Goal: Entertainment & Leisure: Consume media (video, audio)

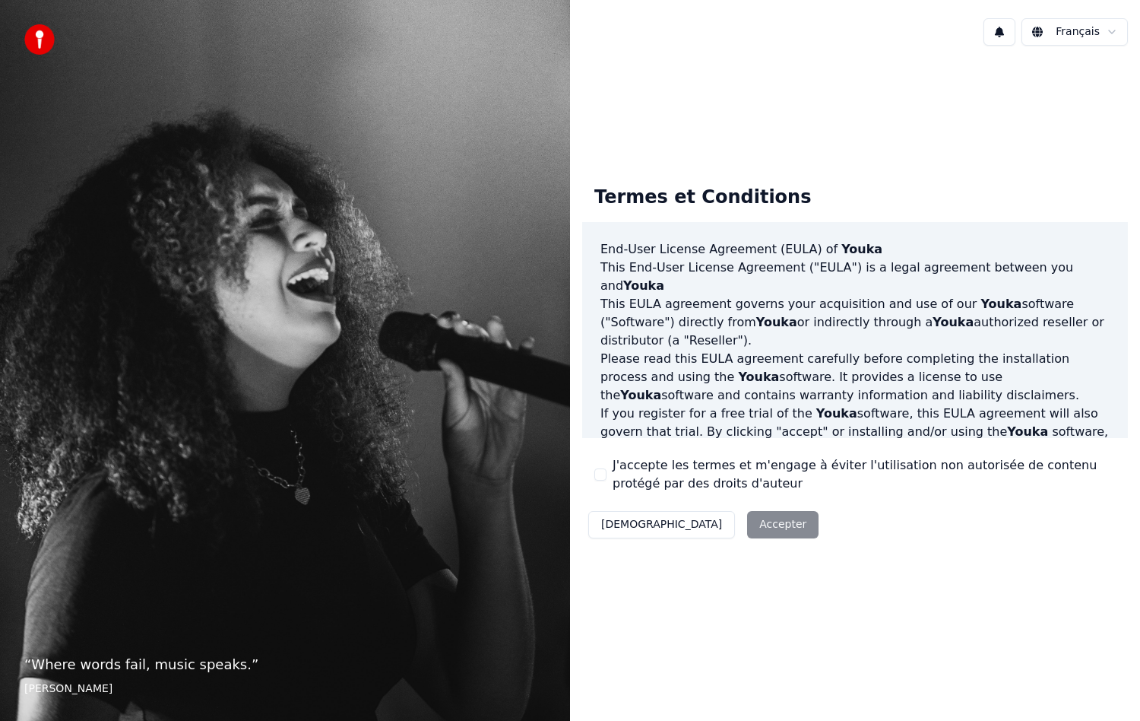
click at [612, 477] on div "J'accepte les termes et m'engage à éviter l'utilisation non autorisée de conten…" at bounding box center [856, 474] width 522 height 36
click at [607, 474] on div "J'accepte les termes et m'engage à éviter l'utilisation non autorisée de conten…" at bounding box center [856, 474] width 522 height 36
click at [601, 473] on button "J'accepte les termes et m'engage à éviter l'utilisation non autorisée de conten…" at bounding box center [601, 474] width 12 height 12
drag, startPoint x: 672, startPoint y: 509, endPoint x: 694, endPoint y: 523, distance: 26.4
click at [673, 510] on div "Décliner Accepter" at bounding box center [703, 525] width 243 height 40
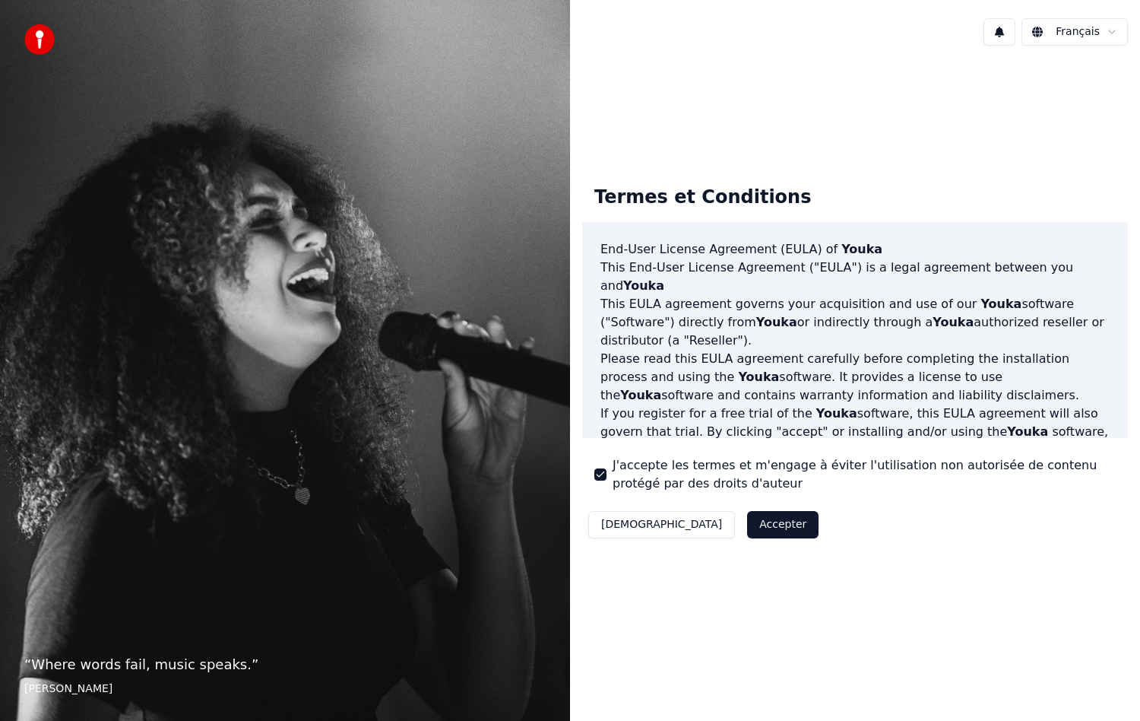
click at [747, 524] on button "Accepter" at bounding box center [782, 524] width 71 height 27
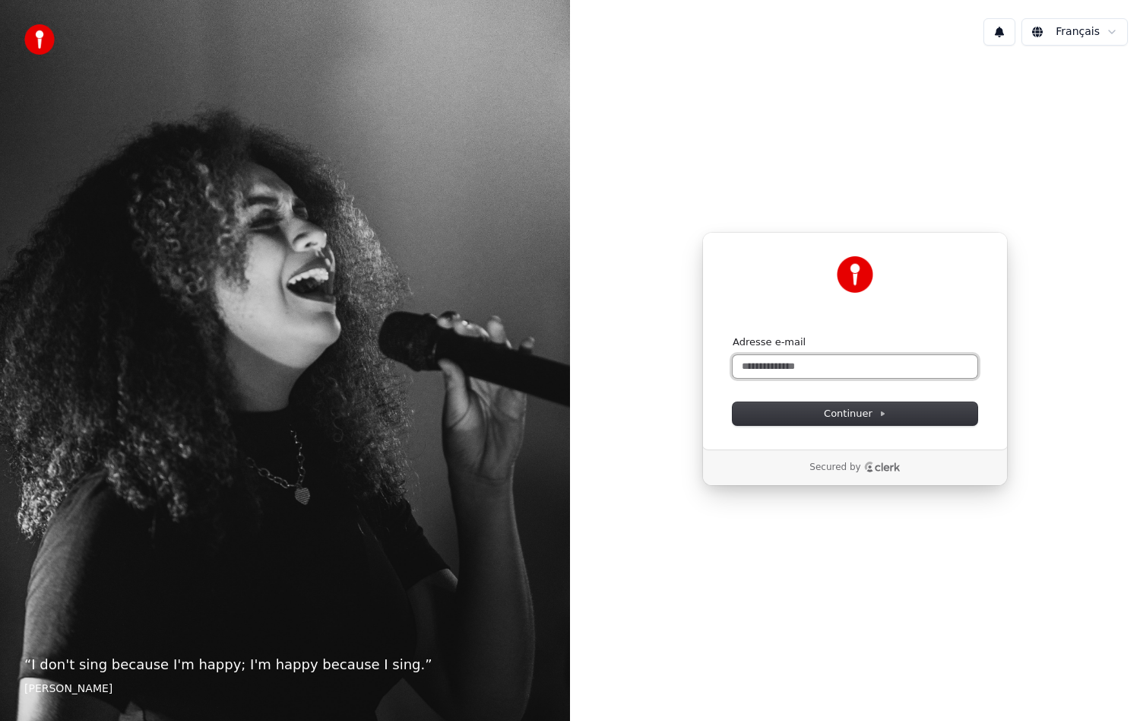
click at [809, 373] on input "Adresse e-mail" at bounding box center [855, 366] width 245 height 23
click at [858, 420] on button "Continuer" at bounding box center [855, 413] width 245 height 23
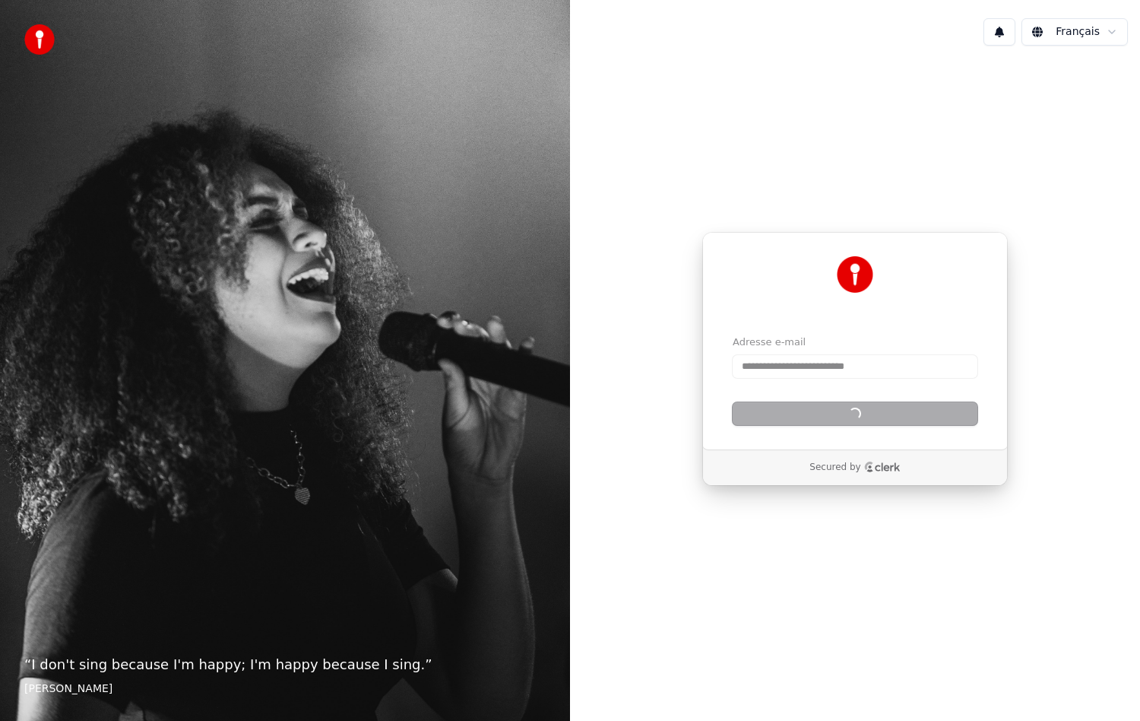
type input "**********"
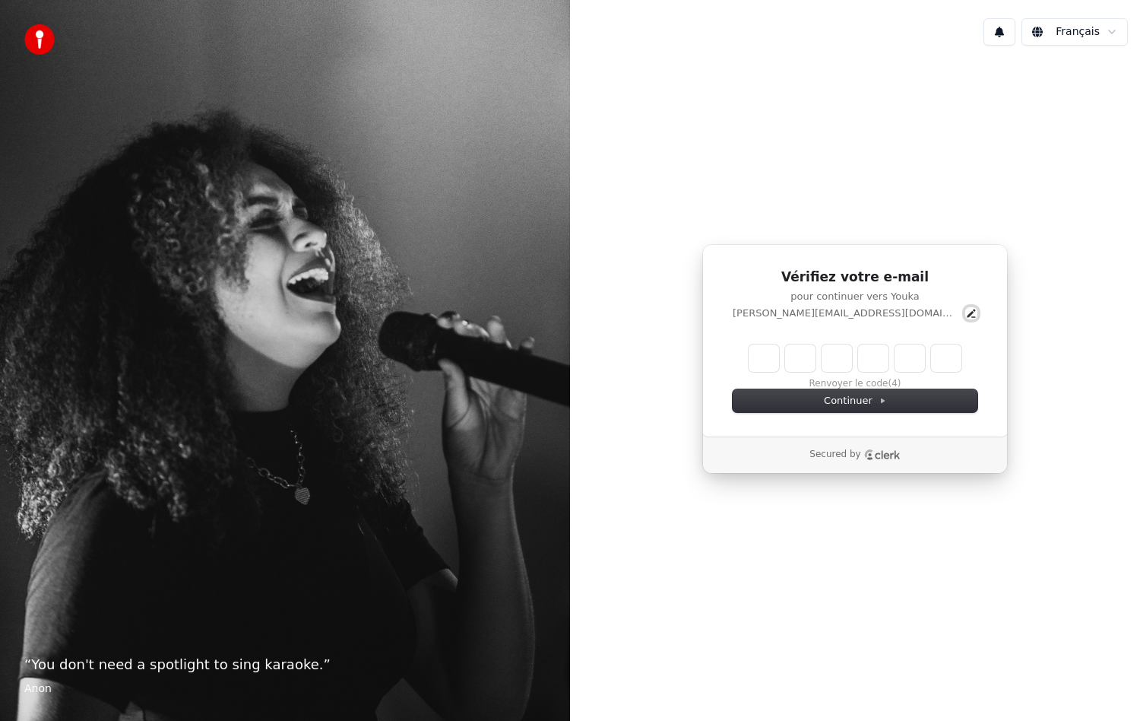
click at [966, 312] on icon "Edit" at bounding box center [972, 313] width 12 height 12
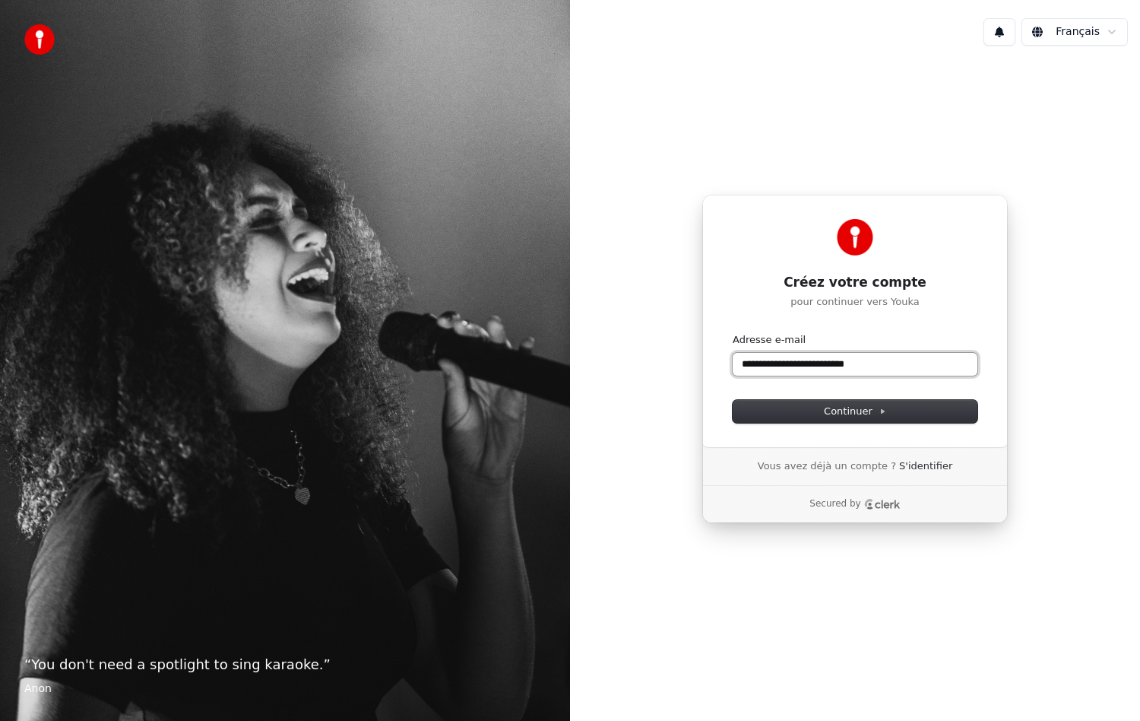
click at [813, 363] on input "**********" at bounding box center [855, 364] width 245 height 23
click at [839, 406] on span "Continuer" at bounding box center [855, 411] width 62 height 14
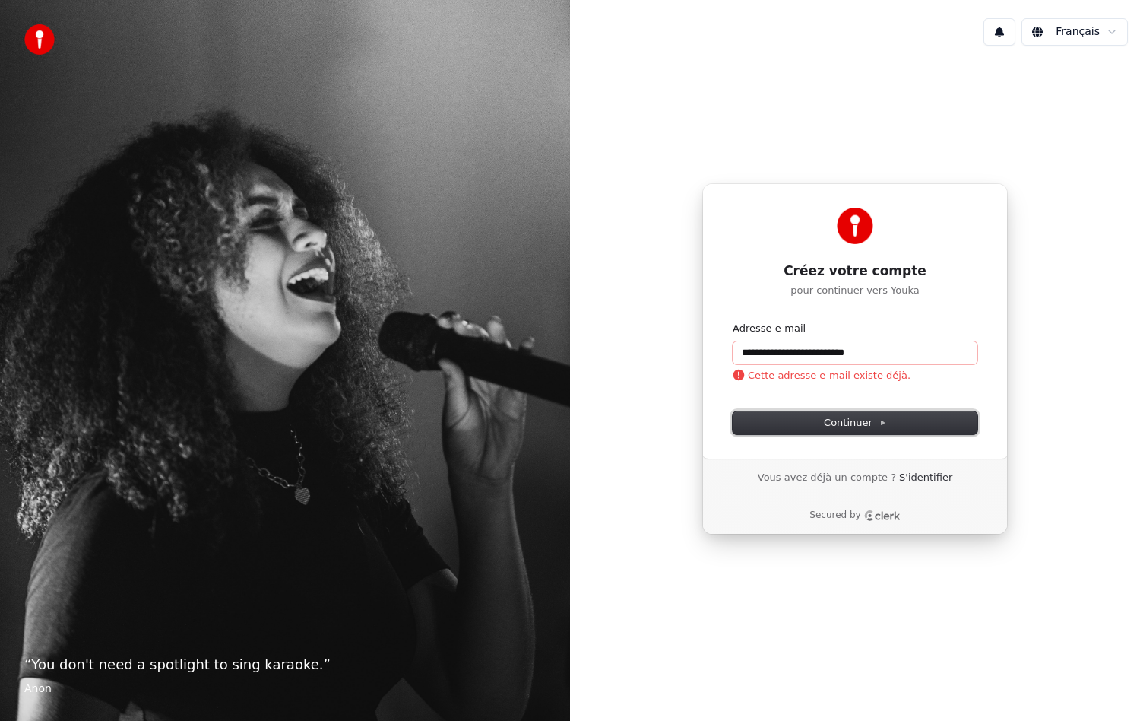
click at [843, 425] on span "Continuer" at bounding box center [855, 423] width 62 height 14
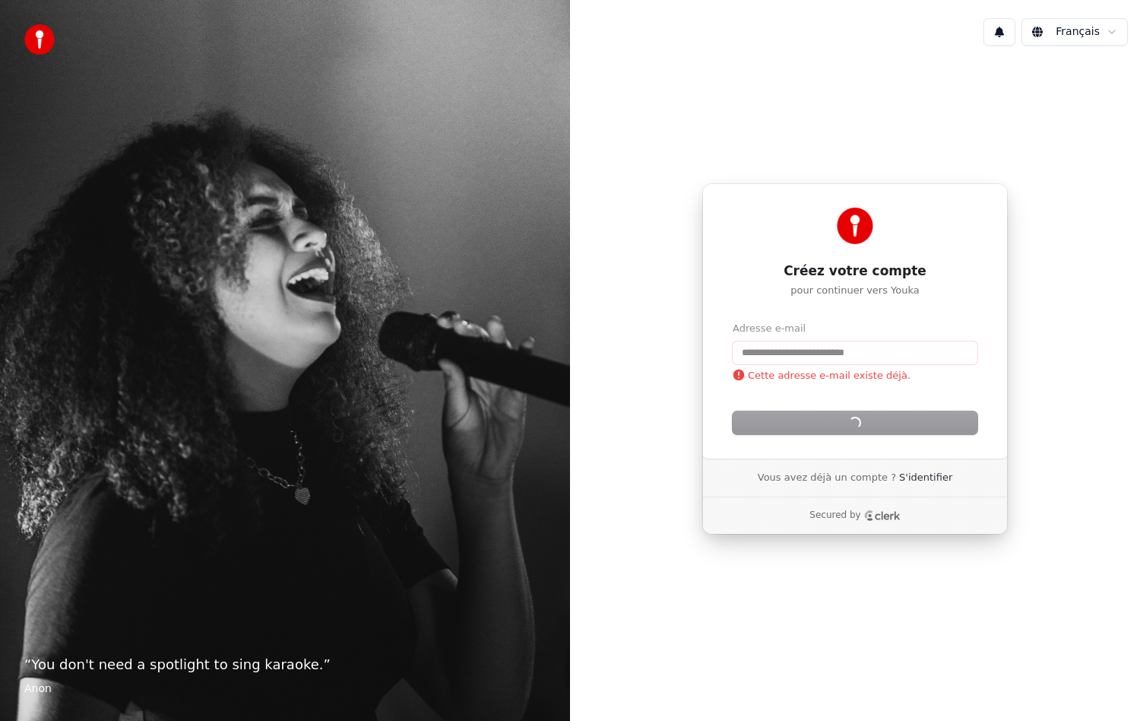
type input "**********"
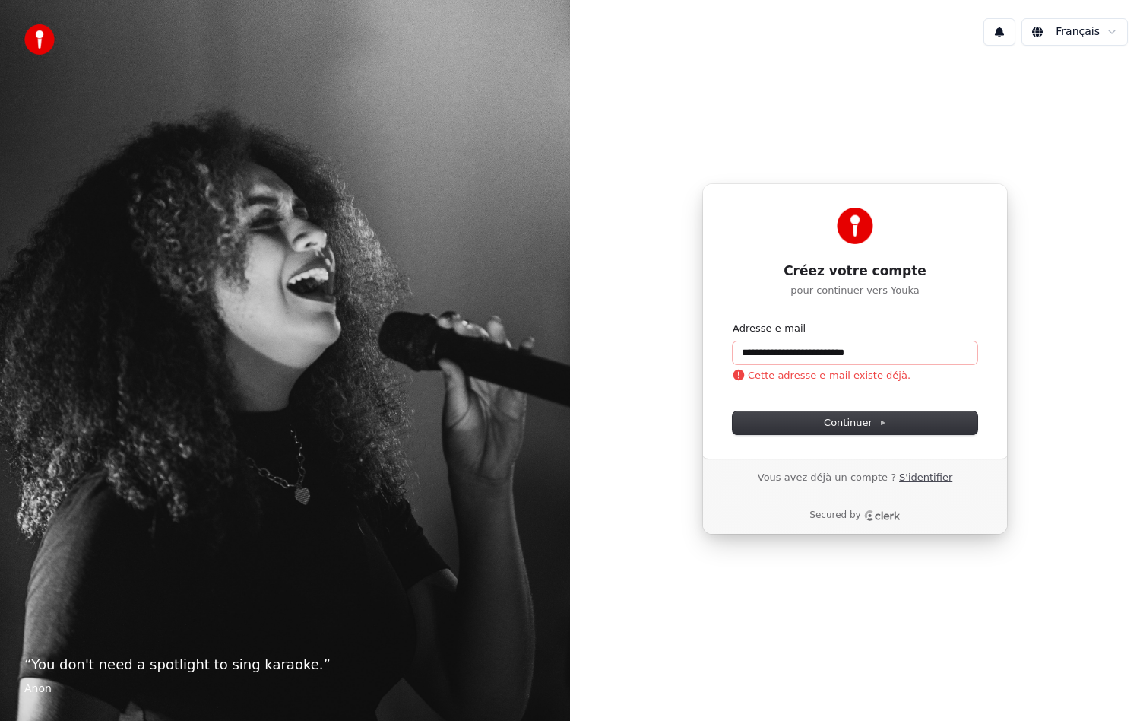
click at [907, 476] on link "S'identifier" at bounding box center [925, 478] width 53 height 14
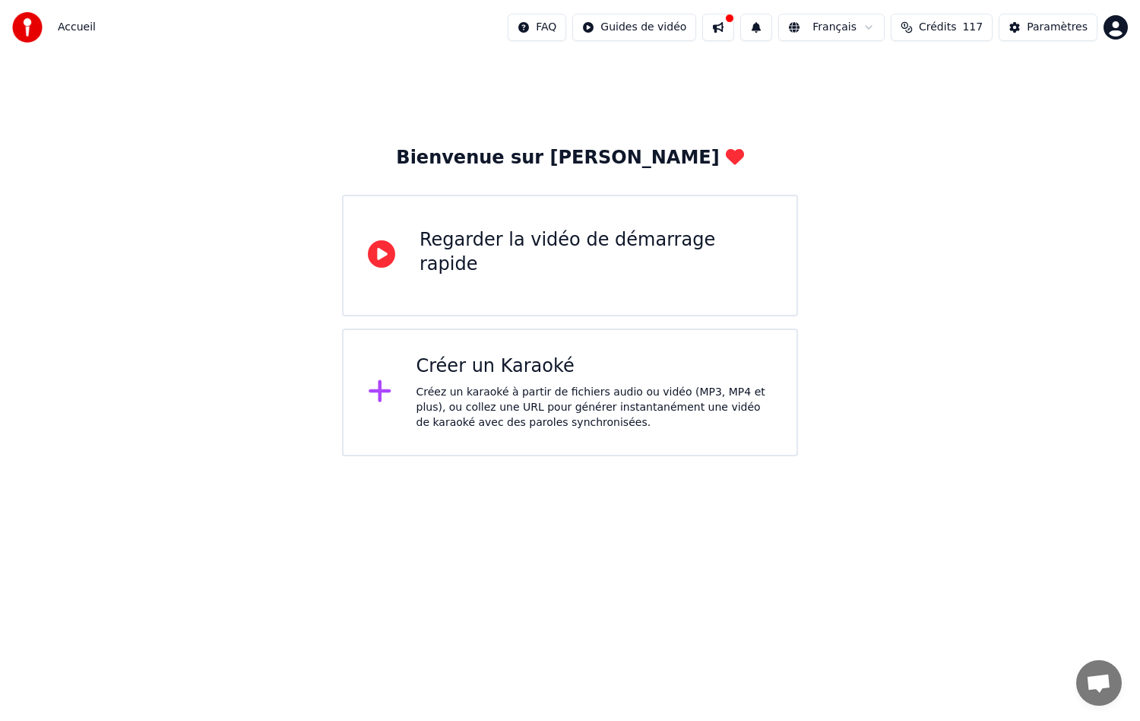
click at [484, 373] on div "Créer un Karaoké" at bounding box center [595, 366] width 357 height 24
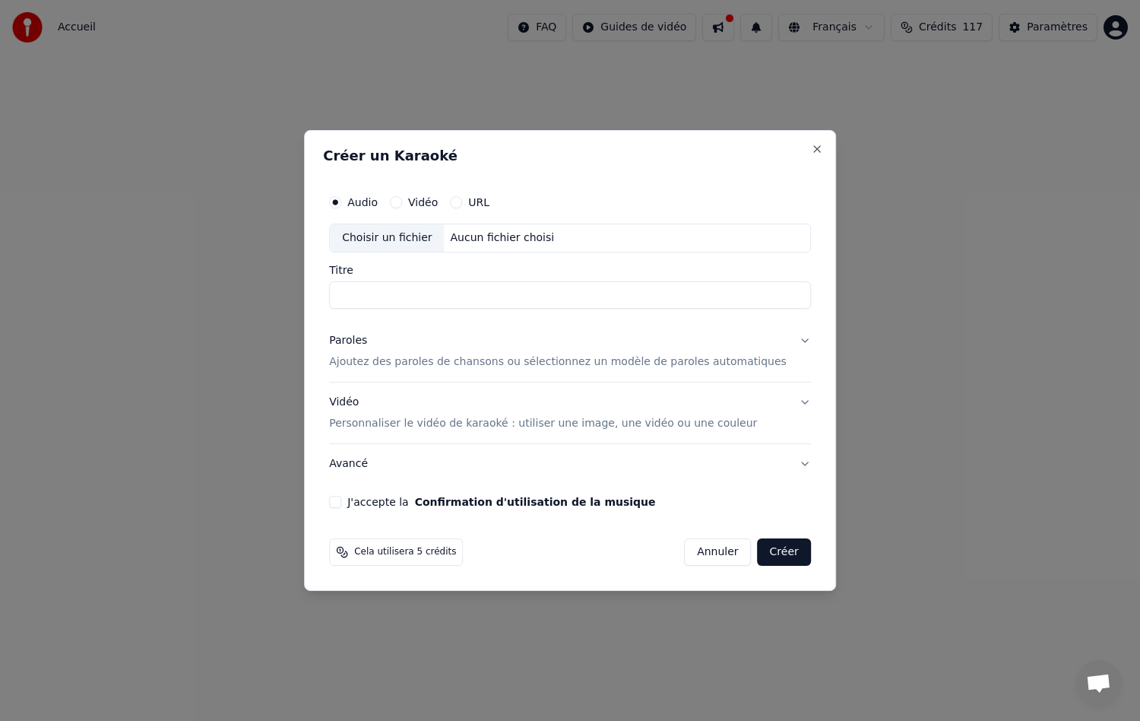
click at [407, 237] on div "Choisir un fichier" at bounding box center [387, 237] width 114 height 27
type input "**********"
click at [436, 360] on p "Ajoutez des paroles de chansons ou sélectionnez un modèle de paroles automatiqu…" at bounding box center [558, 361] width 458 height 15
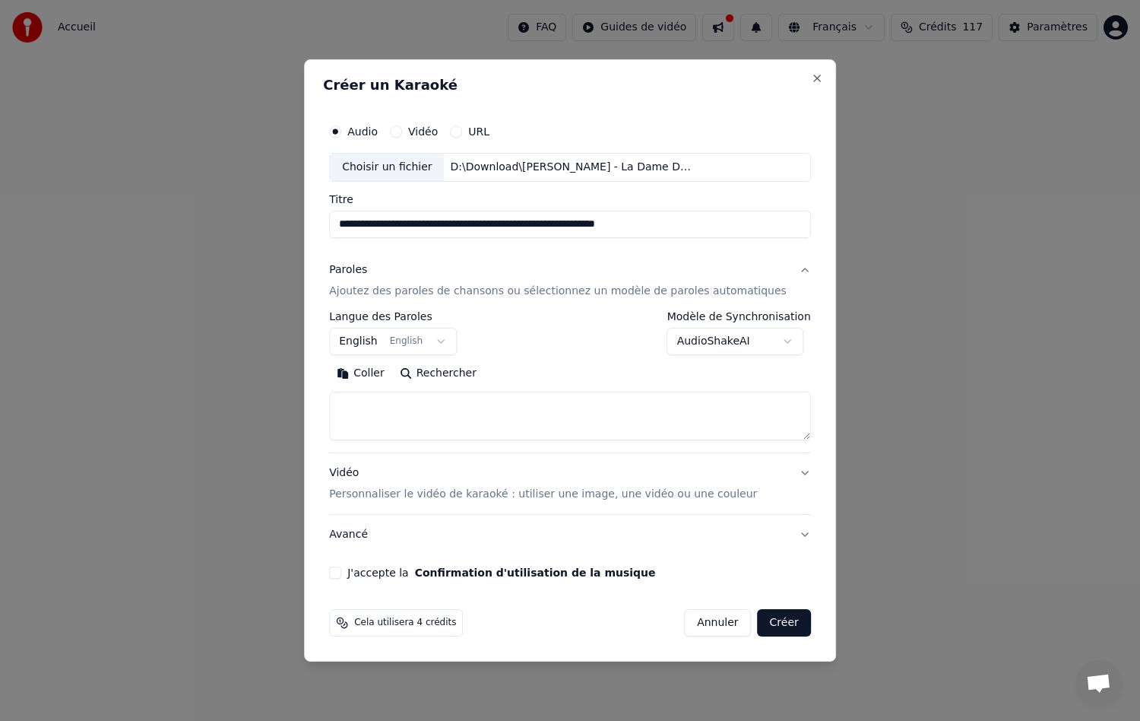
click at [426, 400] on textarea at bounding box center [570, 416] width 482 height 49
paste textarea "**********"
type textarea "**********"
click at [452, 334] on button "English English" at bounding box center [393, 341] width 128 height 27
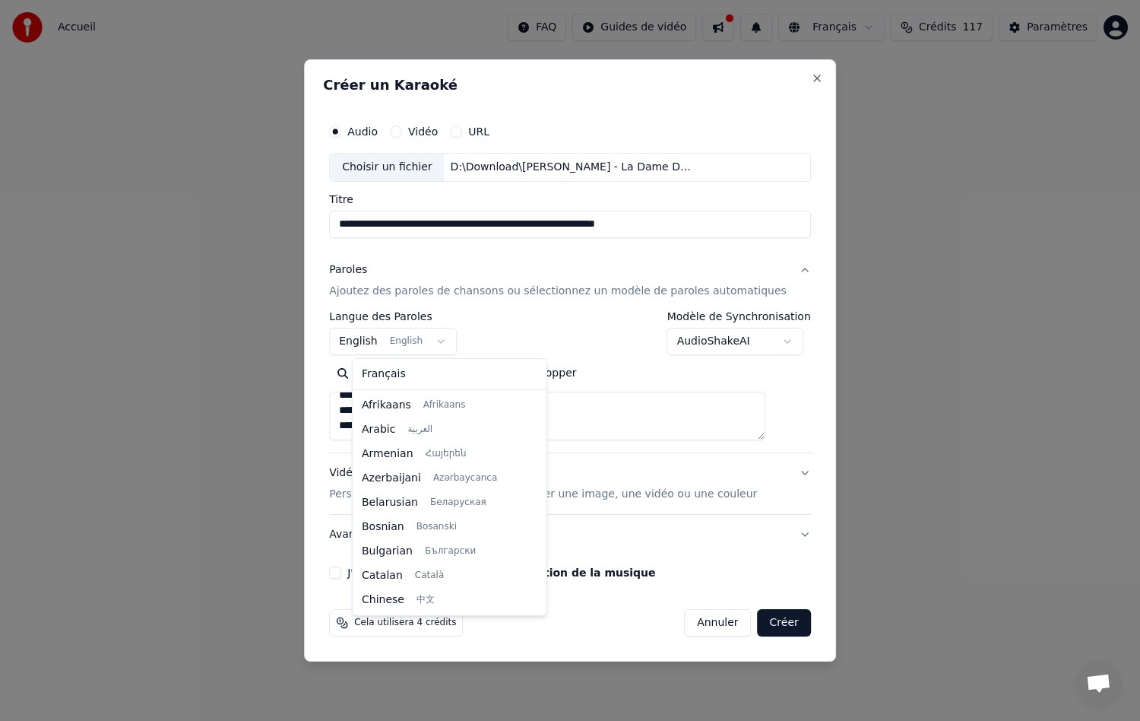
scroll to position [122, 0]
select select "**"
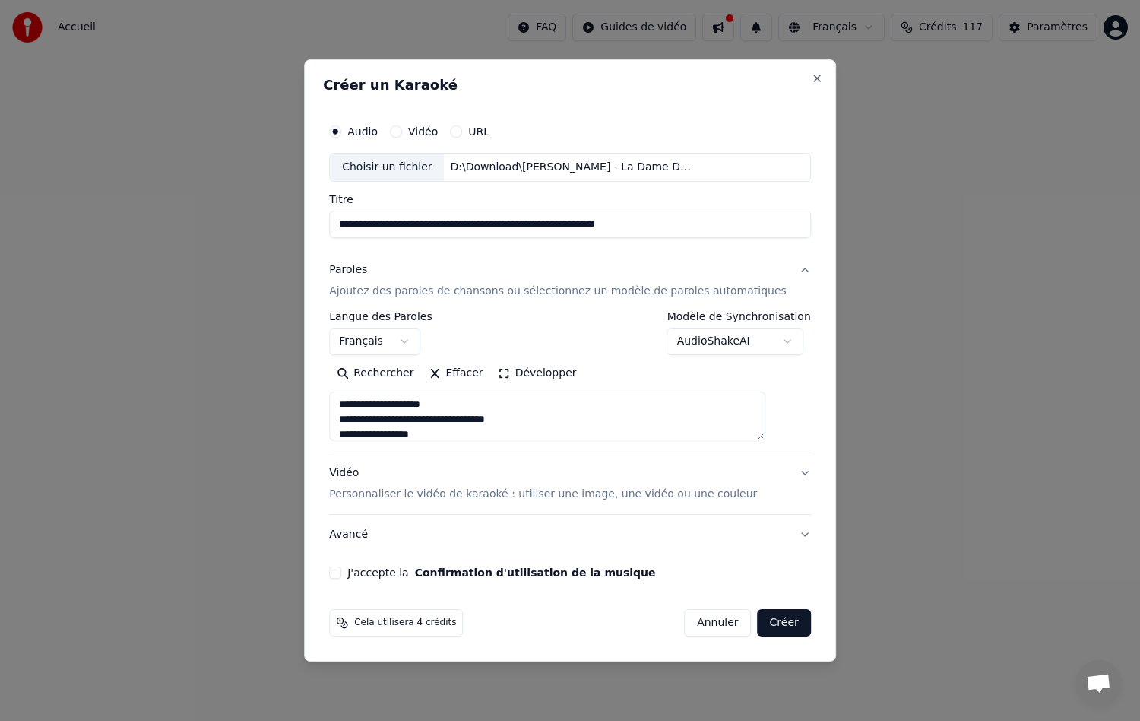
scroll to position [268, 0]
click at [341, 573] on button "J'accepte la Confirmation d'utilisation de la musique" at bounding box center [335, 572] width 12 height 12
click at [766, 625] on button "Créer" at bounding box center [784, 622] width 53 height 27
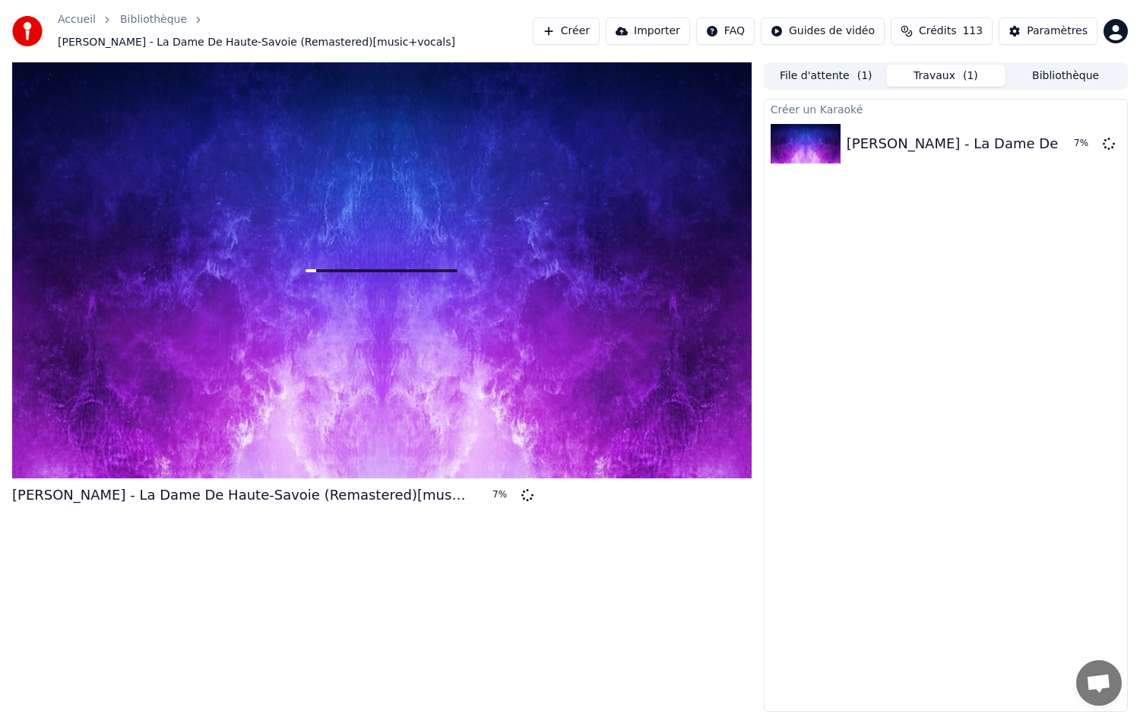
click at [823, 69] on button "File d'attente ( 1 )" at bounding box center [826, 76] width 120 height 22
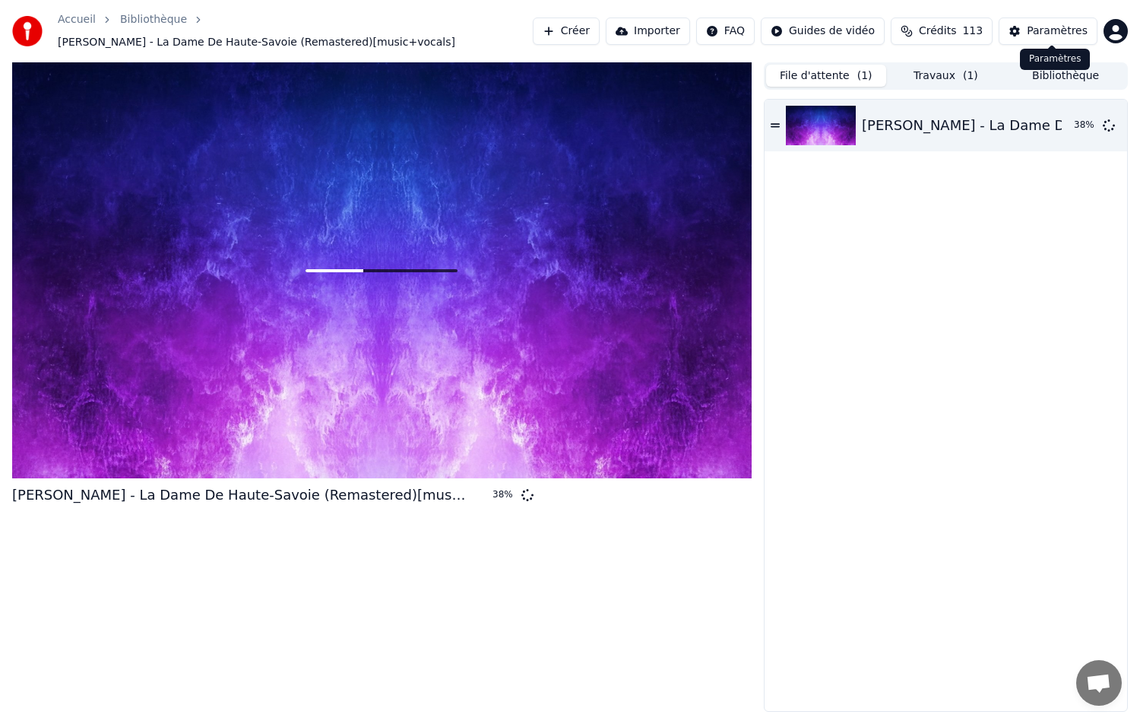
click at [1140, 27] on div "Accueil Bibliothèque [PERSON_NAME] - La Dame De Haute-Savoie (Remastered)[music…" at bounding box center [570, 31] width 1140 height 62
click at [1127, 26] on html "Accueil Bibliothèque [PERSON_NAME] - La Dame De Haute-Savoie (Remastered)[music…" at bounding box center [570, 360] width 1140 height 721
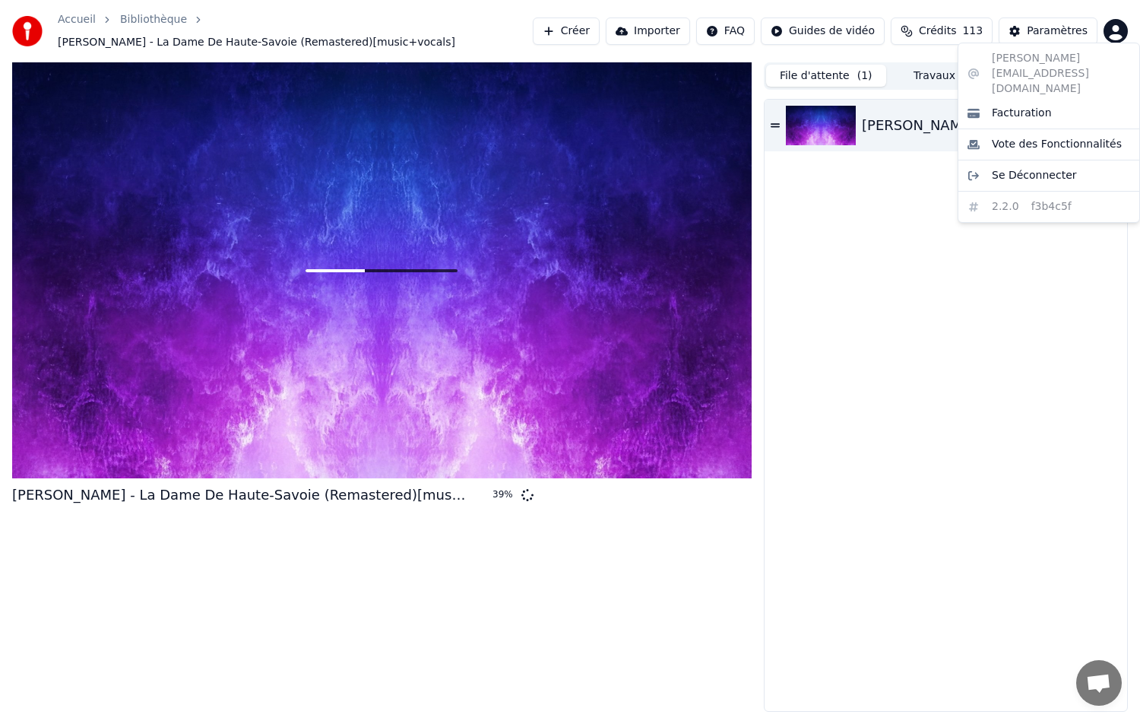
click at [1056, 23] on html "Accueil Bibliothèque [PERSON_NAME] - La Dame De Haute-Savoie (Remastered)[music…" at bounding box center [570, 360] width 1140 height 721
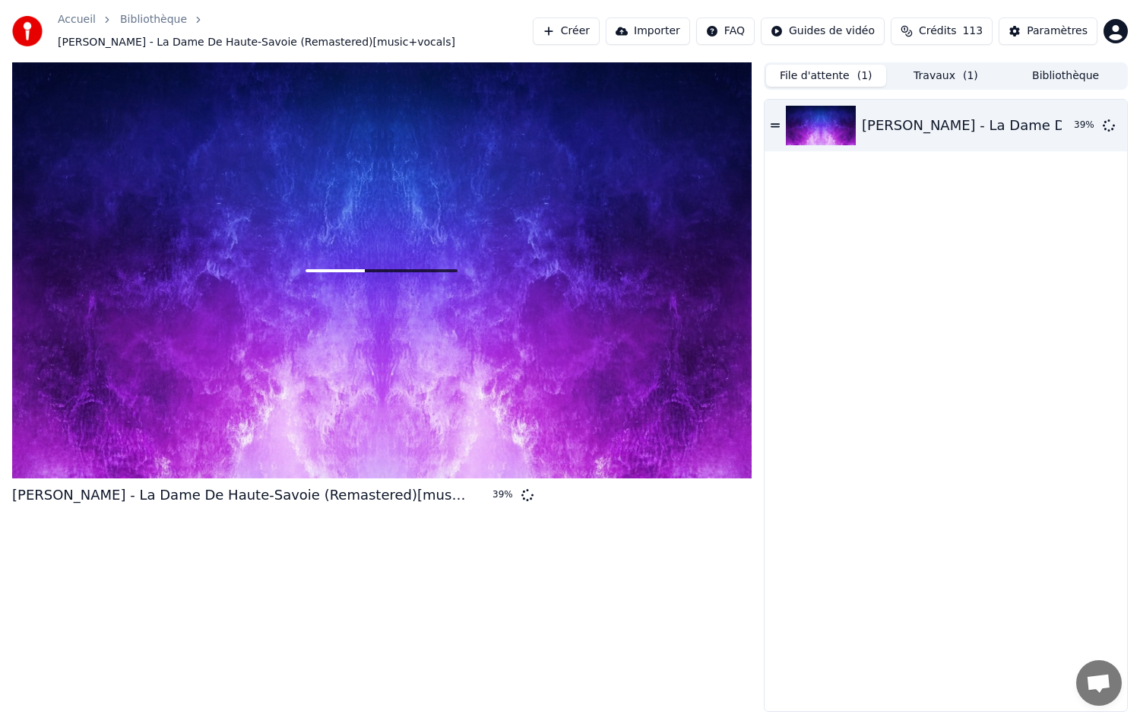
click at [1056, 24] on div "Paramètres" at bounding box center [1057, 31] width 61 height 15
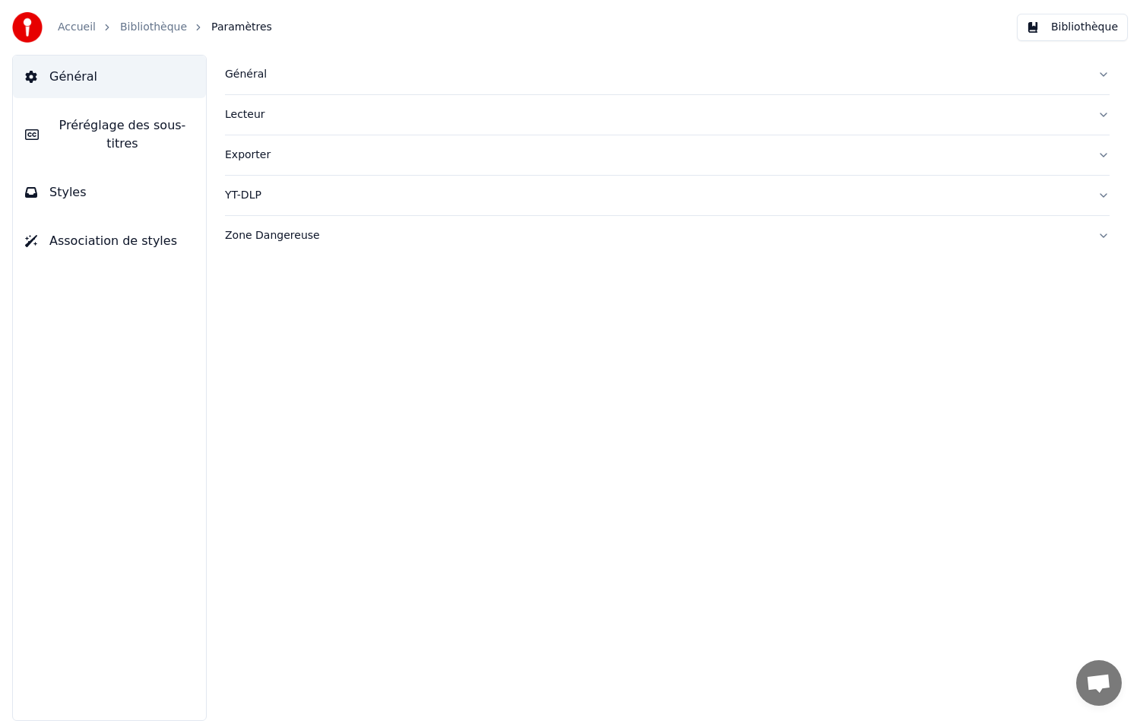
click at [75, 78] on span "Général" at bounding box center [73, 77] width 48 height 18
click at [76, 33] on link "Accueil" at bounding box center [77, 27] width 38 height 15
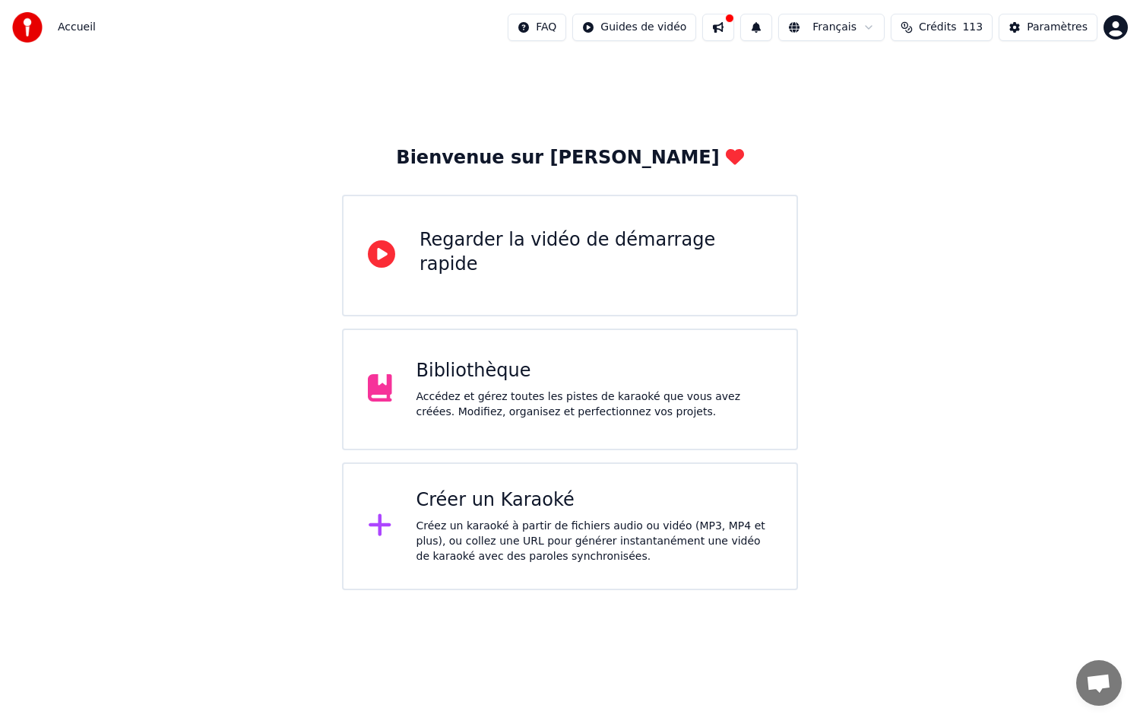
click at [734, 30] on button at bounding box center [718, 27] width 32 height 27
click at [951, 24] on span "Crédits" at bounding box center [937, 27] width 37 height 15
drag, startPoint x: 1078, startPoint y: 197, endPoint x: 896, endPoint y: 113, distance: 200.7
click at [896, 113] on div "Bienvenue sur Youka Regarder la vidéo de démarrage rapide Bibliothèque Accédez …" at bounding box center [570, 322] width 1140 height 535
click at [937, 30] on span "Crédits" at bounding box center [937, 27] width 37 height 15
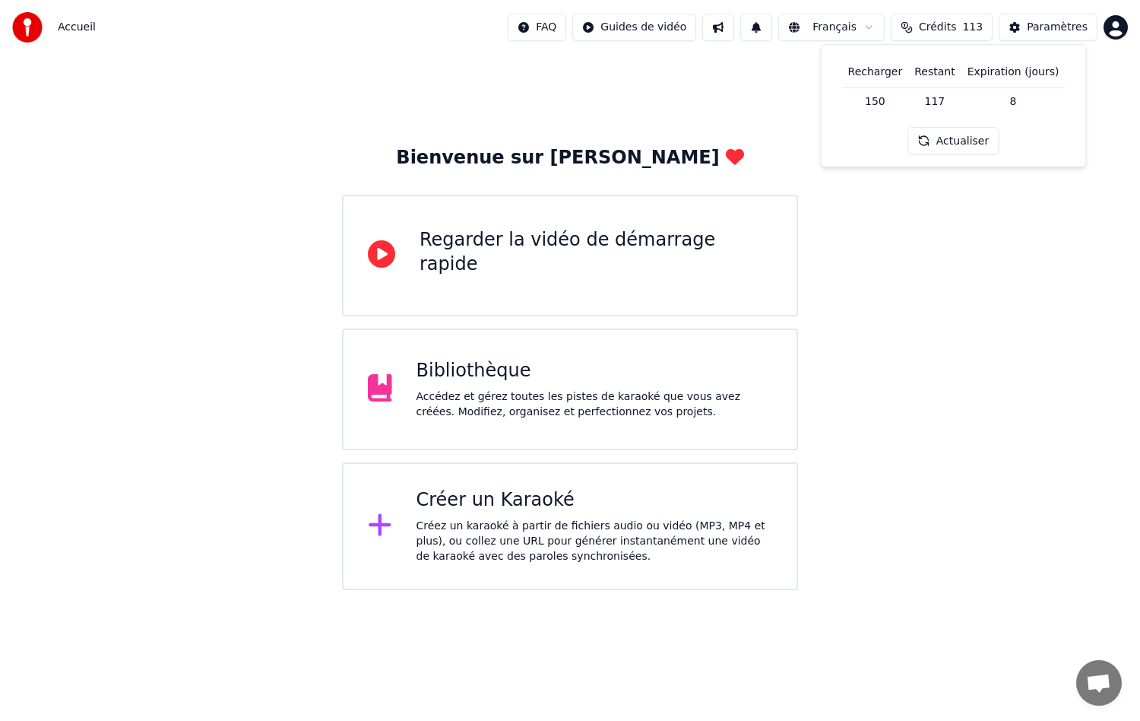
click at [667, 27] on html "Accueil FAQ Guides de vidéo Français Crédits 113 Paramètres Bienvenue sur Youka…" at bounding box center [570, 295] width 1140 height 590
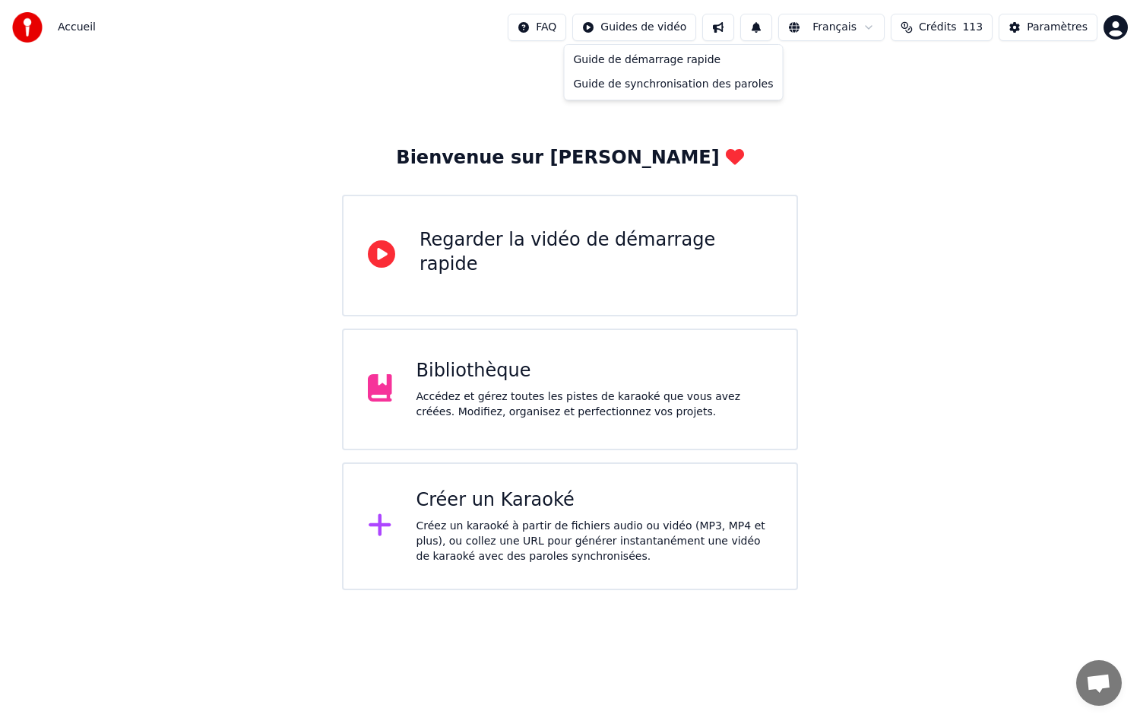
click at [585, 369] on html "Accueil FAQ Guides de vidéo Français Crédits 113 Paramètres Bienvenue sur Youka…" at bounding box center [570, 295] width 1140 height 590
click at [483, 414] on div "Accédez et gérez toutes les pistes de karaoké que vous avez créées. Modifiez, o…" at bounding box center [595, 404] width 357 height 30
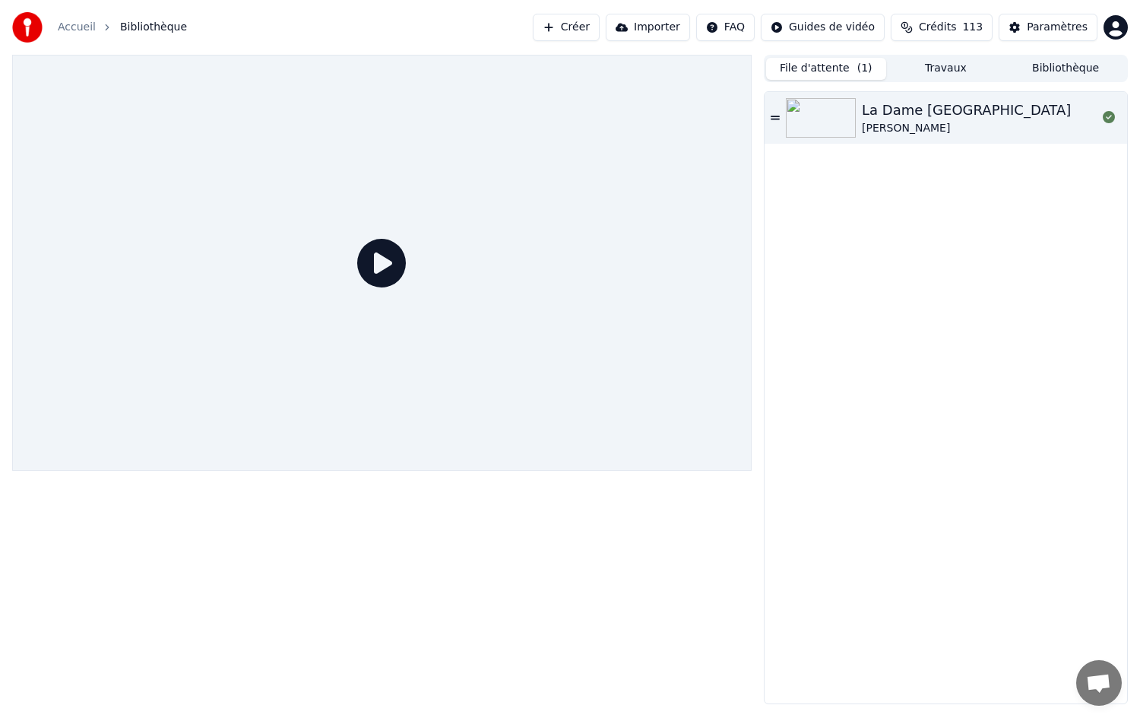
click at [385, 262] on icon at bounding box center [381, 263] width 49 height 49
click at [379, 265] on icon at bounding box center [381, 263] width 49 height 49
click at [776, 116] on icon at bounding box center [775, 118] width 9 height 4
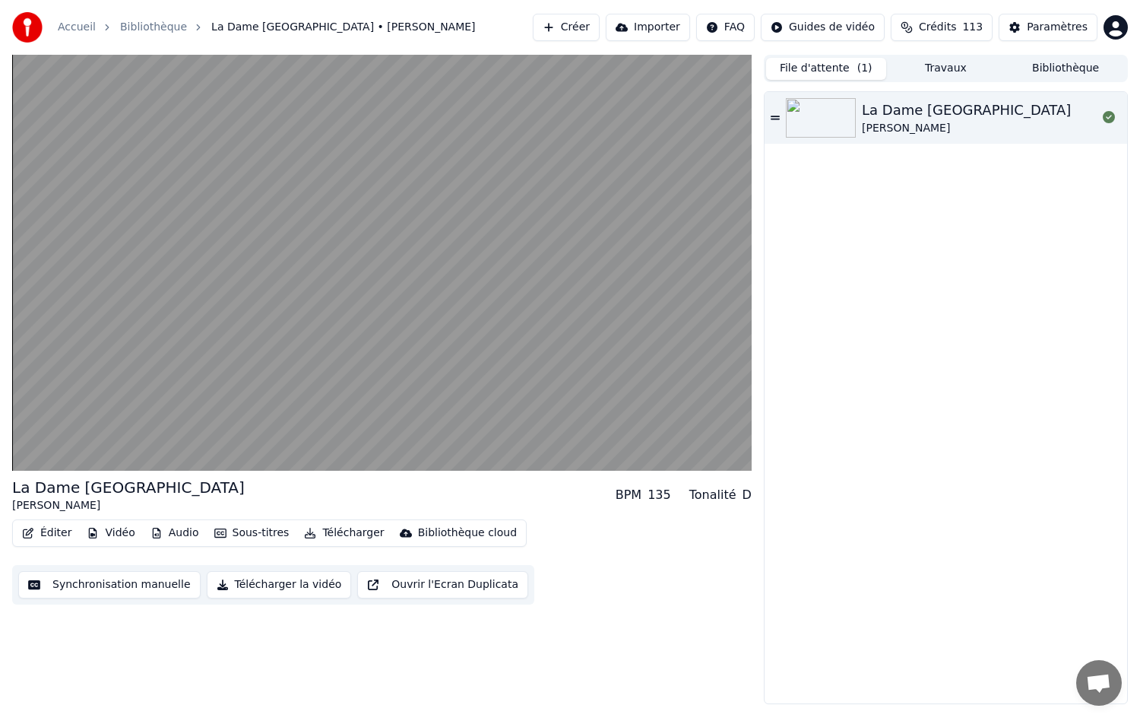
click at [50, 530] on button "Éditer" at bounding box center [47, 532] width 62 height 21
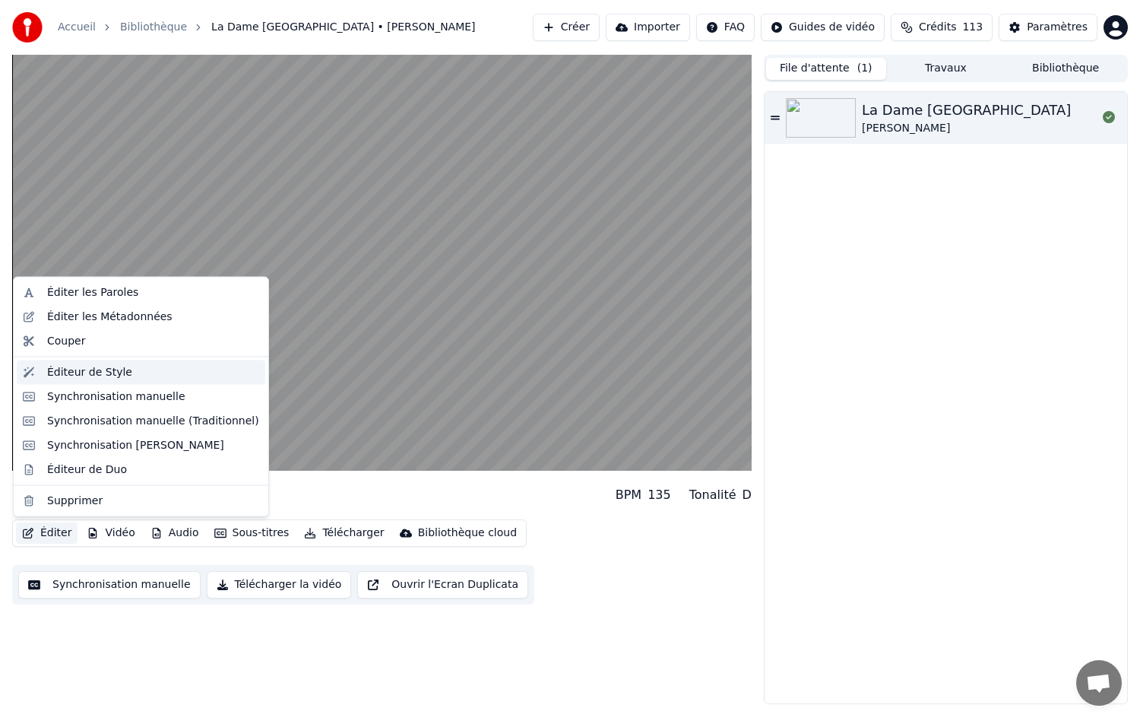
click at [94, 372] on div "Éditeur de Style" at bounding box center [89, 371] width 85 height 15
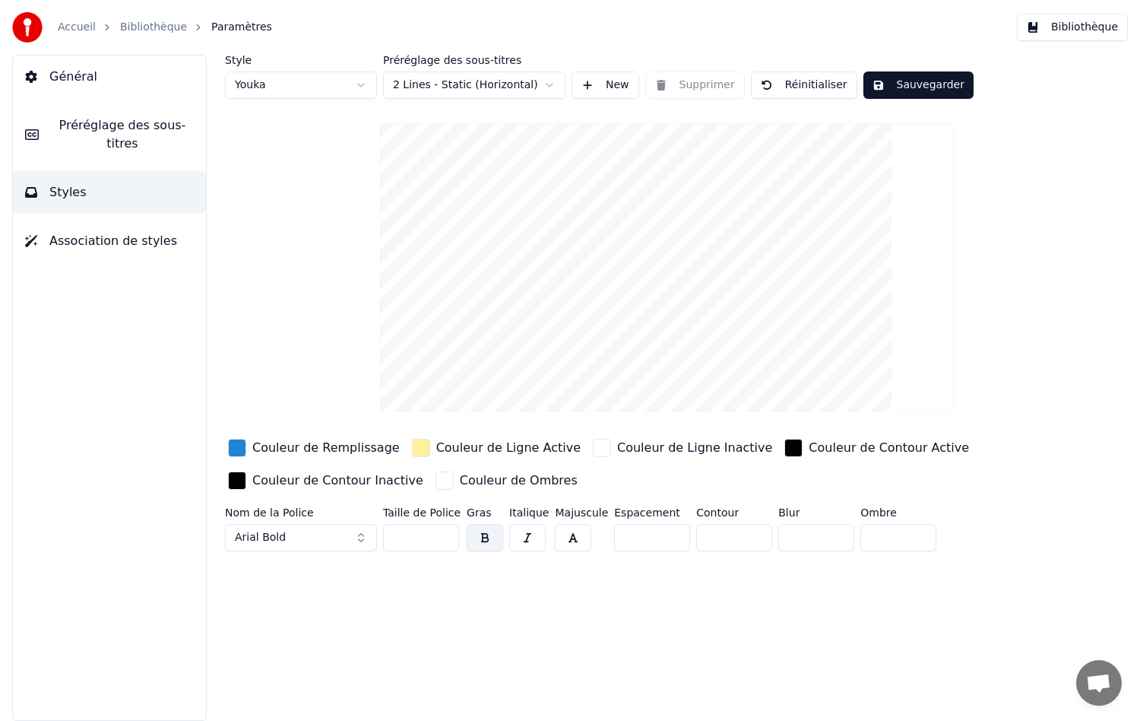
click at [55, 232] on span "Association de styles" at bounding box center [113, 241] width 128 height 18
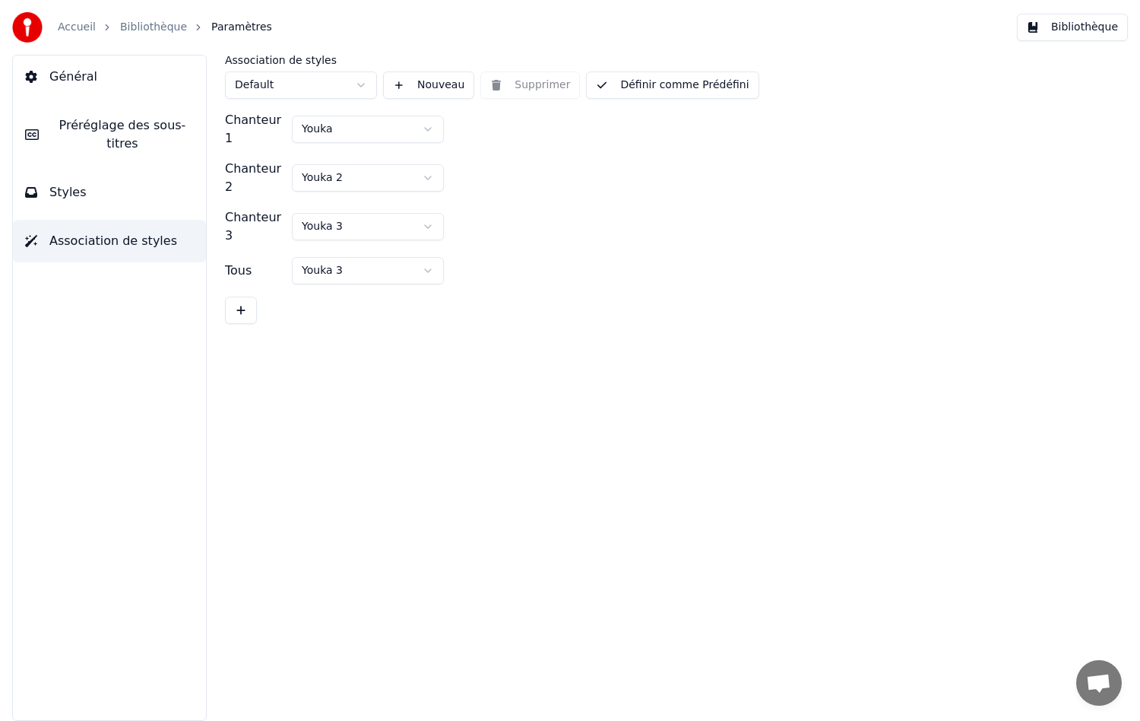
click at [92, 126] on span "Préréglage des sous-titres" at bounding box center [122, 134] width 143 height 36
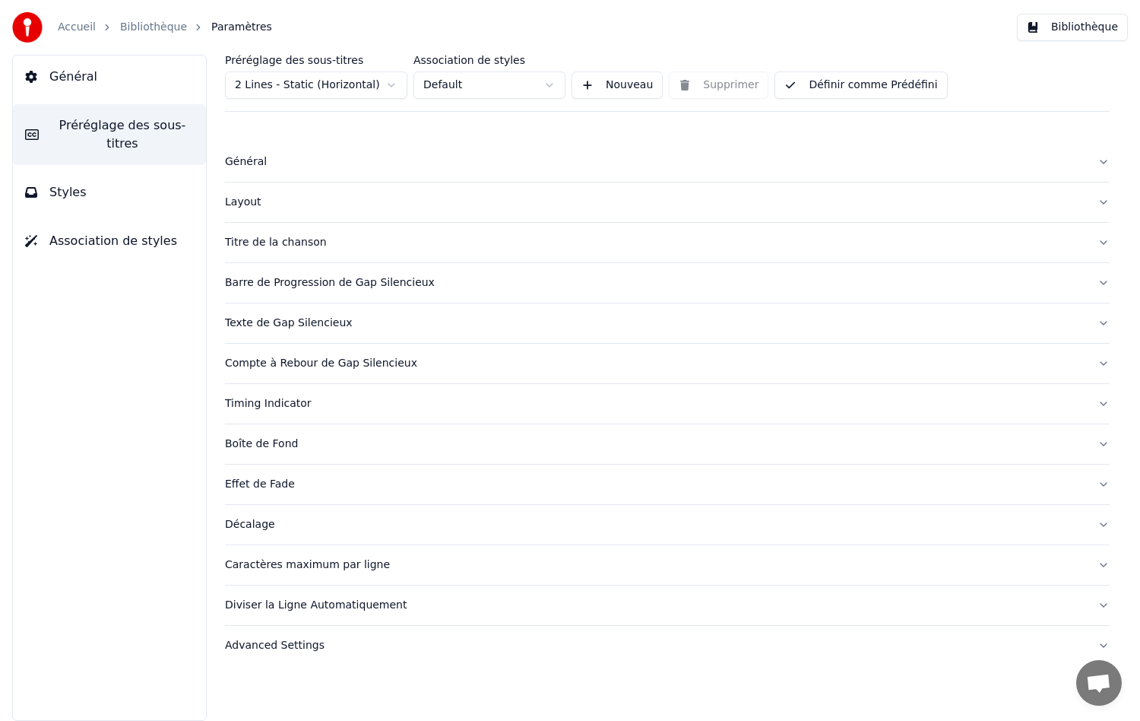
click at [83, 76] on span "Général" at bounding box center [73, 77] width 48 height 18
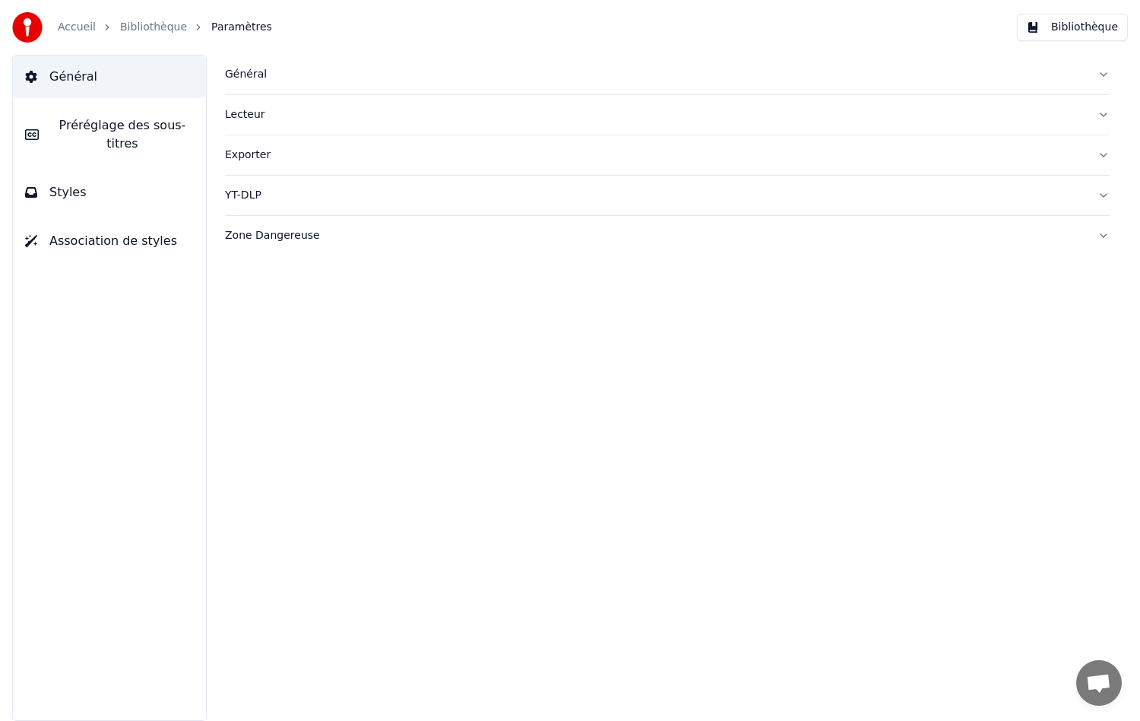
click at [162, 24] on link "Bibliothèque" at bounding box center [153, 27] width 67 height 15
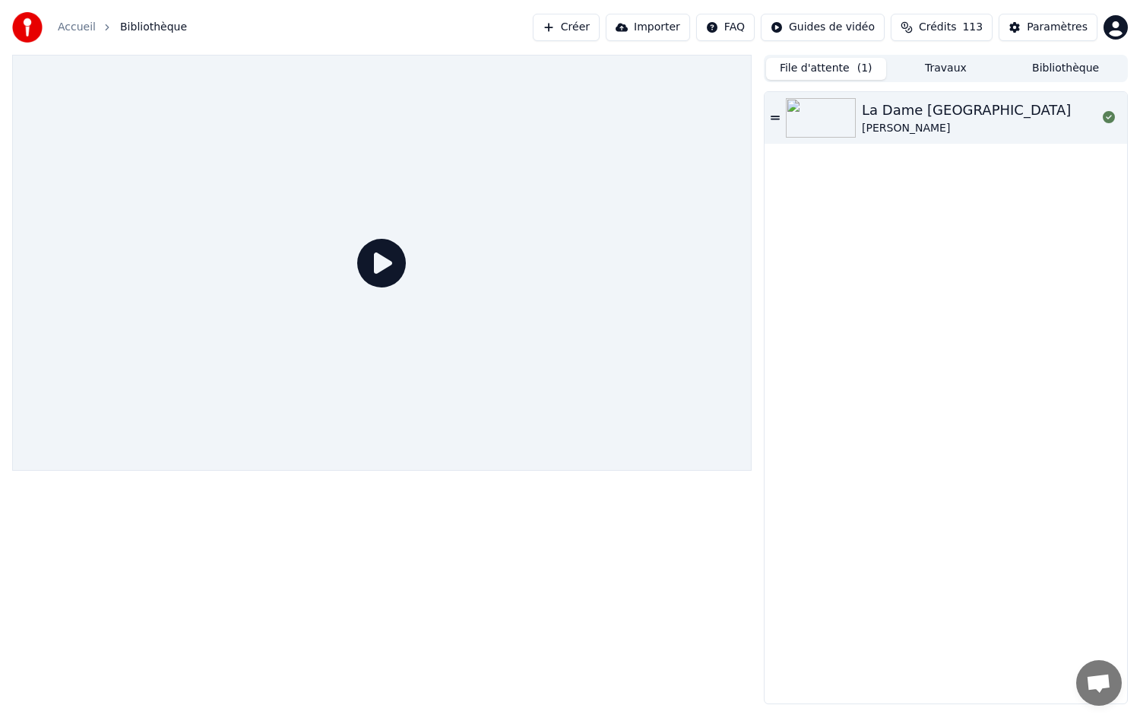
click at [78, 27] on link "Accueil" at bounding box center [77, 27] width 38 height 15
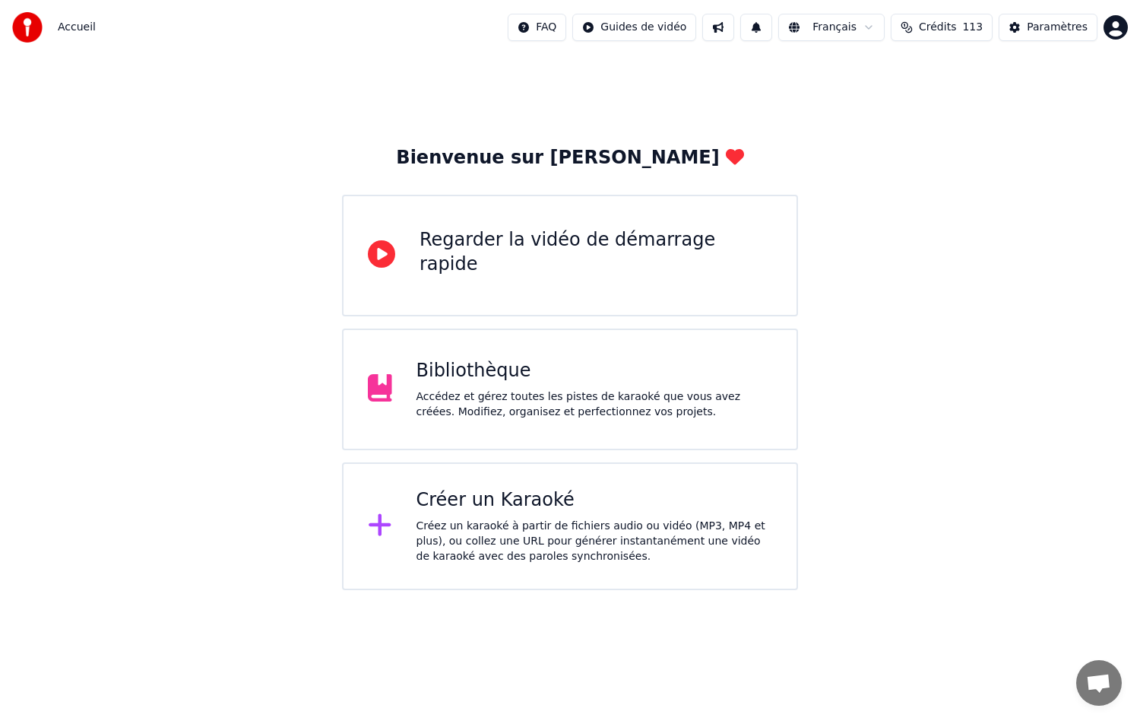
click at [538, 551] on div "Créez un karaoké à partir de fichiers audio ou vidéo (MP3, MP4 et plus), ou col…" at bounding box center [595, 541] width 357 height 46
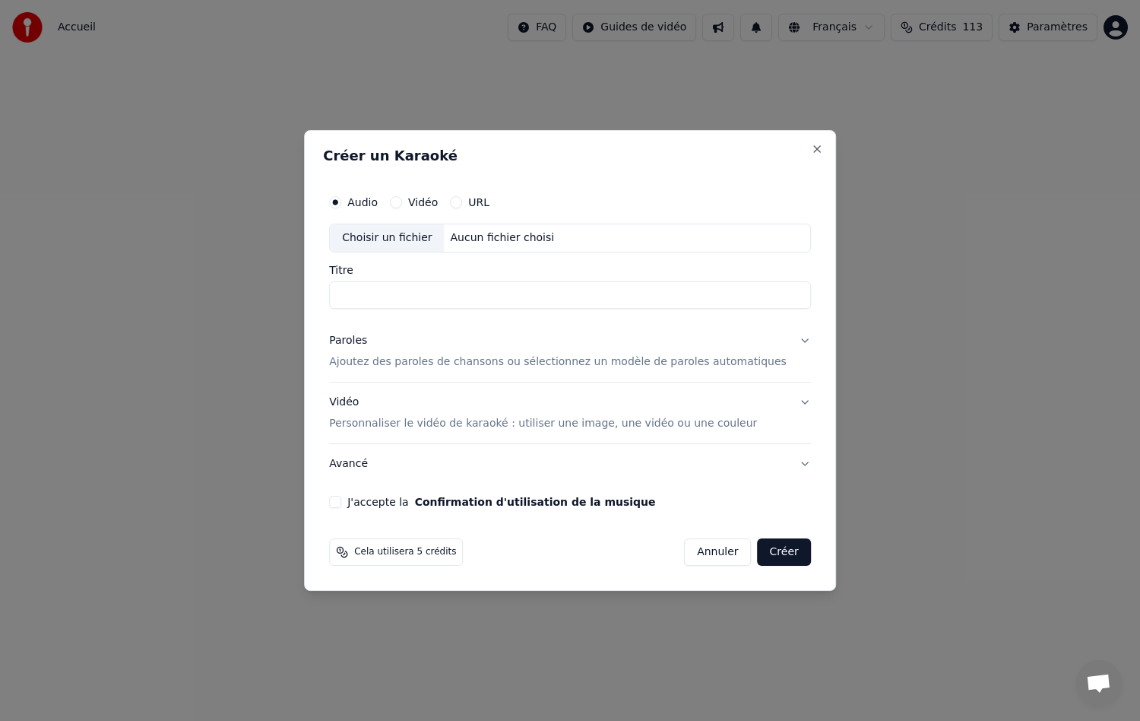
click at [413, 238] on div "Choisir un fichier" at bounding box center [387, 237] width 114 height 27
type input "**********"
click at [811, 147] on button "Close" at bounding box center [817, 149] width 12 height 12
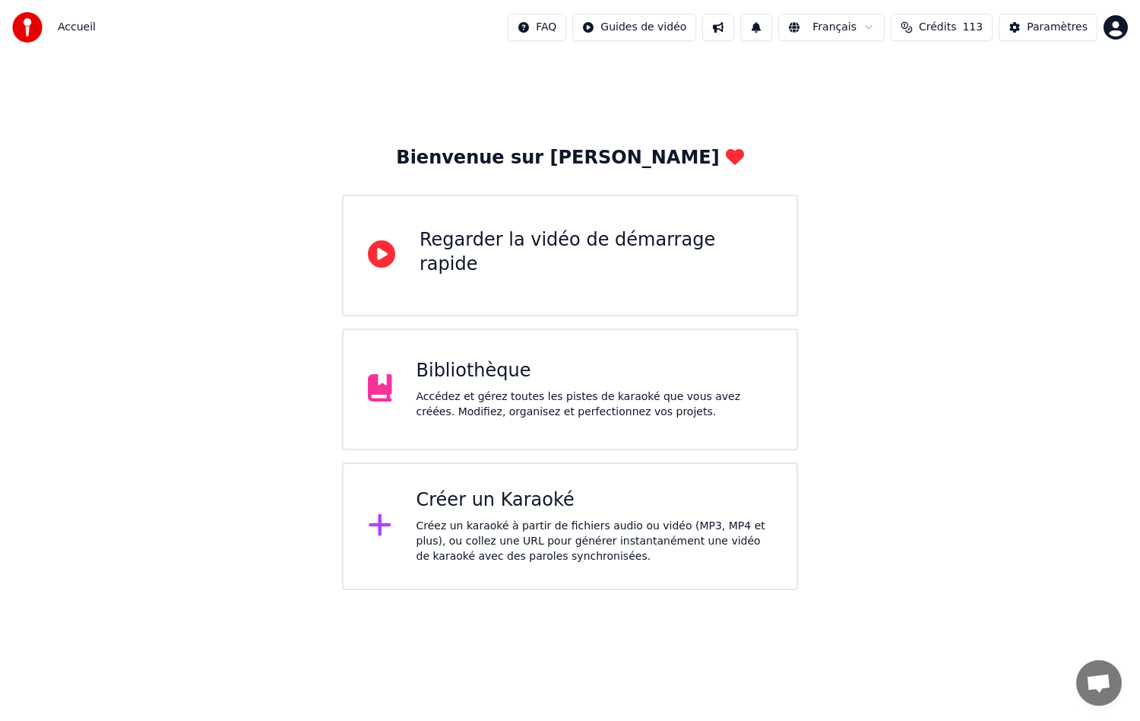
click at [590, 336] on div "Bibliothèque Accédez et gérez toutes les pistes de karaoké que vous avez créées…" at bounding box center [570, 389] width 456 height 122
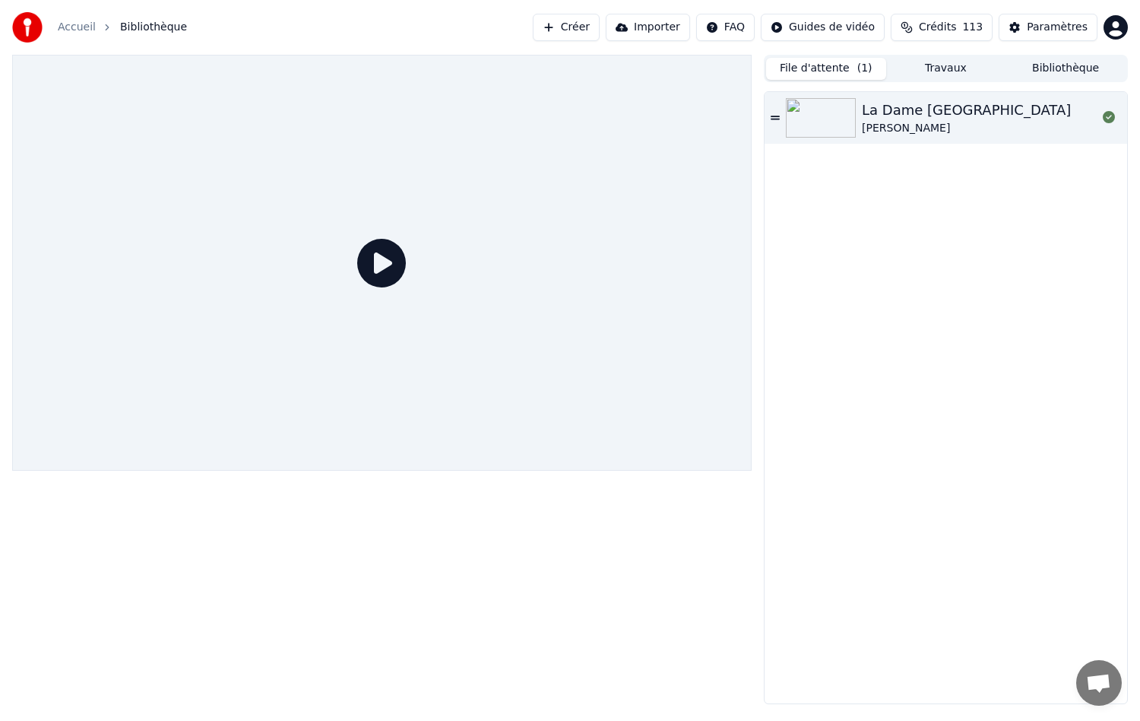
click at [901, 113] on div "La Dame [GEOGRAPHIC_DATA]" at bounding box center [966, 110] width 209 height 21
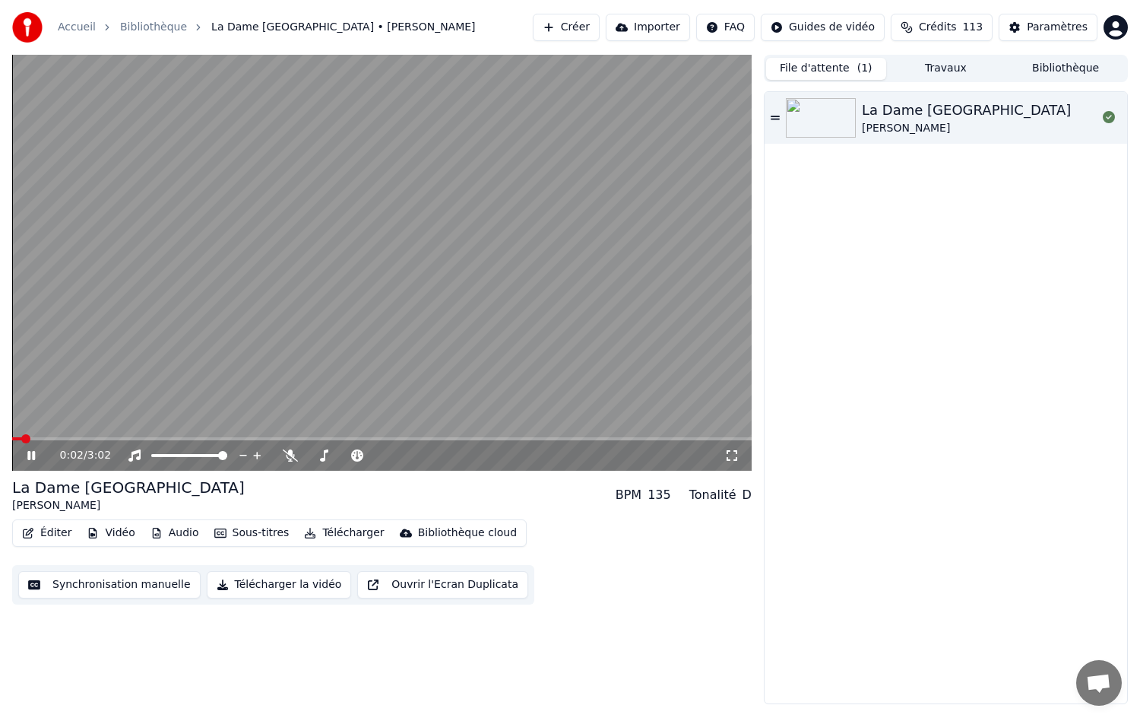
click at [51, 531] on button "Éditer" at bounding box center [47, 532] width 62 height 21
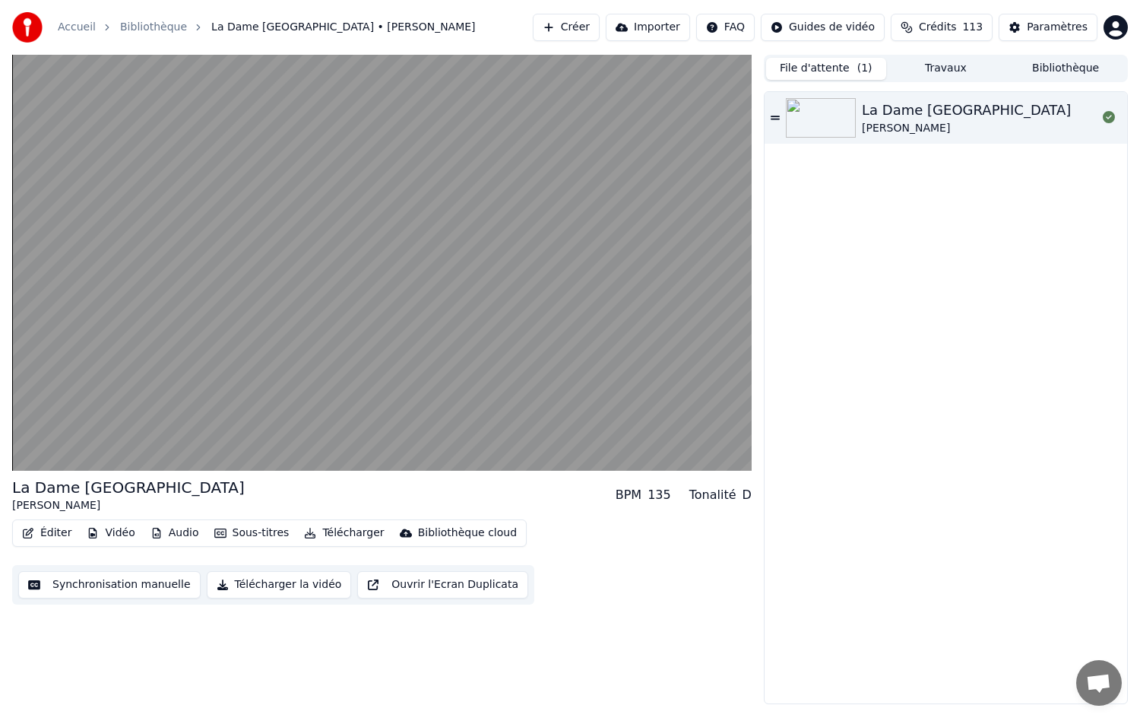
click at [180, 607] on div "La Dame De Haute-Savoie [PERSON_NAME] BPM 135 Tonalité D Éditer Vidéo Audio Sou…" at bounding box center [382, 379] width 740 height 649
click at [56, 534] on button "Éditer" at bounding box center [47, 532] width 62 height 21
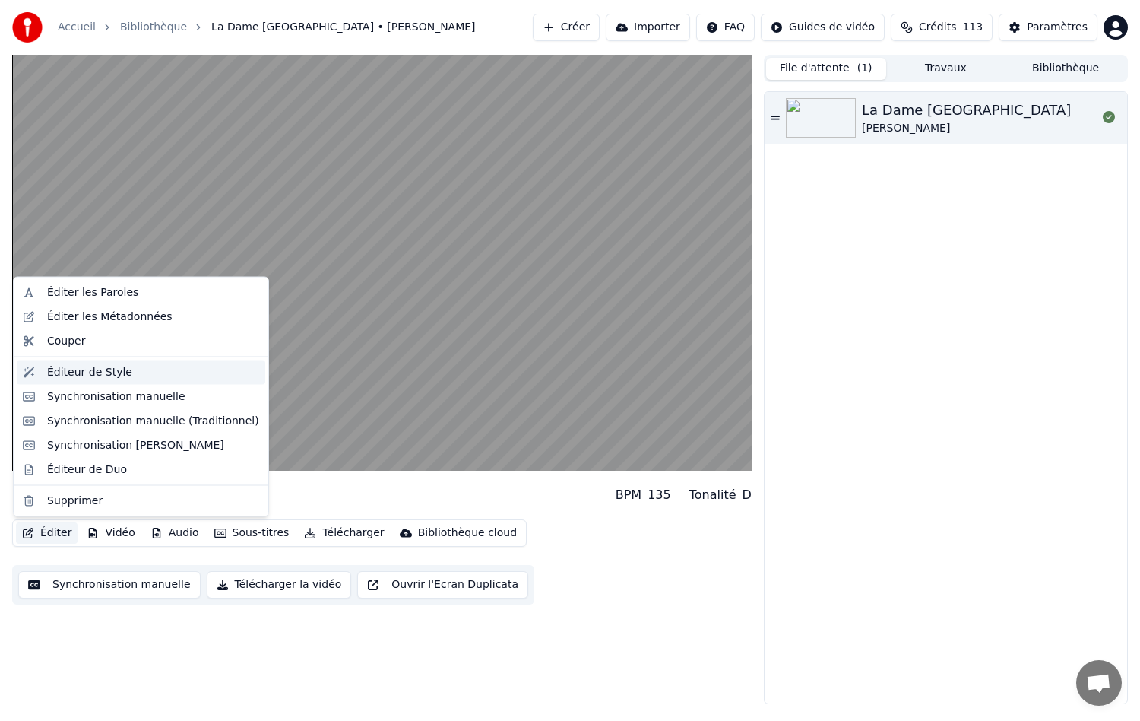
click at [89, 374] on div "Éditeur de Style" at bounding box center [89, 371] width 85 height 15
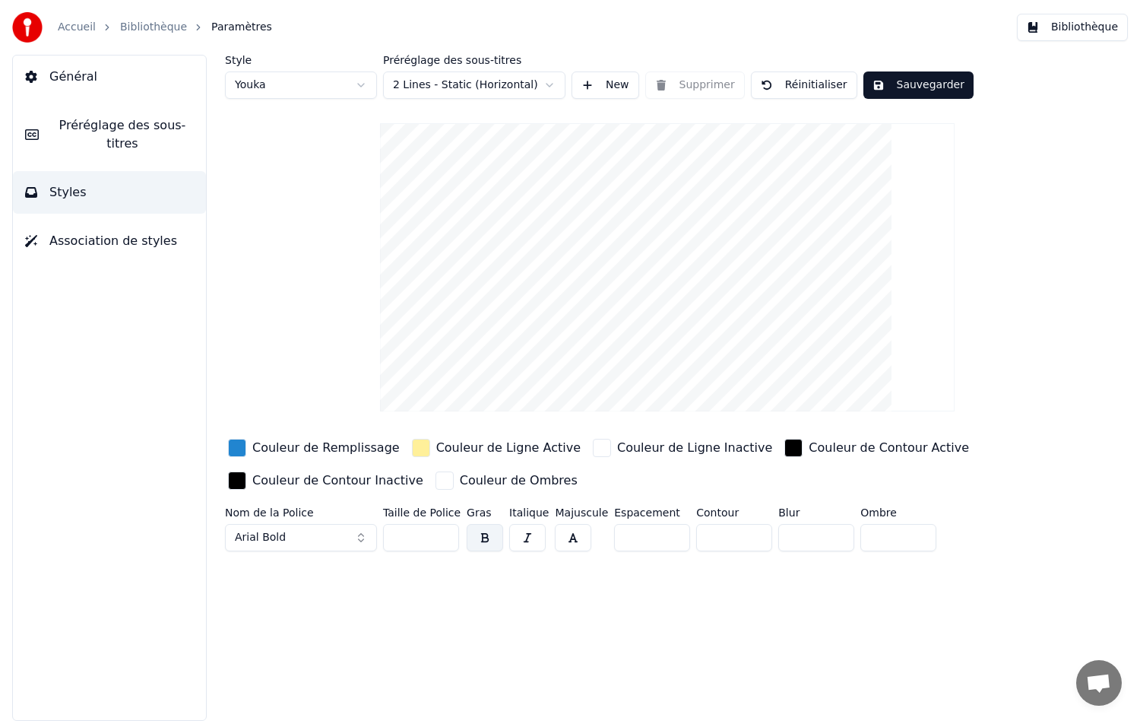
click at [295, 449] on div "Couleur de Remplissage" at bounding box center [325, 448] width 147 height 18
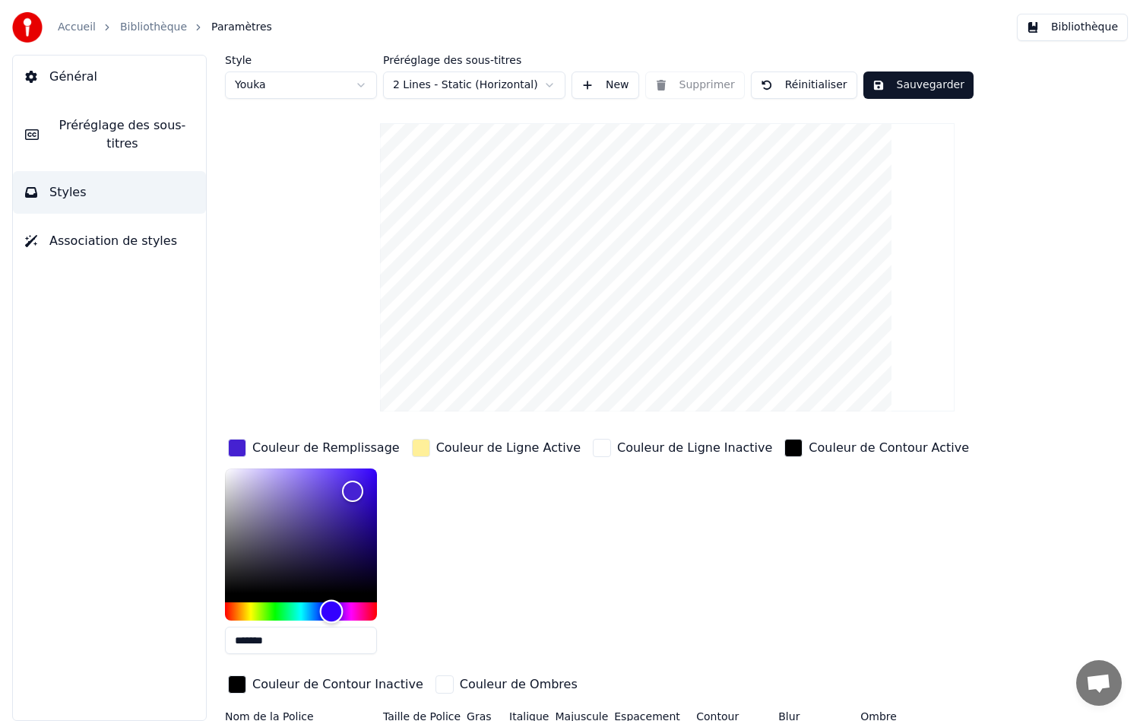
drag, startPoint x: 310, startPoint y: 610, endPoint x: 331, endPoint y: 609, distance: 21.3
click at [331, 609] on div "Hue" at bounding box center [332, 612] width 24 height 24
type input "*******"
drag, startPoint x: 348, startPoint y: 528, endPoint x: 191, endPoint y: 451, distance: 175.4
click at [195, 452] on div "Style Youka Préréglage des sous-titres 2 Lines - Static (Horizontal) New Suppri…" at bounding box center [668, 388] width 946 height 666
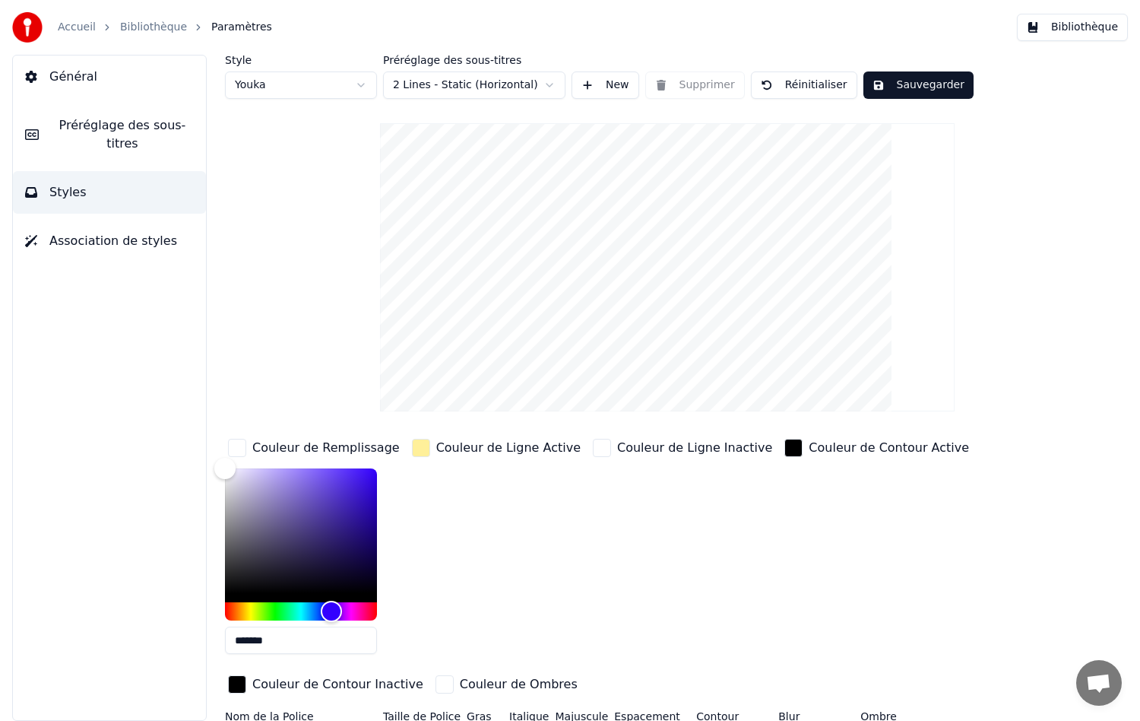
click at [471, 448] on div "Couleur de Ligne Active" at bounding box center [508, 448] width 144 height 18
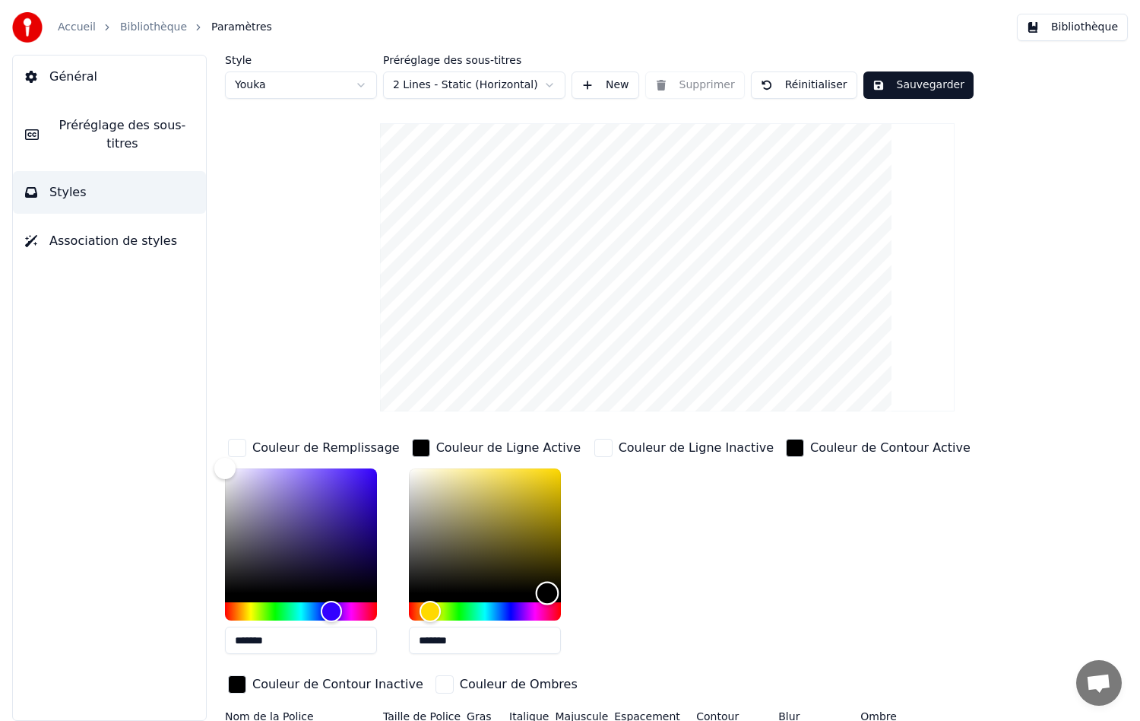
drag, startPoint x: 474, startPoint y: 468, endPoint x: 546, endPoint y: 594, distance: 145.0
click at [546, 594] on div "Color" at bounding box center [547, 594] width 24 height 24
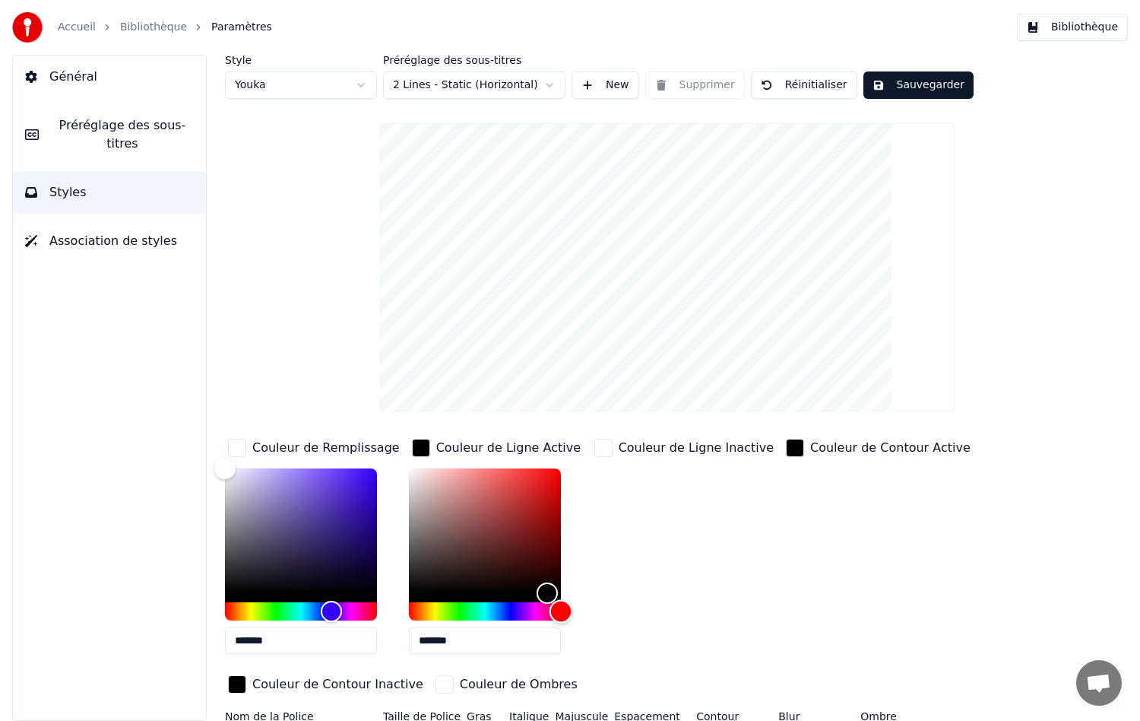
drag, startPoint x: 426, startPoint y: 609, endPoint x: 572, endPoint y: 628, distance: 148.0
click at [572, 628] on div "*******" at bounding box center [497, 564] width 176 height 192
type input "*******"
drag, startPoint x: 541, startPoint y: 587, endPoint x: 560, endPoint y: 456, distance: 132.2
click at [560, 458] on div "Color" at bounding box center [561, 470] width 24 height 24
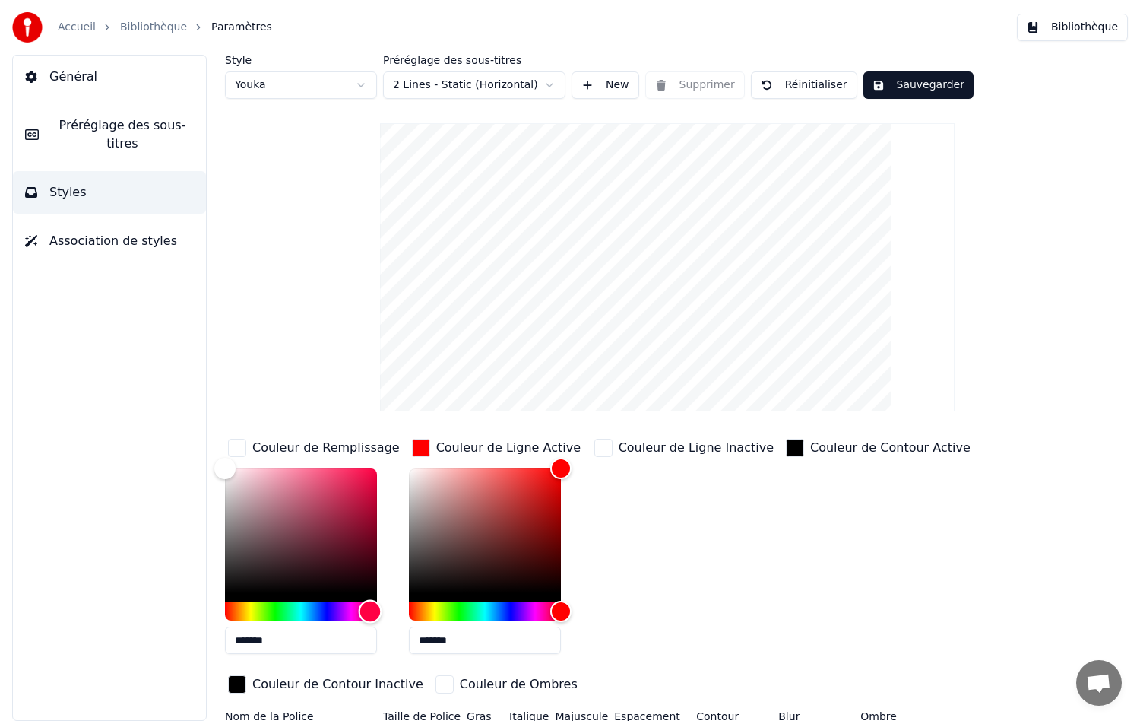
click at [370, 609] on div "Hue" at bounding box center [301, 611] width 152 height 18
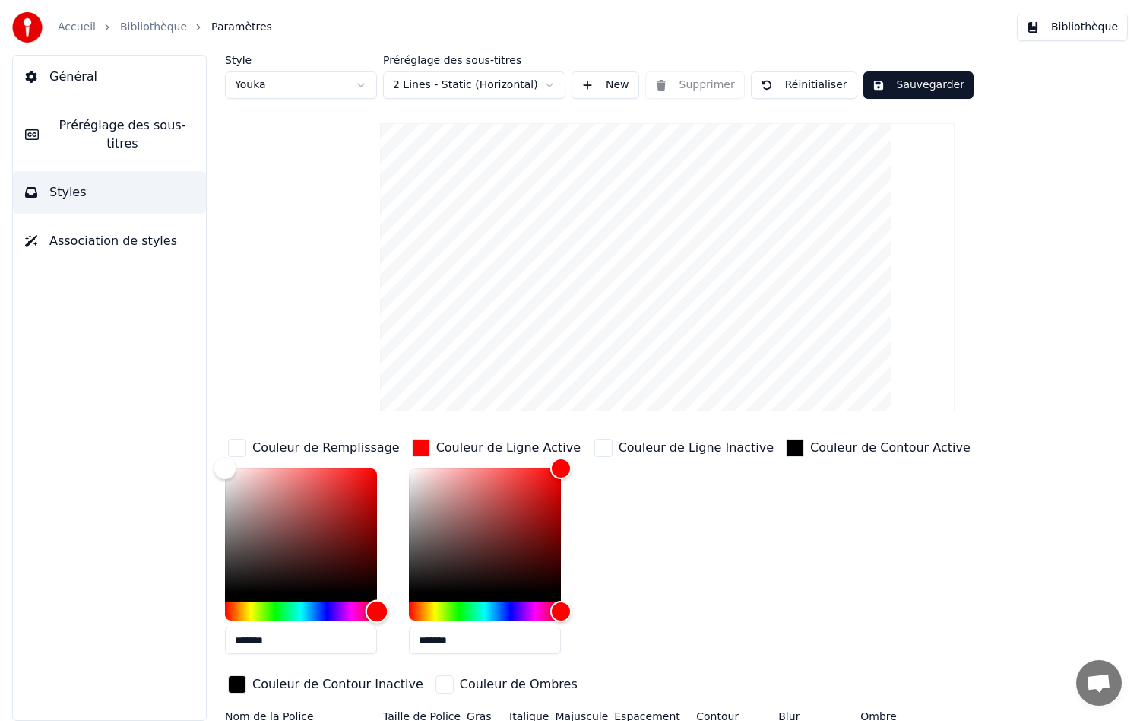
drag, startPoint x: 373, startPoint y: 609, endPoint x: 403, endPoint y: 611, distance: 30.5
click at [402, 610] on div "Couleur de Remplissage ******* Couleur de Ligne Active ******* Couleur de Ligne…" at bounding box center [624, 567] width 798 height 263
drag, startPoint x: 226, startPoint y: 471, endPoint x: 439, endPoint y: 471, distance: 212.9
click at [432, 473] on div "Couleur de Remplissage ******* Couleur de Ligne Active ******* Couleur de Ligne…" at bounding box center [624, 567] width 798 height 263
type input "*******"
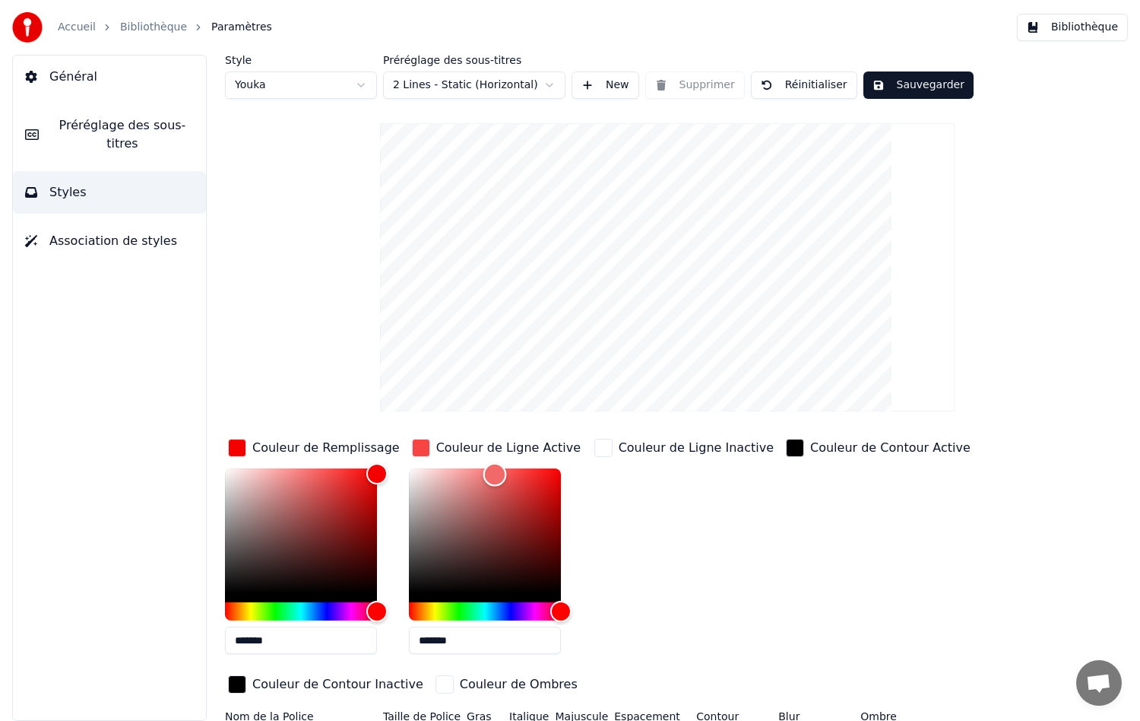
type input "*******"
drag, startPoint x: 559, startPoint y: 467, endPoint x: 370, endPoint y: 458, distance: 188.8
click at [370, 458] on div "Couleur de Remplissage ******* Couleur de Ligne Active ******* Couleur de Ligne…" at bounding box center [624, 567] width 798 height 263
type input "*******"
click at [380, 457] on div "Color" at bounding box center [378, 469] width 24 height 24
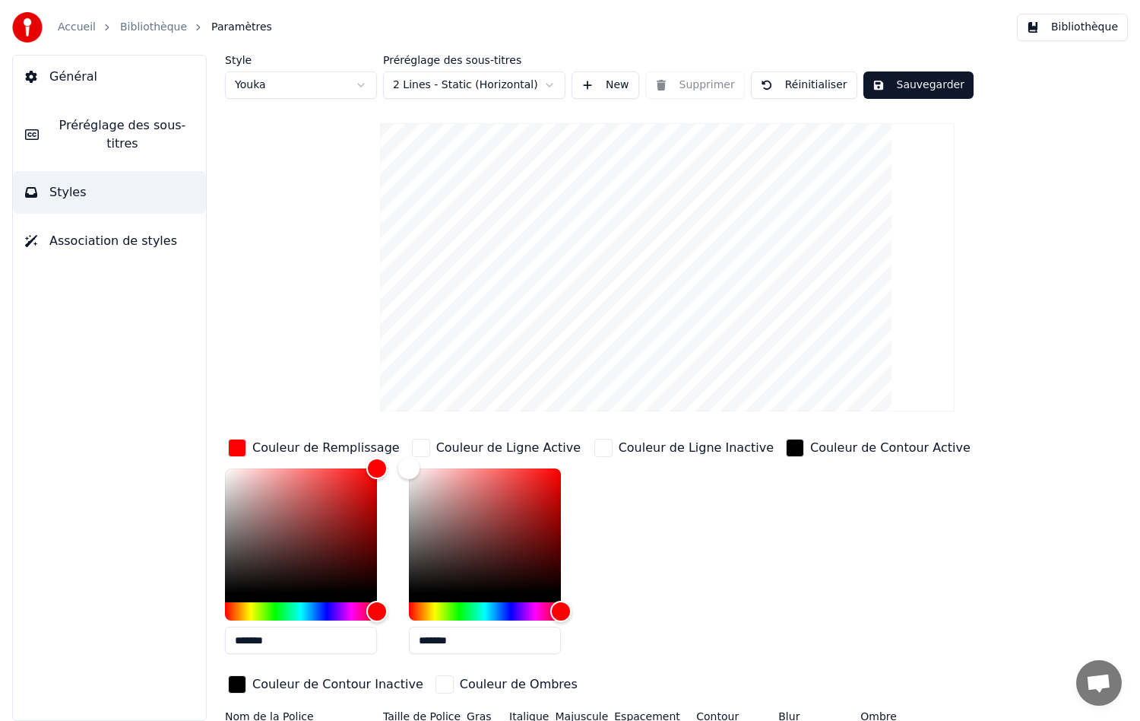
click at [675, 452] on div "Couleur de Ligne Inactive" at bounding box center [696, 448] width 155 height 18
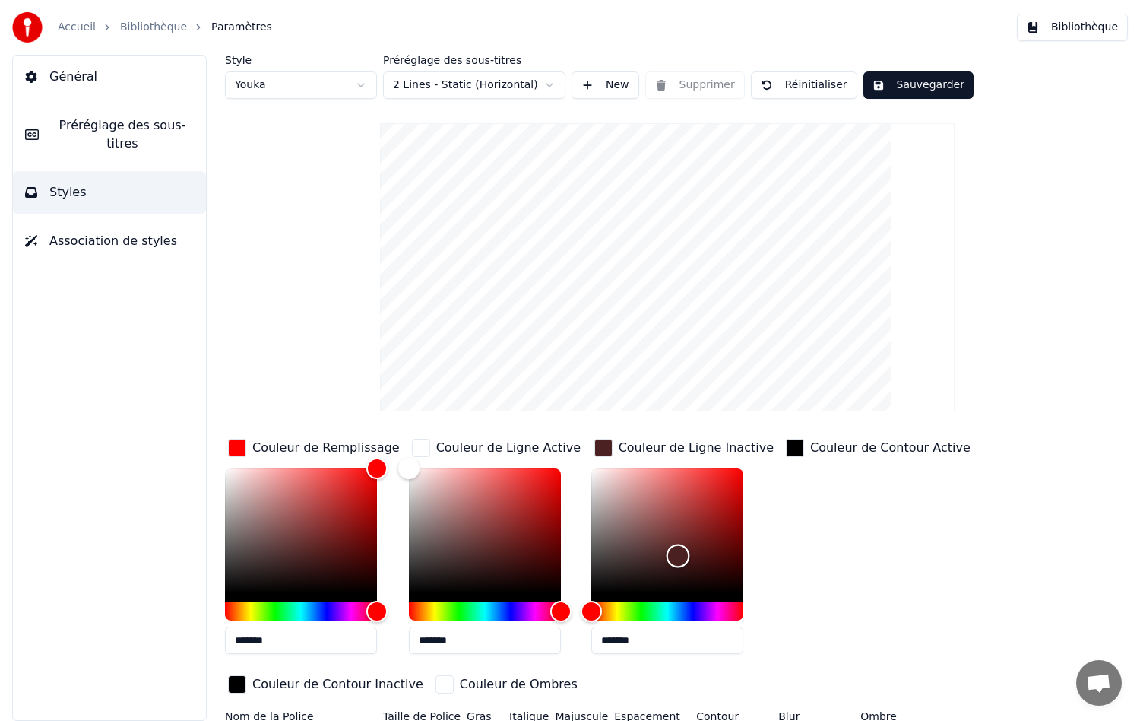
drag, startPoint x: 593, startPoint y: 466, endPoint x: 677, endPoint y: 555, distance: 122.1
click at [677, 555] on div "Color" at bounding box center [678, 556] width 24 height 24
drag, startPoint x: 677, startPoint y: 555, endPoint x: 579, endPoint y: 485, distance: 119.8
click at [579, 485] on div "Color" at bounding box center [591, 486] width 24 height 24
type input "*******"
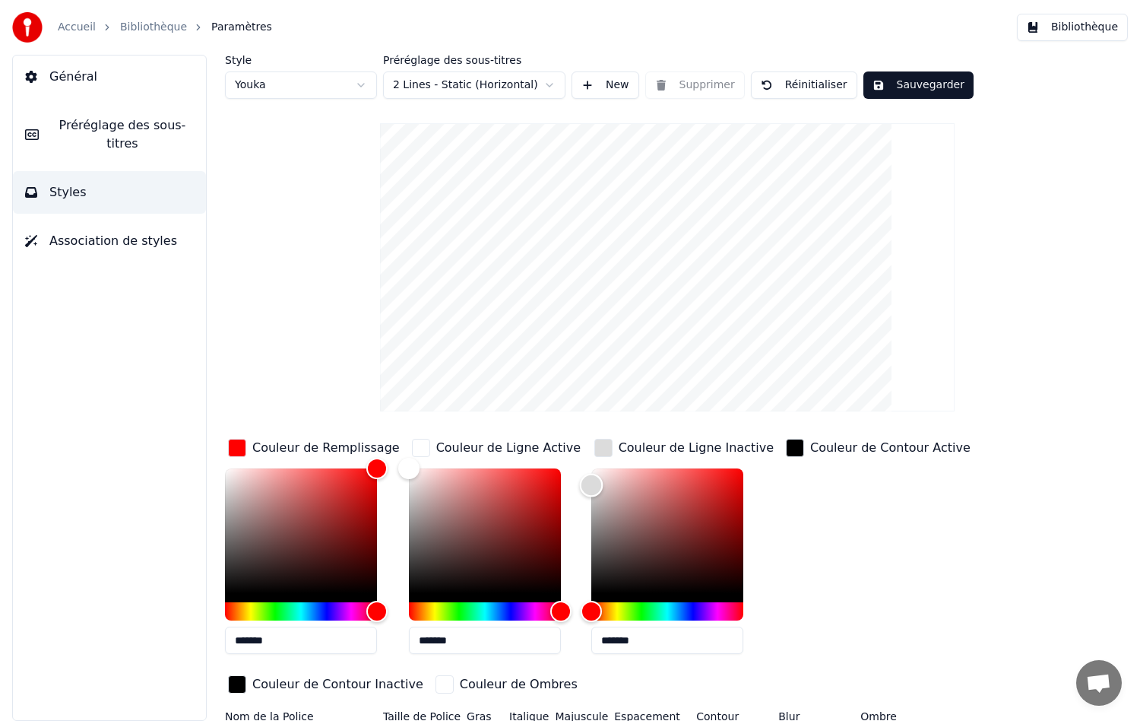
drag, startPoint x: 583, startPoint y: 482, endPoint x: 572, endPoint y: 484, distance: 11.6
click at [572, 484] on div "Couleur de Remplissage ******* Couleur de Ligne Active ******* Couleur de Ligne…" at bounding box center [624, 567] width 798 height 263
click at [831, 447] on div "Couleur de Contour Active" at bounding box center [890, 448] width 160 height 18
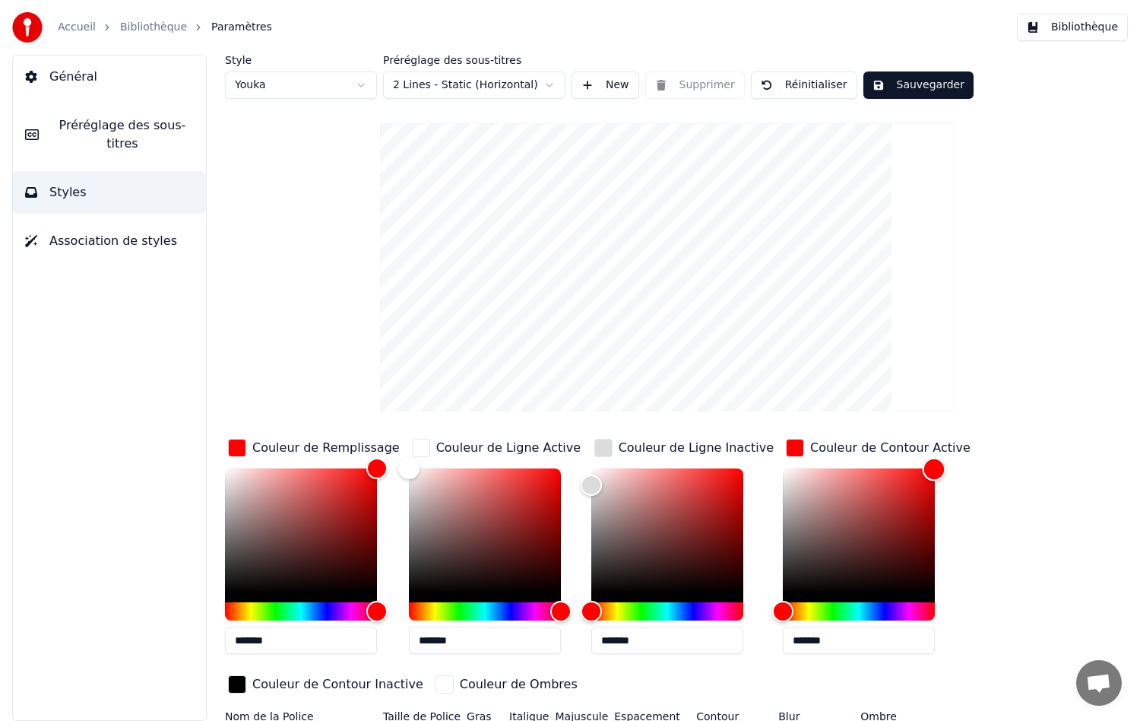
drag, startPoint x: 773, startPoint y: 587, endPoint x: 924, endPoint y: 468, distance: 191.6
click at [924, 468] on div "Color" at bounding box center [935, 470] width 24 height 24
type input "*******"
drag, startPoint x: 918, startPoint y: 466, endPoint x: 756, endPoint y: 610, distance: 217.1
click at [756, 610] on div "Couleur de Remplissage ******* Couleur de Ligne Active ******* Couleur de Ligne…" at bounding box center [624, 567] width 798 height 263
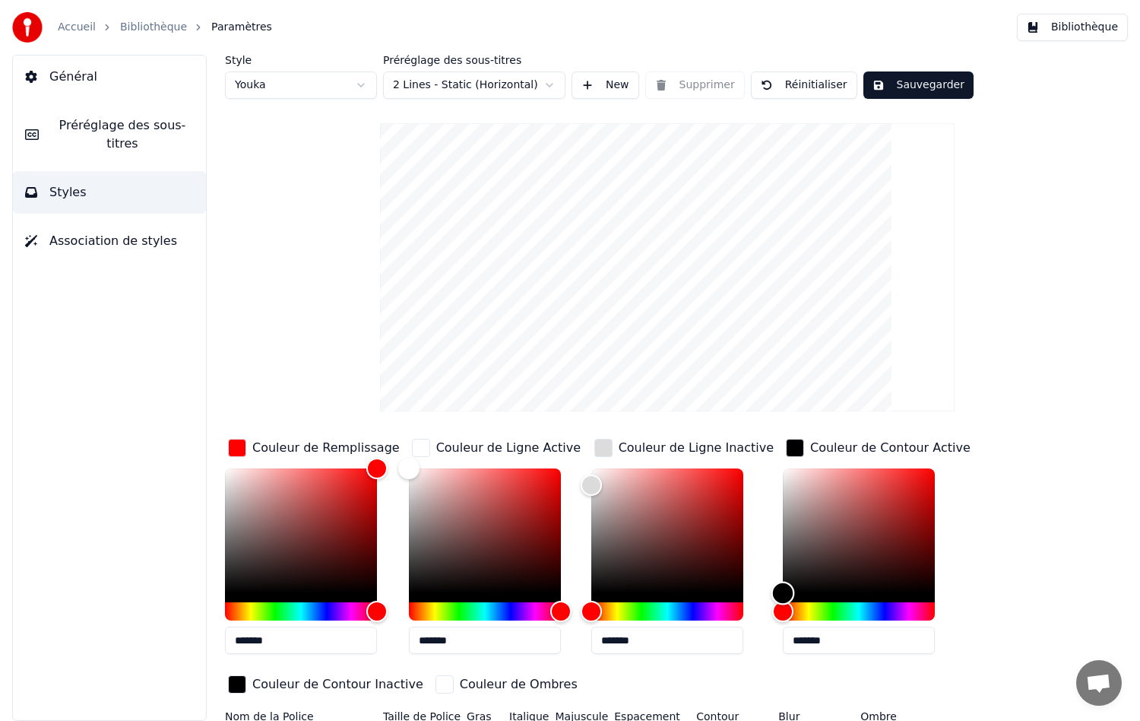
scroll to position [38, 0]
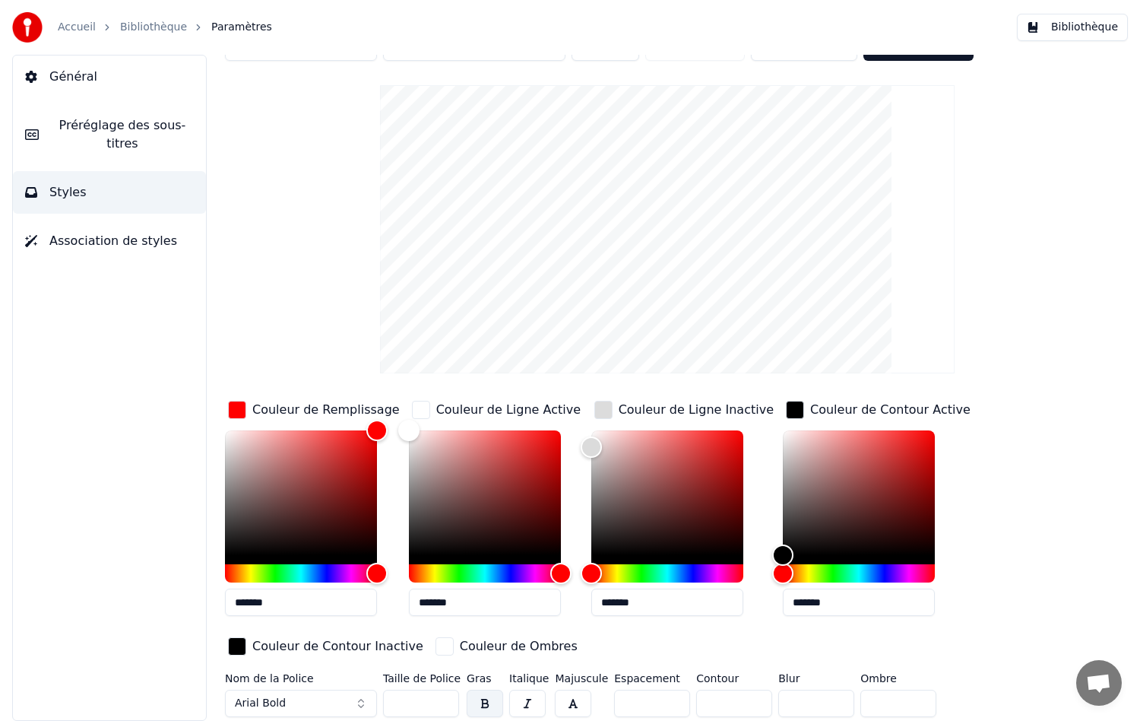
click at [290, 646] on div "Couleur de Contour Inactive" at bounding box center [337, 646] width 171 height 18
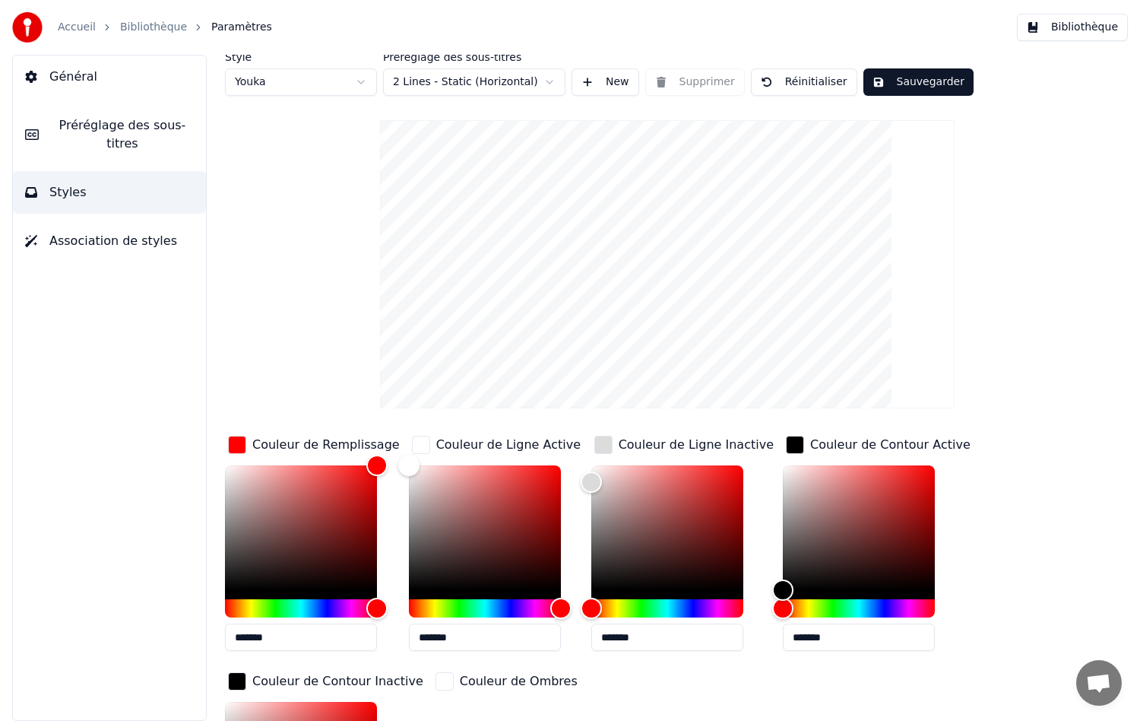
scroll to position [0, 0]
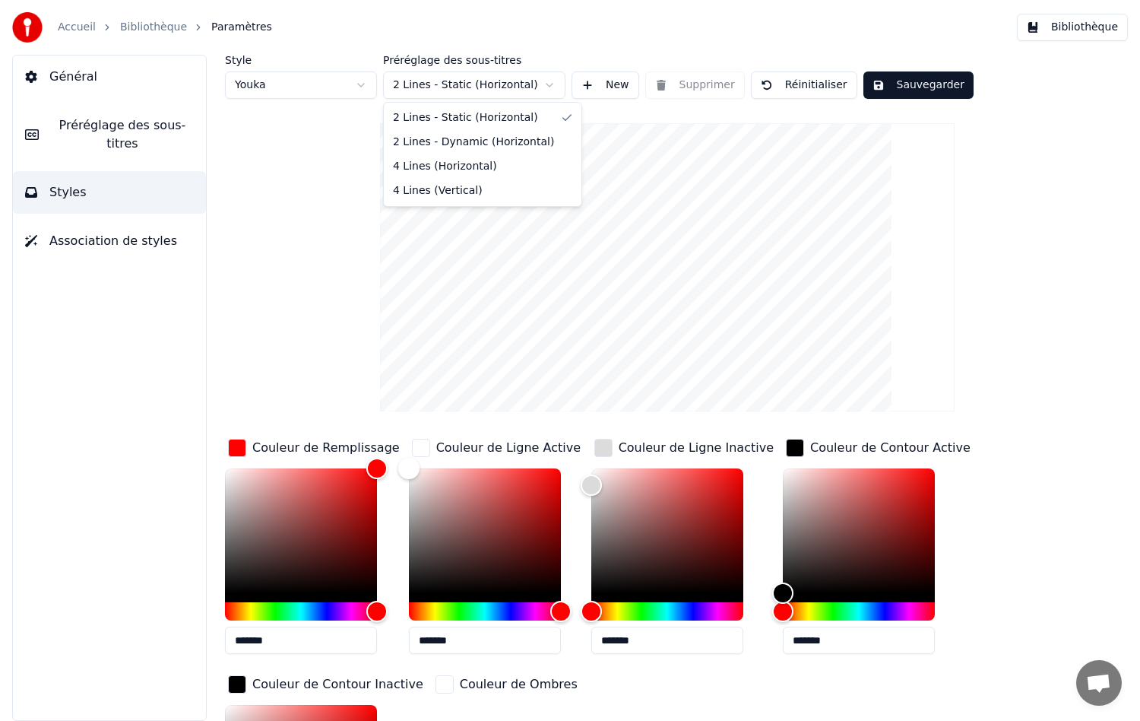
click at [473, 79] on html "Accueil Bibliothèque Paramètres Bibliothèque Général Préréglage des sous-titres…" at bounding box center [570, 360] width 1140 height 721
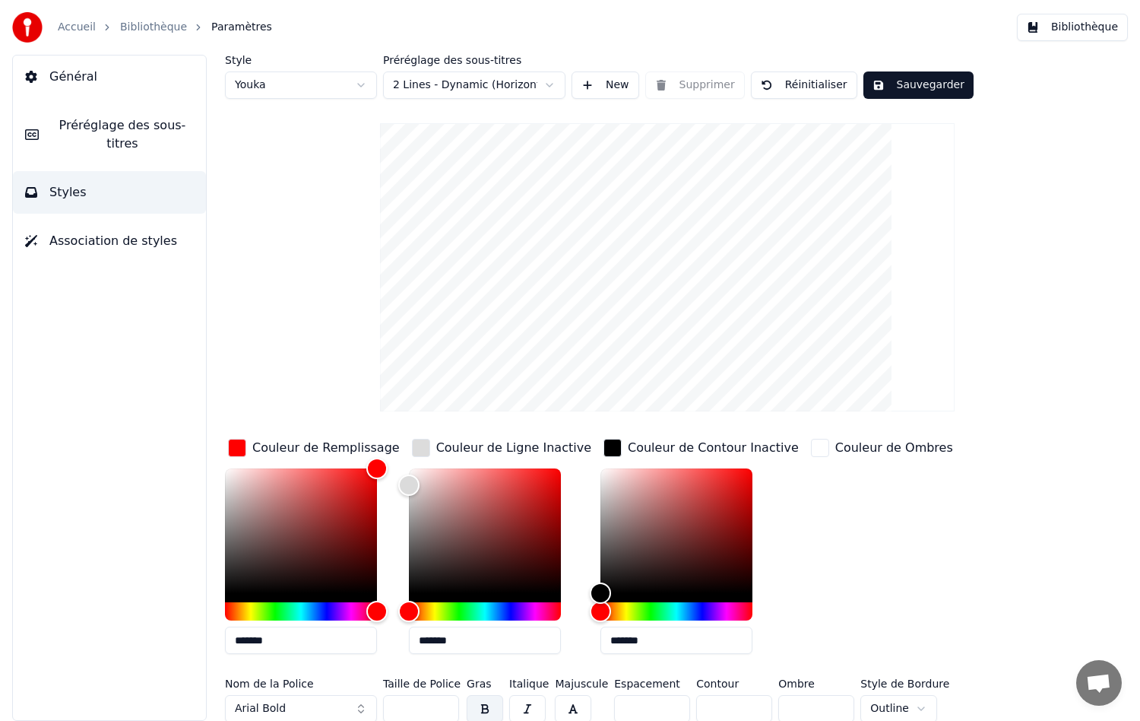
click at [472, 85] on html "Accueil Bibliothèque Paramètres Bibliothèque Général Préréglage des sous-titres…" at bounding box center [570, 360] width 1140 height 721
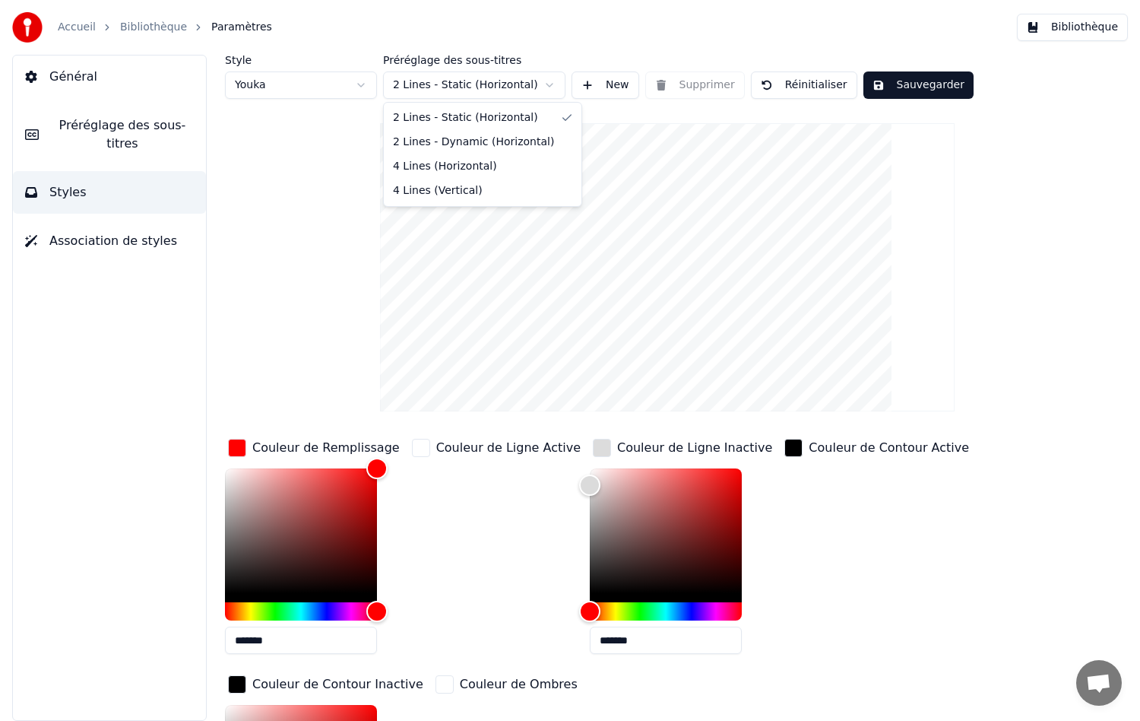
click at [436, 87] on html "Accueil Bibliothèque Paramètres Bibliothèque Général Préréglage des sous-titres…" at bounding box center [570, 360] width 1140 height 721
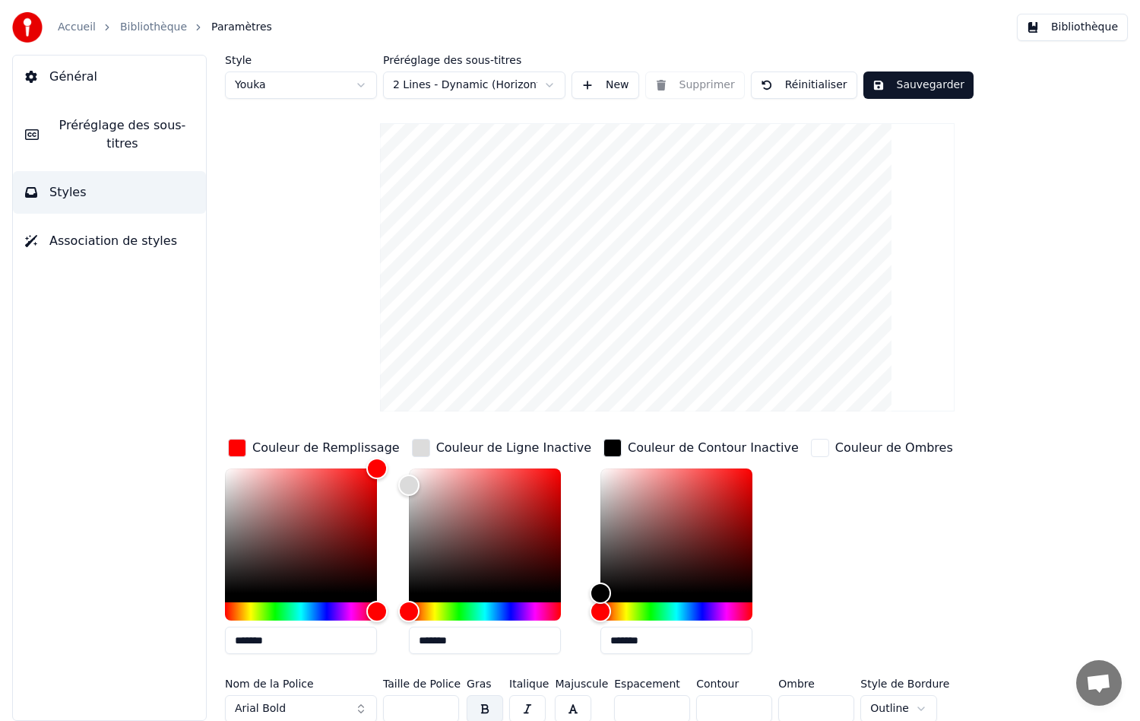
click at [300, 79] on html "Accueil Bibliothèque Paramètres Bibliothèque Général Préréglage des sous-titres…" at bounding box center [570, 360] width 1140 height 721
click at [300, 83] on html "Accueil Bibliothèque Paramètres Bibliothèque Général Préréglage des sous-titres…" at bounding box center [570, 360] width 1140 height 721
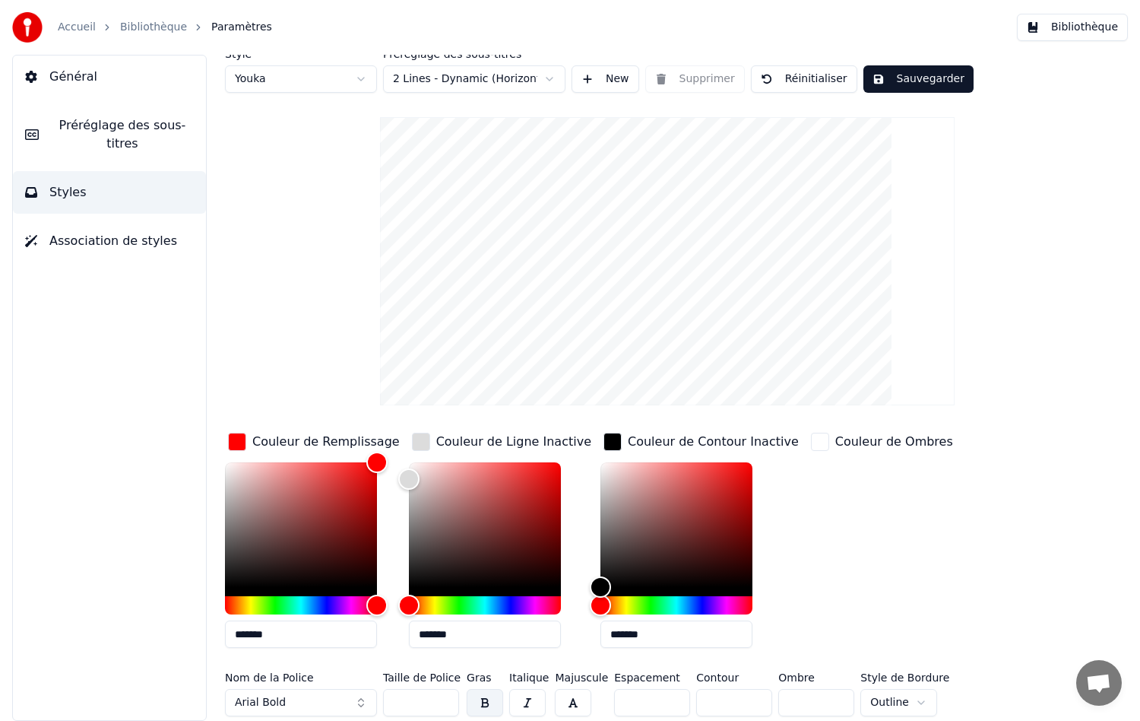
click at [409, 699] on input "**" at bounding box center [421, 702] width 76 height 27
drag, startPoint x: 409, startPoint y: 702, endPoint x: 376, endPoint y: 697, distance: 33.1
click at [376, 697] on div "Nom de la Police Arial Bold Taille de Police ** Gras Italique Majuscule Espacem…" at bounding box center [624, 697] width 798 height 50
click at [446, 696] on input "**" at bounding box center [421, 702] width 76 height 27
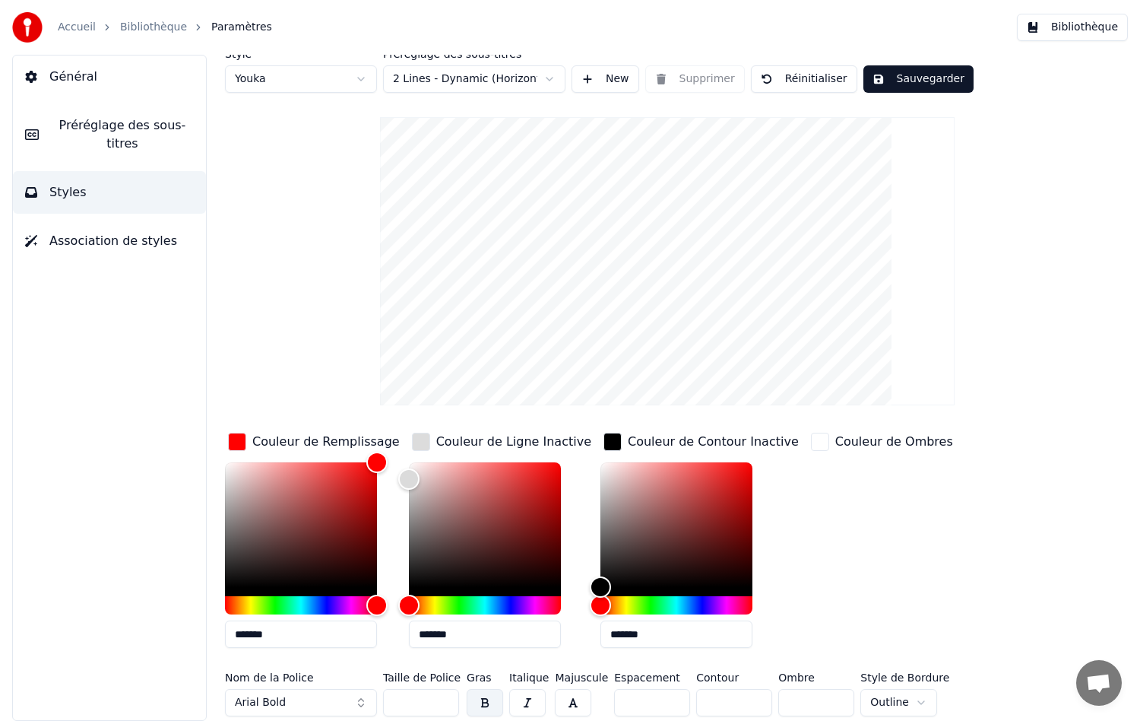
click at [446, 696] on input "**" at bounding box center [421, 702] width 76 height 27
click at [446, 696] on input "***" at bounding box center [421, 702] width 76 height 27
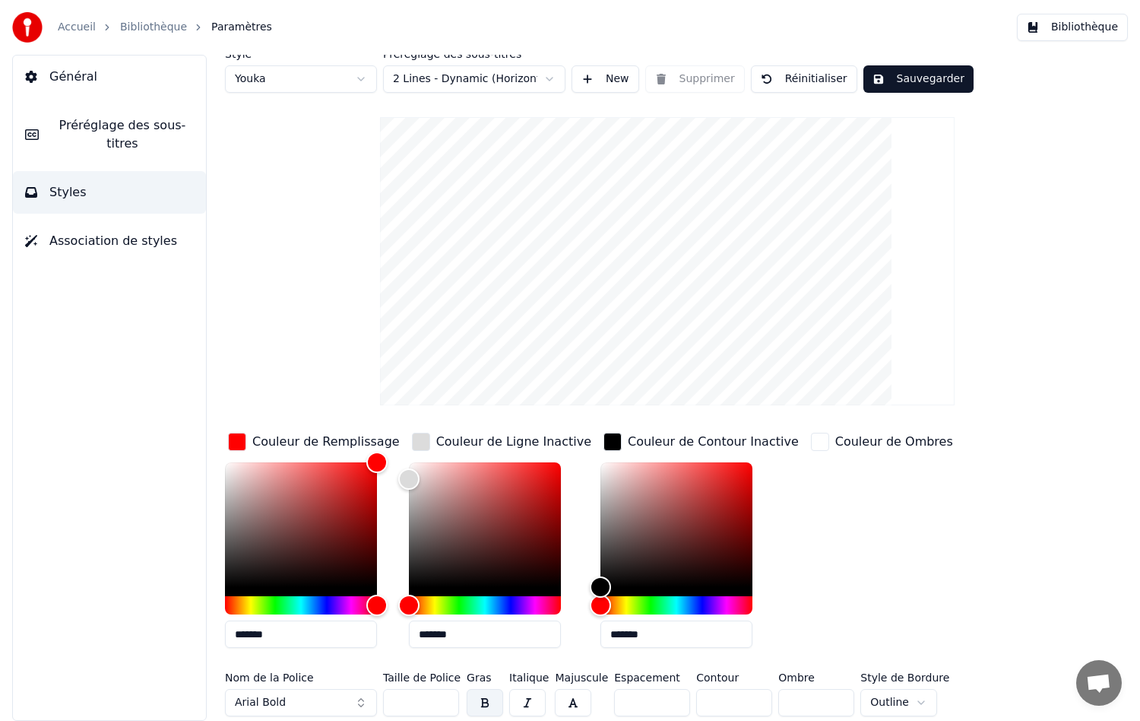
click at [446, 696] on input "***" at bounding box center [421, 702] width 76 height 27
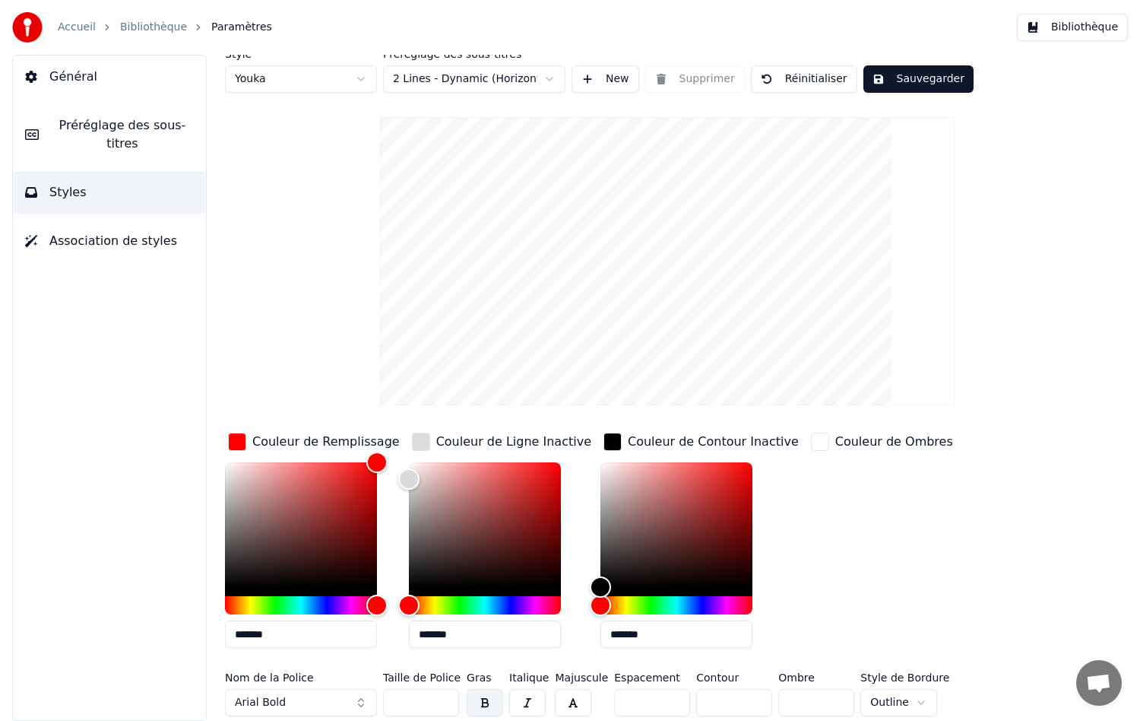
click at [446, 696] on input "***" at bounding box center [421, 702] width 76 height 27
type input "***"
click at [443, 706] on input "***" at bounding box center [421, 702] width 76 height 27
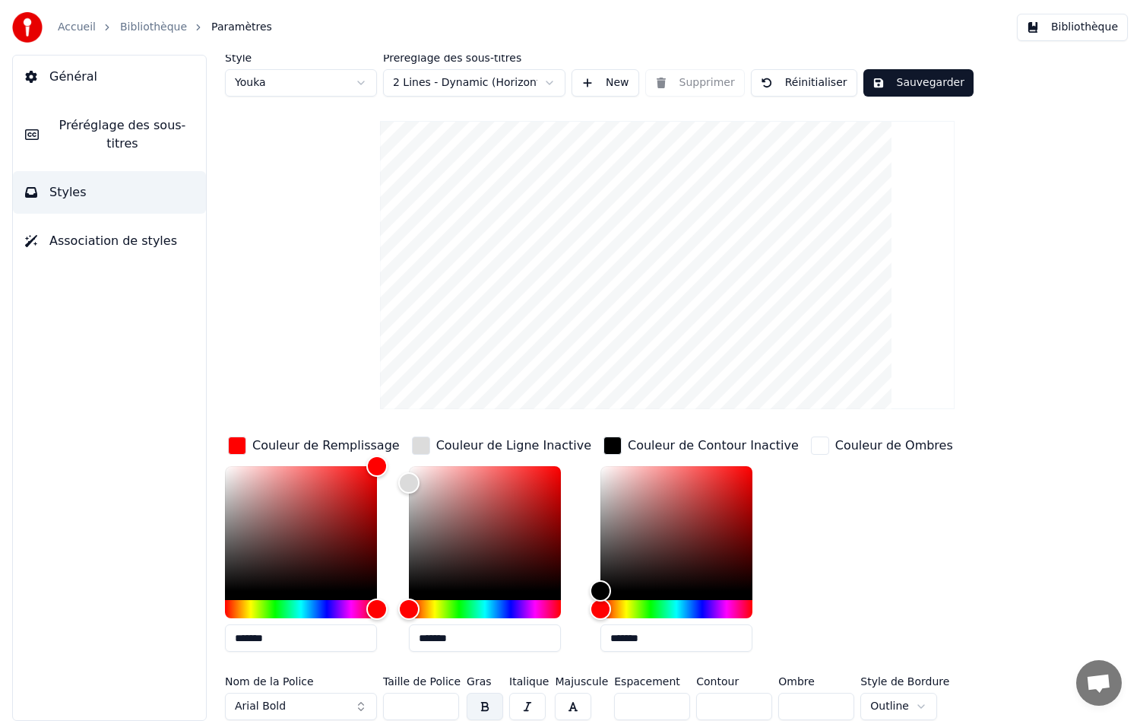
scroll to position [0, 0]
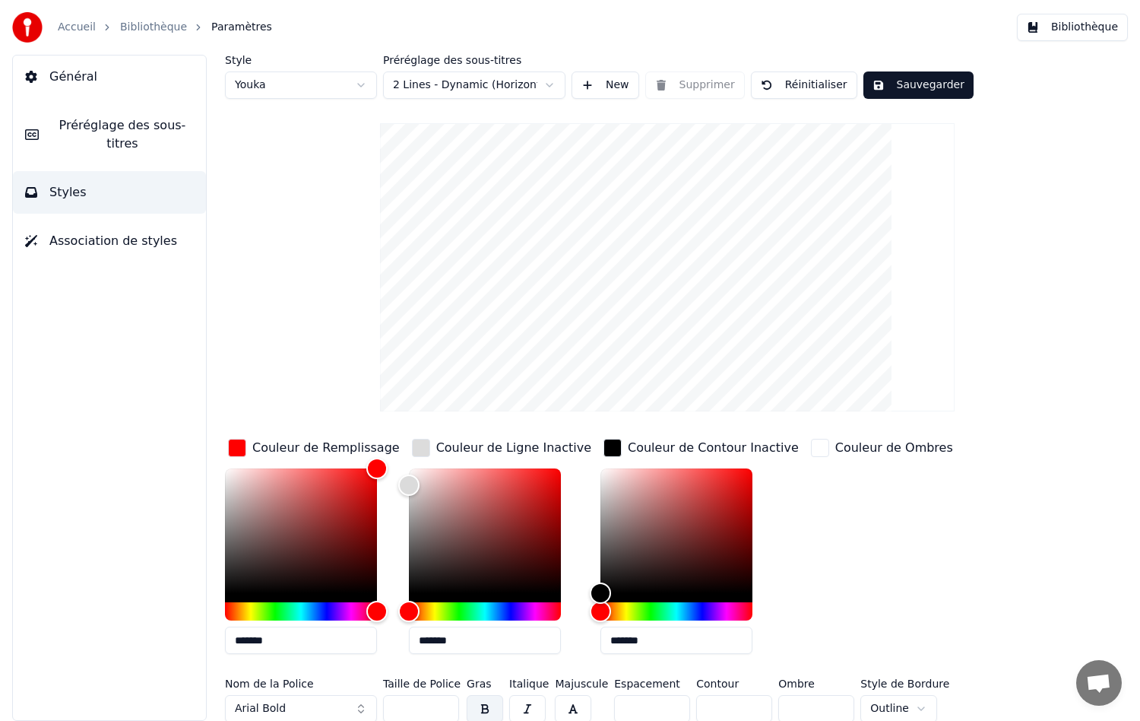
click at [903, 75] on button "Sauvegarder" at bounding box center [919, 84] width 110 height 27
click at [103, 232] on span "Association de styles" at bounding box center [113, 241] width 128 height 18
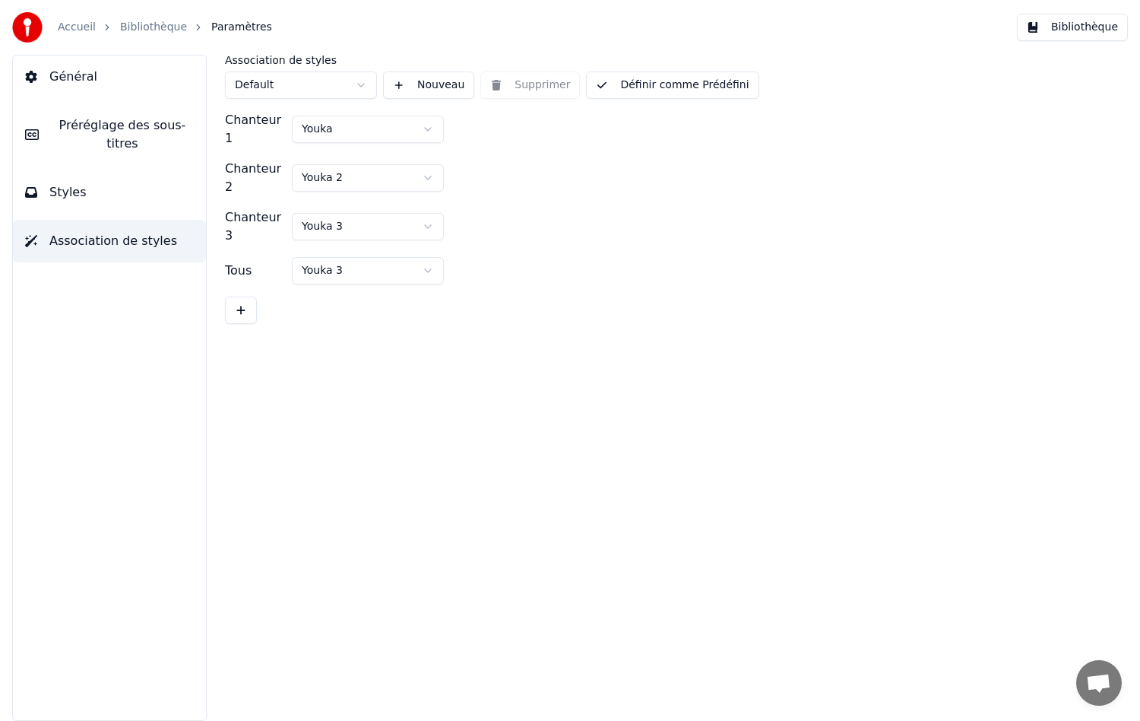
click at [62, 183] on span "Styles" at bounding box center [67, 192] width 37 height 18
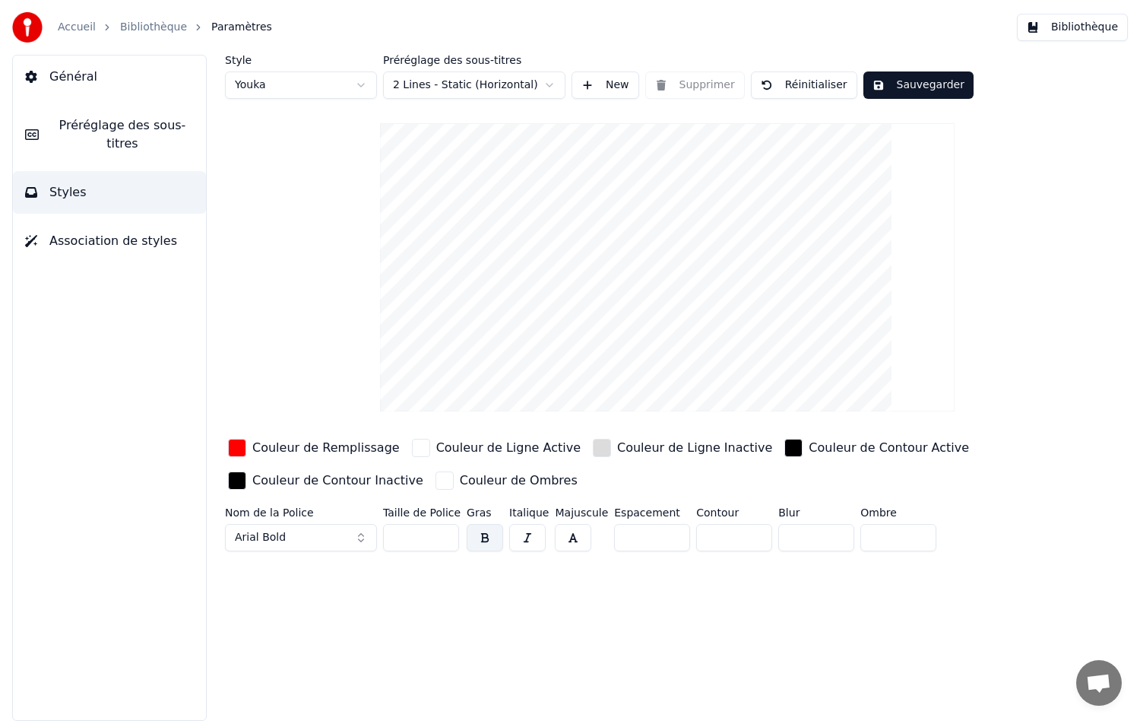
click at [90, 130] on span "Préréglage des sous-titres" at bounding box center [122, 134] width 143 height 36
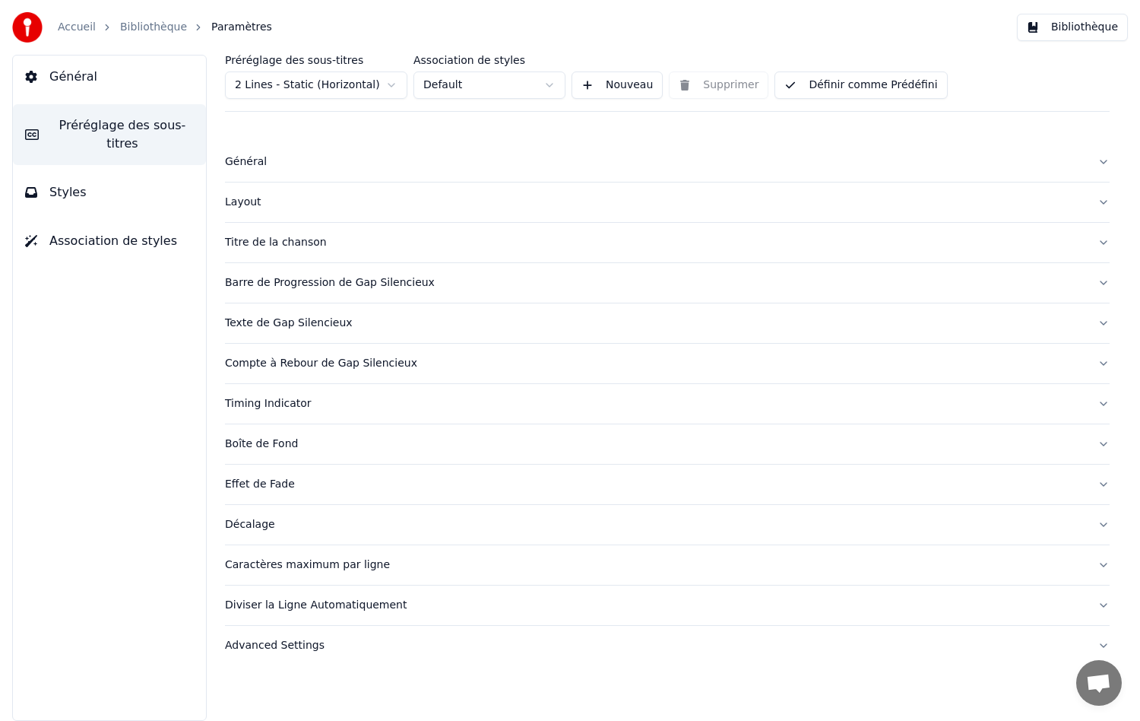
click at [272, 444] on div "Boîte de Fond" at bounding box center [655, 443] width 861 height 15
click at [271, 169] on div "Général" at bounding box center [655, 161] width 861 height 15
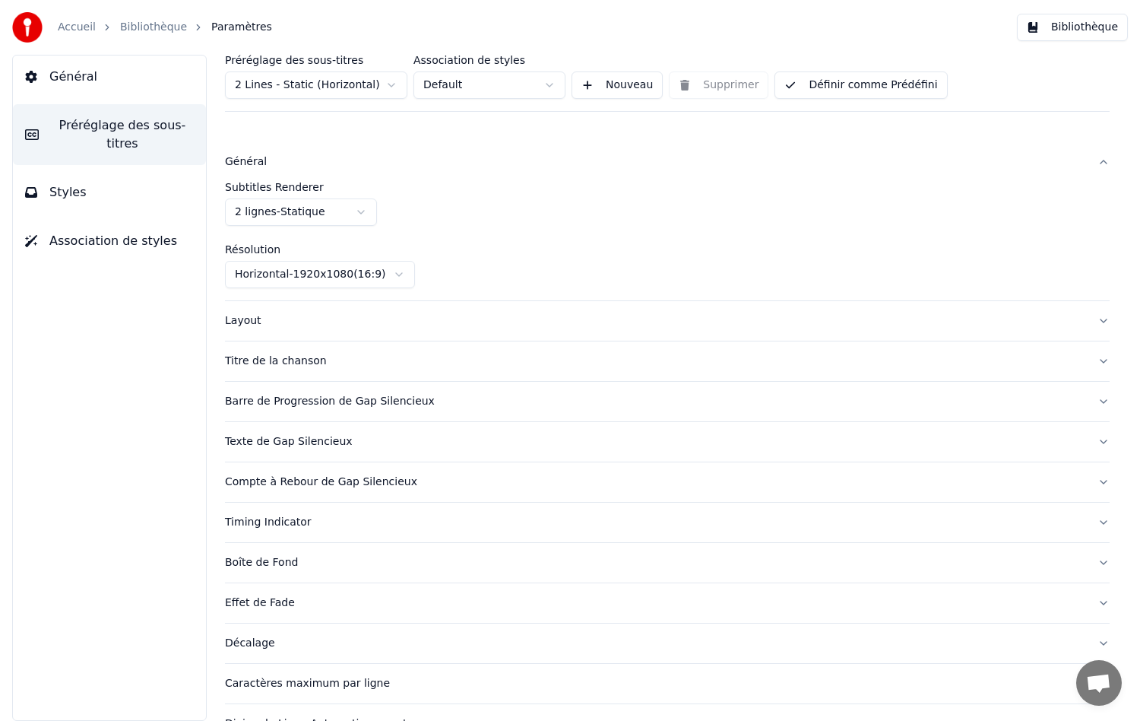
click at [248, 325] on div "Layout" at bounding box center [655, 320] width 861 height 15
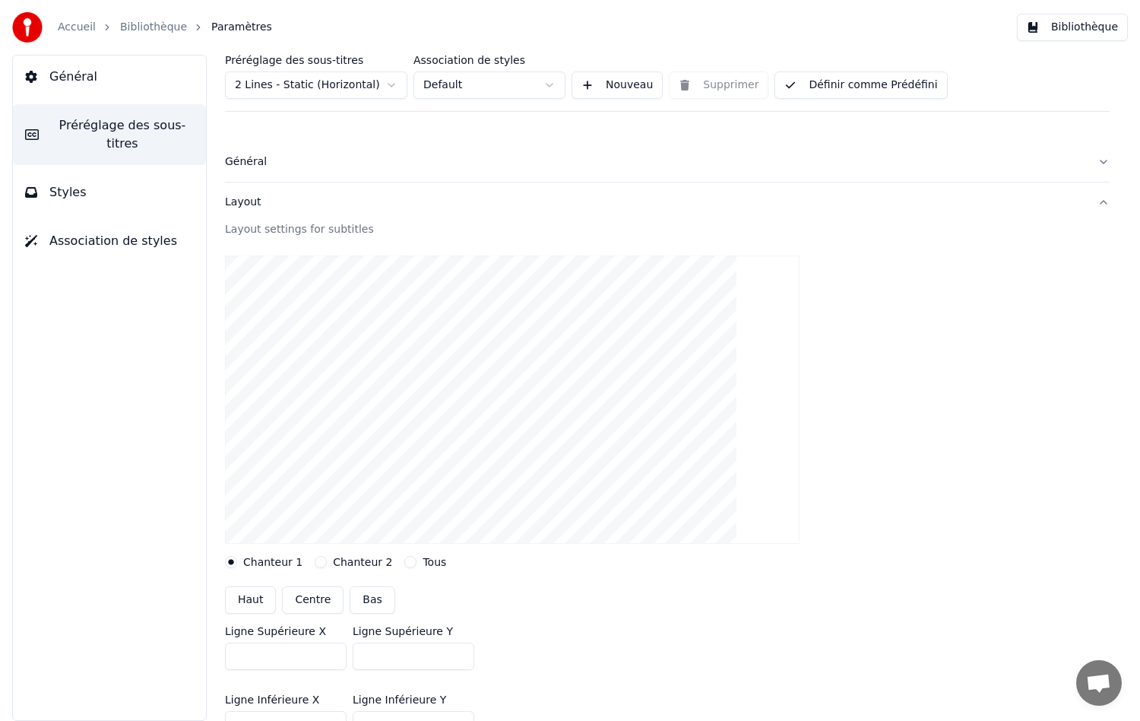
click at [119, 178] on button "Styles" at bounding box center [109, 192] width 193 height 43
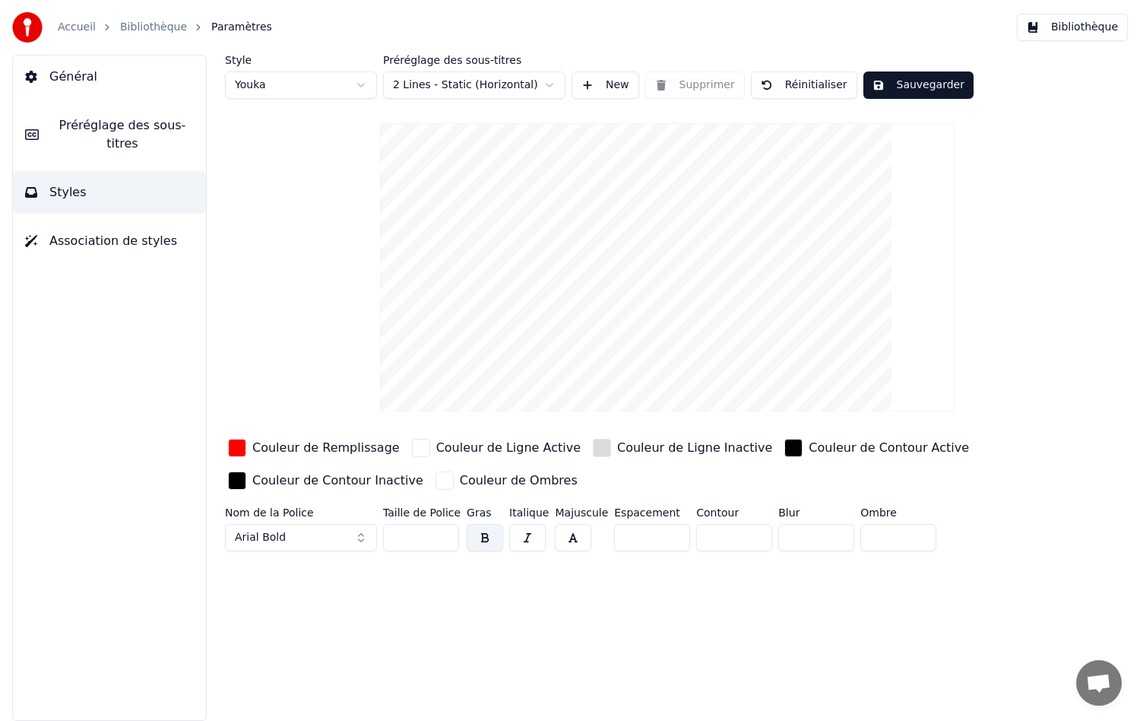
click at [915, 83] on button "Sauvegarder" at bounding box center [919, 84] width 110 height 27
click at [1105, 29] on button "Bibliothèque" at bounding box center [1072, 27] width 111 height 27
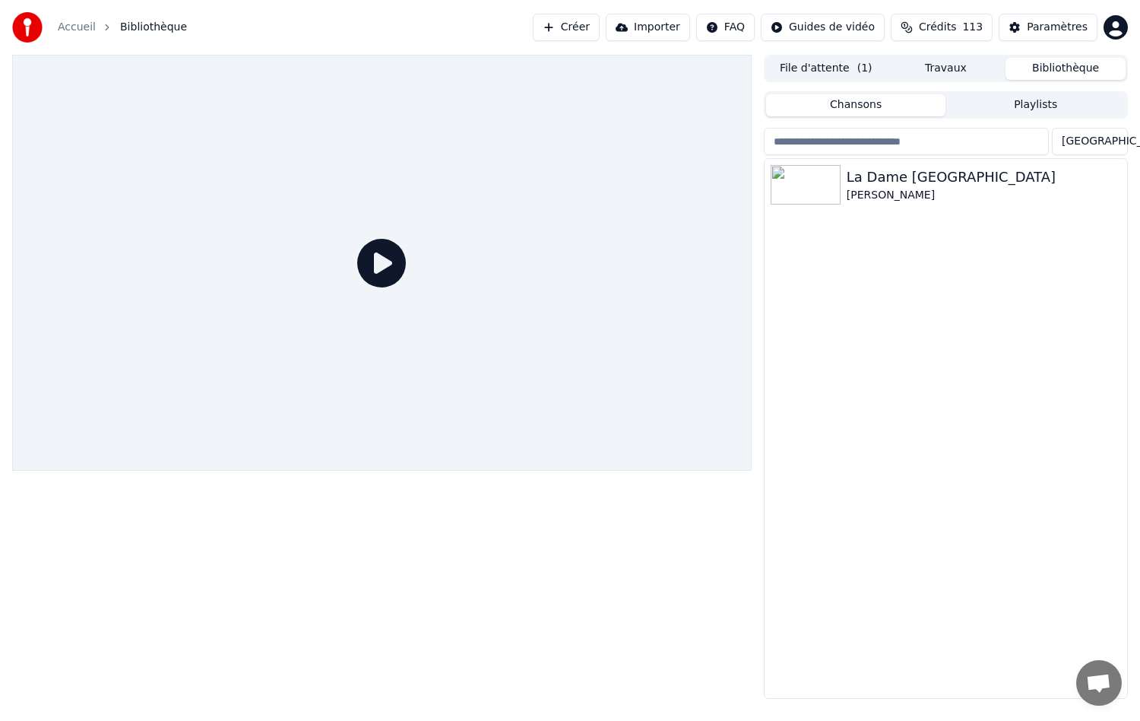
click at [380, 262] on icon at bounding box center [381, 263] width 49 height 49
click at [821, 201] on img at bounding box center [806, 185] width 70 height 40
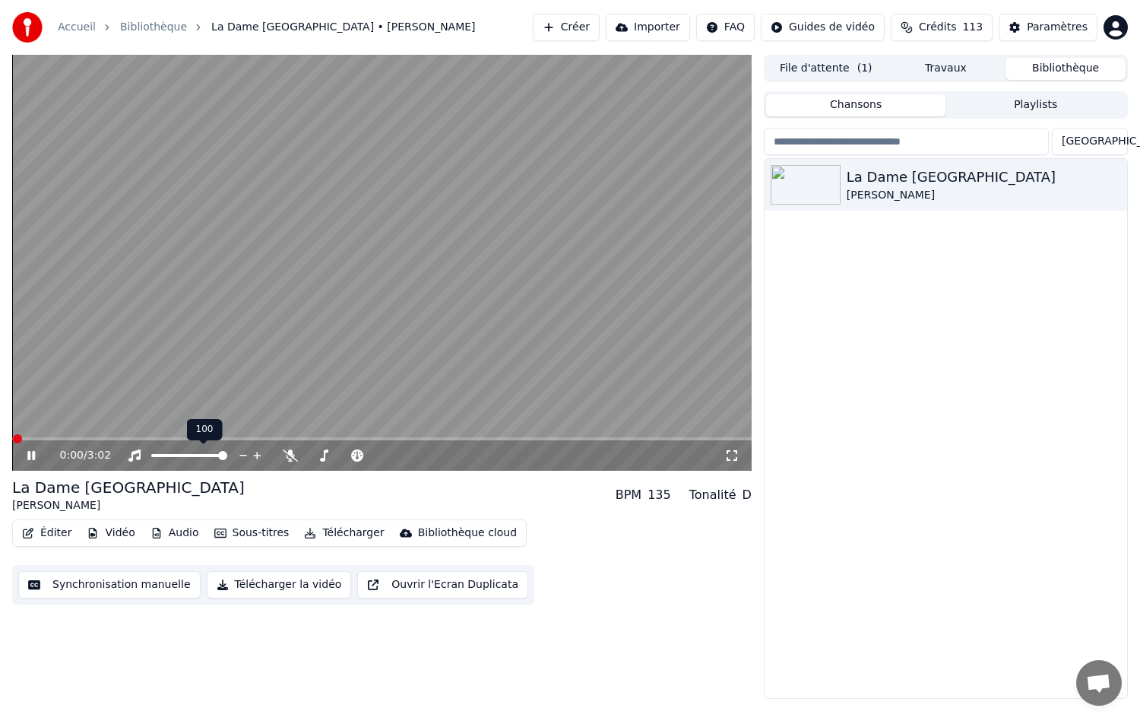
click at [230, 439] on span at bounding box center [382, 438] width 740 height 3
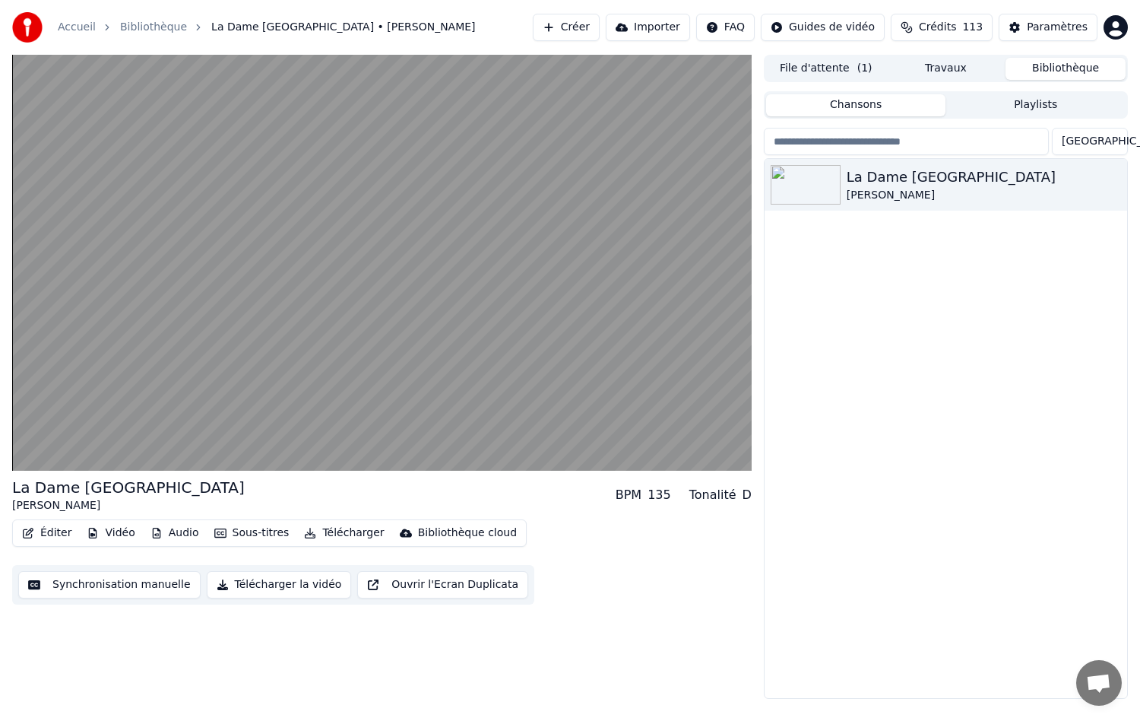
click at [123, 531] on button "Vidéo" at bounding box center [111, 532] width 60 height 21
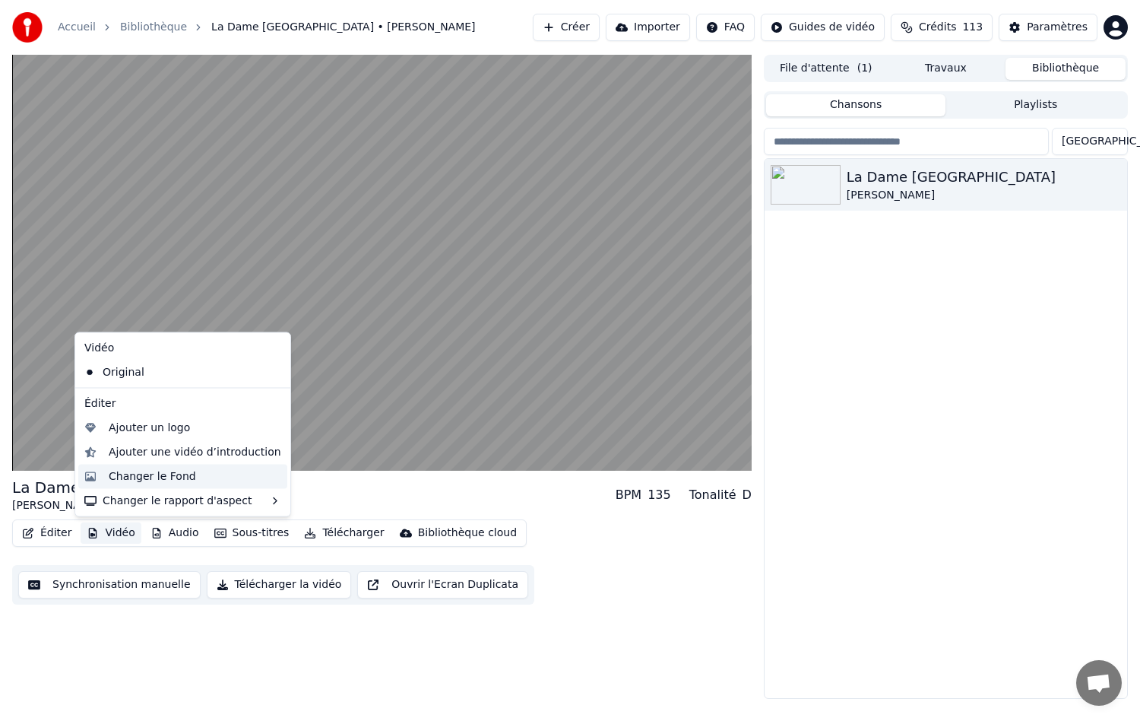
click at [130, 474] on div "Changer le Fond" at bounding box center [152, 475] width 87 height 15
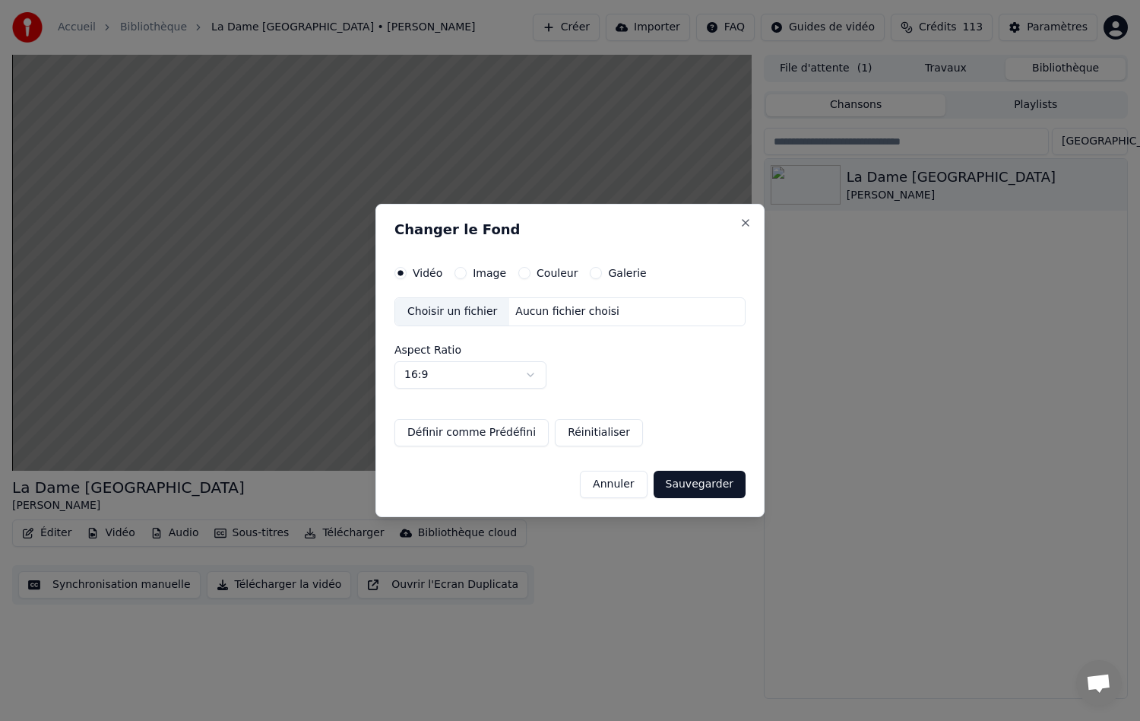
click at [518, 272] on button "Couleur" at bounding box center [524, 273] width 12 height 12
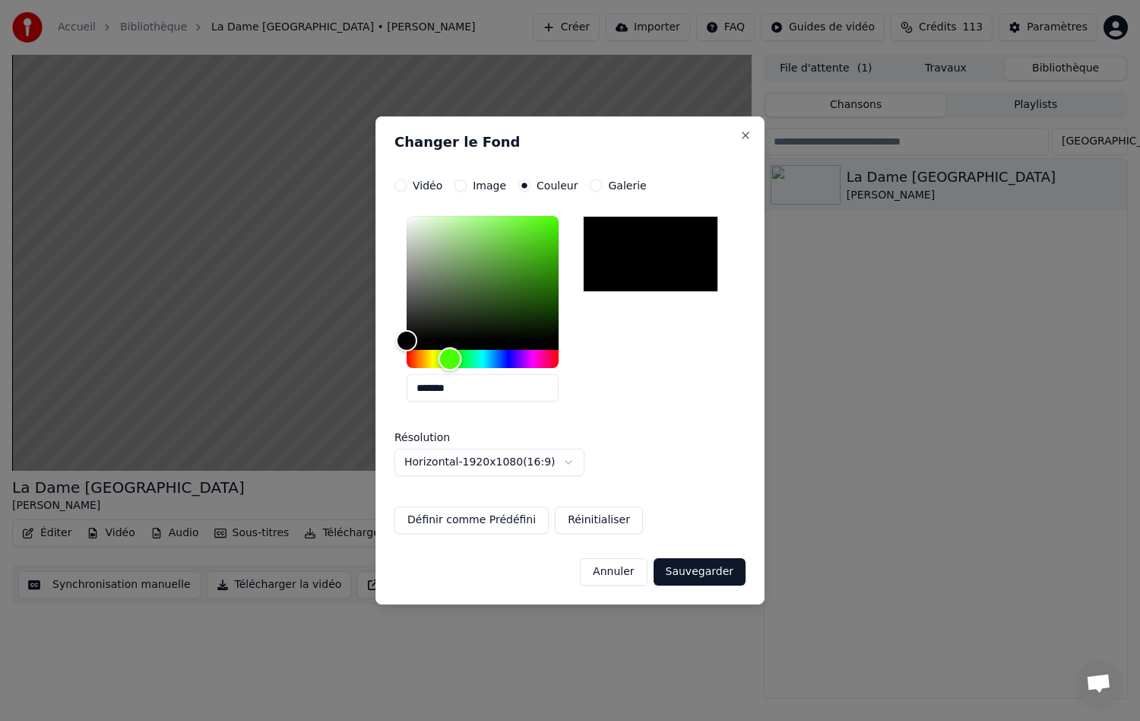
click at [450, 360] on div "Hue" at bounding box center [483, 359] width 152 height 18
click at [746, 134] on button "Close" at bounding box center [746, 135] width 12 height 12
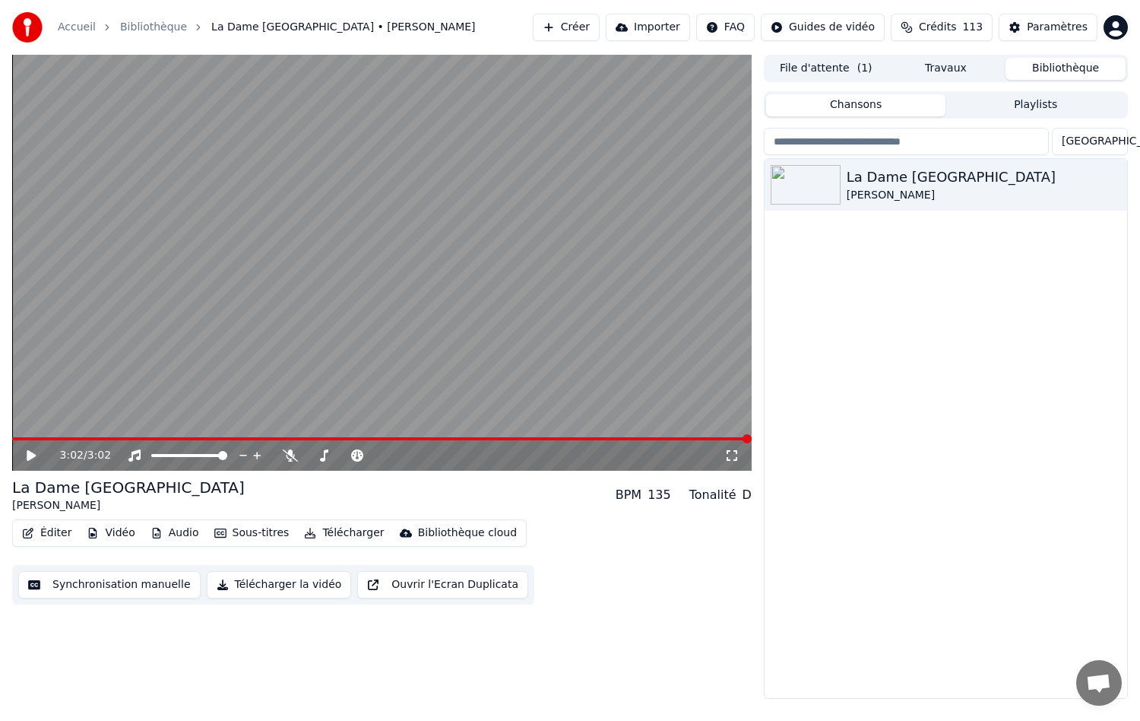
click at [39, 532] on button "Éditer" at bounding box center [47, 532] width 62 height 21
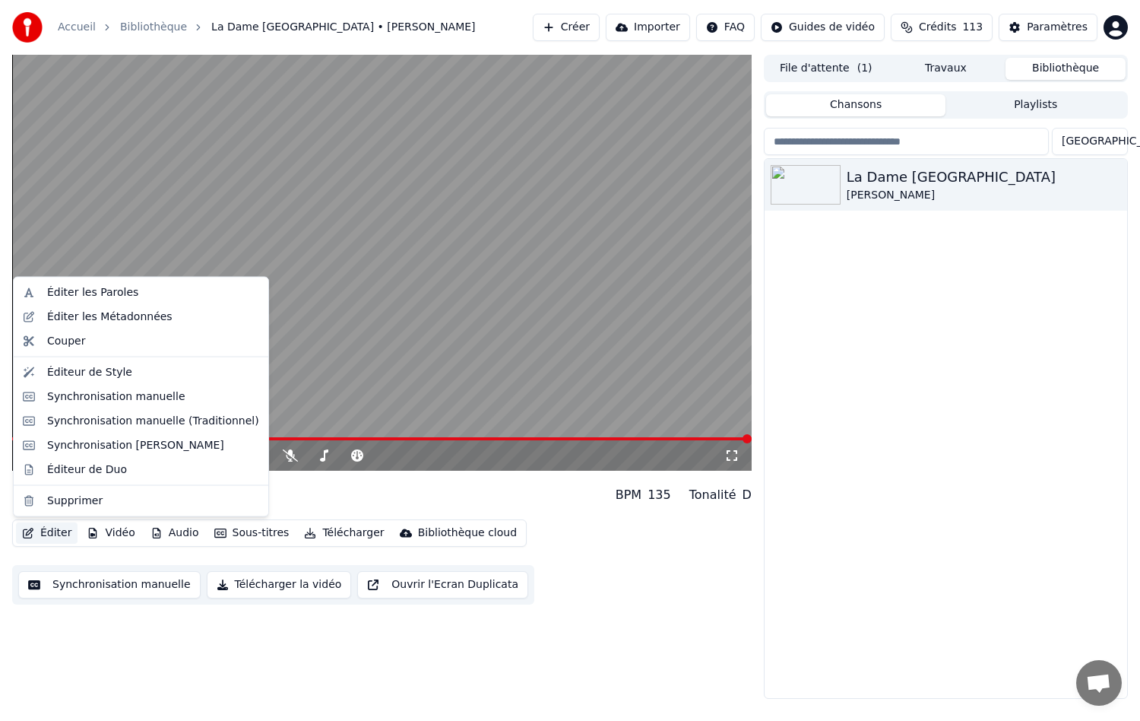
click at [181, 667] on div "3:02 / 3:02 La Dame De Haute-Savoie [PERSON_NAME] BPM 135 Tonalité D Éditer Vid…" at bounding box center [382, 377] width 740 height 644
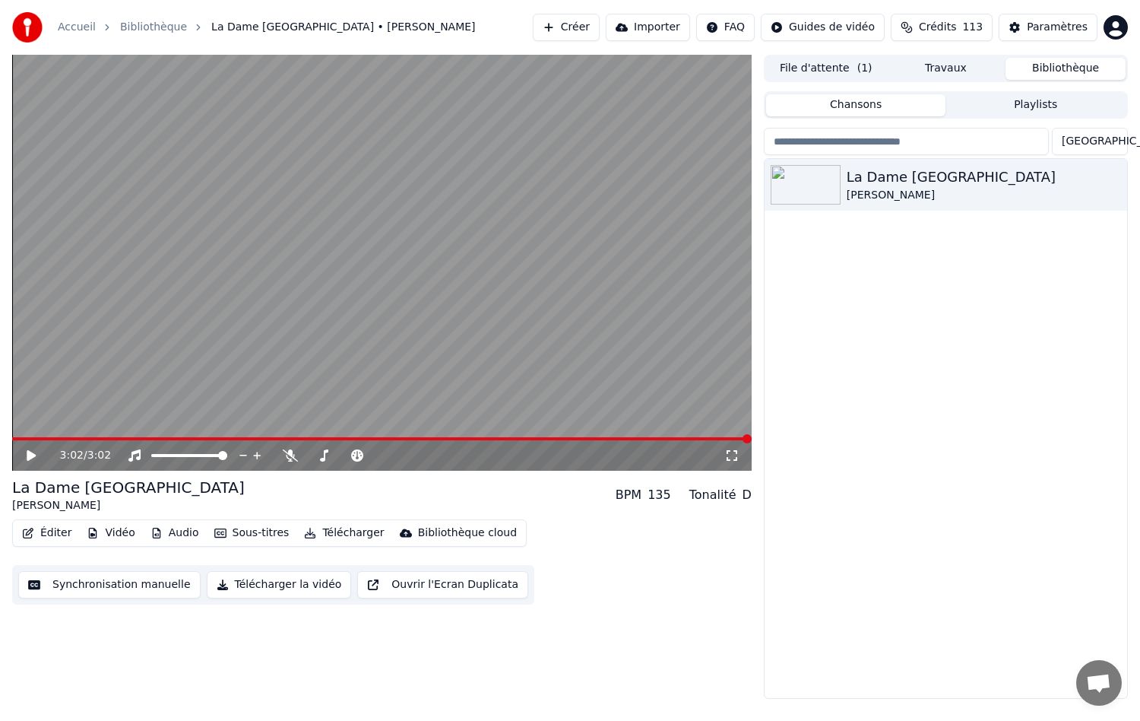
click at [813, 71] on button "File d'attente ( 1 )" at bounding box center [826, 69] width 120 height 22
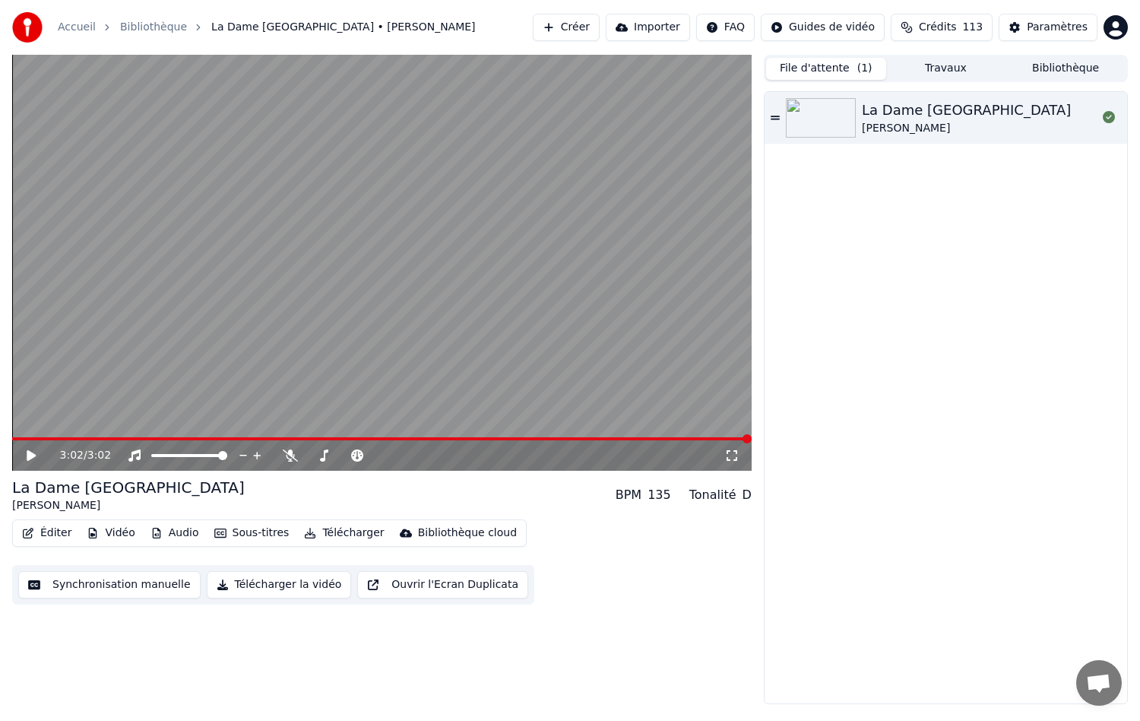
click at [52, 537] on button "Éditer" at bounding box center [47, 532] width 62 height 21
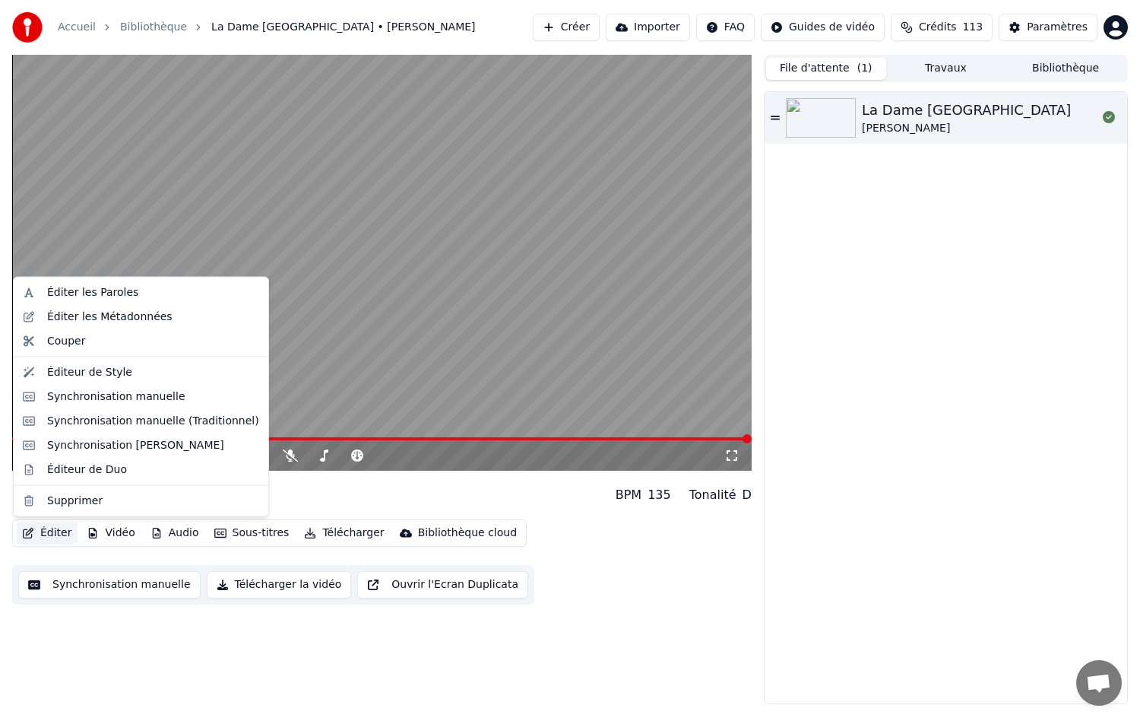
click at [95, 609] on div "3:02 / 3:02 La Dame De Haute-Savoie [PERSON_NAME] BPM 135 Tonalité D Éditer Vid…" at bounding box center [382, 379] width 740 height 649
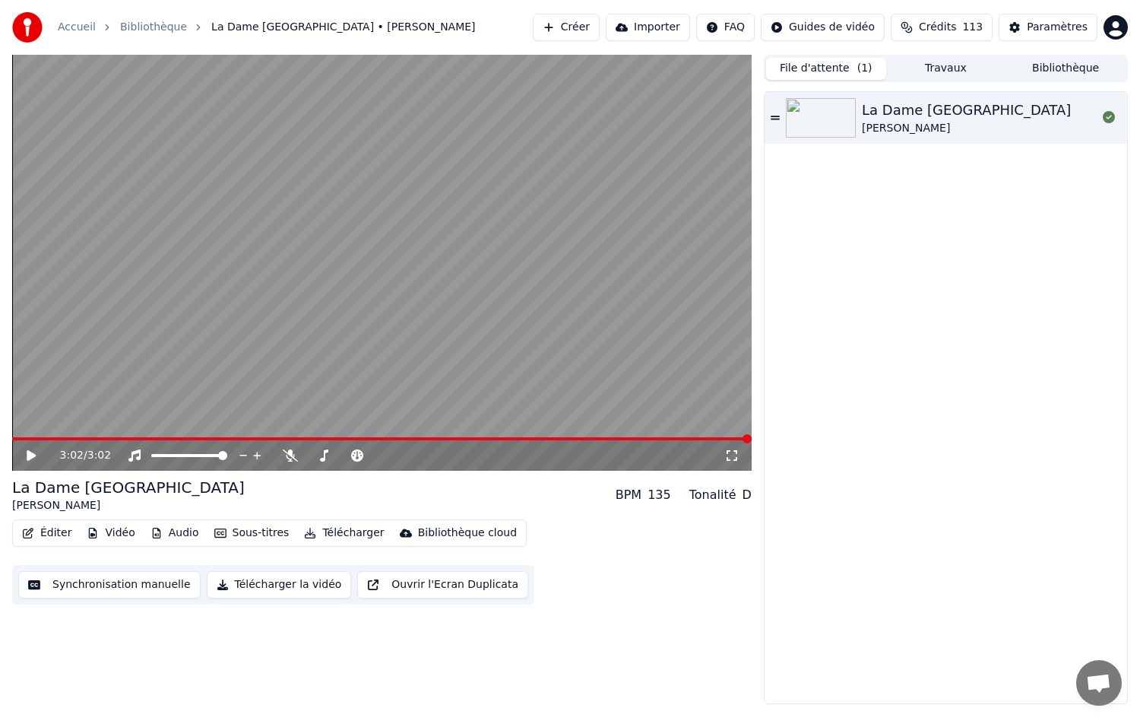
click at [1122, 24] on html "Accueil Bibliothèque [GEOGRAPHIC_DATA] • [PERSON_NAME] Créer Importer FAQ Guide…" at bounding box center [570, 360] width 1140 height 721
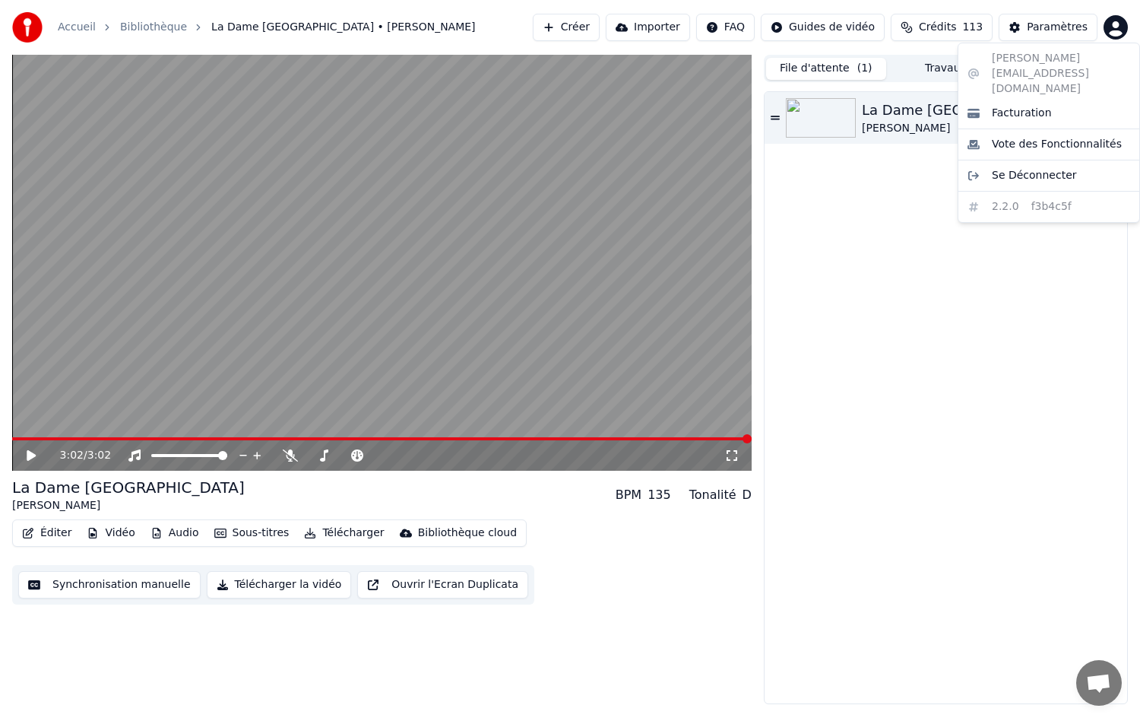
click at [899, 369] on html "Accueil Bibliothèque [GEOGRAPHIC_DATA] • [PERSON_NAME] Créer Importer FAQ Guide…" at bounding box center [570, 360] width 1140 height 721
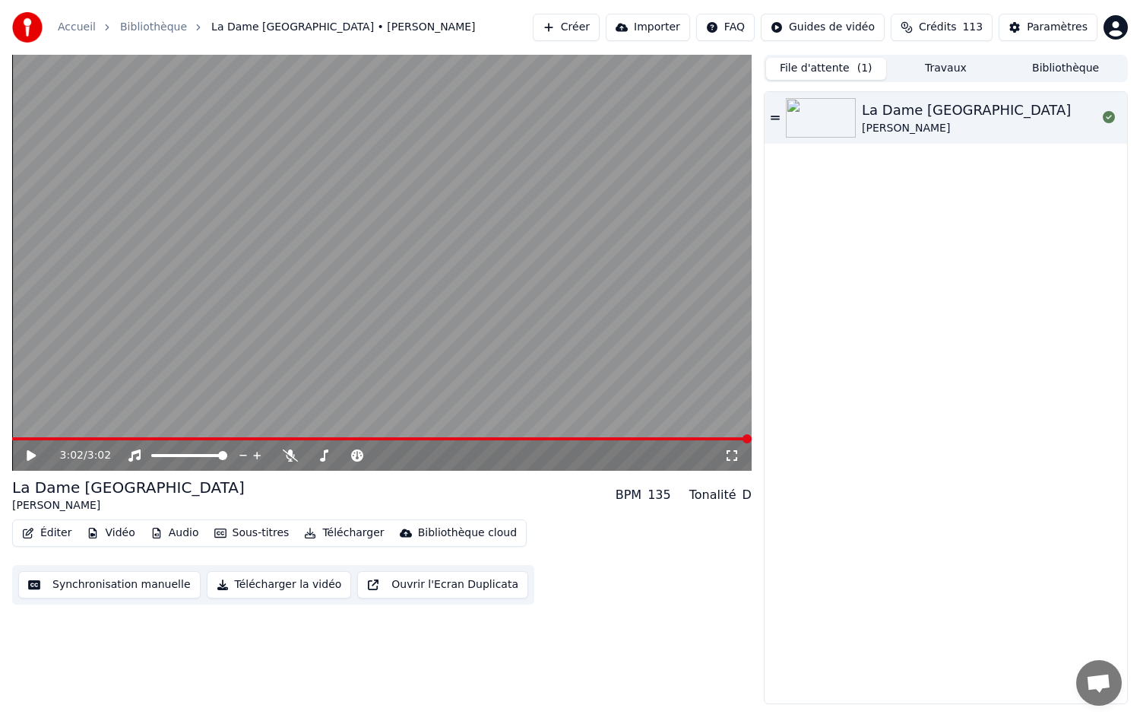
click at [936, 21] on span "Crédits" at bounding box center [937, 27] width 37 height 15
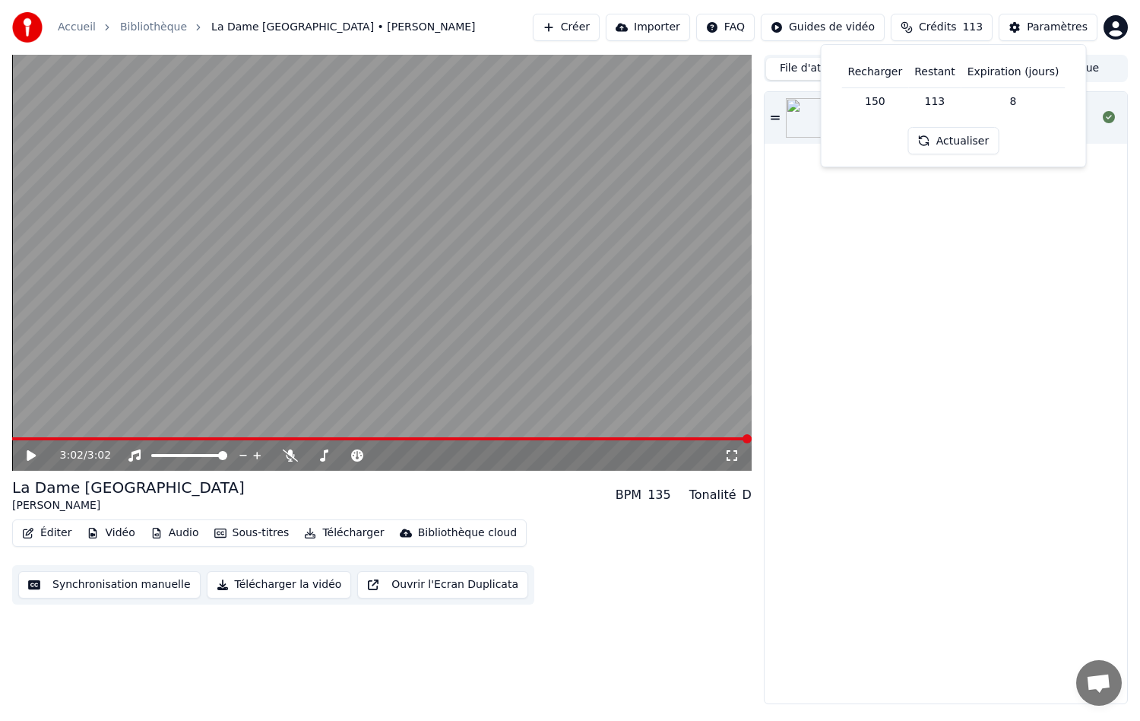
click at [936, 21] on span "Crédits" at bounding box center [937, 27] width 37 height 15
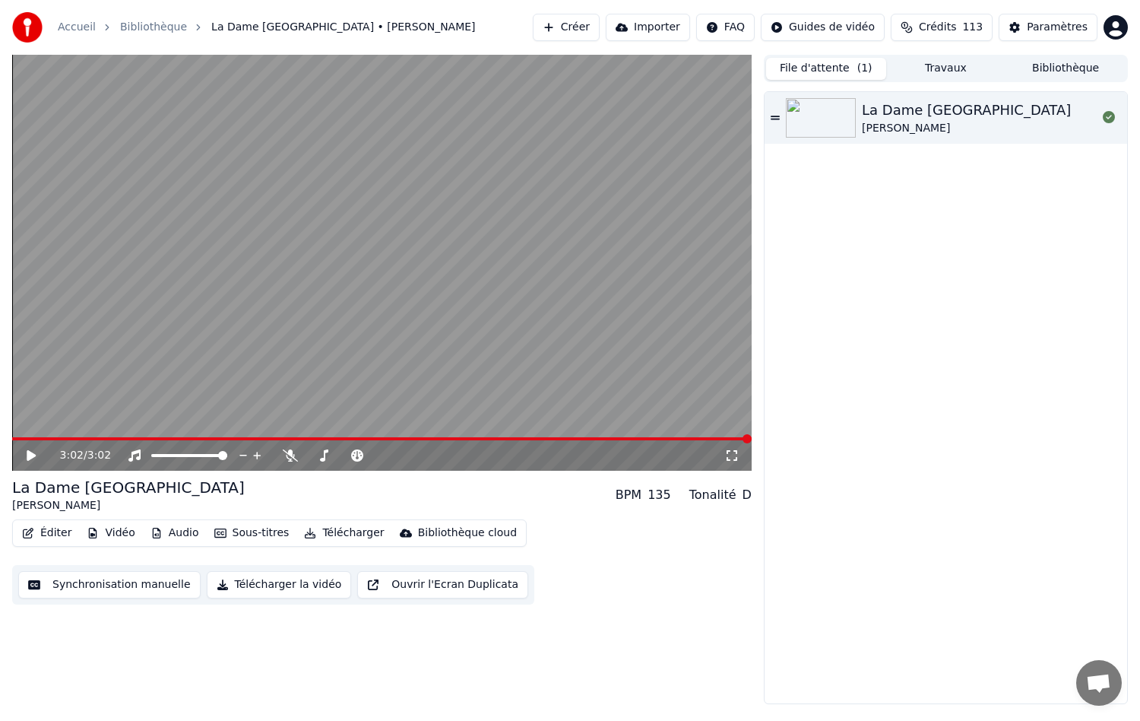
click at [1053, 66] on button "Bibliothèque" at bounding box center [1066, 69] width 120 height 22
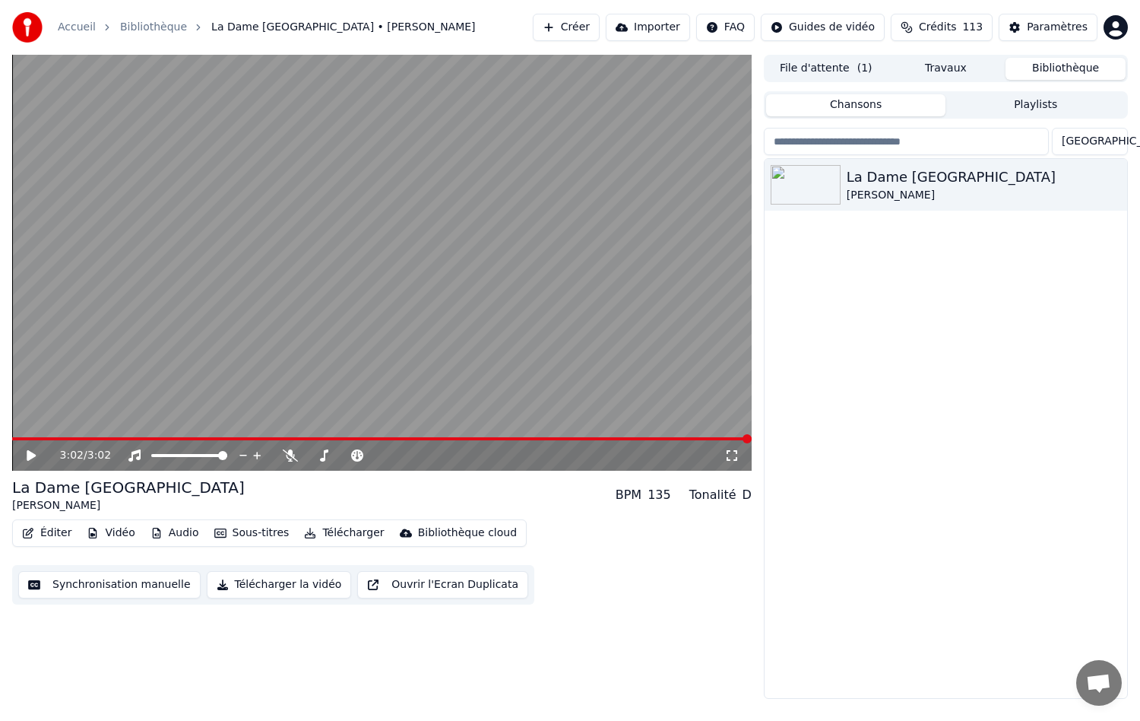
click at [1101, 137] on html "Accueil Bibliothèque [GEOGRAPHIC_DATA] • [PERSON_NAME] Créer Importer FAQ Guide…" at bounding box center [570, 360] width 1140 height 721
click at [1035, 117] on div "Chansons Playlists" at bounding box center [946, 104] width 364 height 27
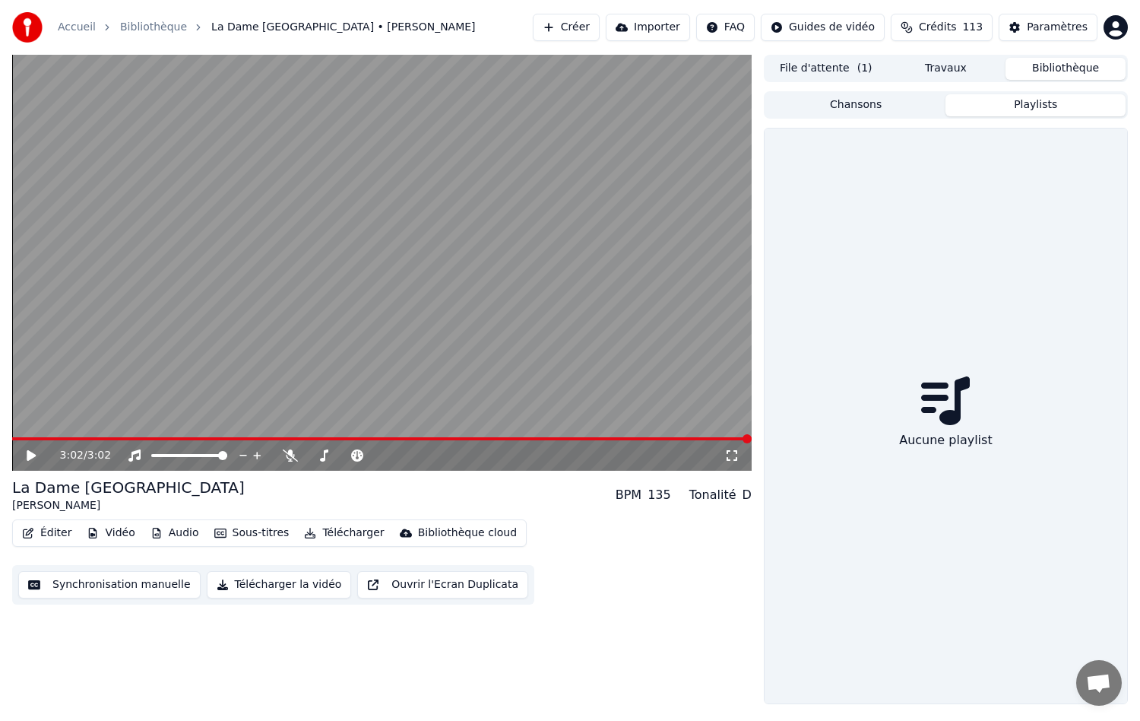
click at [1032, 109] on button "Playlists" at bounding box center [1036, 105] width 180 height 22
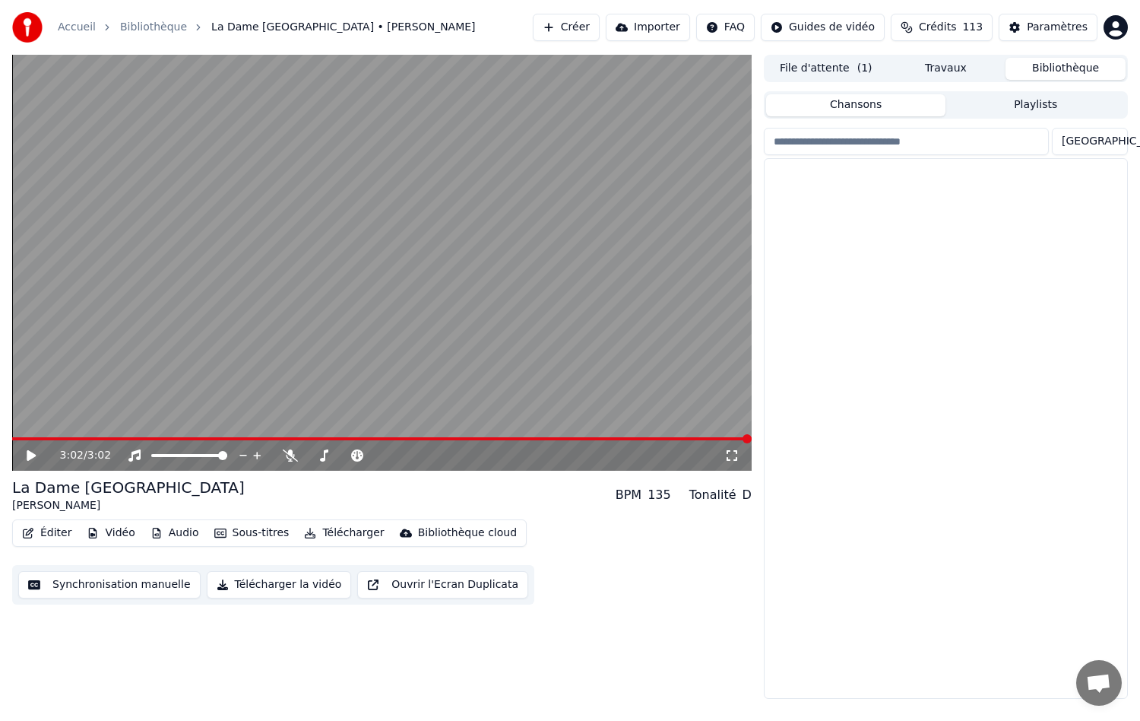
click at [898, 104] on button "Chansons" at bounding box center [856, 105] width 180 height 22
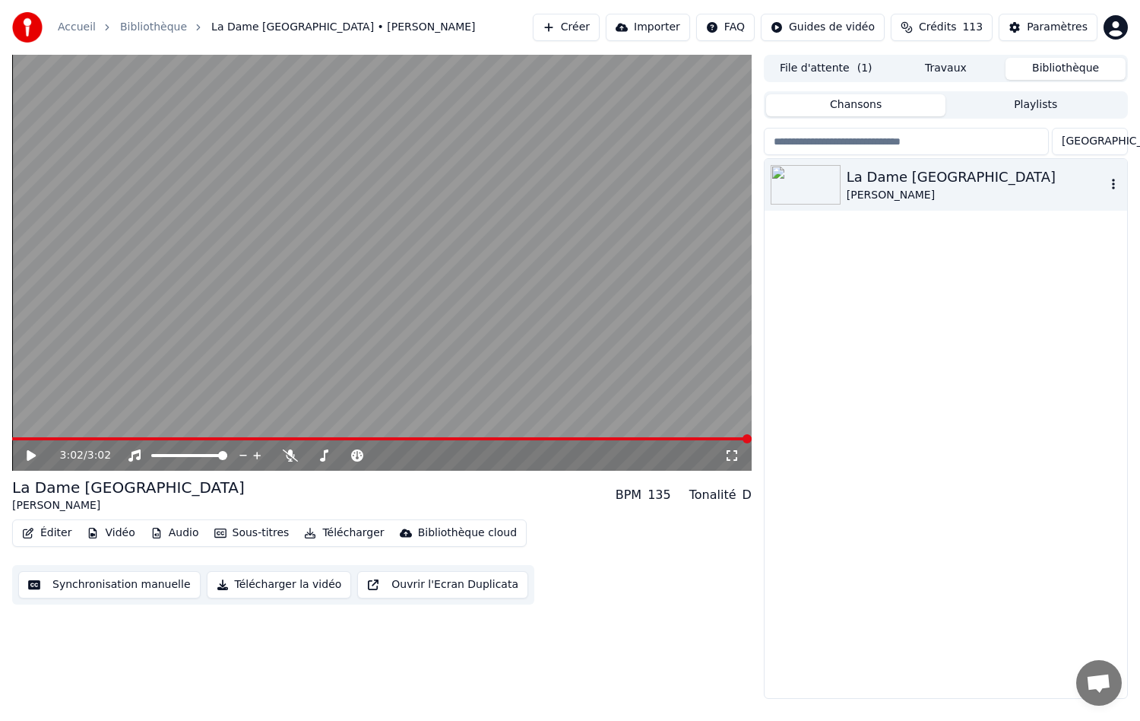
click at [797, 190] on img at bounding box center [806, 185] width 70 height 40
click at [922, 407] on div "La Dame De Haute-Savoie [PERSON_NAME]" at bounding box center [946, 428] width 363 height 539
click at [893, 184] on div "La Dame [GEOGRAPHIC_DATA]" at bounding box center [976, 176] width 259 height 21
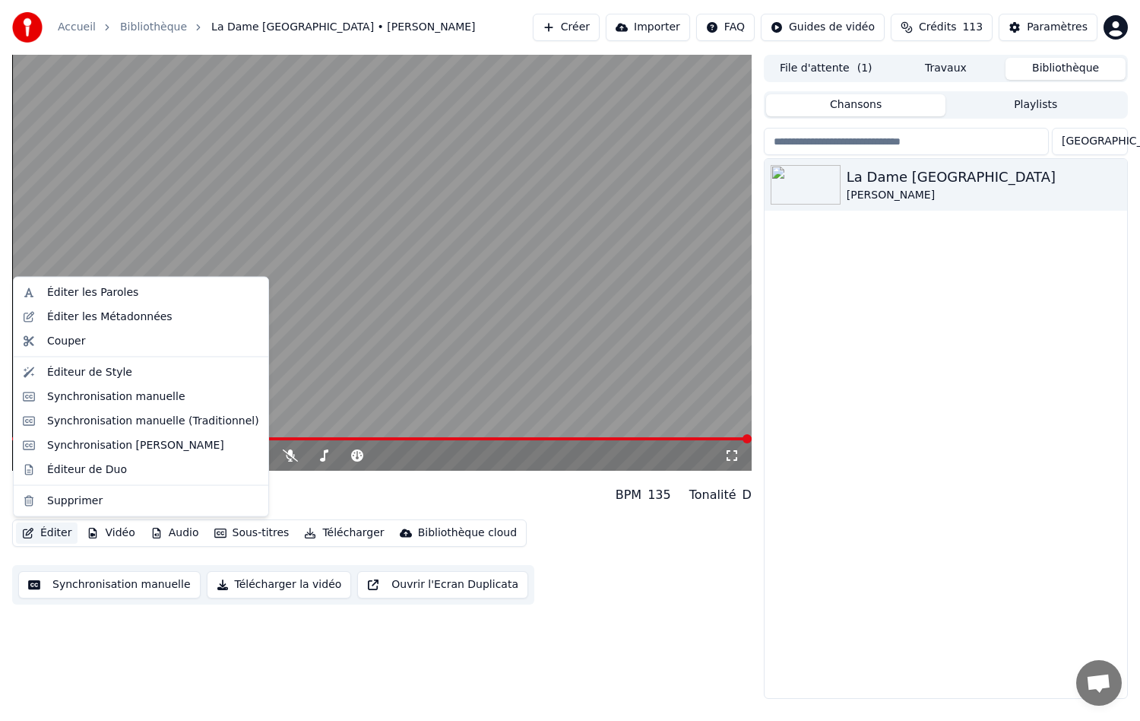
click at [33, 529] on icon "button" at bounding box center [28, 533] width 12 height 11
click at [78, 375] on div "Éditeur de Style" at bounding box center [89, 371] width 85 height 15
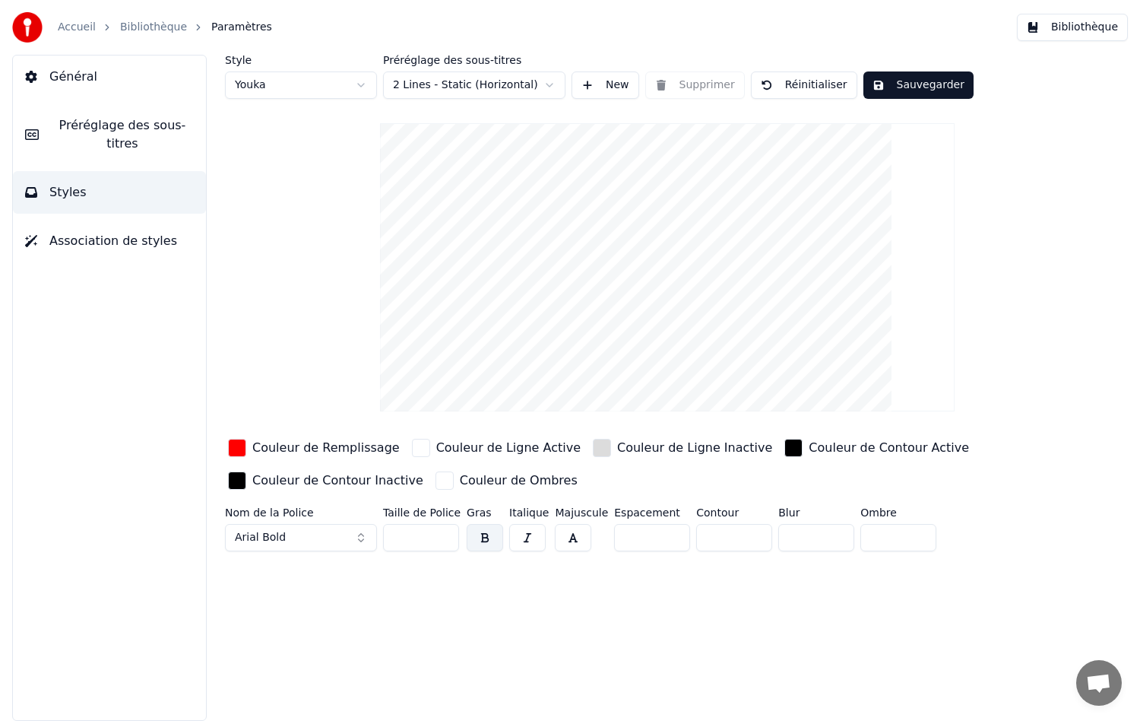
click at [90, 126] on span "Préréglage des sous-titres" at bounding box center [122, 134] width 143 height 36
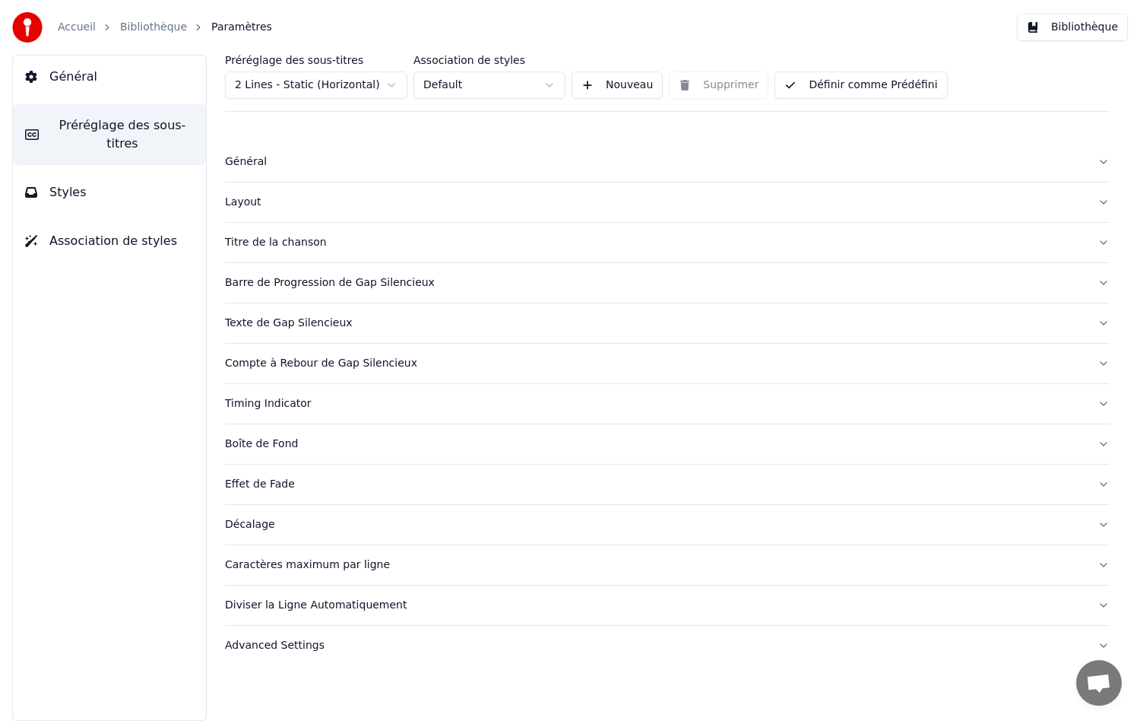
click at [243, 207] on div "Layout" at bounding box center [655, 202] width 861 height 15
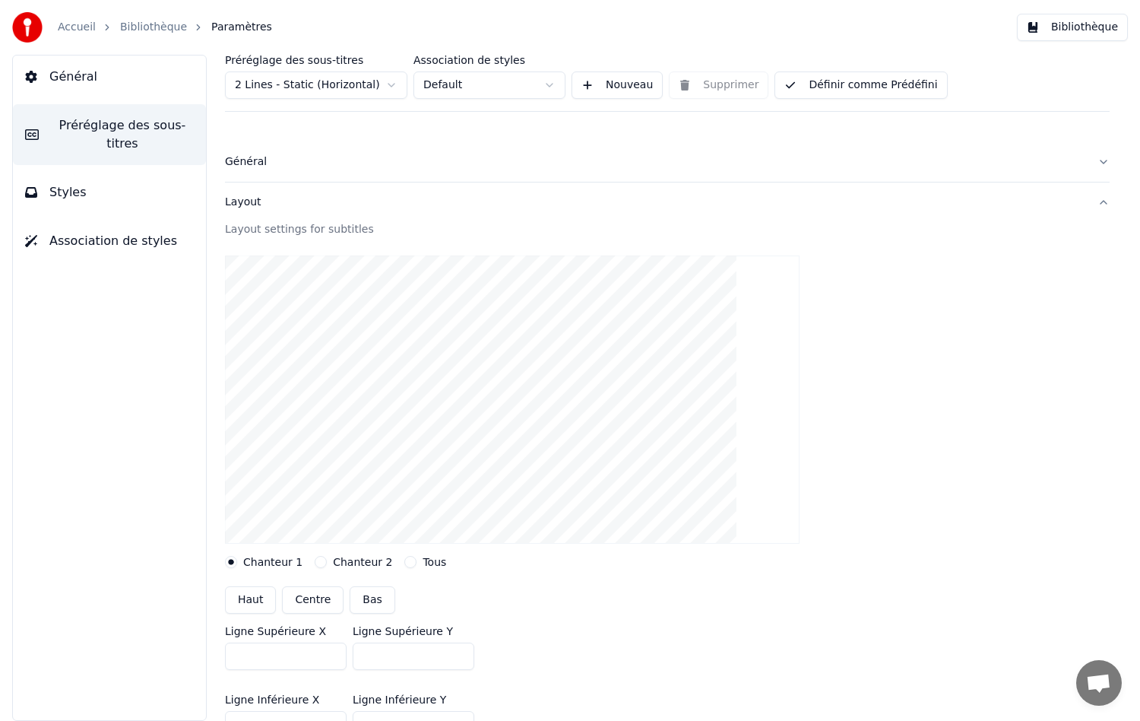
click at [103, 171] on button "Styles" at bounding box center [109, 192] width 193 height 43
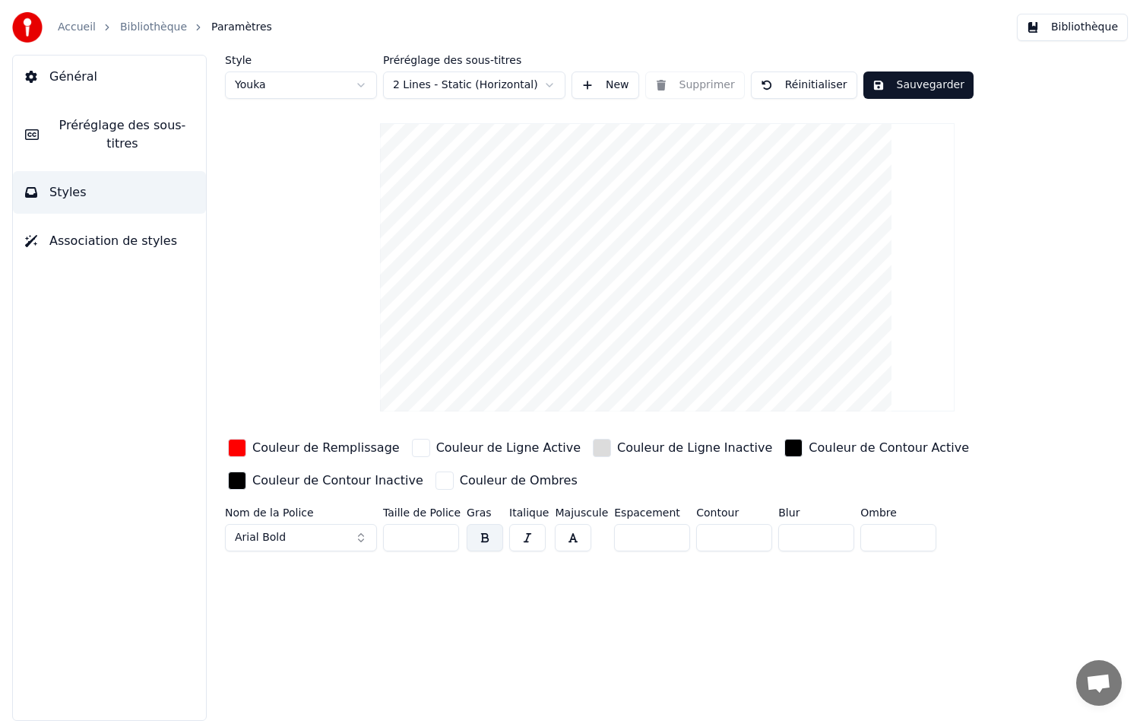
click at [75, 232] on span "Association de styles" at bounding box center [113, 241] width 128 height 18
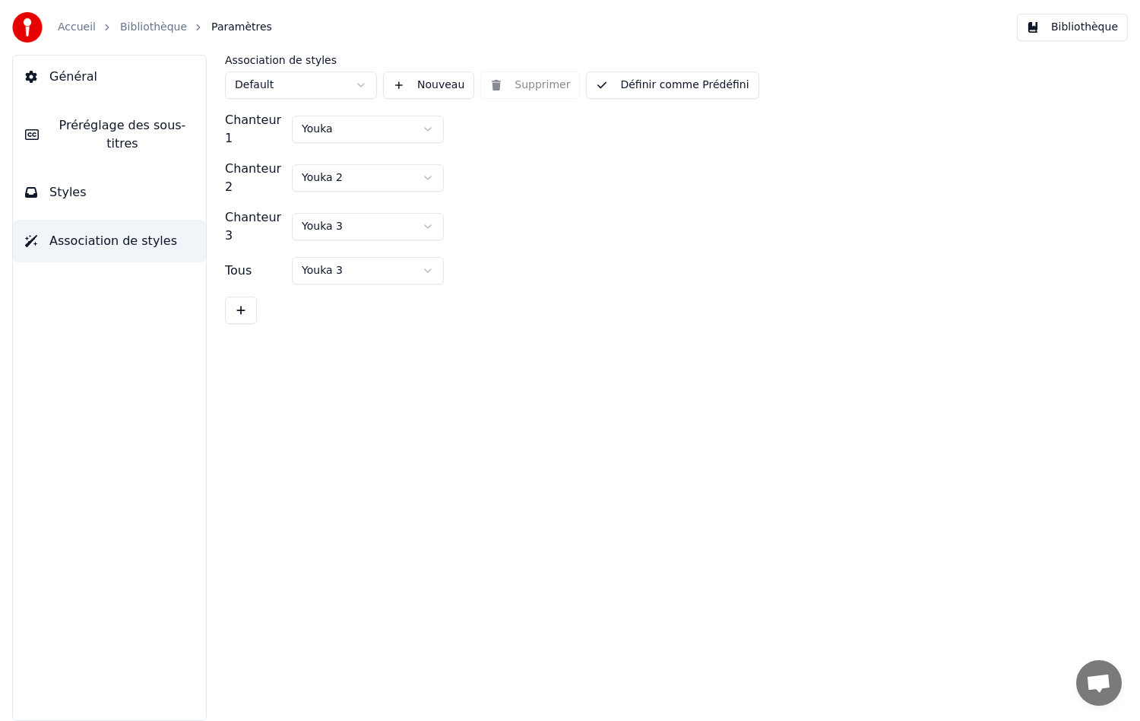
click at [80, 183] on span "Styles" at bounding box center [67, 192] width 37 height 18
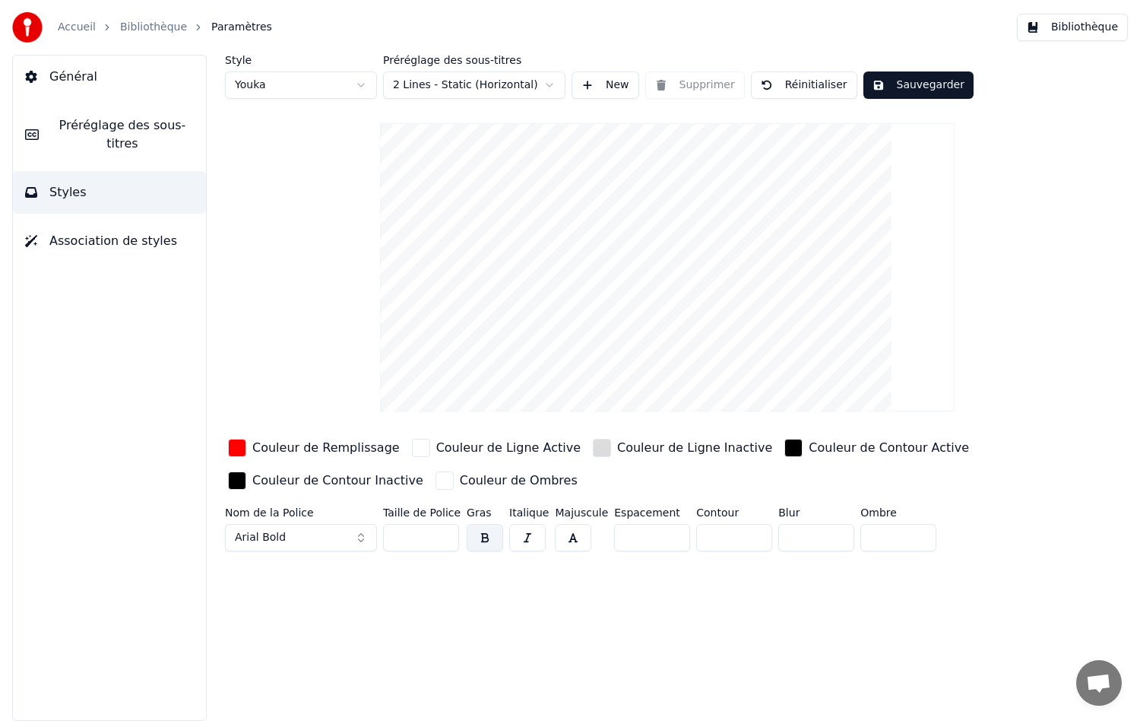
click at [88, 134] on span "Préréglage des sous-titres" at bounding box center [122, 134] width 143 height 36
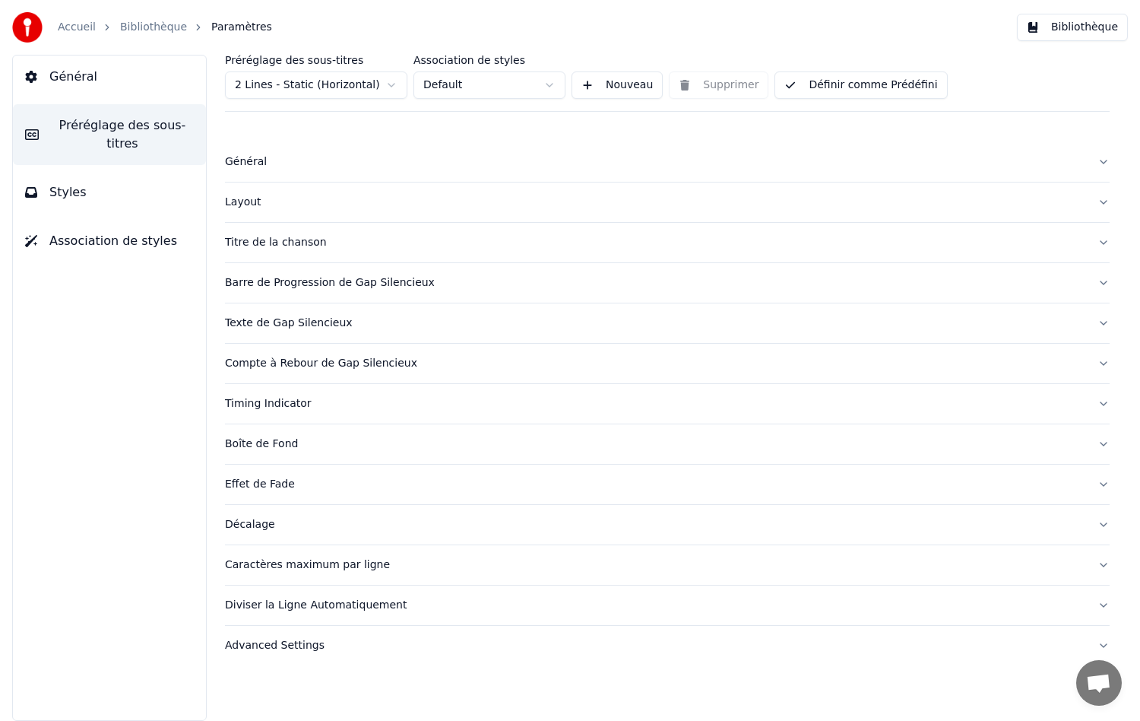
click at [214, 164] on div "Préréglage des sous-titres 2 Lines - Static (Horizontal) Association de styles …" at bounding box center [668, 388] width 946 height 666
click at [252, 163] on div "Général" at bounding box center [655, 161] width 861 height 15
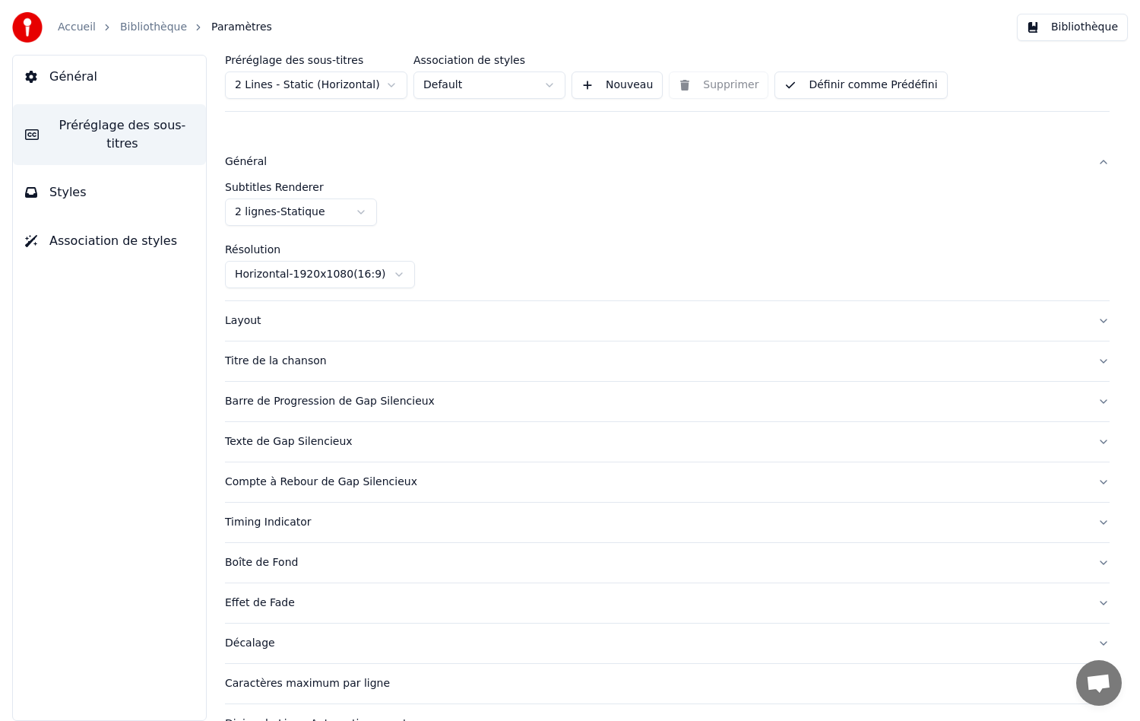
click at [245, 319] on div "Layout" at bounding box center [655, 320] width 861 height 15
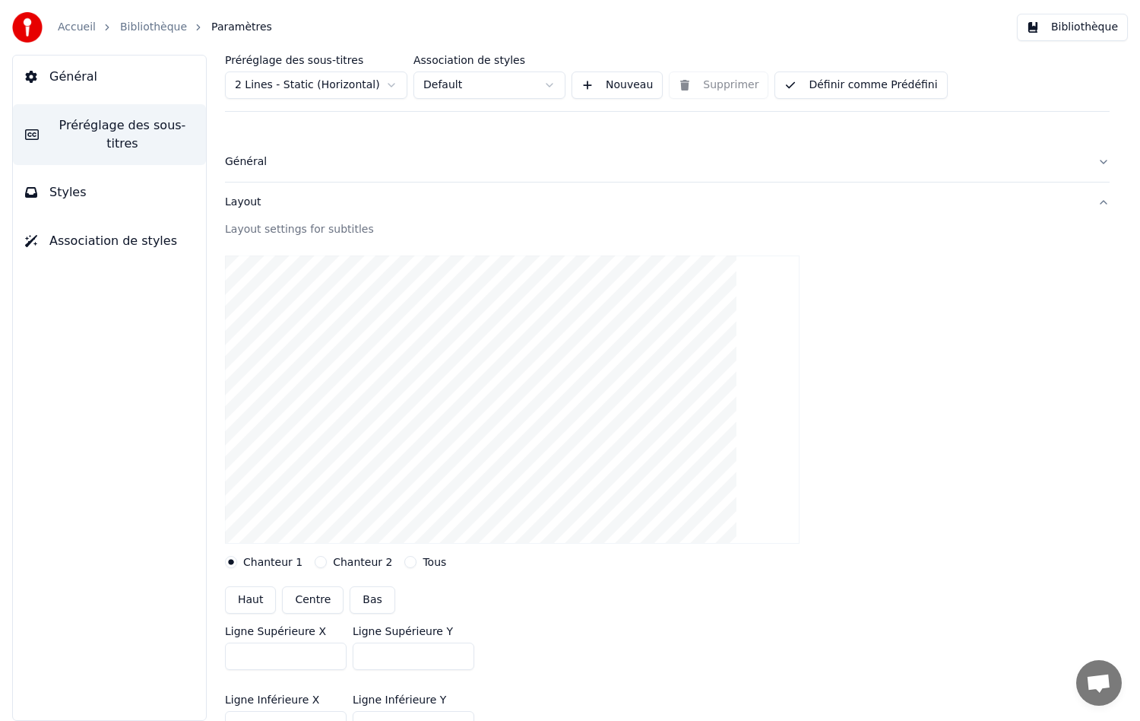
click at [251, 160] on div "Général" at bounding box center [655, 161] width 861 height 15
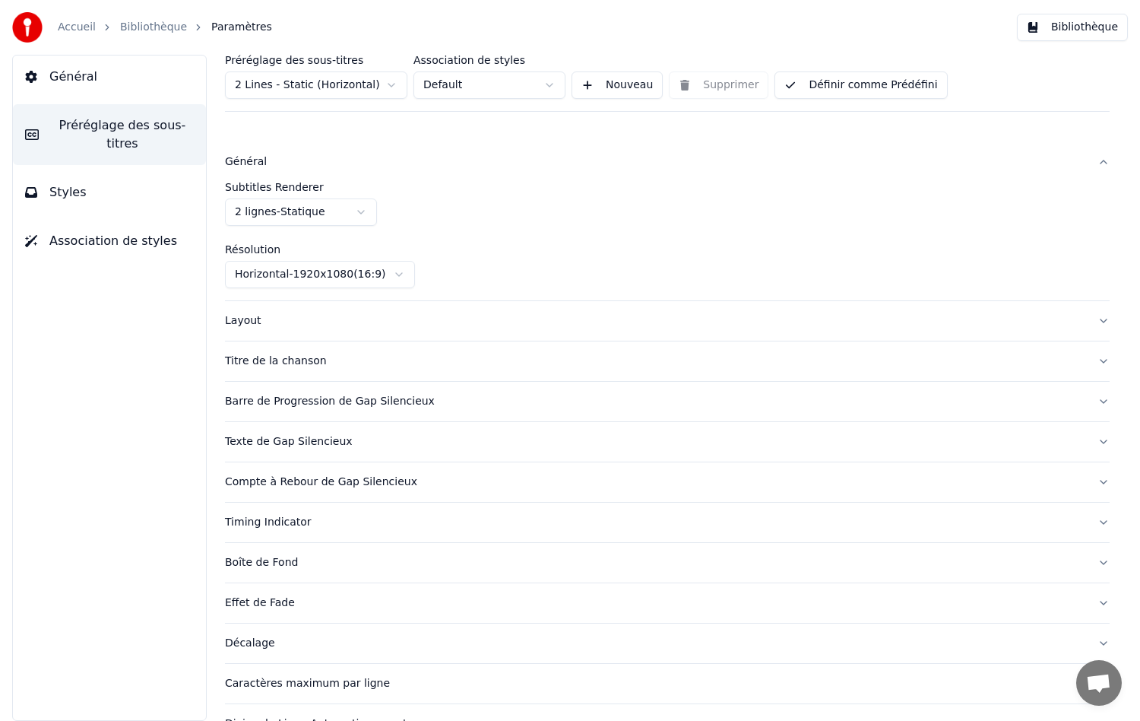
click at [72, 183] on span "Styles" at bounding box center [67, 192] width 37 height 18
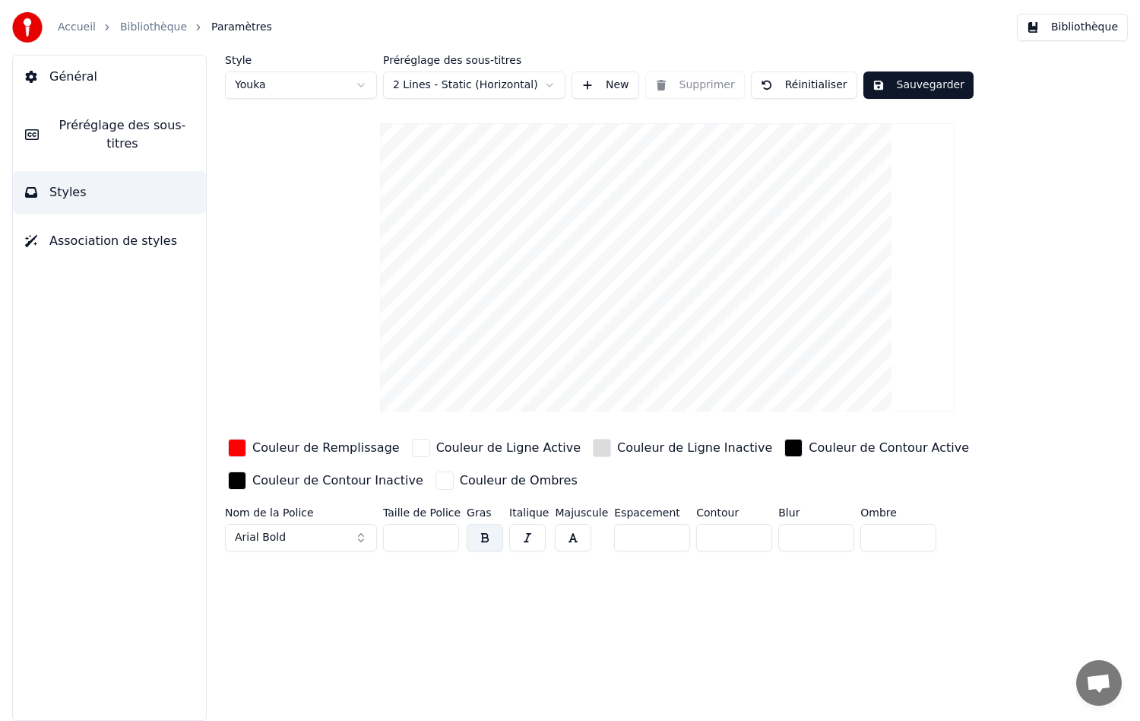
click at [94, 232] on span "Association de styles" at bounding box center [113, 241] width 128 height 18
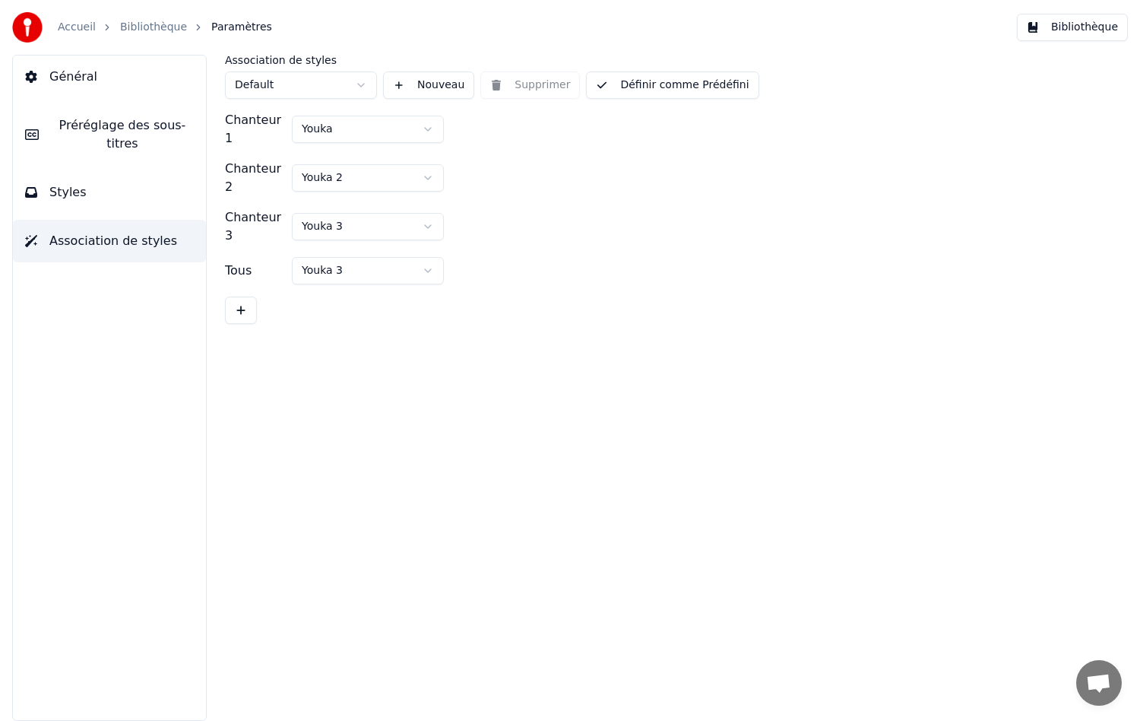
click at [89, 122] on span "Préréglage des sous-titres" at bounding box center [122, 134] width 143 height 36
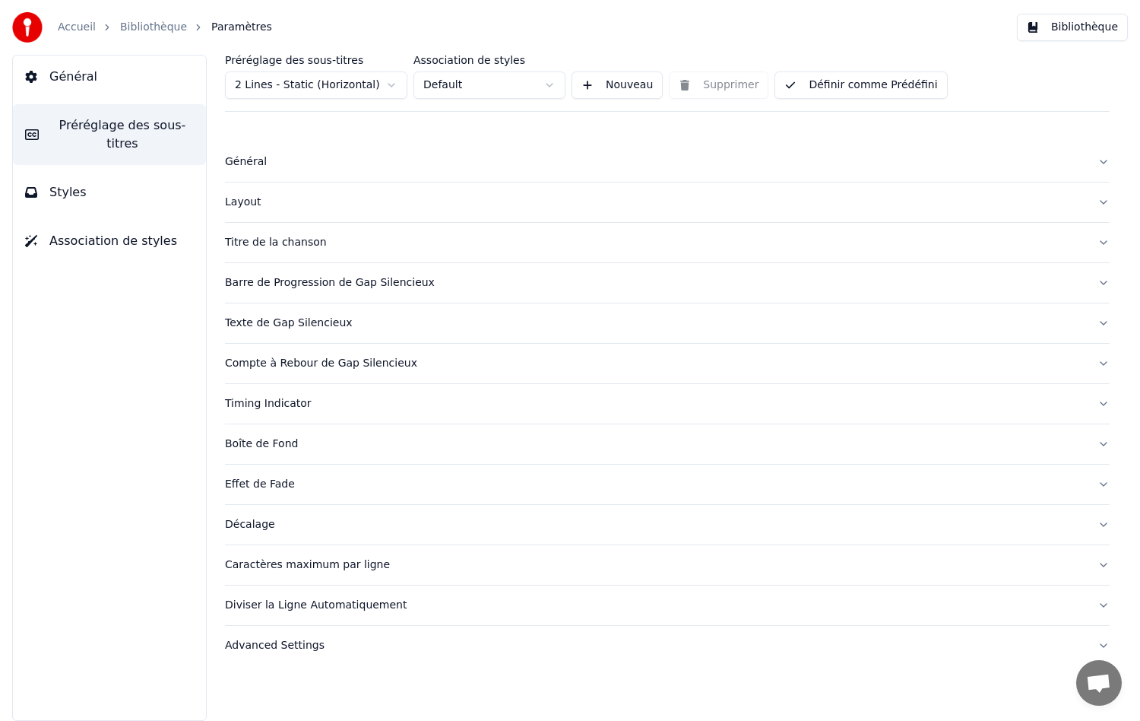
click at [238, 157] on div "Général" at bounding box center [655, 161] width 861 height 15
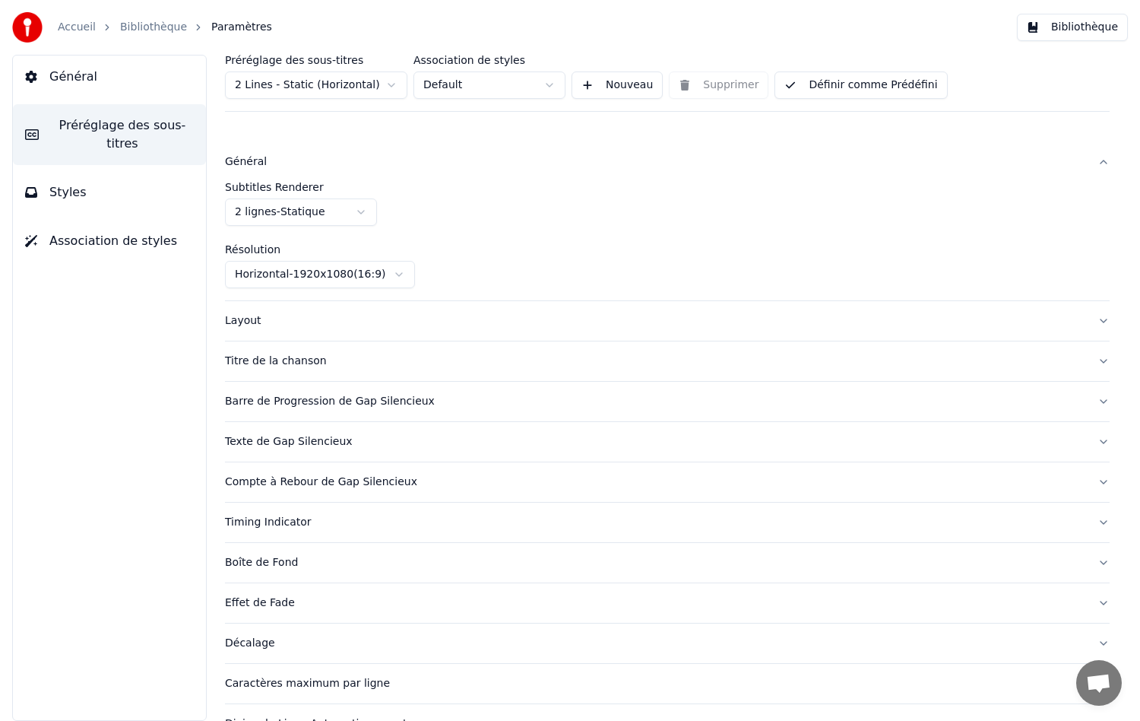
click at [248, 321] on div "Layout" at bounding box center [655, 320] width 861 height 15
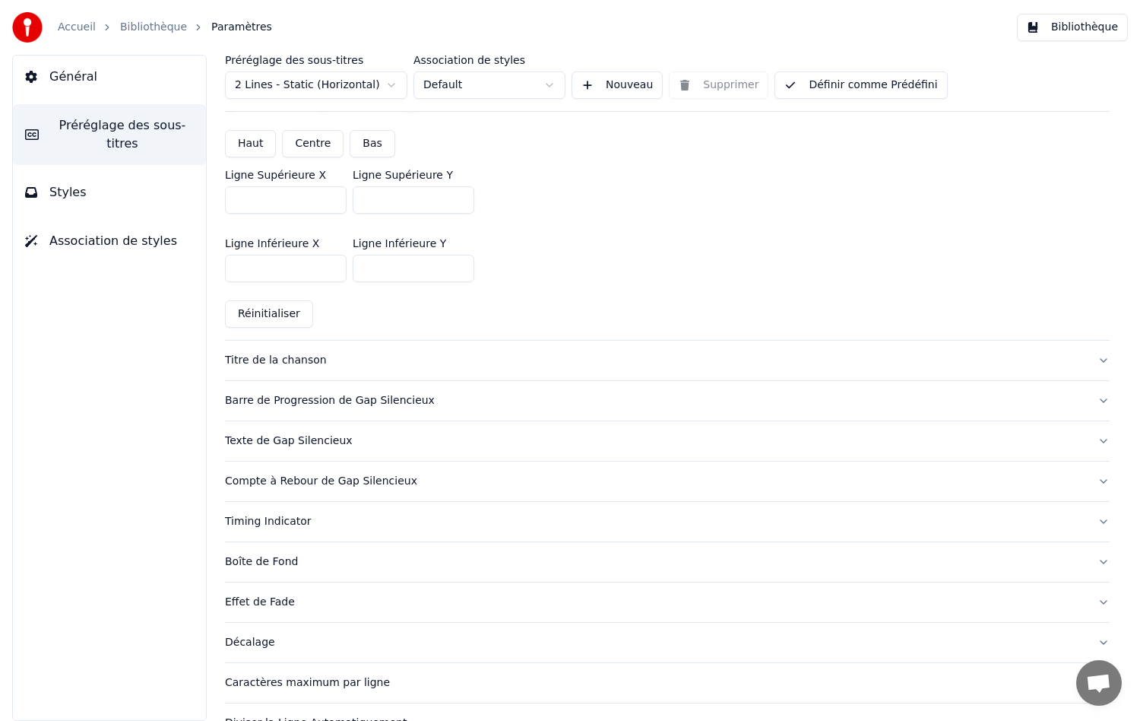
scroll to position [531, 0]
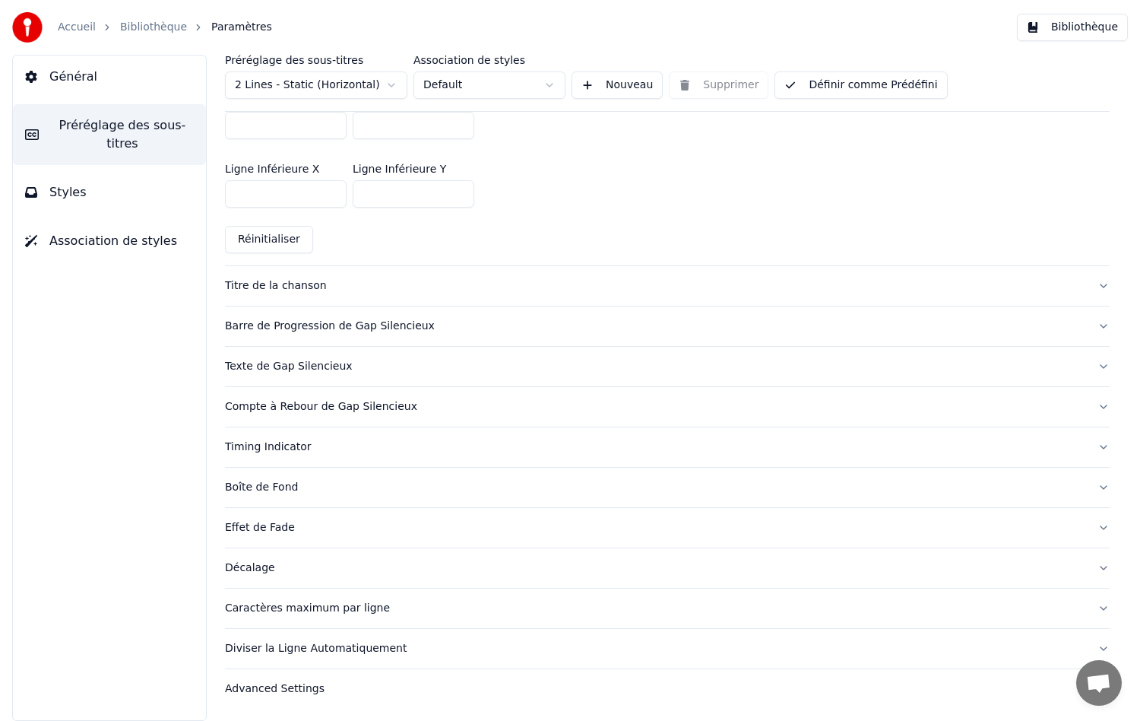
click at [68, 183] on span "Styles" at bounding box center [67, 192] width 37 height 18
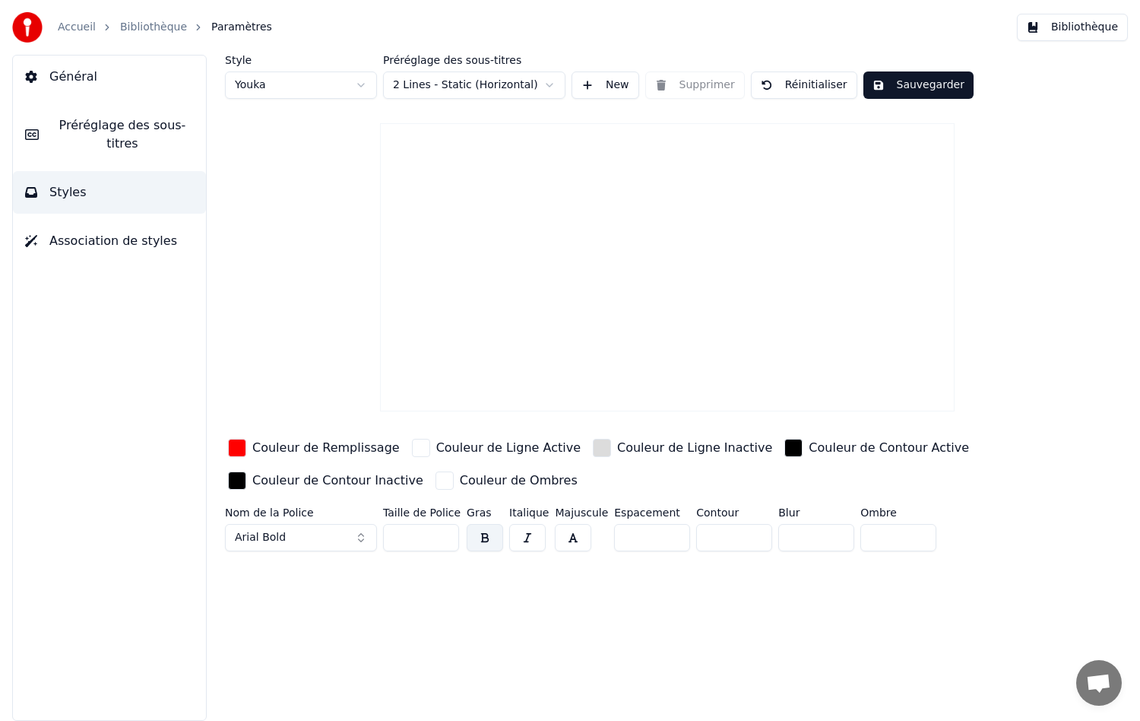
scroll to position [0, 0]
click at [745, 538] on input "*" at bounding box center [734, 537] width 76 height 27
type input "*"
click at [745, 538] on input "*" at bounding box center [734, 537] width 76 height 27
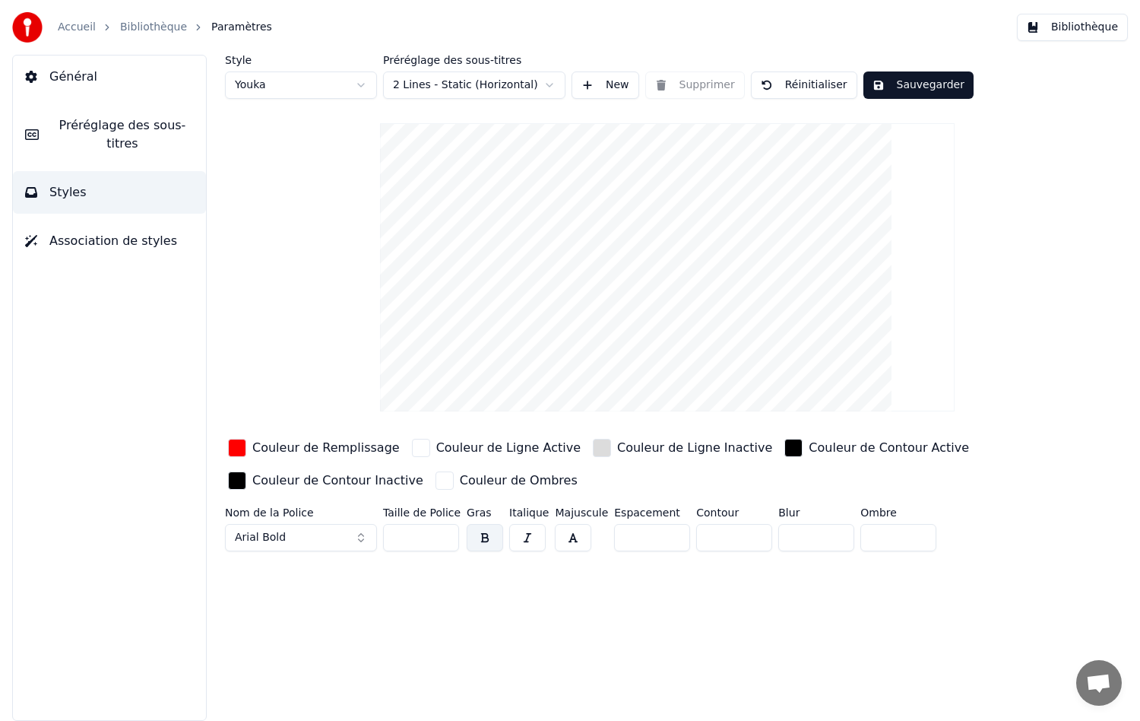
click at [908, 83] on button "Sauvegarder" at bounding box center [919, 84] width 110 height 27
click at [91, 126] on span "Préréglage des sous-titres" at bounding box center [122, 134] width 143 height 36
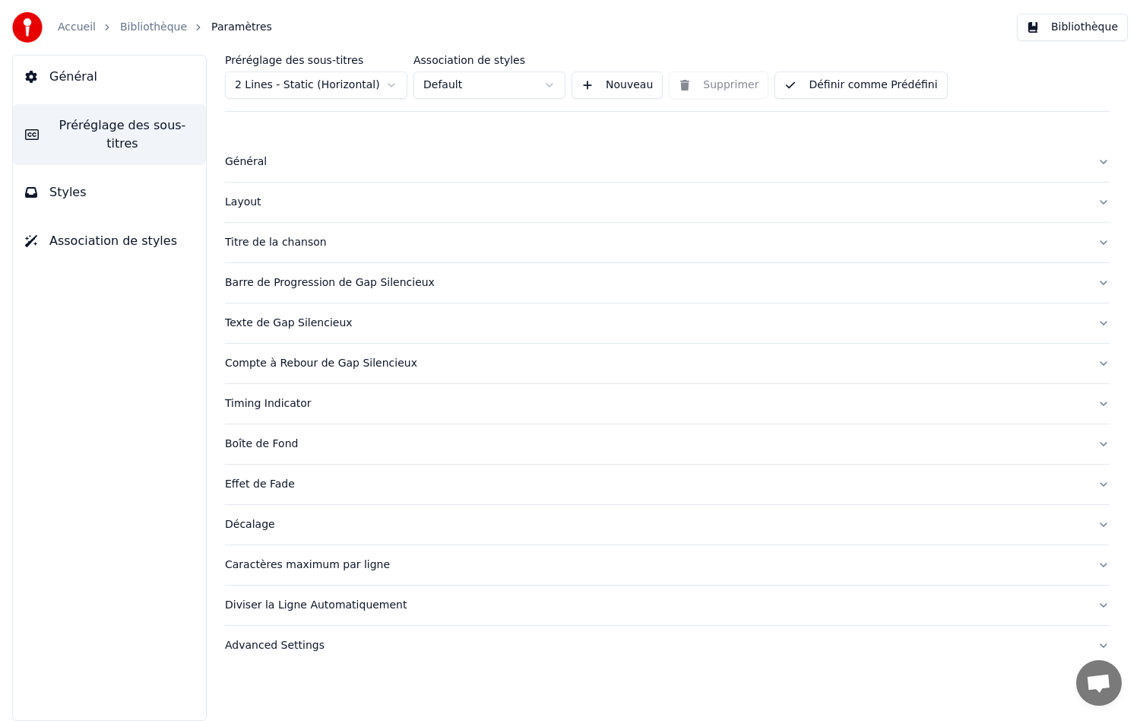
click at [258, 166] on div "Général" at bounding box center [655, 161] width 861 height 15
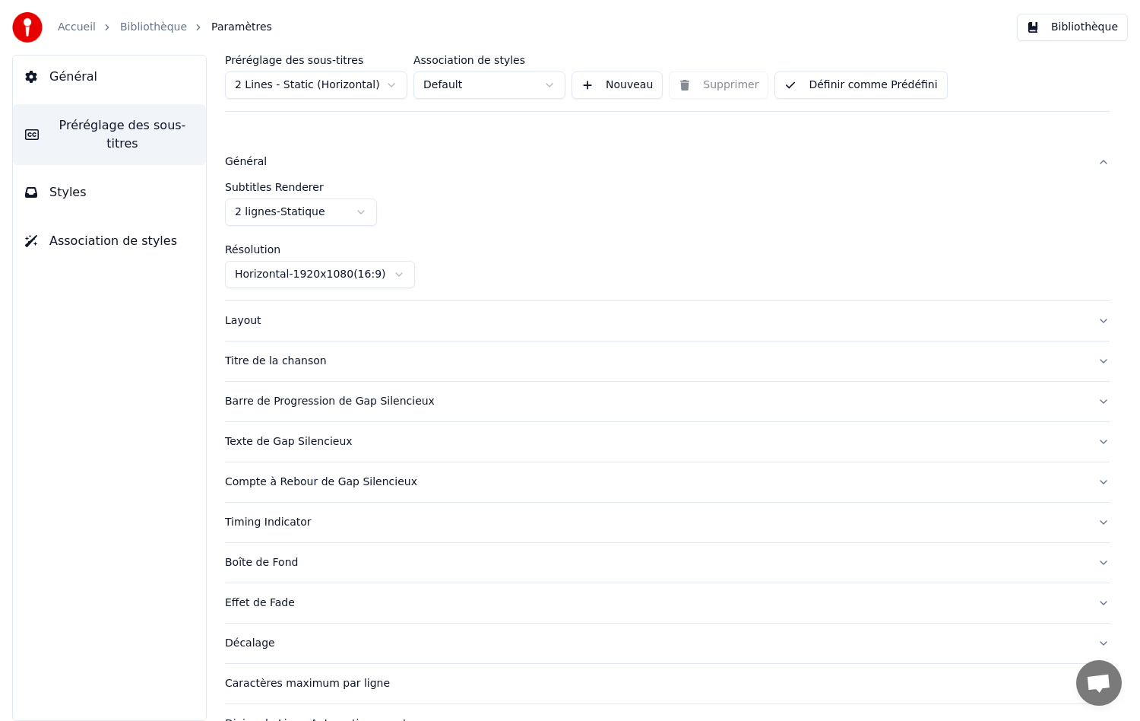
click at [82, 171] on button "Styles" at bounding box center [109, 192] width 193 height 43
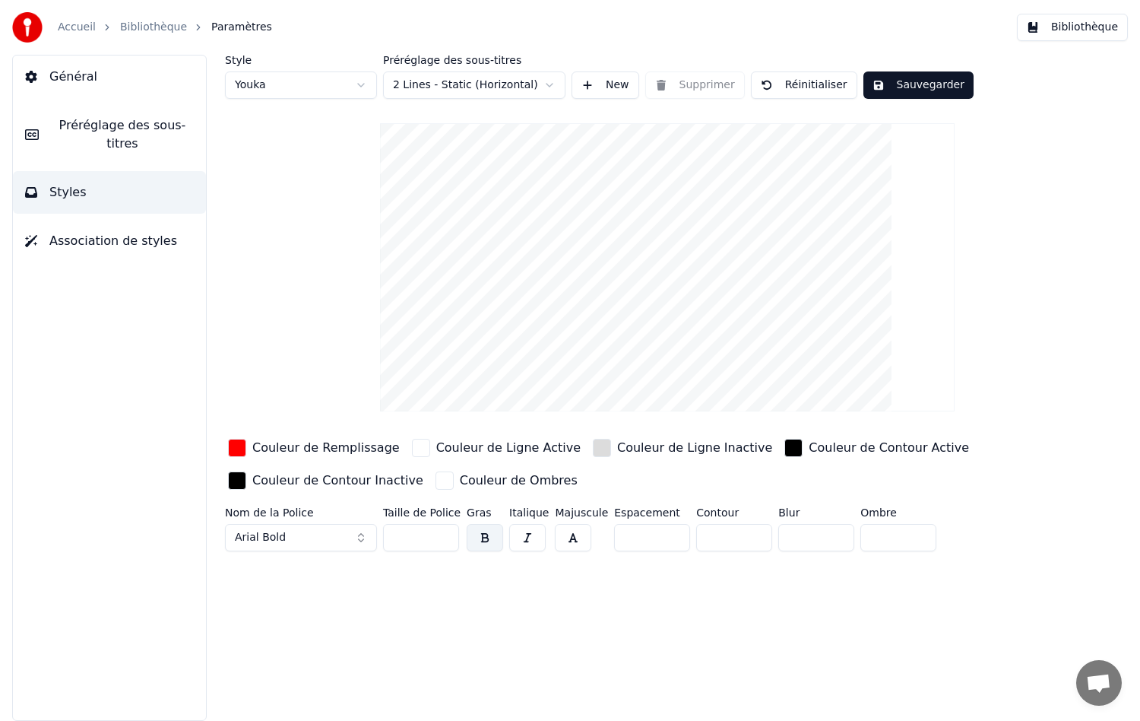
click at [106, 232] on span "Association de styles" at bounding box center [113, 241] width 128 height 18
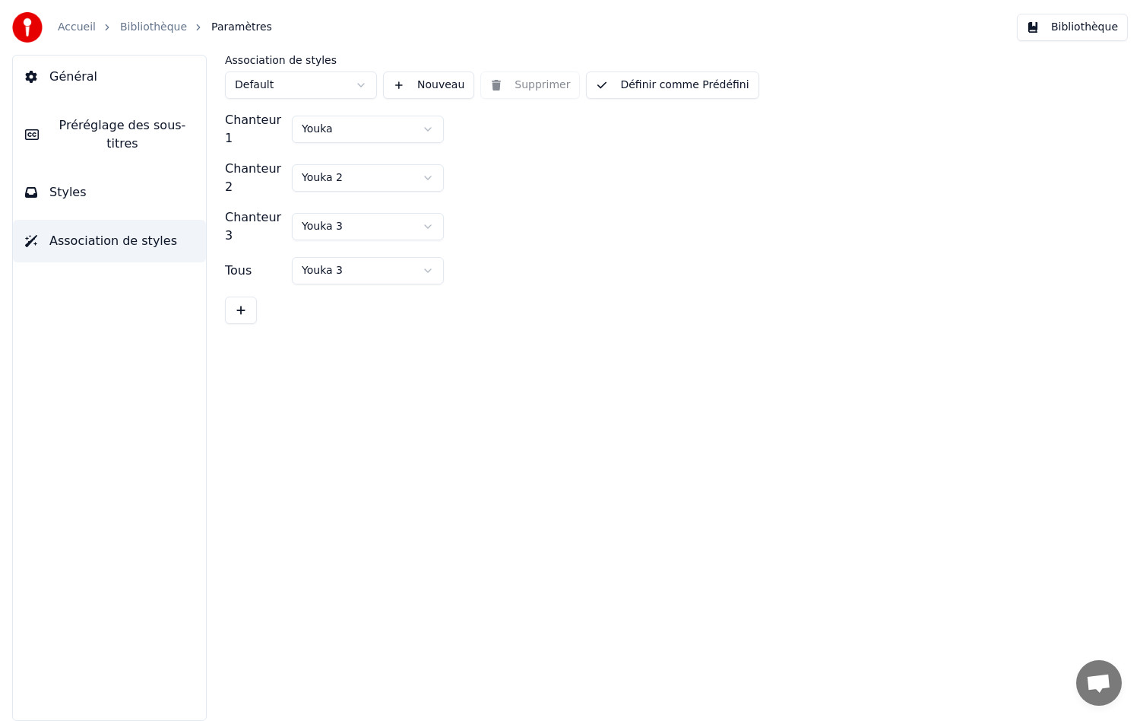
click at [78, 81] on span "Général" at bounding box center [73, 77] width 48 height 18
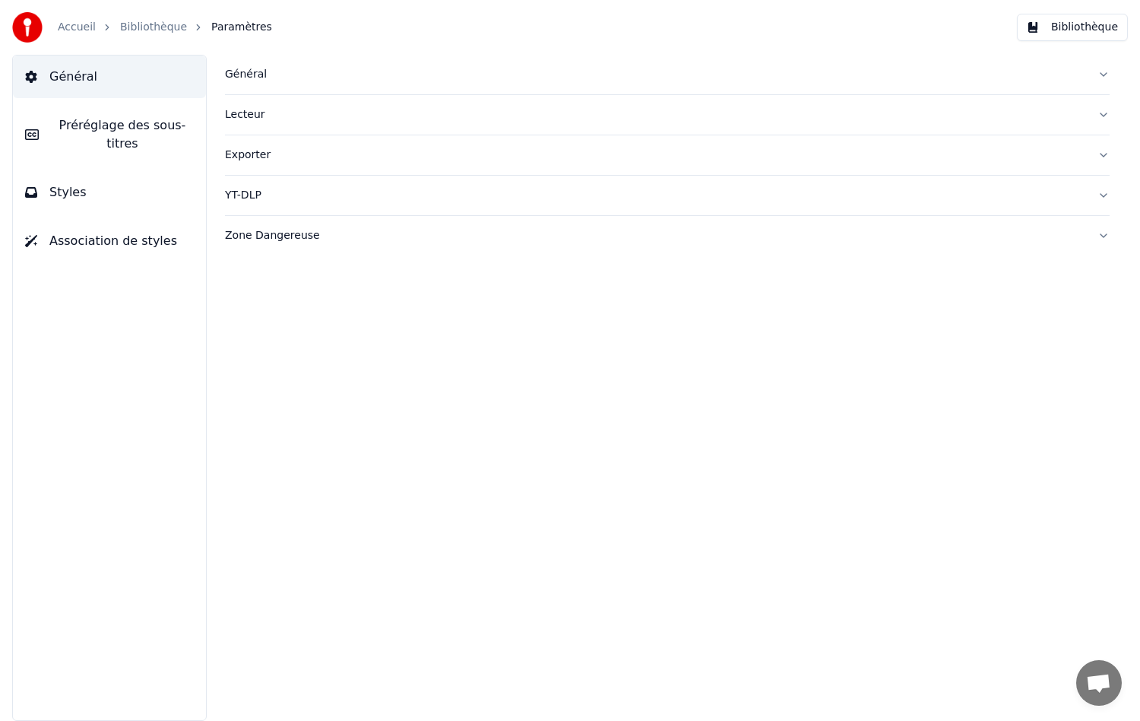
click at [262, 73] on div "Général" at bounding box center [655, 74] width 861 height 15
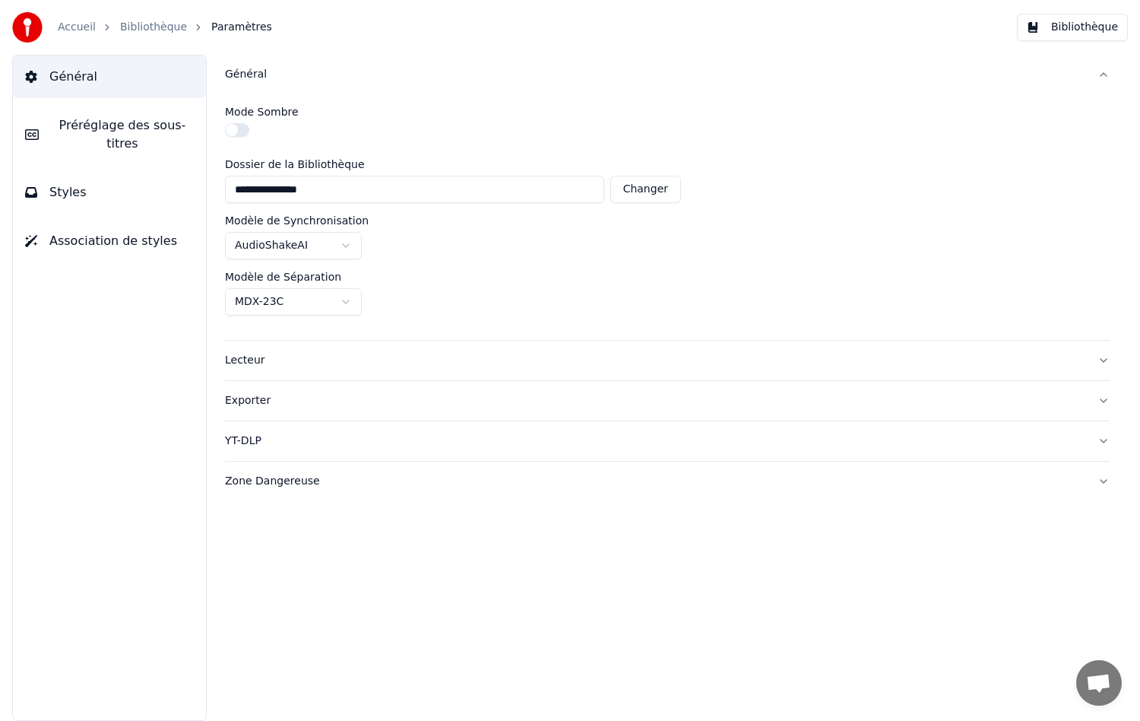
click at [118, 130] on span "Préréglage des sous-titres" at bounding box center [122, 134] width 143 height 36
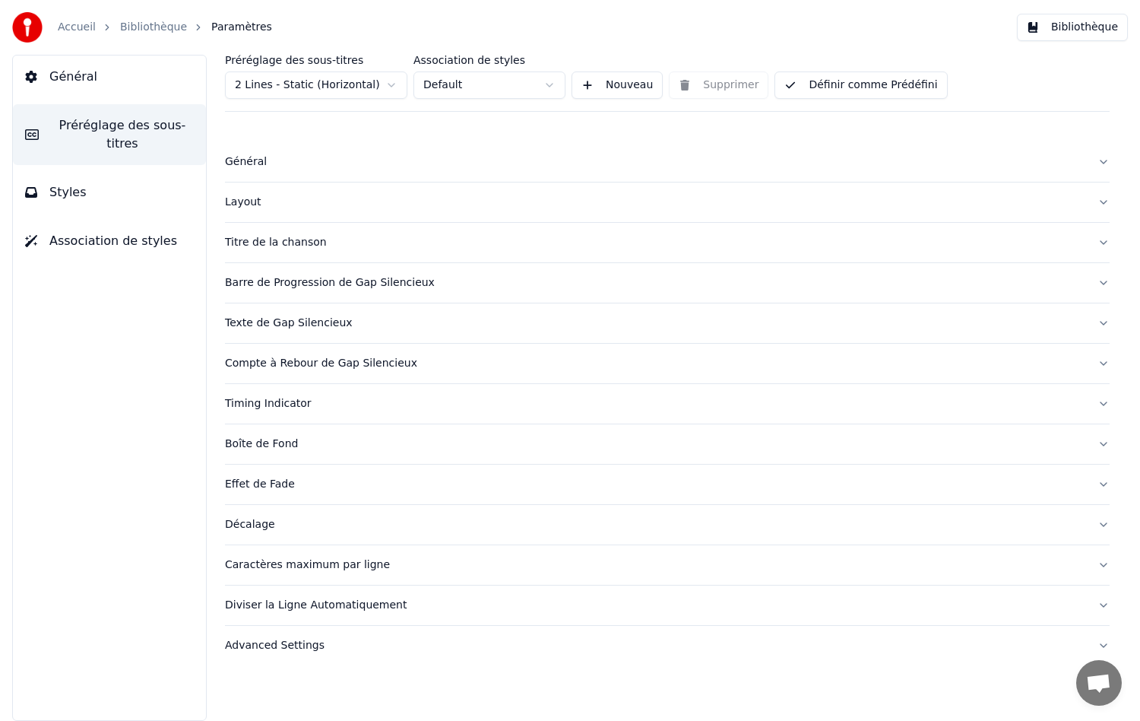
click at [241, 160] on div "Général" at bounding box center [655, 161] width 861 height 15
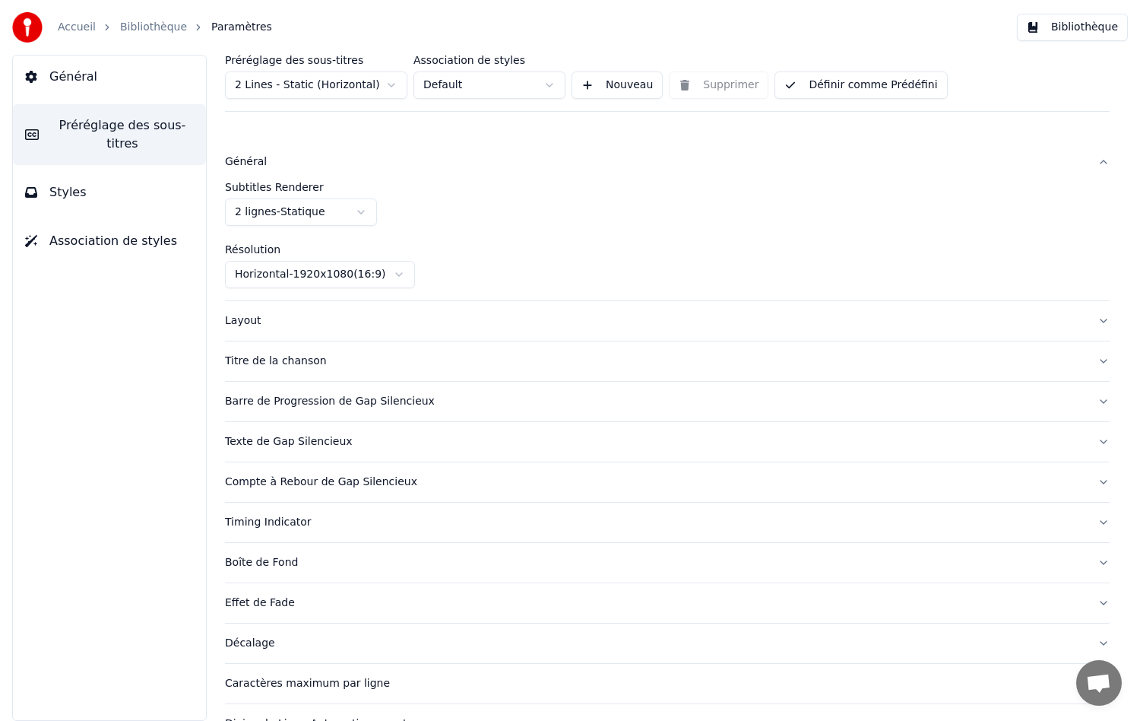
click at [243, 323] on div "Layout" at bounding box center [655, 320] width 861 height 15
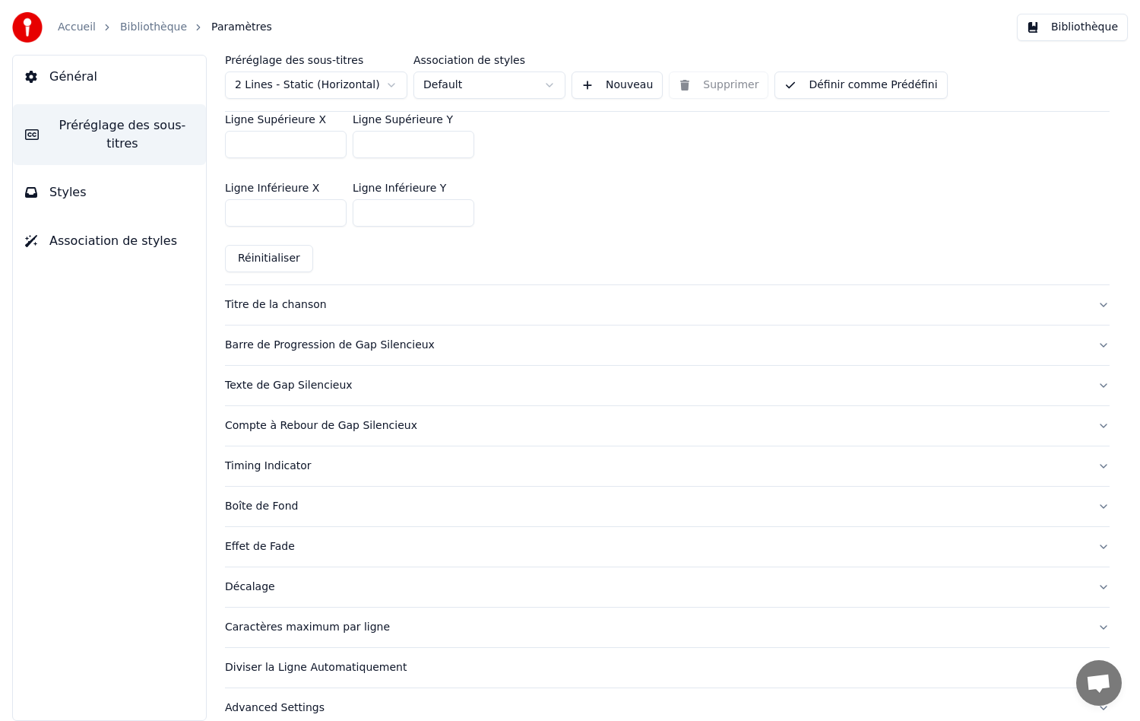
scroll to position [531, 0]
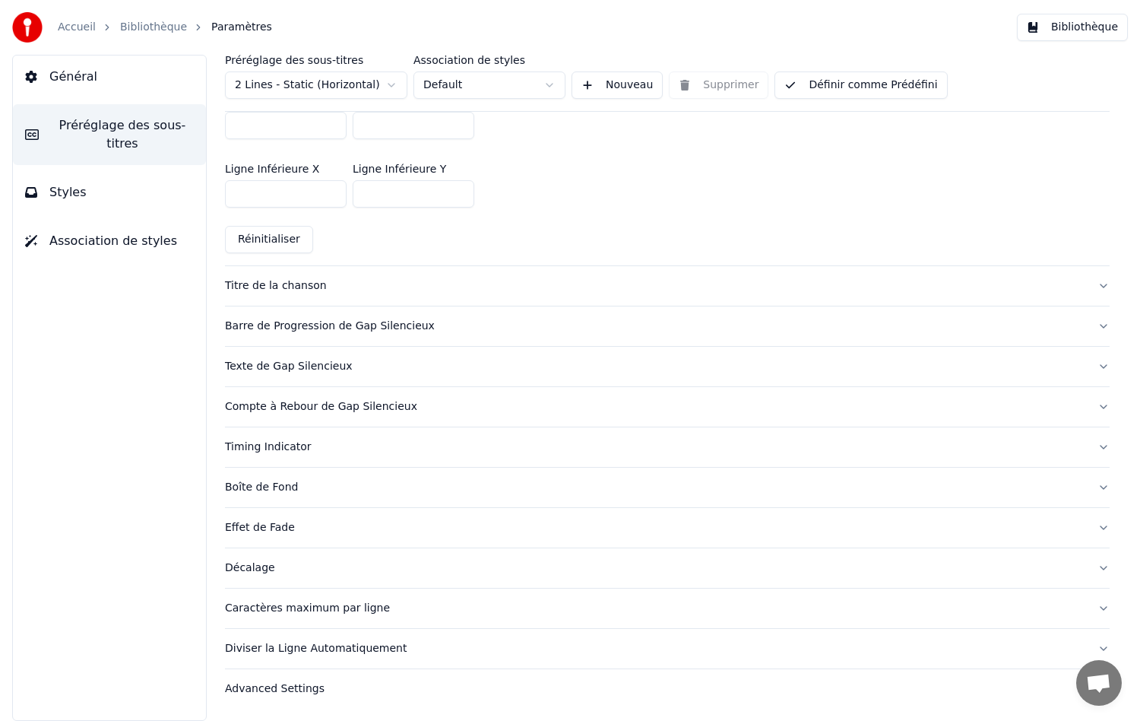
click at [268, 484] on div "Boîte de Fond" at bounding box center [655, 487] width 861 height 15
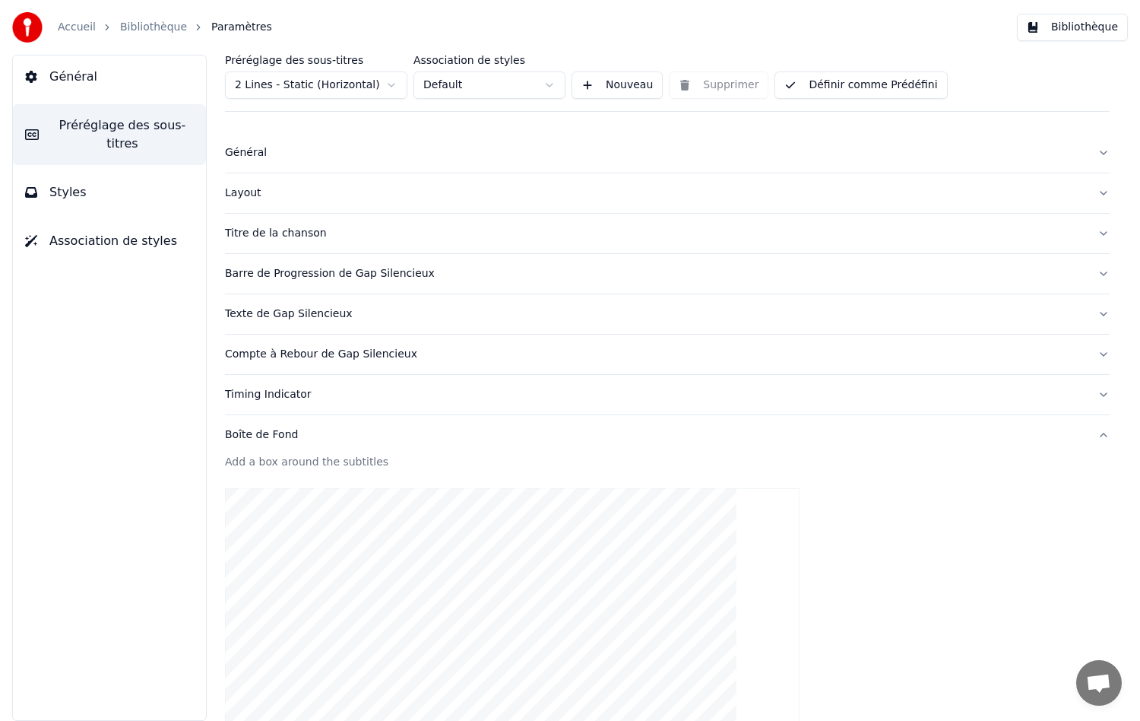
scroll to position [0, 0]
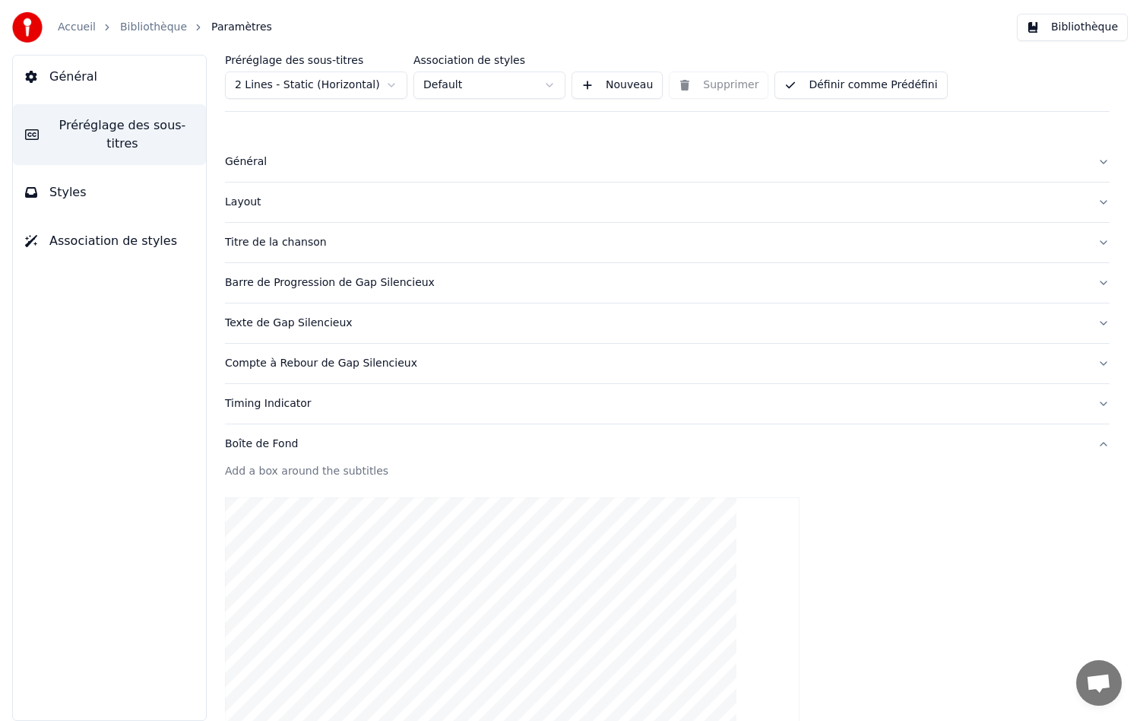
click at [68, 183] on span "Styles" at bounding box center [67, 192] width 37 height 18
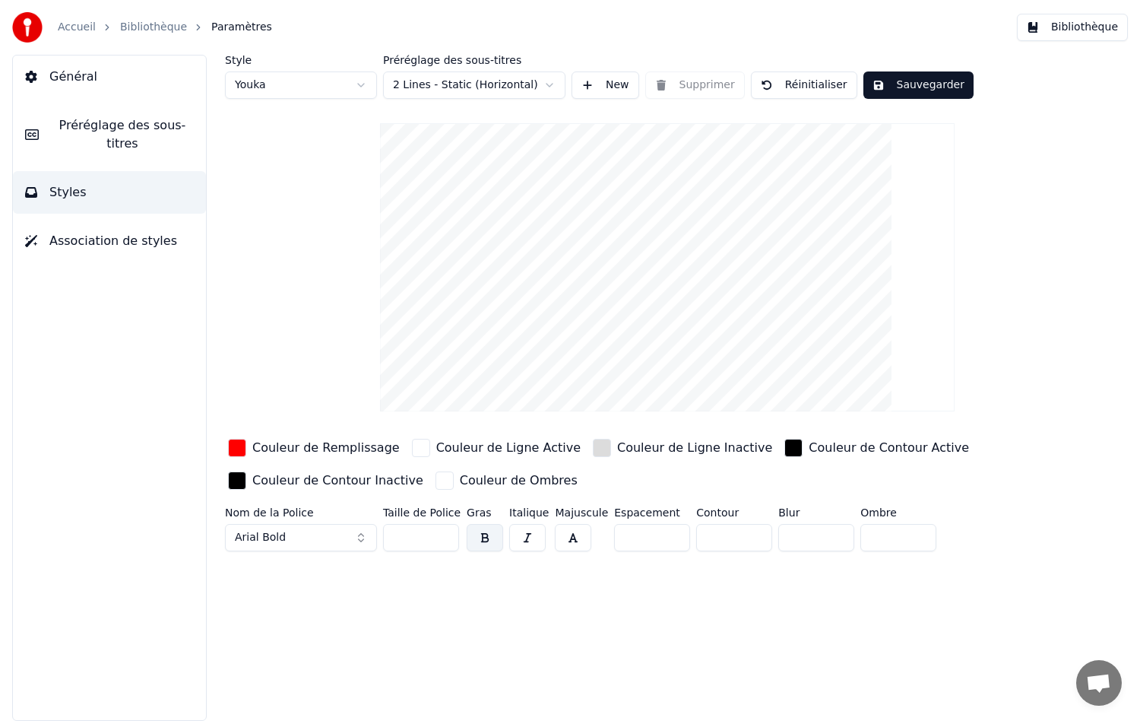
click at [476, 246] on video at bounding box center [667, 267] width 575 height 288
click at [78, 124] on span "Préréglage des sous-titres" at bounding box center [122, 134] width 143 height 36
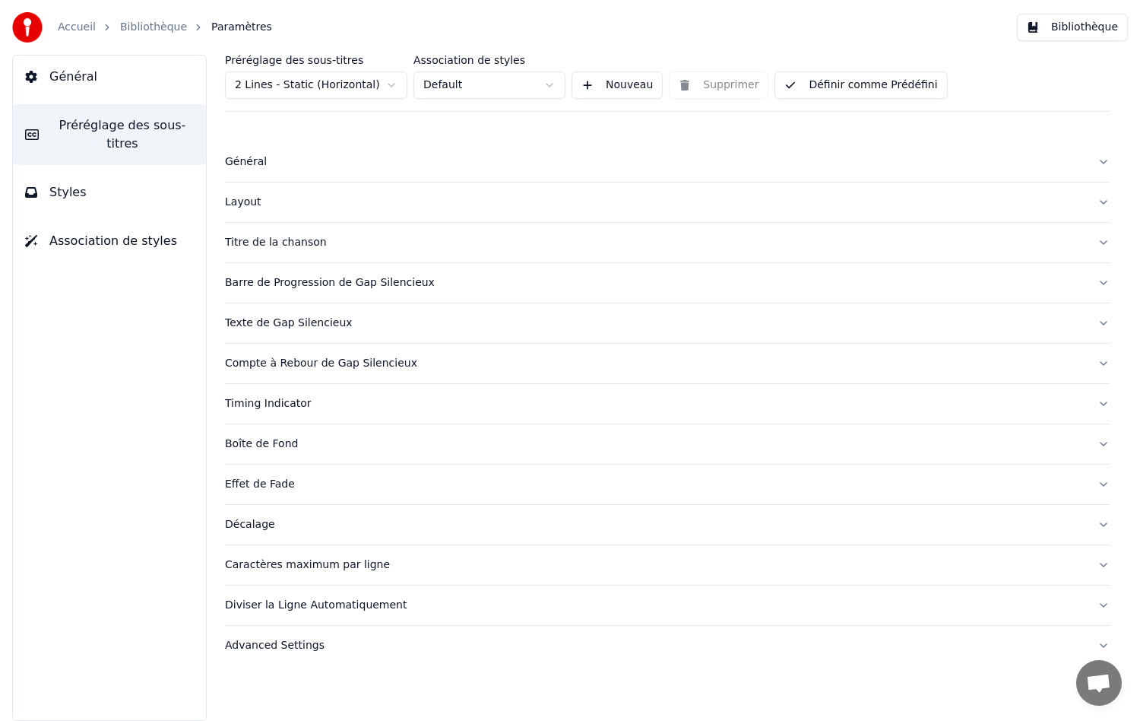
click at [253, 159] on div "Général" at bounding box center [655, 161] width 861 height 15
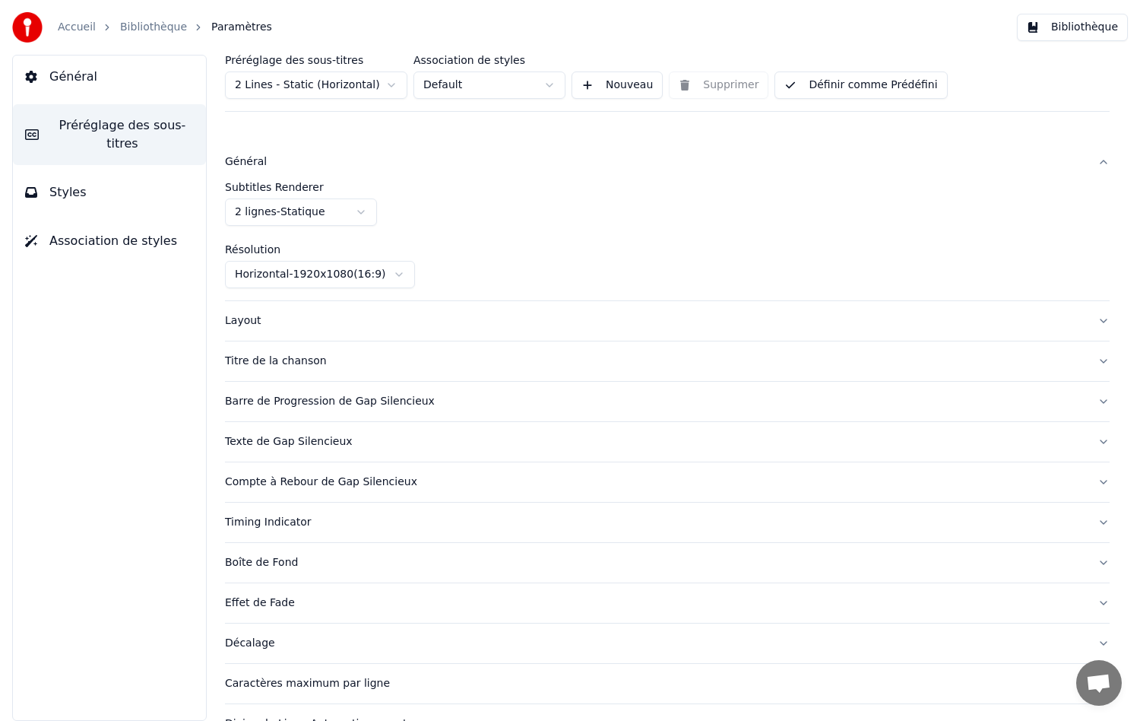
click at [78, 78] on span "Général" at bounding box center [73, 77] width 48 height 18
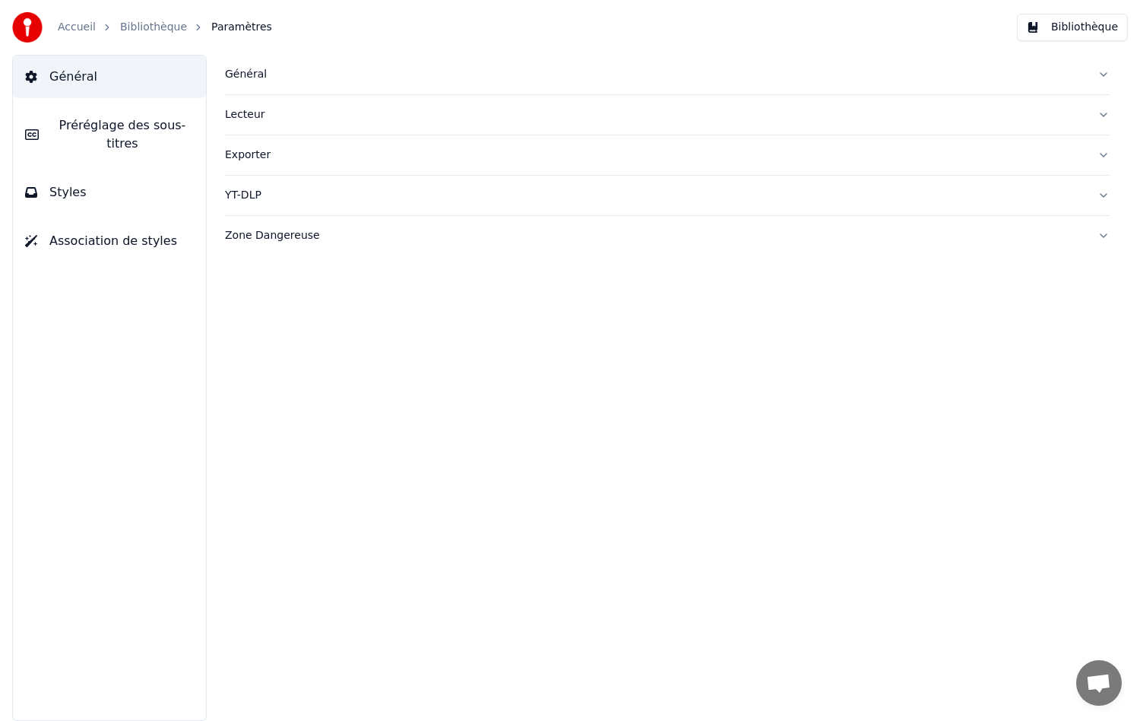
click at [125, 232] on span "Association de styles" at bounding box center [113, 241] width 128 height 18
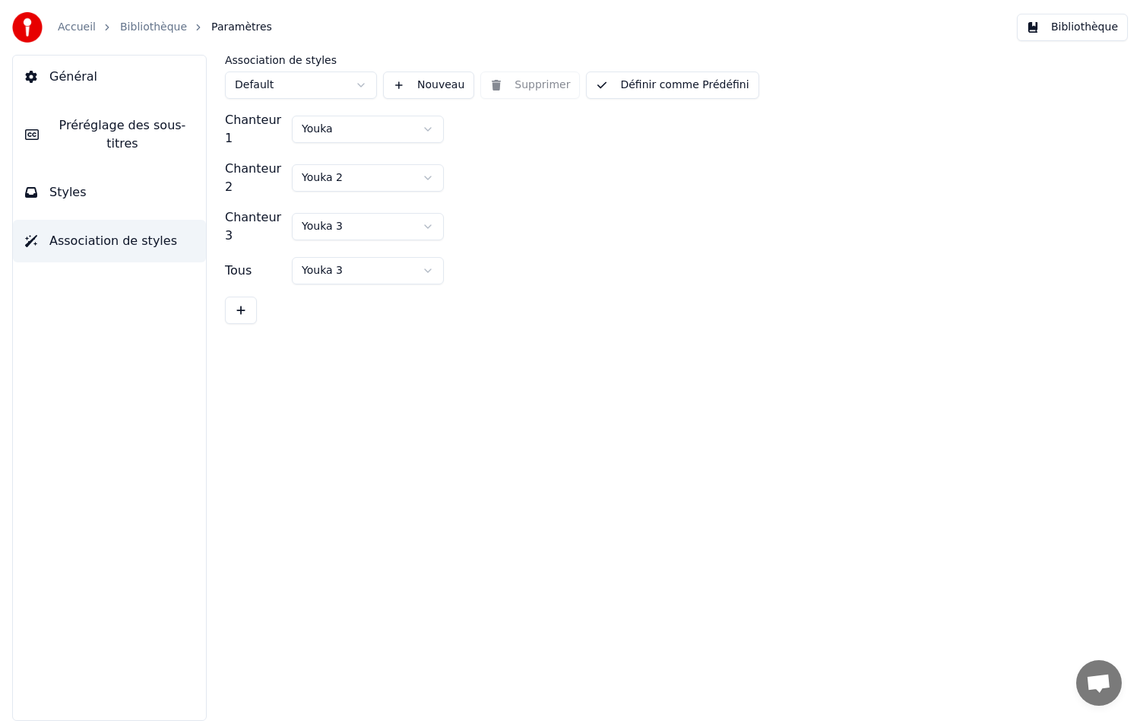
click at [149, 30] on link "Bibliothèque" at bounding box center [153, 27] width 67 height 15
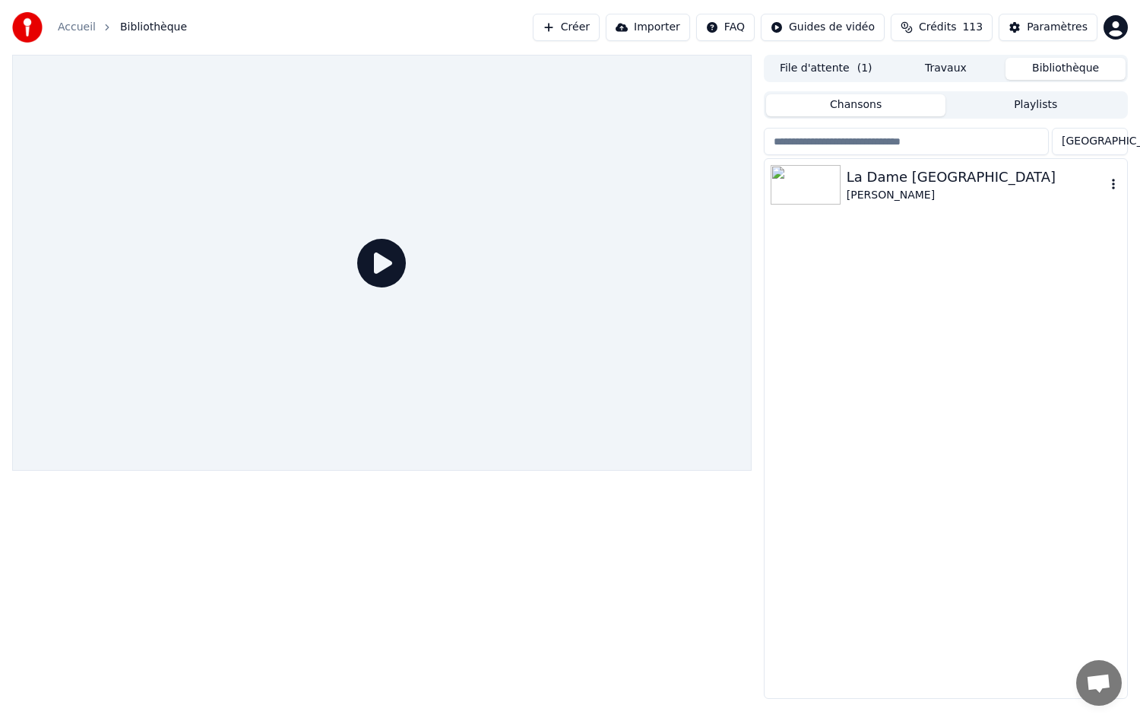
click at [797, 195] on img at bounding box center [806, 185] width 70 height 40
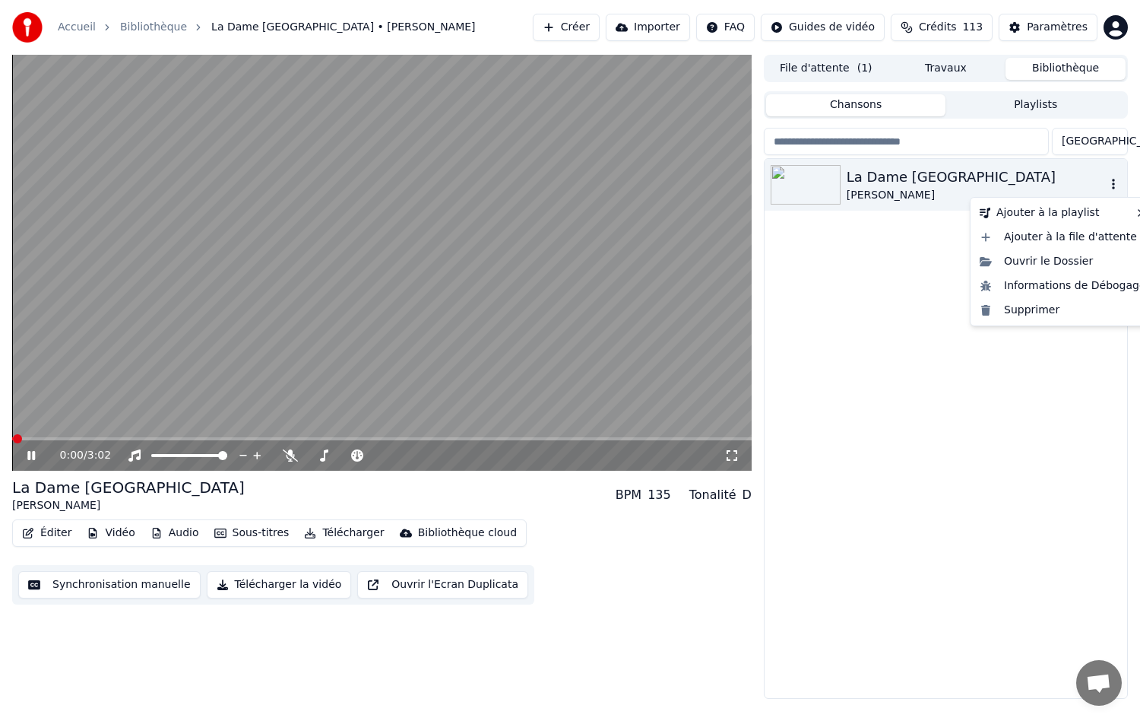
click at [1111, 182] on icon "button" at bounding box center [1113, 184] width 15 height 12
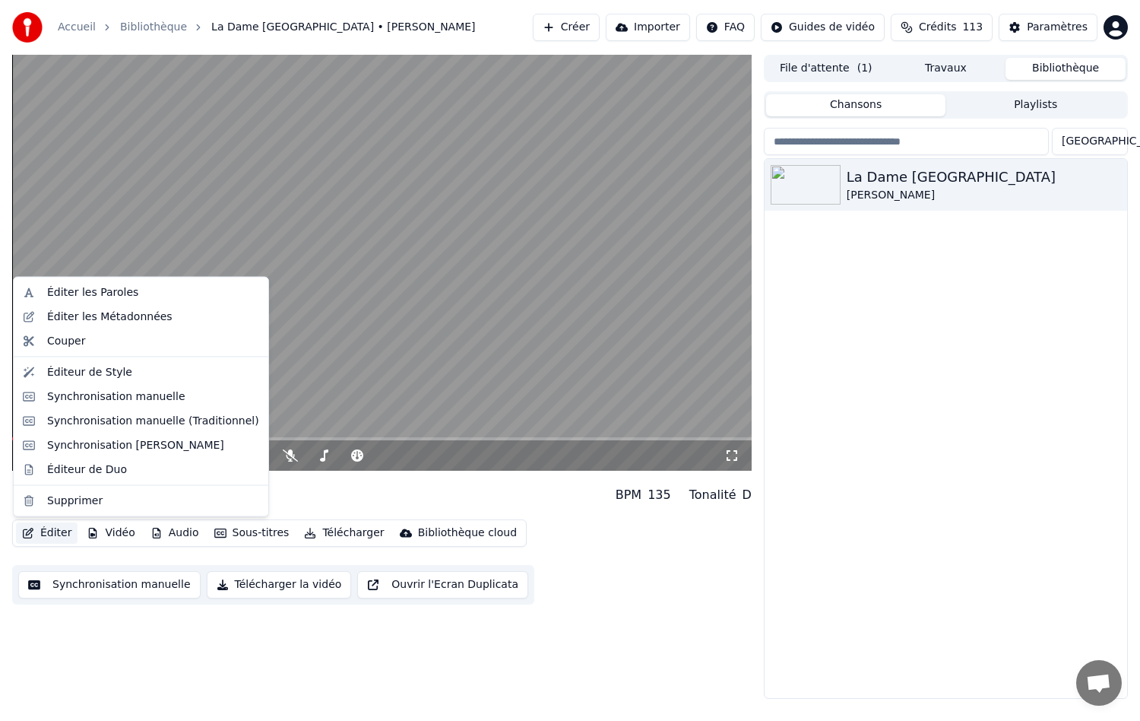
click at [31, 531] on icon "button" at bounding box center [28, 533] width 11 height 11
click at [65, 370] on div "Éditeur de Style" at bounding box center [89, 371] width 85 height 15
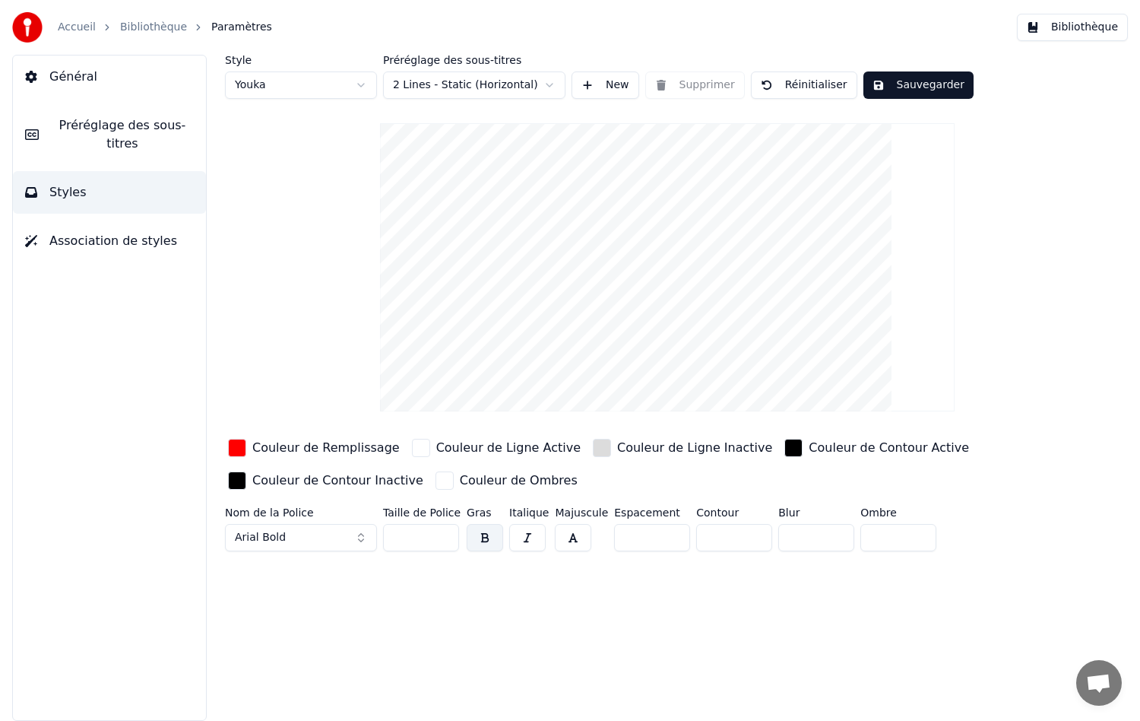
click at [94, 232] on span "Association de styles" at bounding box center [113, 241] width 128 height 18
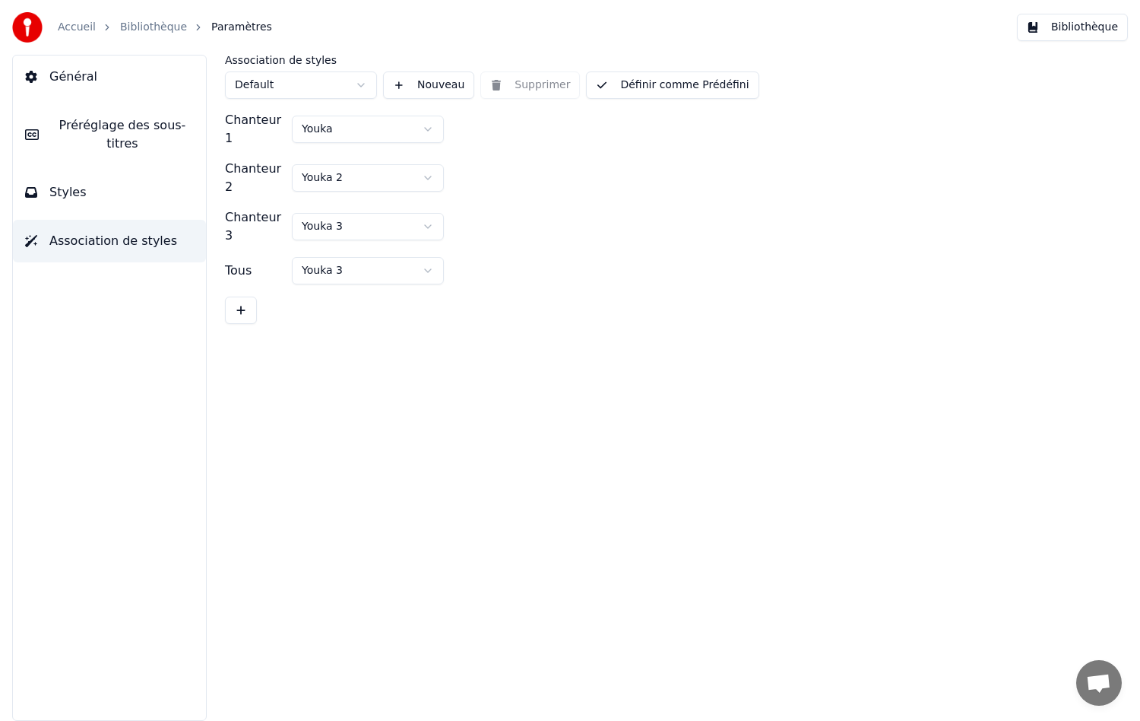
click at [117, 72] on button "Général" at bounding box center [109, 76] width 193 height 43
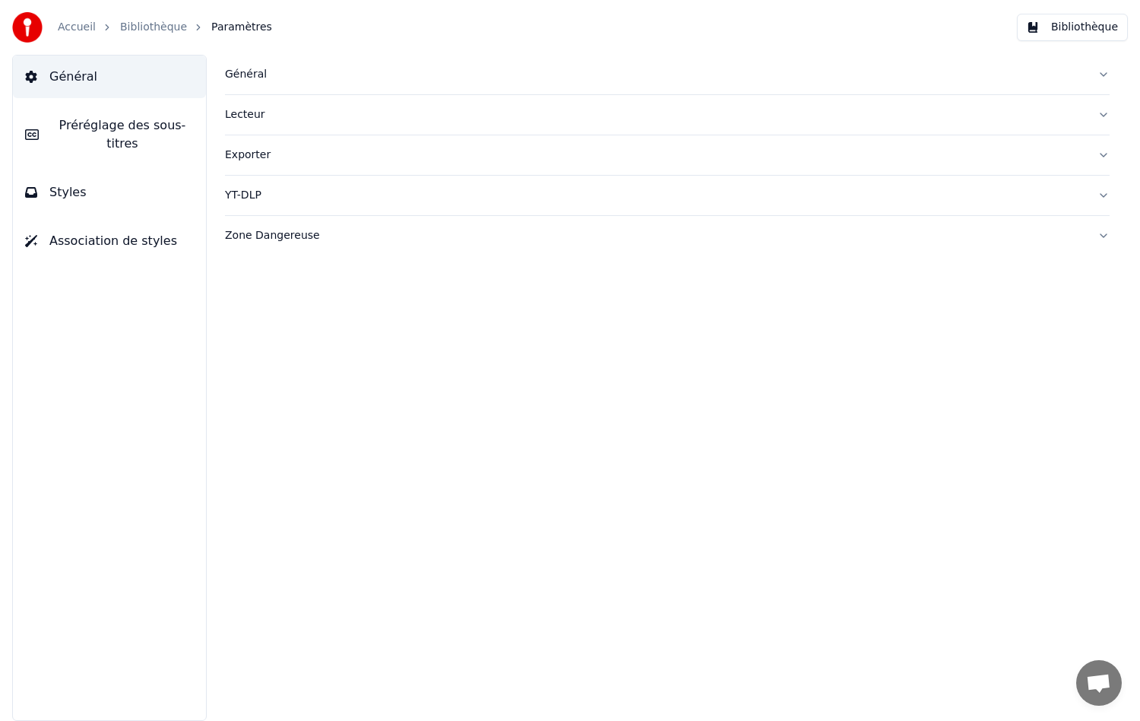
click at [254, 69] on div "Général" at bounding box center [655, 74] width 861 height 15
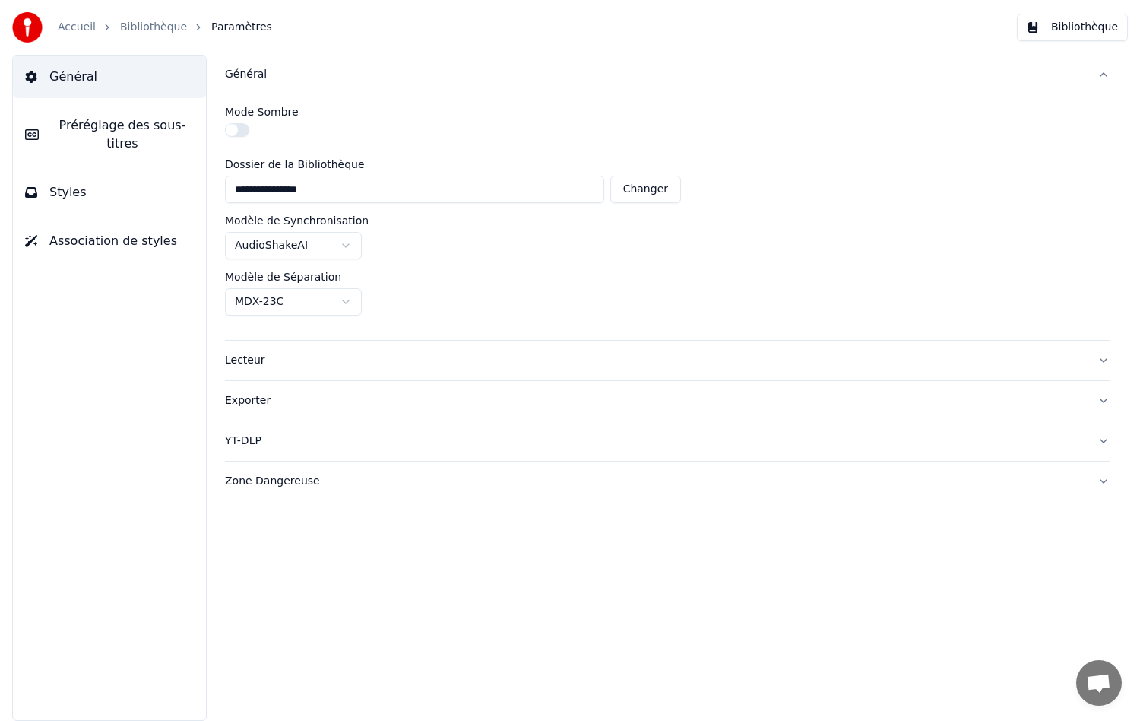
click at [252, 360] on div "Lecteur" at bounding box center [655, 360] width 861 height 15
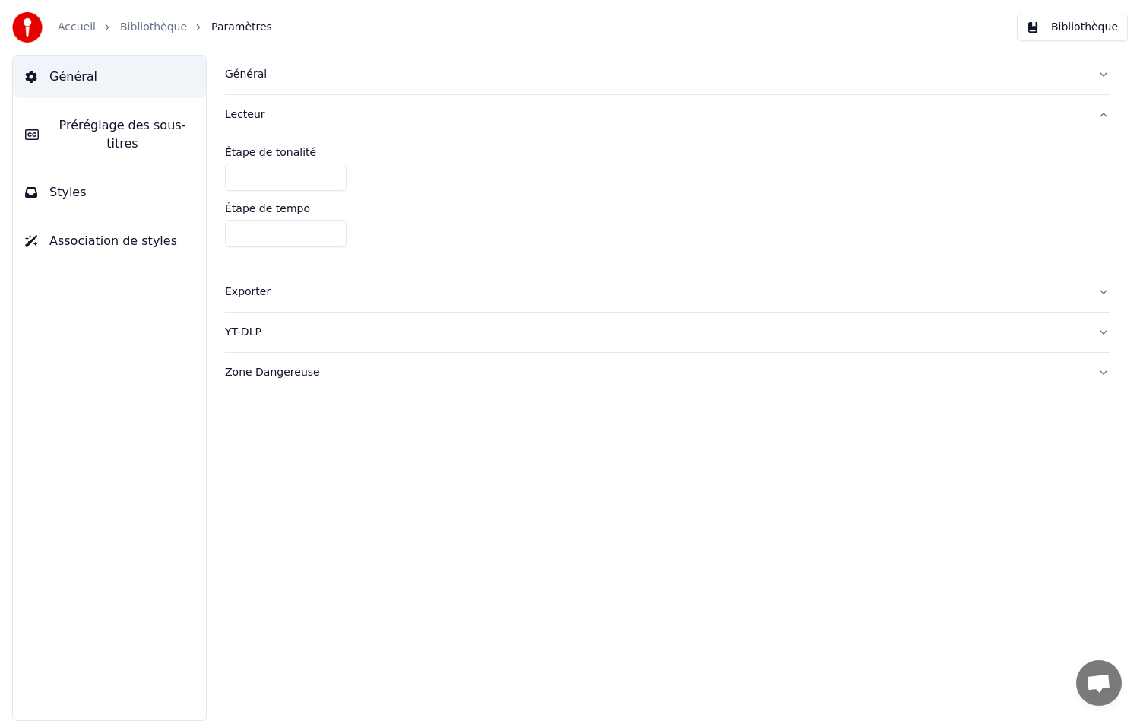
click at [253, 293] on div "Exporter" at bounding box center [655, 291] width 861 height 15
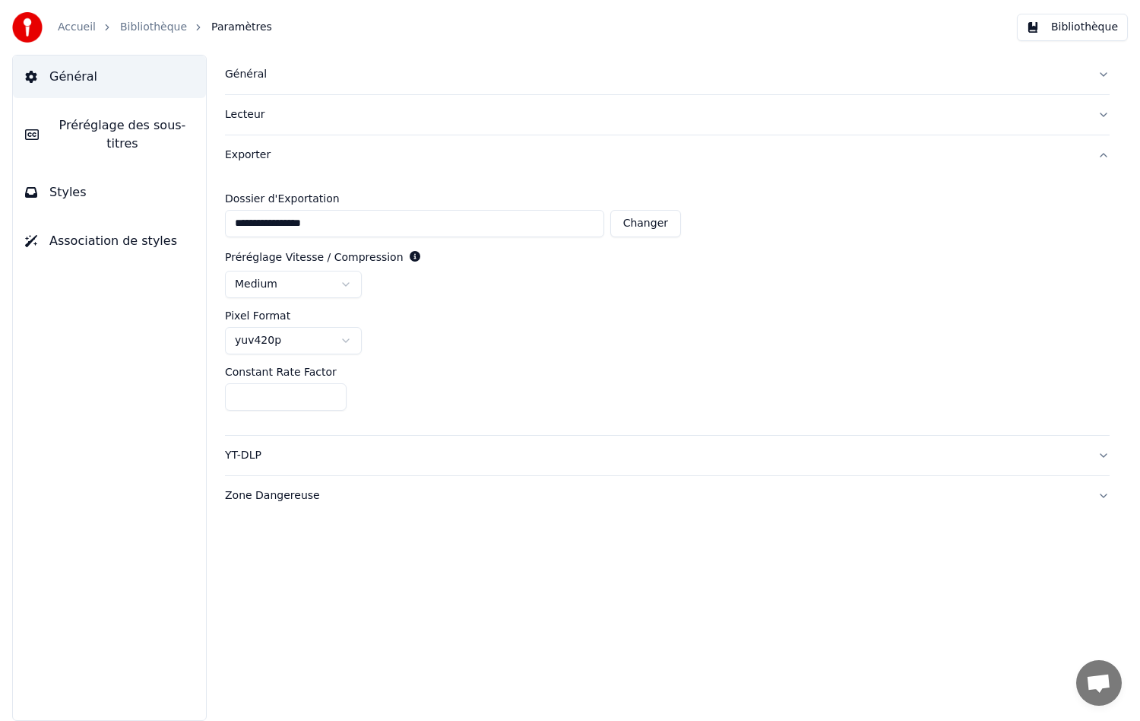
click at [248, 461] on div "YT-DLP" at bounding box center [655, 455] width 861 height 15
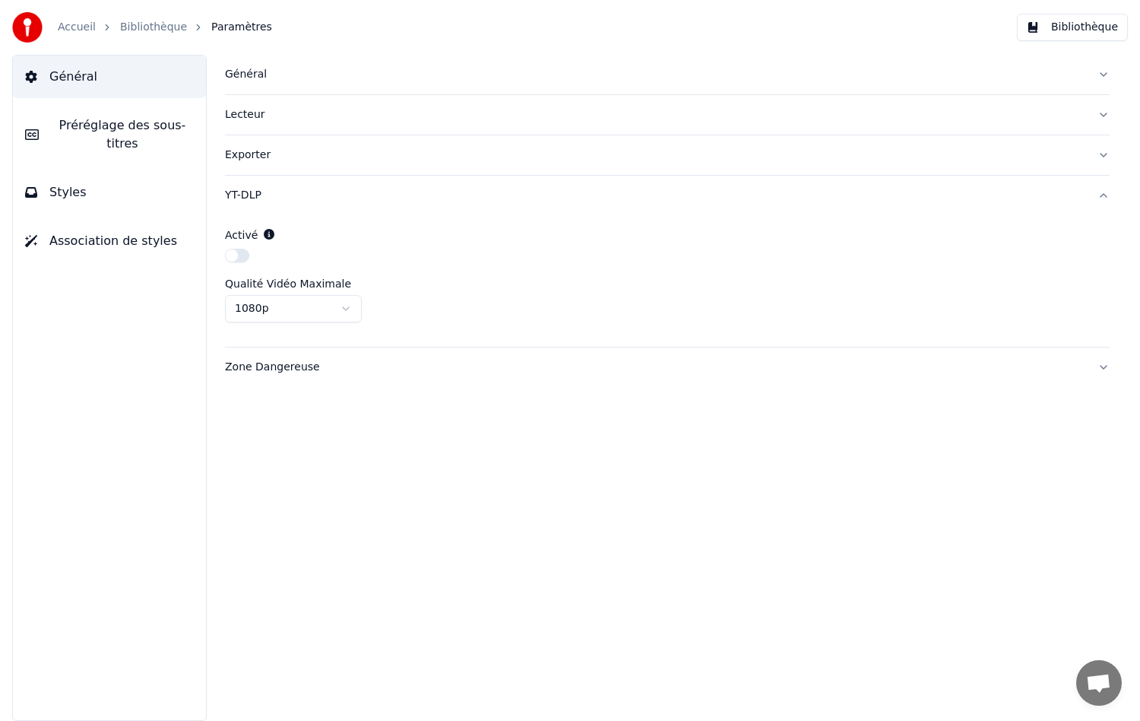
click at [265, 368] on div "Zone Dangereuse" at bounding box center [655, 367] width 861 height 15
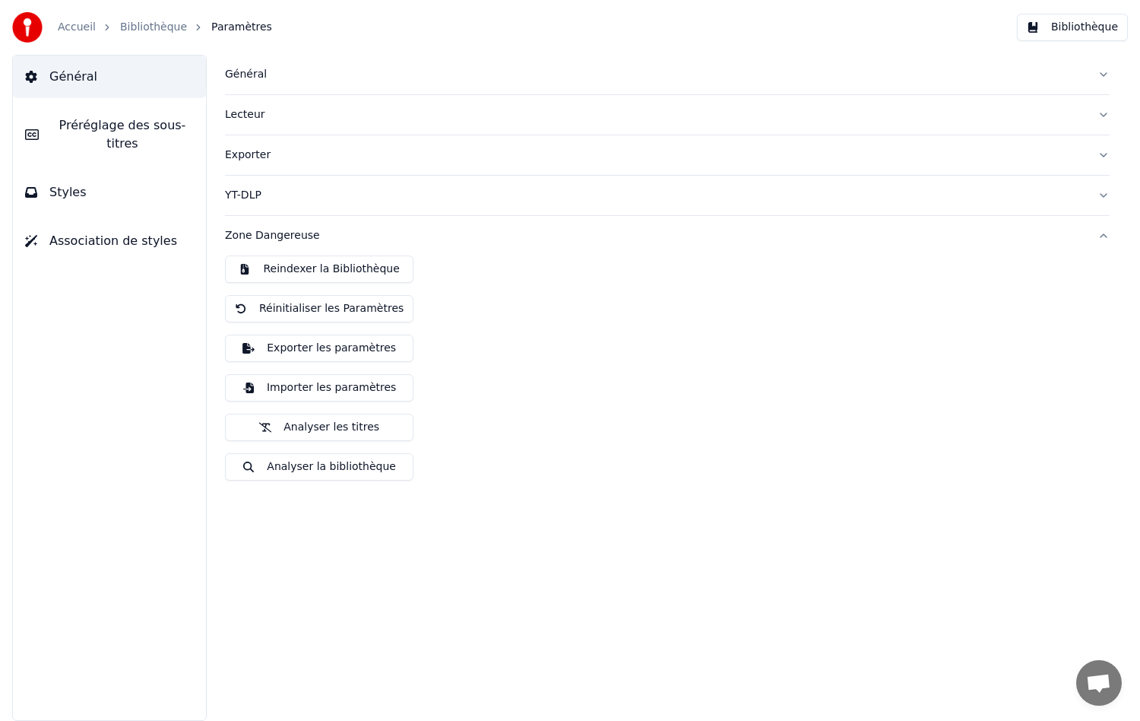
click at [122, 126] on span "Préréglage des sous-titres" at bounding box center [122, 134] width 143 height 36
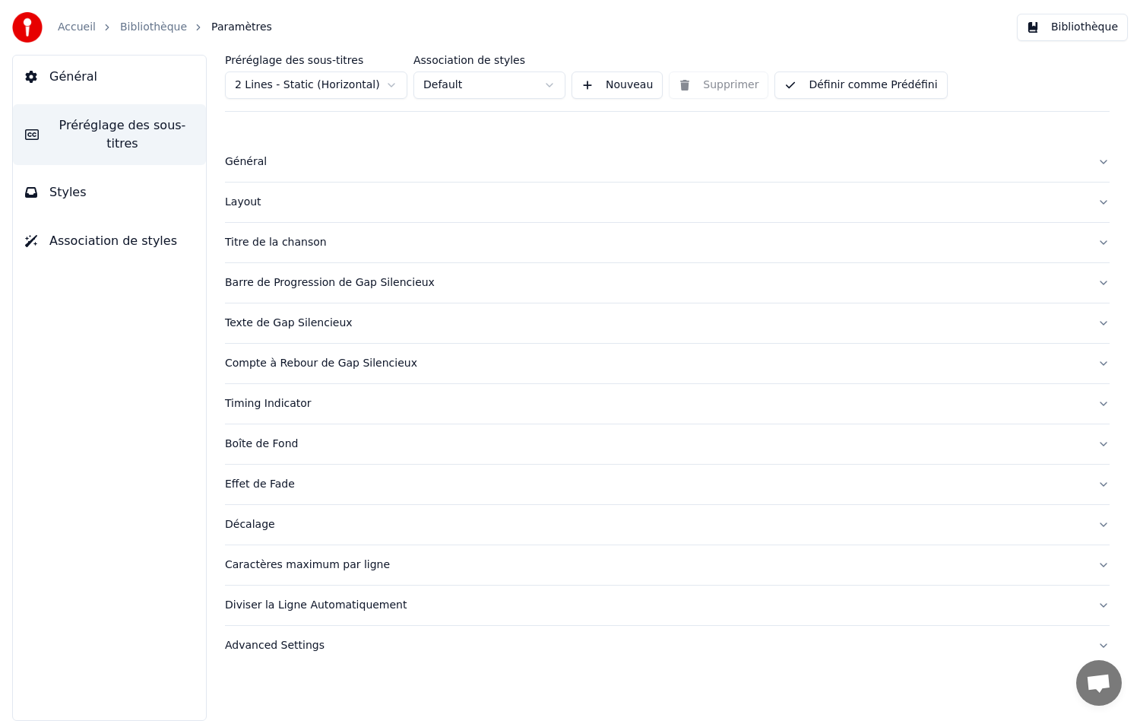
click at [257, 166] on div "Général" at bounding box center [655, 161] width 861 height 15
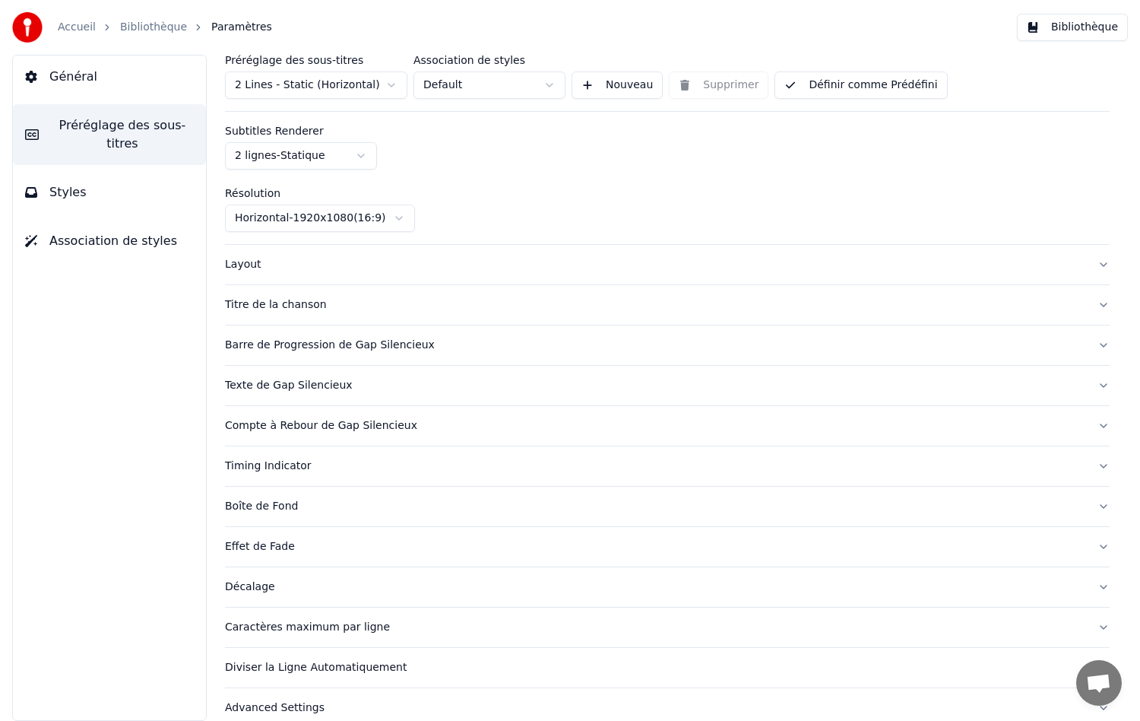
scroll to position [75, 0]
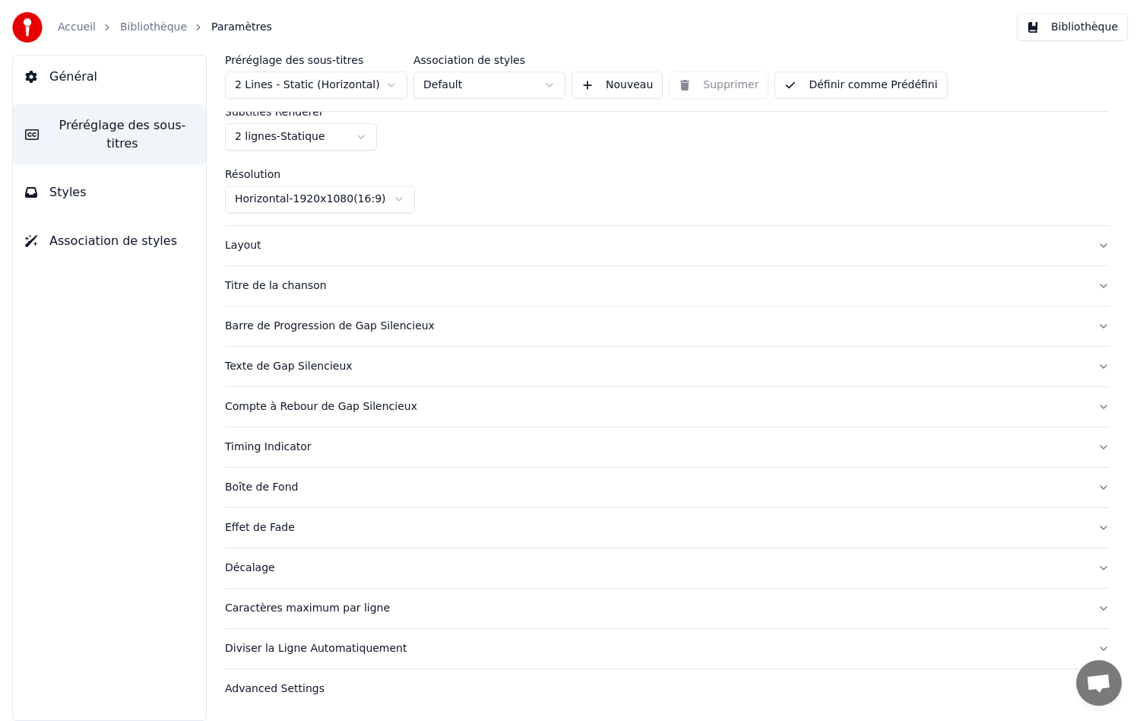
click at [253, 250] on div "Layout" at bounding box center [655, 245] width 861 height 15
click at [282, 282] on div "Titre de la chanson" at bounding box center [655, 285] width 861 height 15
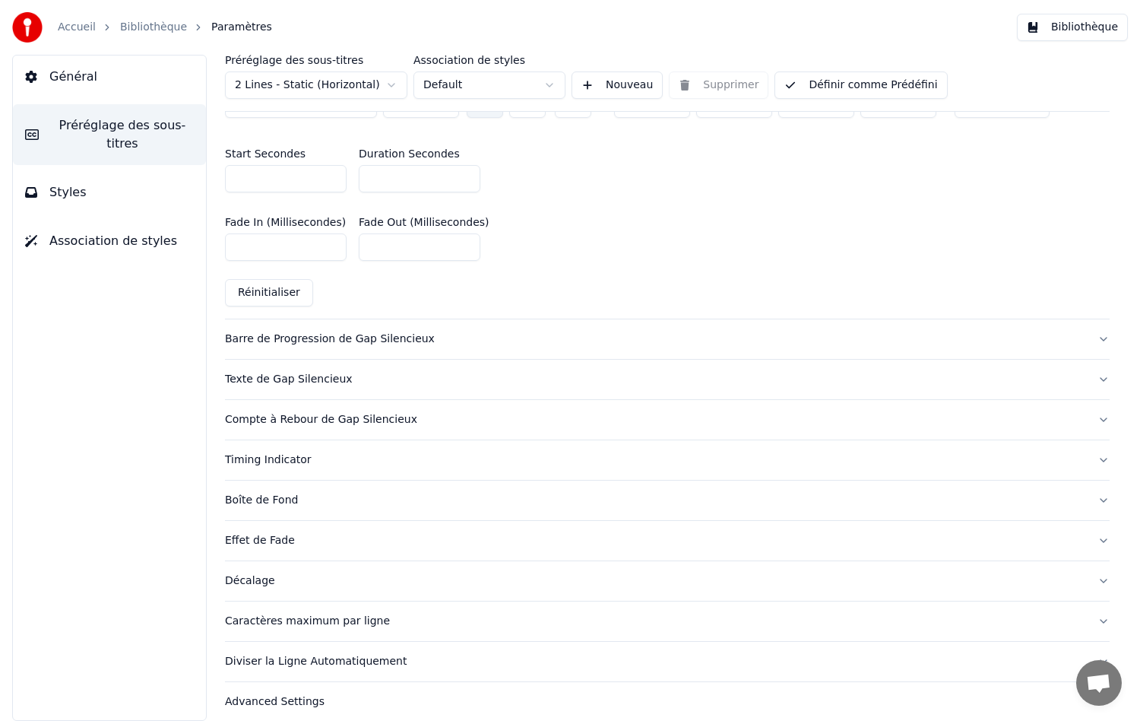
scroll to position [761, 0]
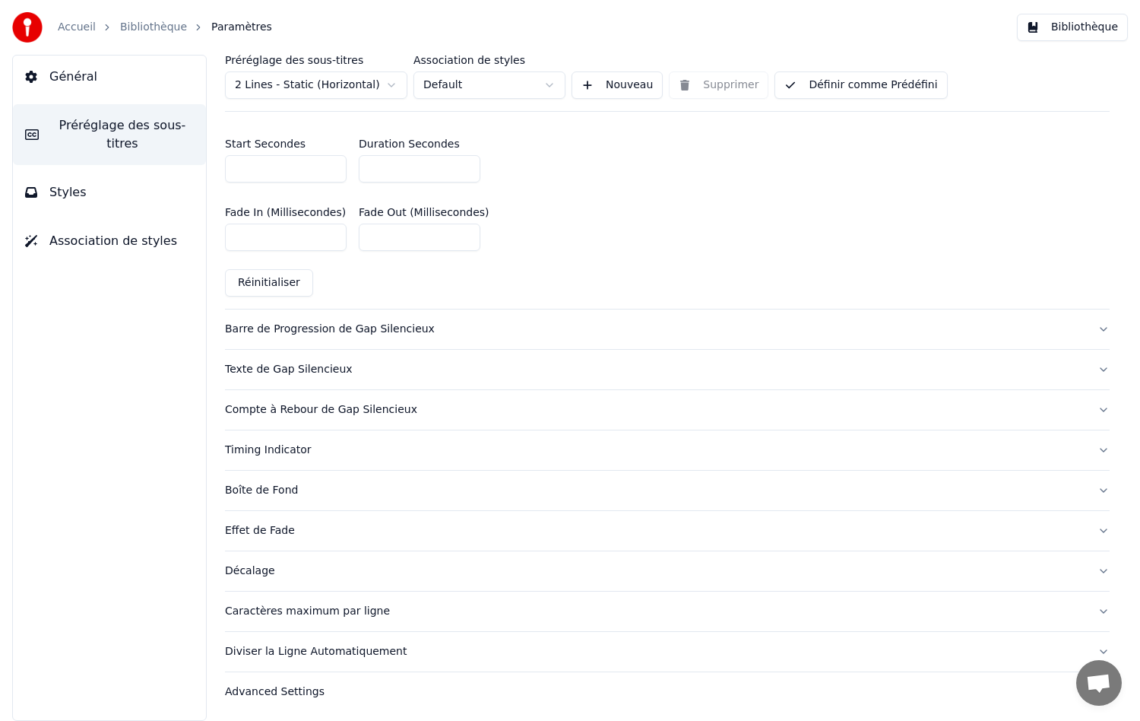
click at [281, 689] on div "Advanced Settings" at bounding box center [655, 691] width 861 height 15
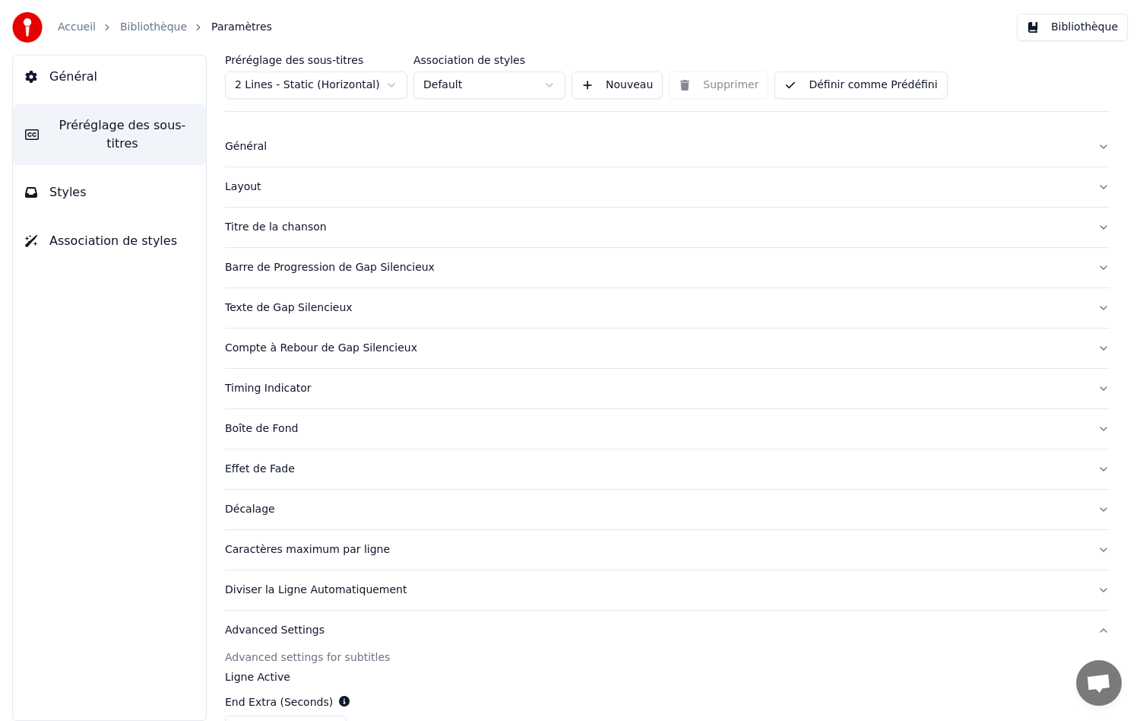
scroll to position [0, 0]
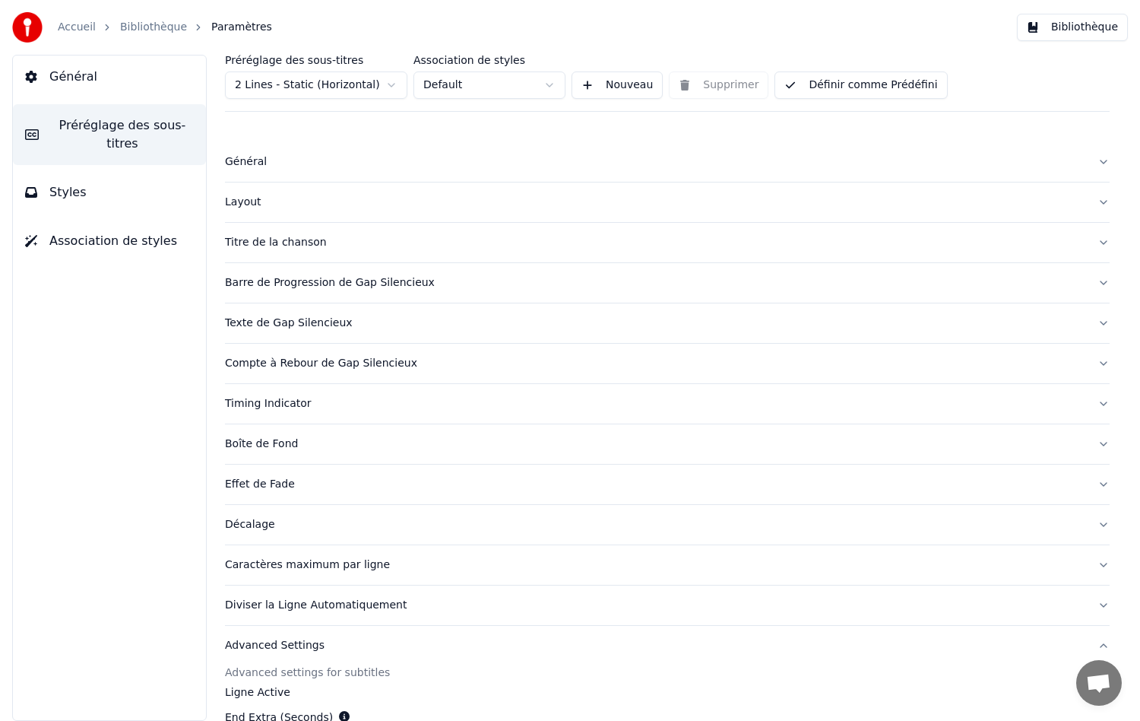
click at [75, 183] on span "Styles" at bounding box center [67, 192] width 37 height 18
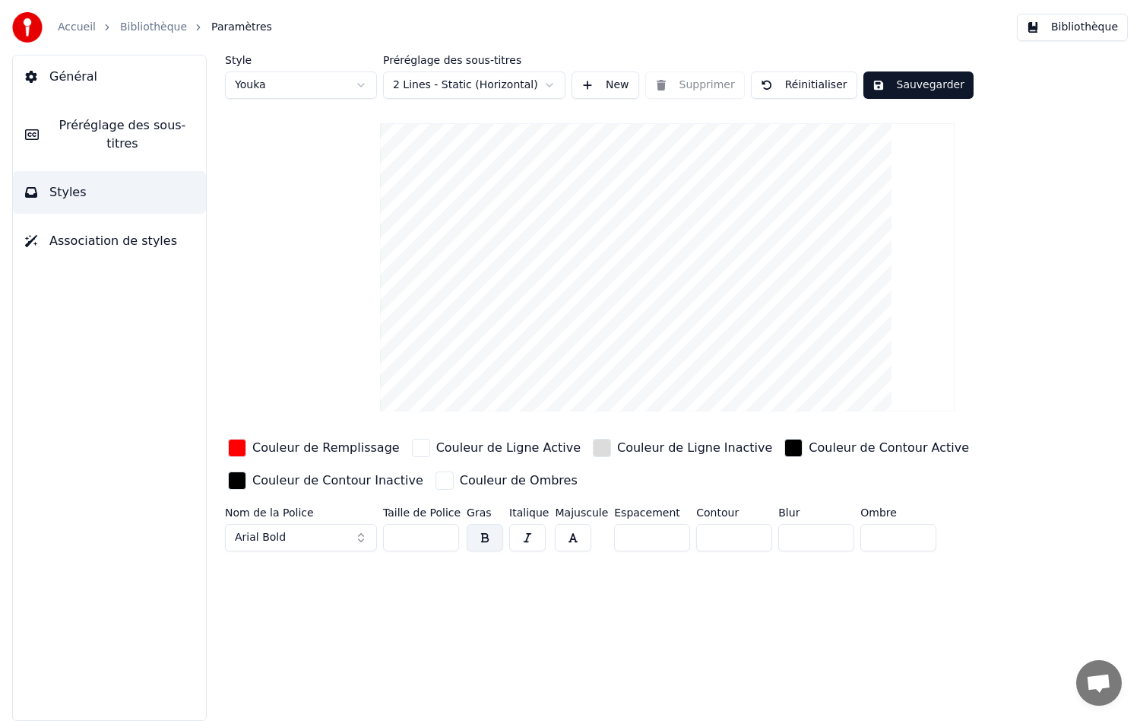
click at [73, 76] on span "Général" at bounding box center [73, 77] width 48 height 18
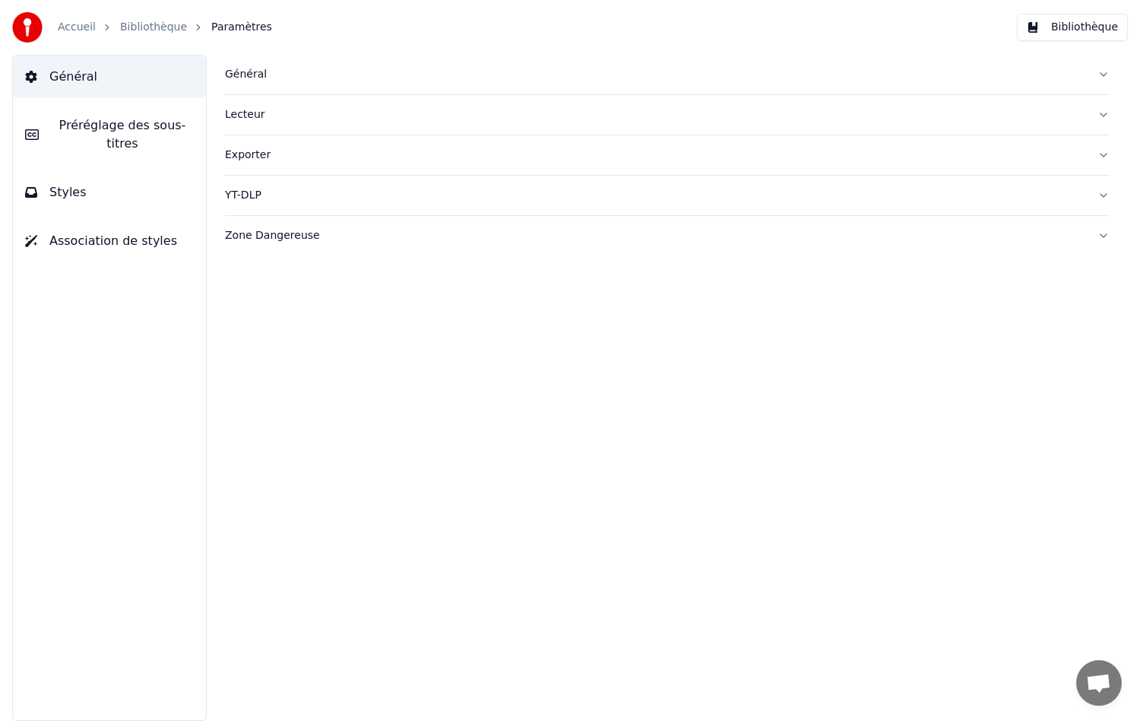
click at [251, 74] on div "Général" at bounding box center [655, 74] width 861 height 15
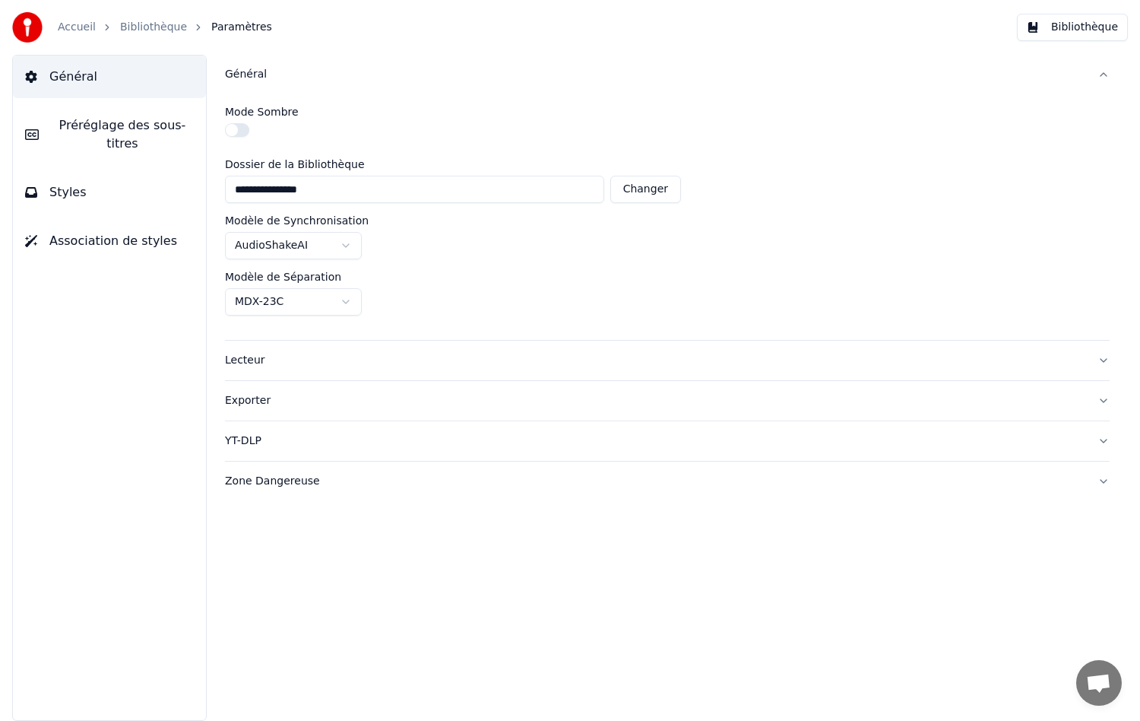
click at [101, 116] on button "Préréglage des sous-titres" at bounding box center [109, 134] width 193 height 61
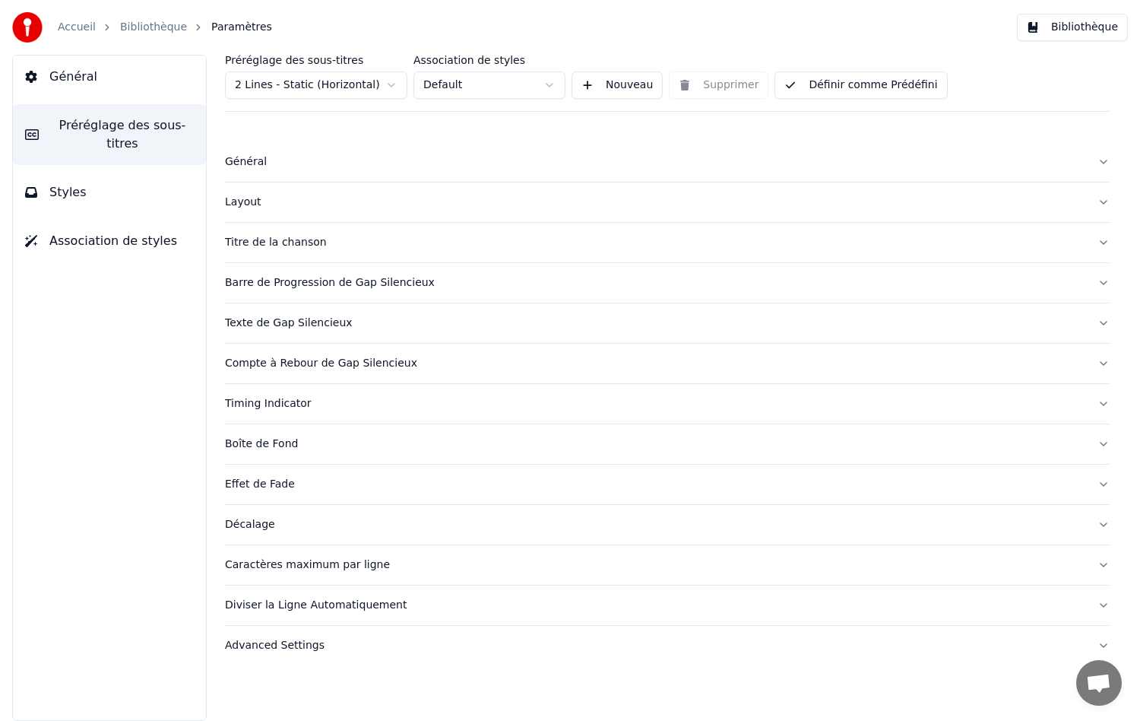
click at [66, 183] on span "Styles" at bounding box center [67, 192] width 37 height 18
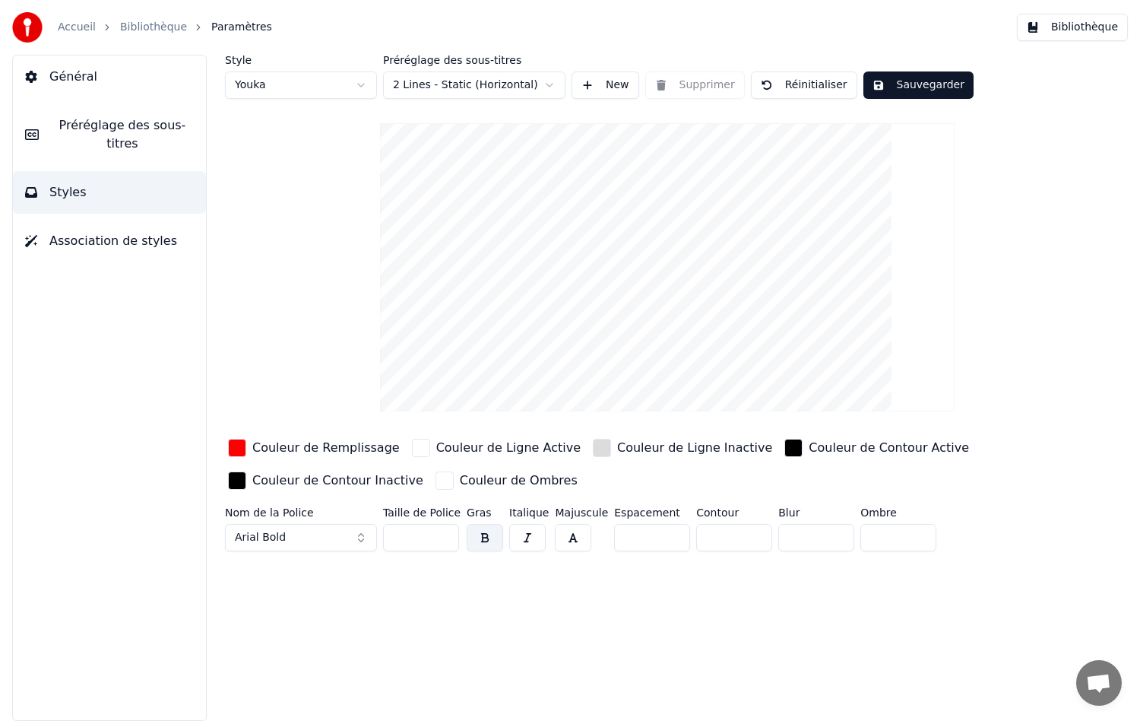
click at [81, 75] on span "Général" at bounding box center [73, 77] width 48 height 18
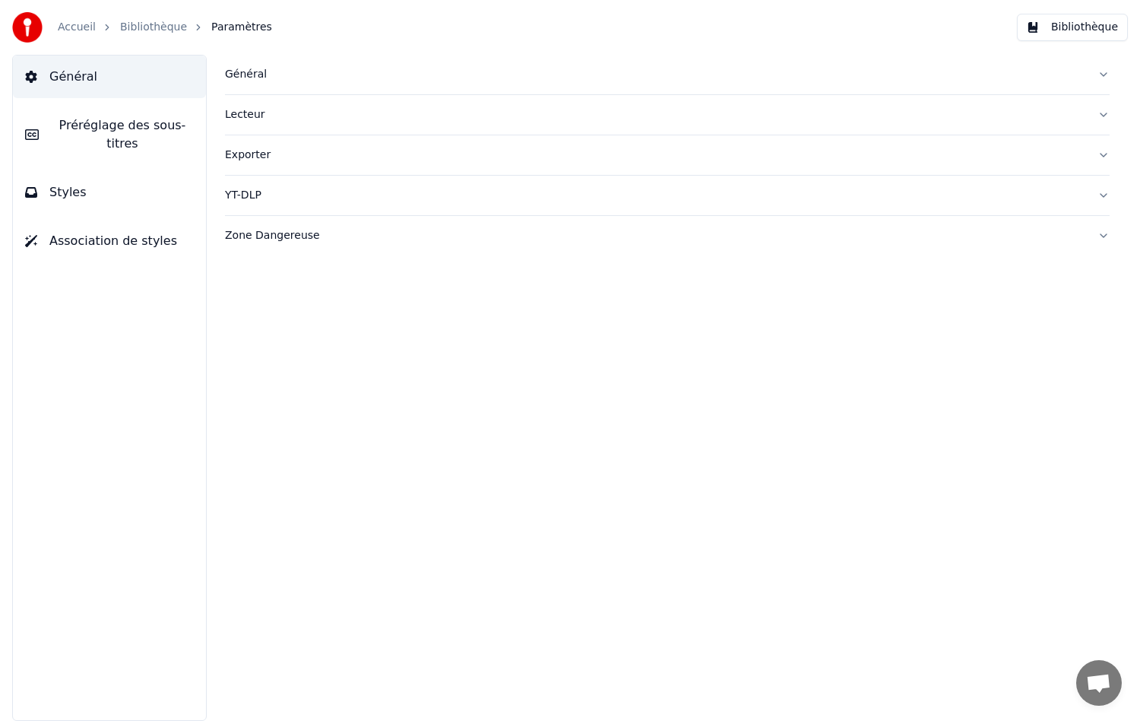
click at [1071, 32] on button "Bibliothèque" at bounding box center [1072, 27] width 111 height 27
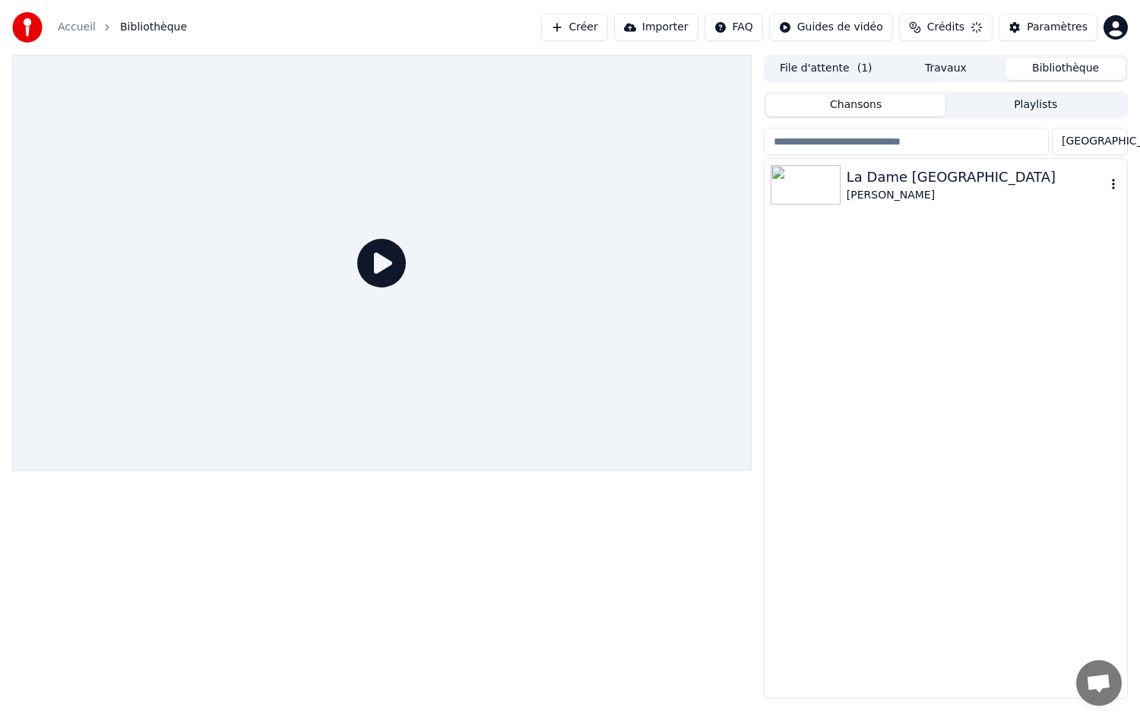
click at [875, 176] on div "La Dame [GEOGRAPHIC_DATA]" at bounding box center [976, 176] width 259 height 21
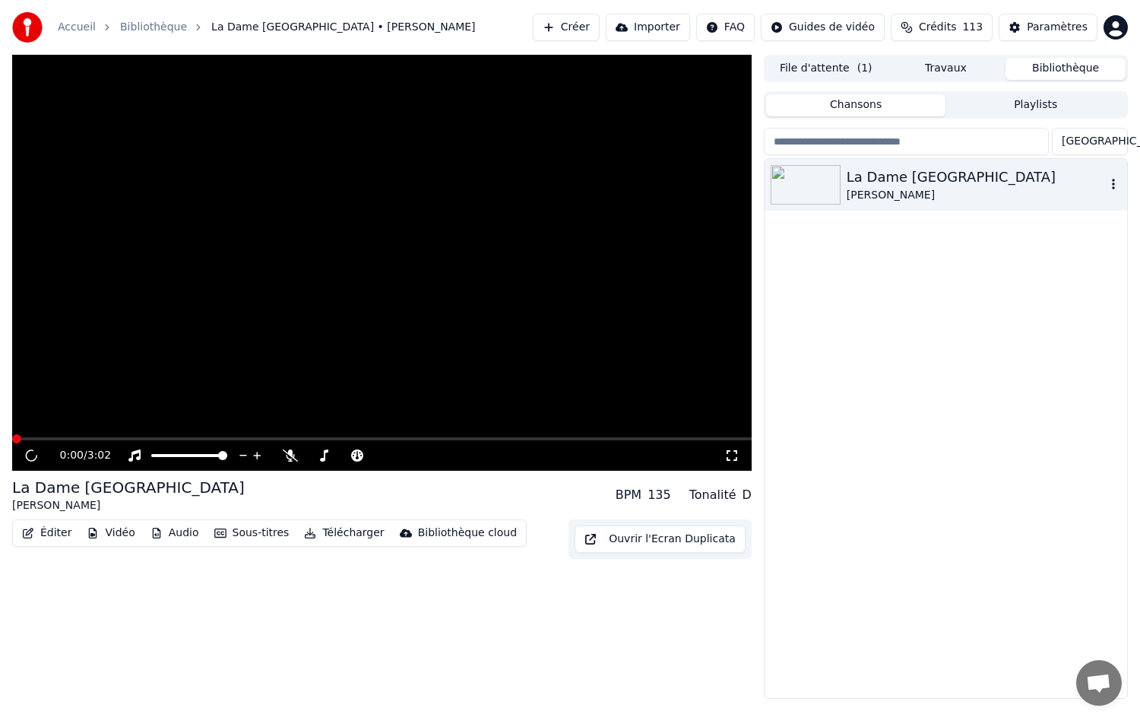
click at [875, 176] on div "La Dame [GEOGRAPHIC_DATA]" at bounding box center [976, 176] width 259 height 21
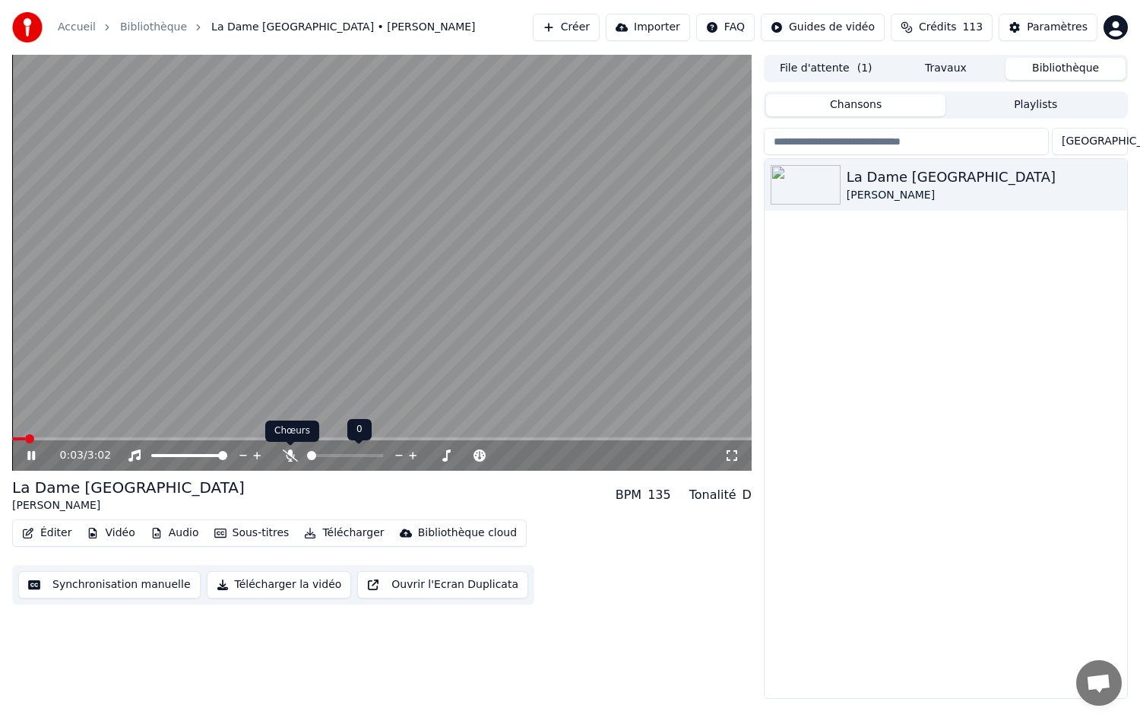
click at [286, 452] on icon at bounding box center [290, 455] width 15 height 12
click at [285, 454] on icon at bounding box center [290, 455] width 15 height 12
click at [151, 451] on span at bounding box center [155, 455] width 9 height 9
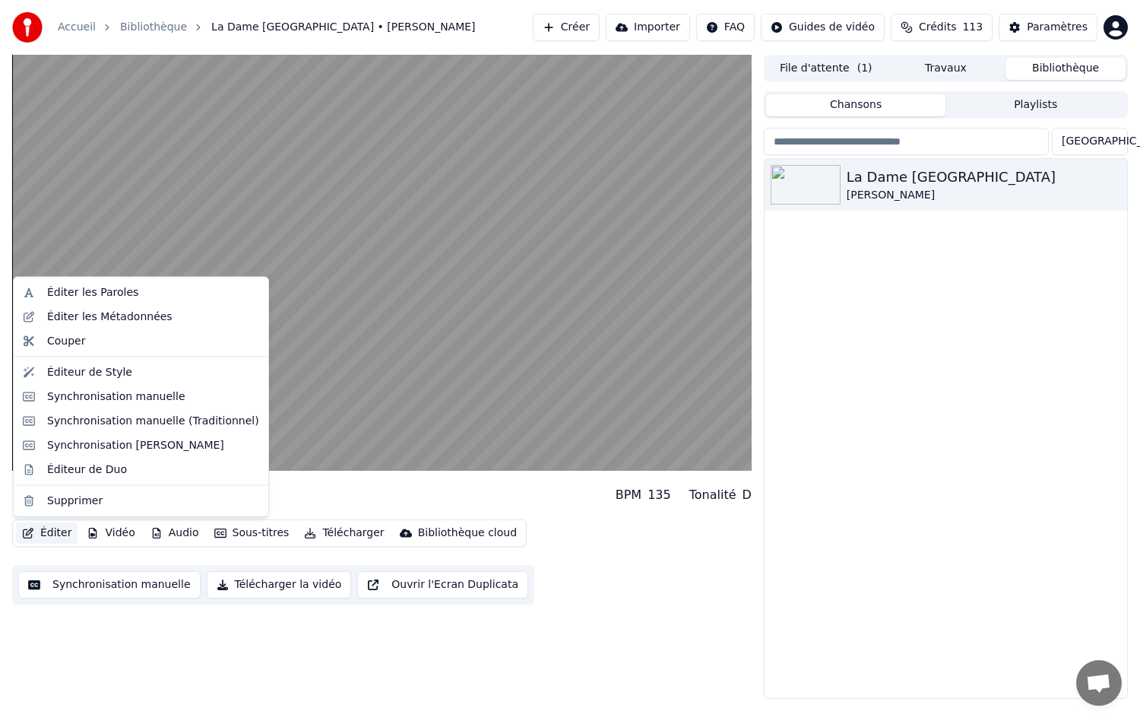
click at [50, 533] on button "Éditer" at bounding box center [47, 532] width 62 height 21
click at [57, 369] on div "Éditeur de Style" at bounding box center [89, 371] width 85 height 15
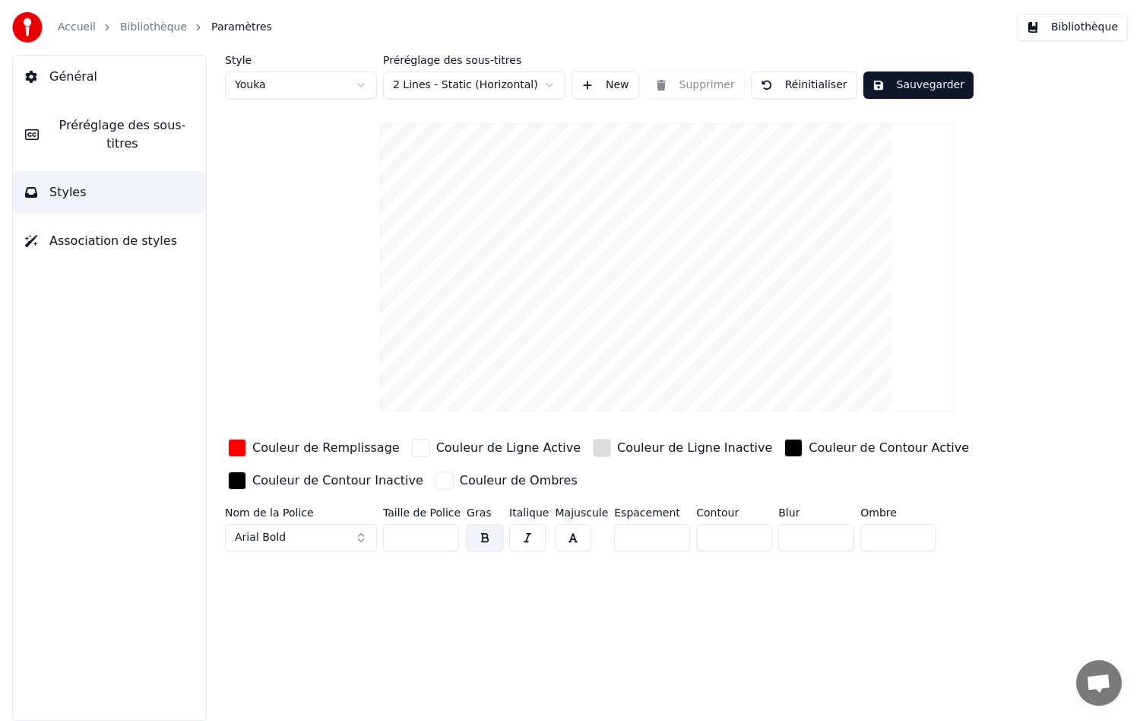
click at [113, 232] on span "Association de styles" at bounding box center [113, 241] width 128 height 18
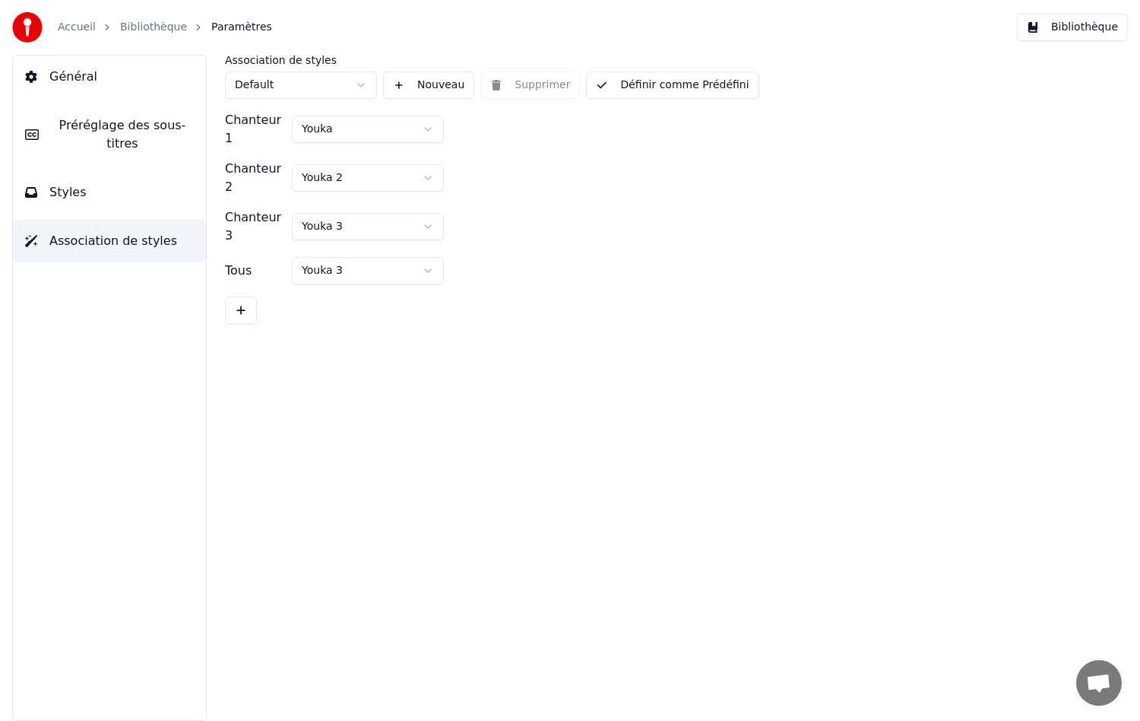
click at [97, 182] on button "Styles" at bounding box center [109, 192] width 193 height 43
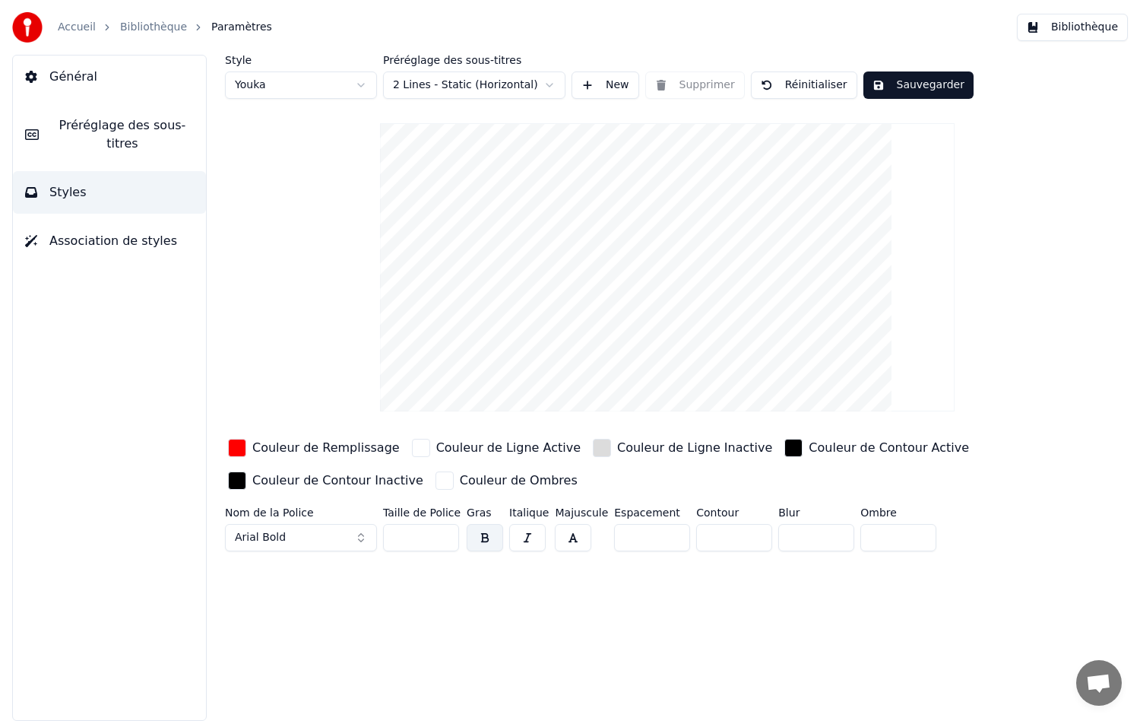
click at [90, 122] on span "Préréglage des sous-titres" at bounding box center [122, 134] width 143 height 36
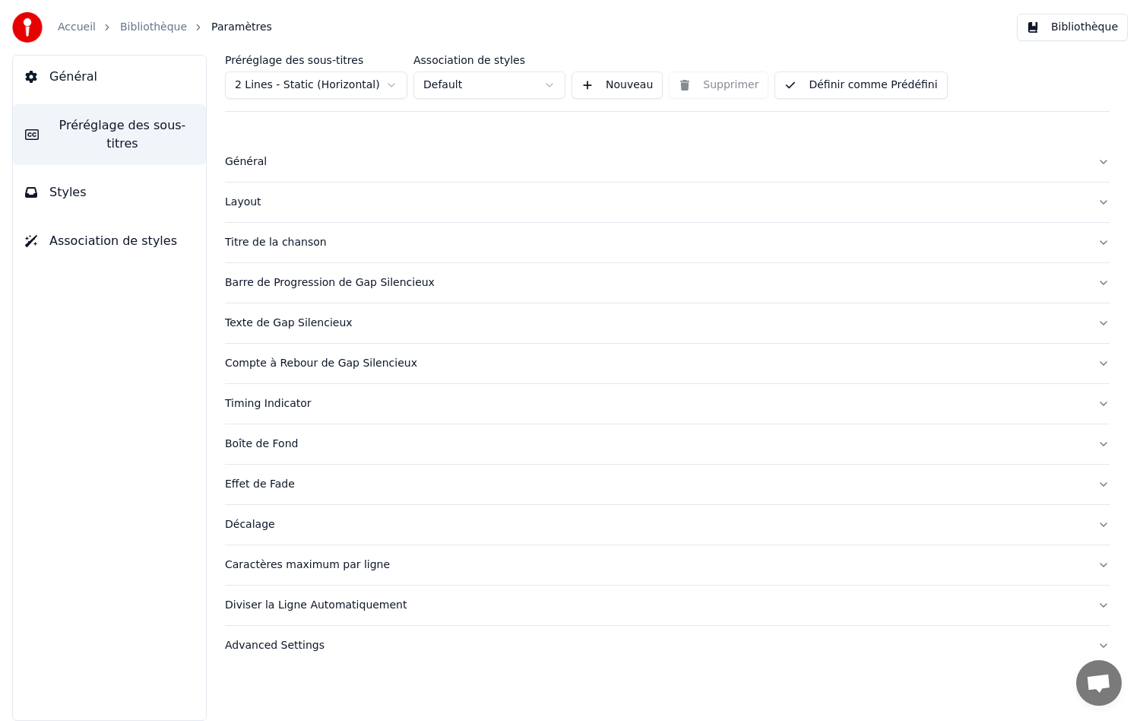
click at [95, 78] on button "Général" at bounding box center [109, 76] width 193 height 43
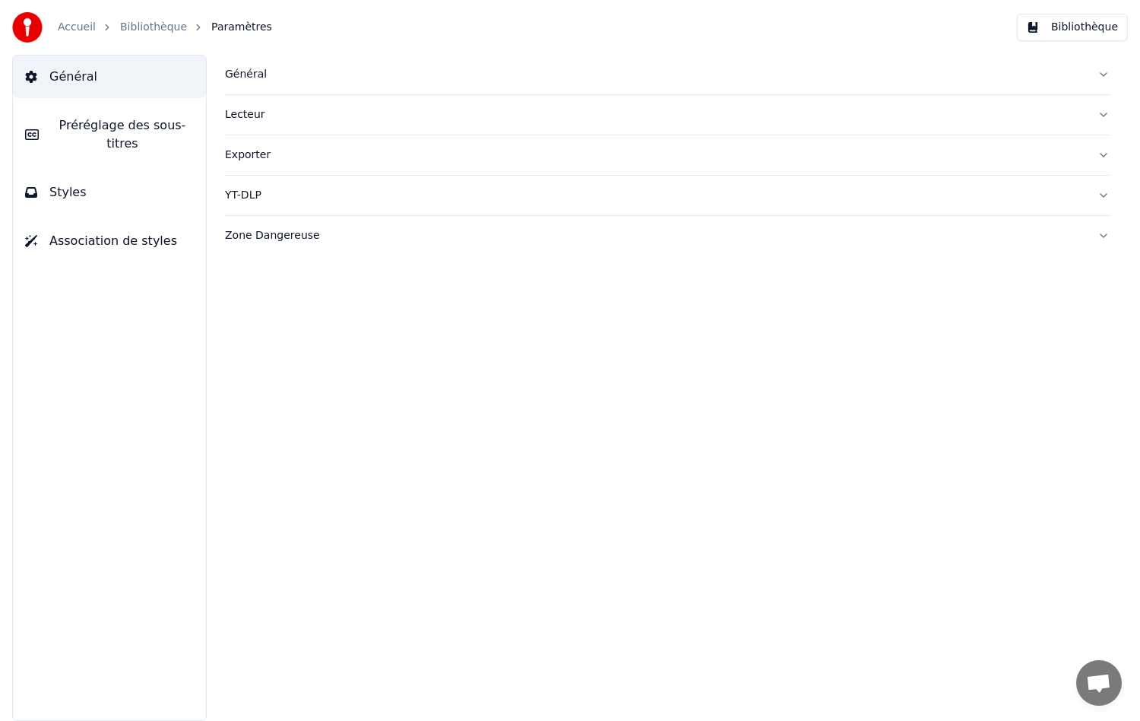
click at [246, 81] on div "Général" at bounding box center [655, 74] width 861 height 15
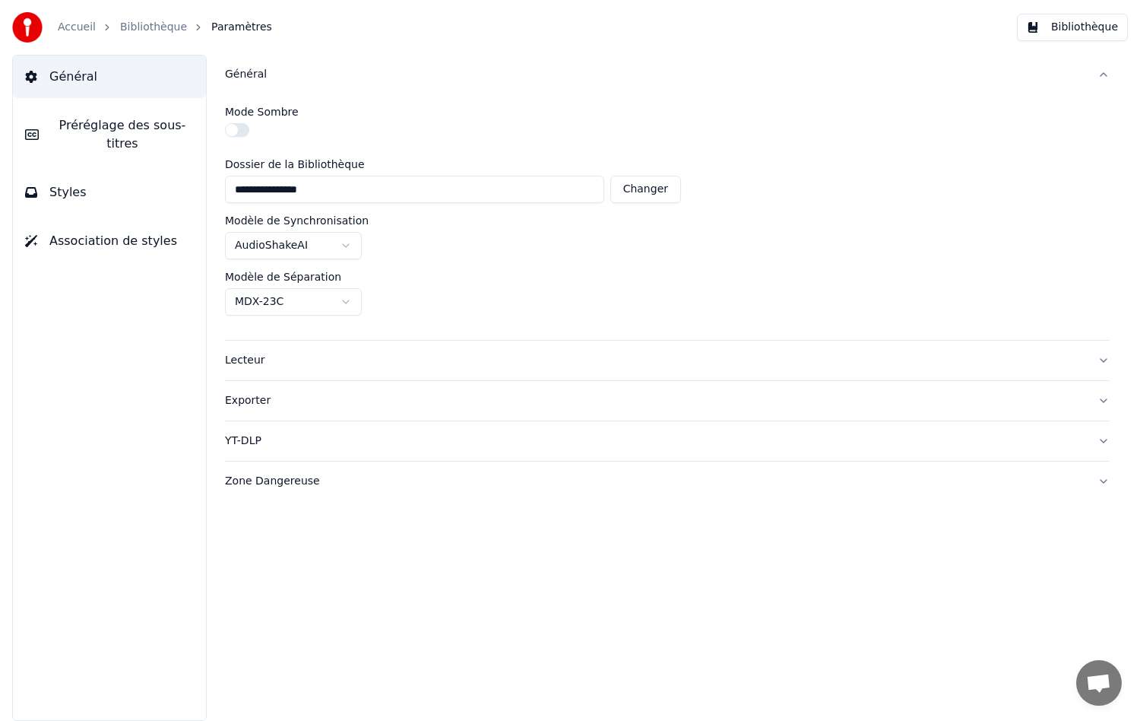
click at [109, 84] on button "Général" at bounding box center [109, 76] width 193 height 43
click at [46, 82] on button "Général" at bounding box center [109, 76] width 193 height 43
click at [248, 77] on div "Général" at bounding box center [655, 74] width 861 height 15
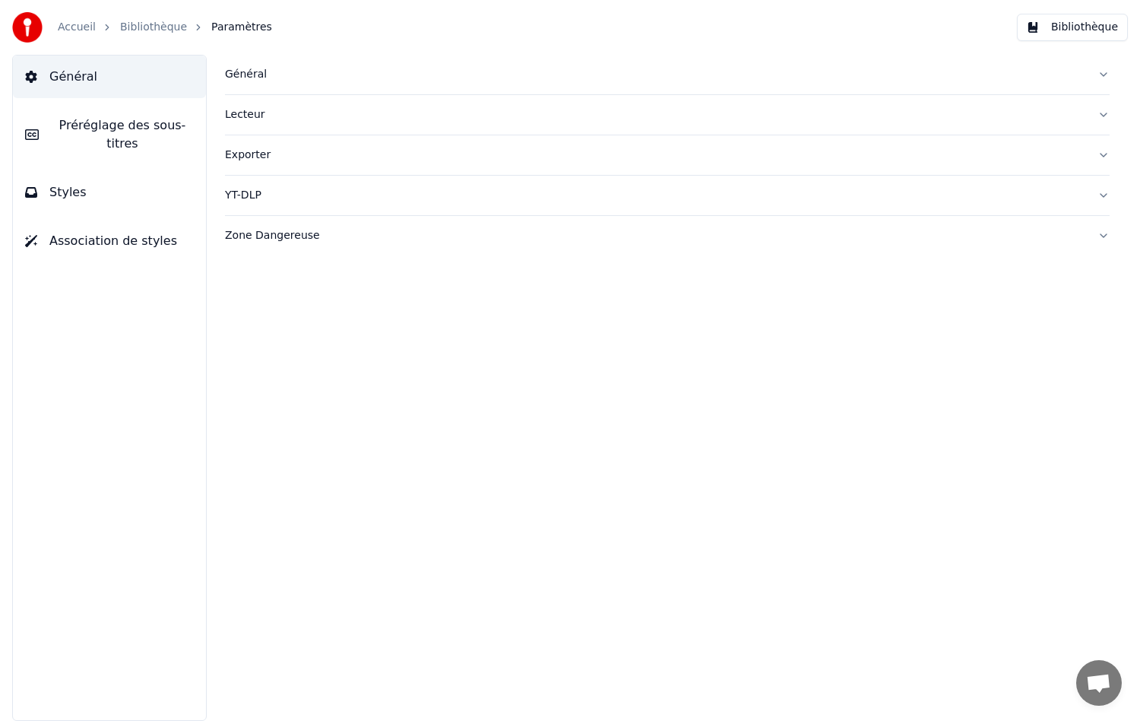
click at [243, 113] on div "Lecteur" at bounding box center [655, 114] width 861 height 15
click at [252, 80] on div "Général" at bounding box center [655, 74] width 861 height 15
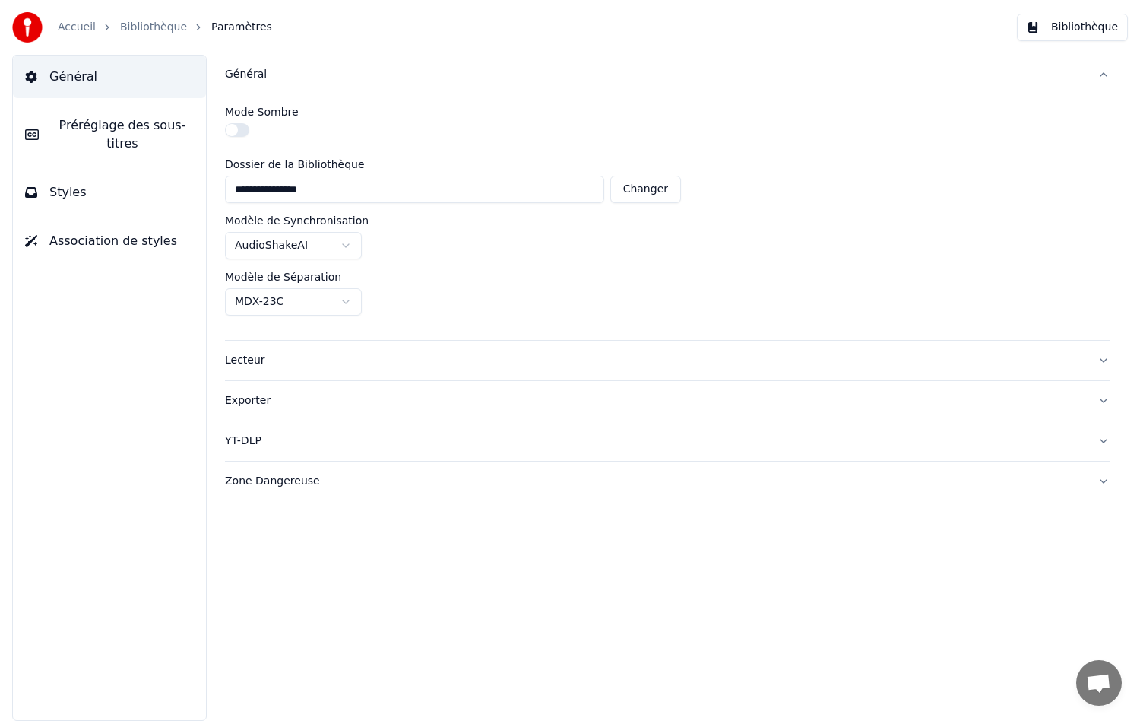
click at [241, 363] on div "Lecteur" at bounding box center [655, 360] width 861 height 15
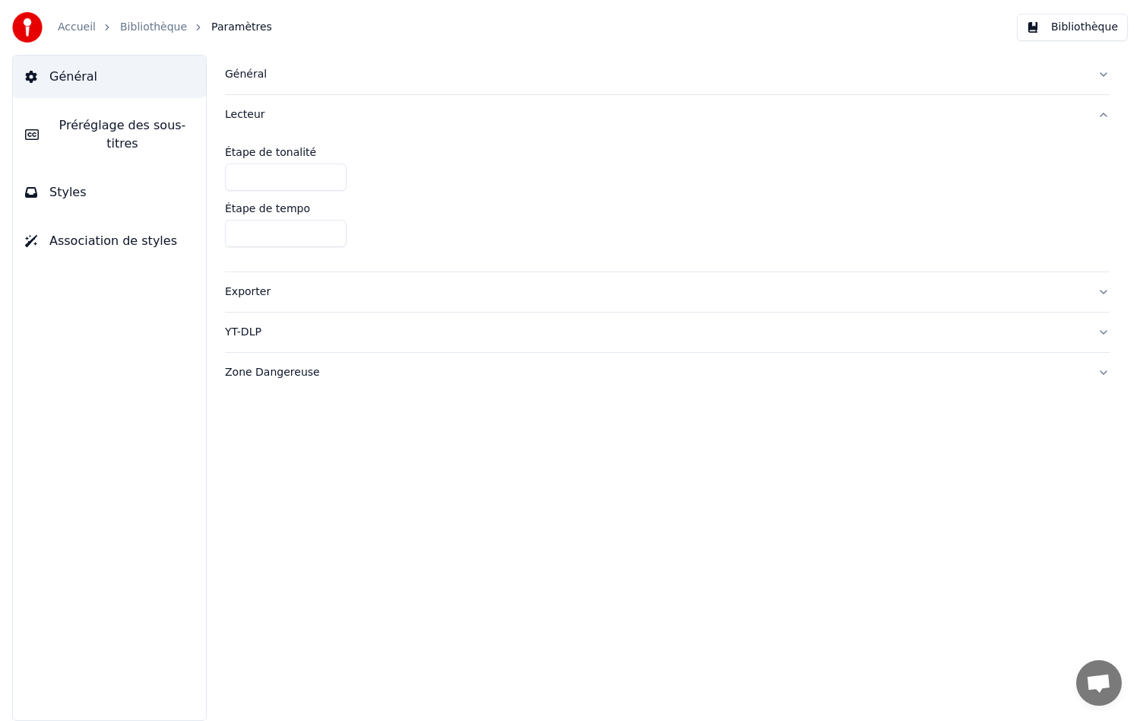
click at [50, 82] on span "Général" at bounding box center [73, 77] width 48 height 18
click at [94, 125] on span "Préréglage des sous-titres" at bounding box center [122, 134] width 143 height 36
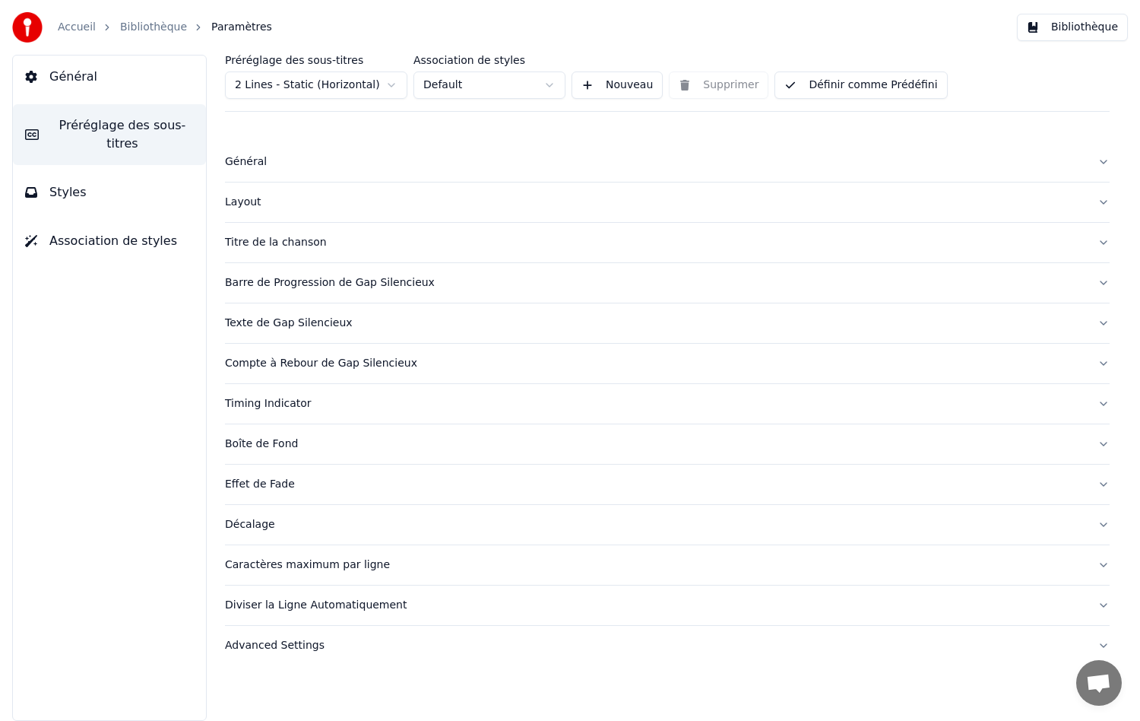
click at [243, 205] on div "Layout" at bounding box center [655, 202] width 861 height 15
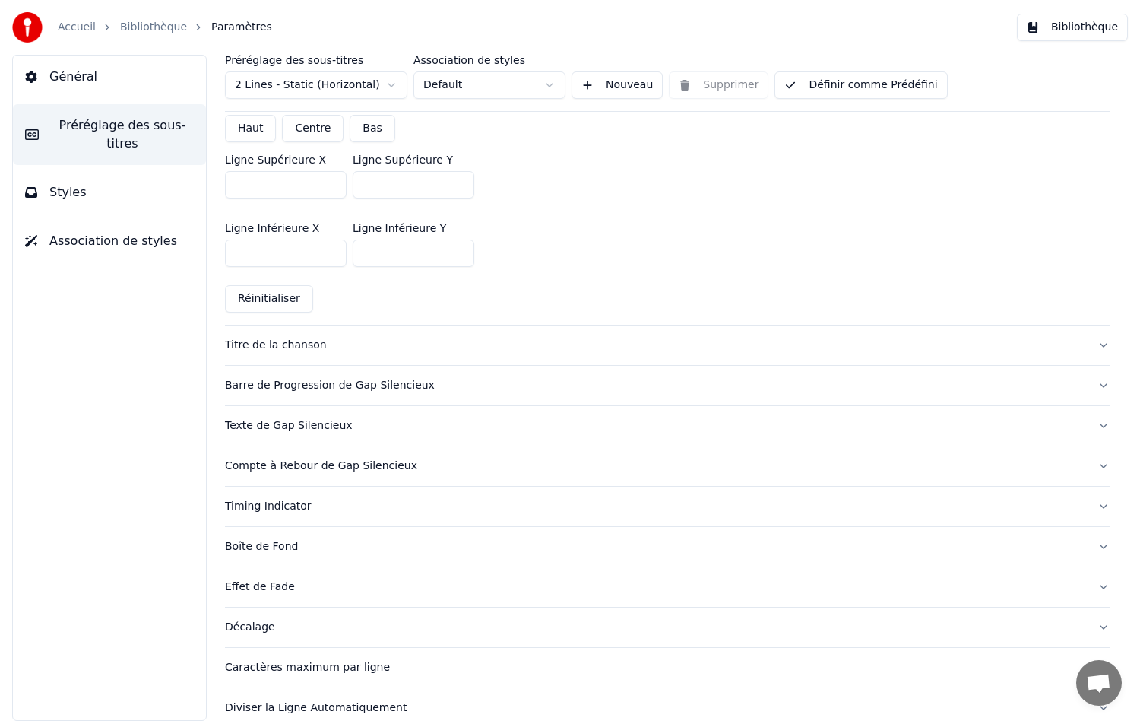
scroll to position [531, 0]
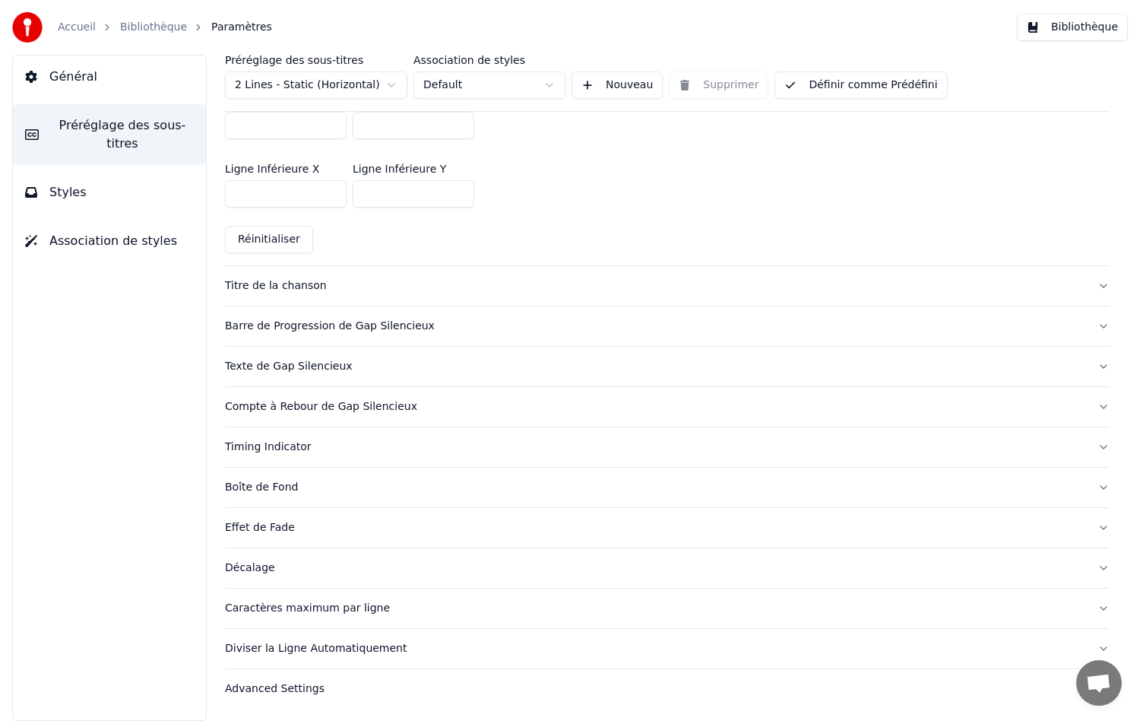
click at [281, 289] on div "Titre de la chanson" at bounding box center [655, 285] width 861 height 15
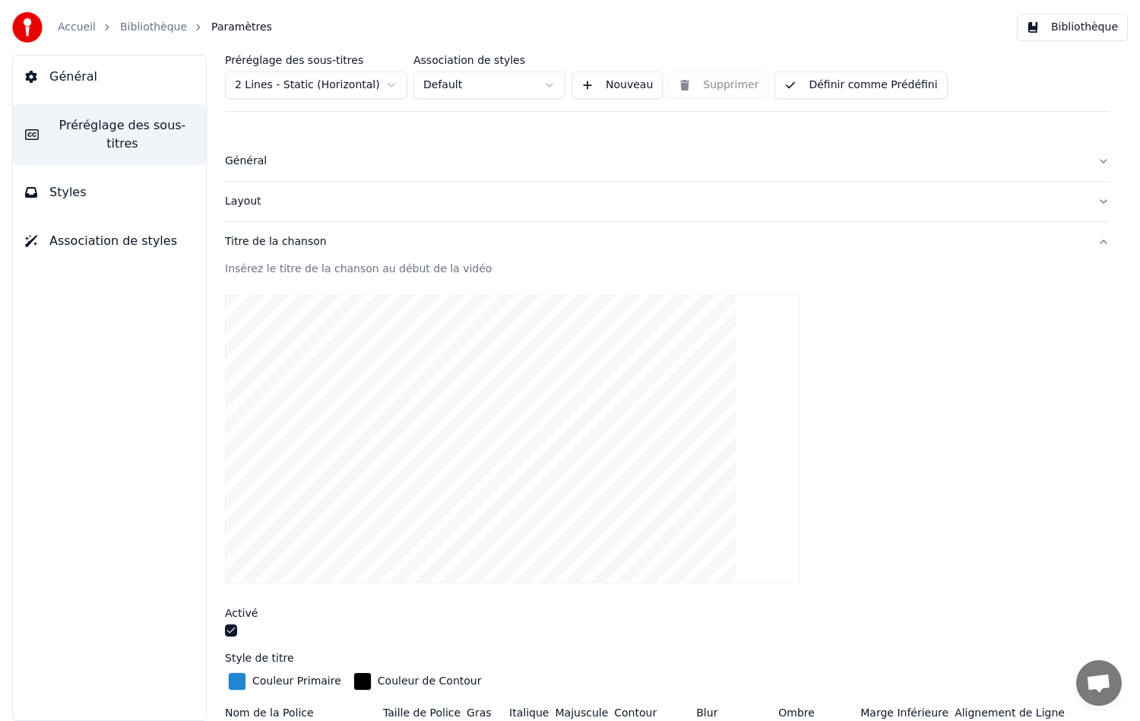
scroll to position [0, 0]
click at [243, 164] on div "Général" at bounding box center [655, 161] width 861 height 15
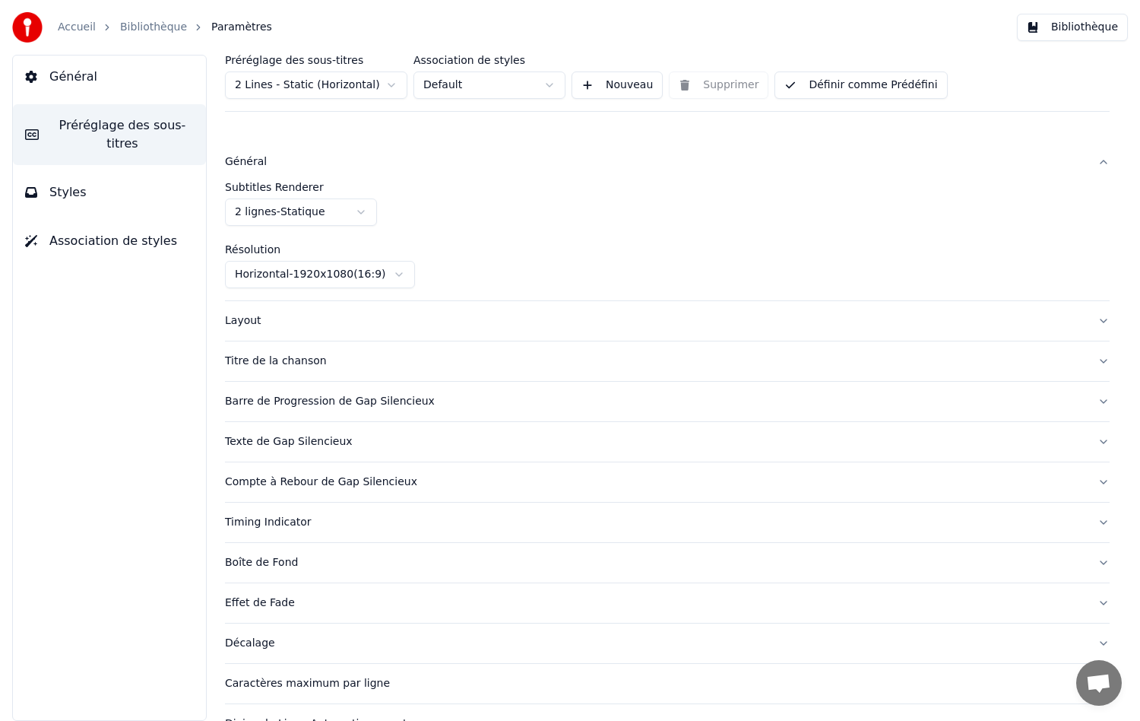
click at [83, 86] on button "Général" at bounding box center [109, 76] width 193 height 43
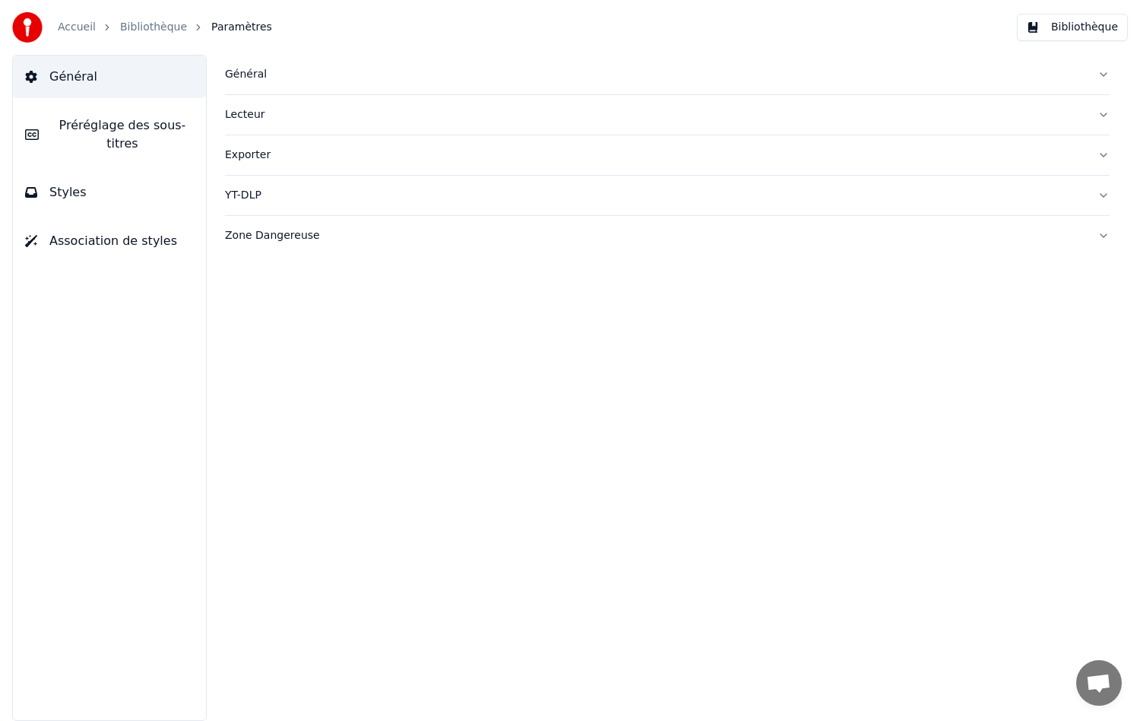
click at [239, 74] on div "Général" at bounding box center [655, 74] width 861 height 15
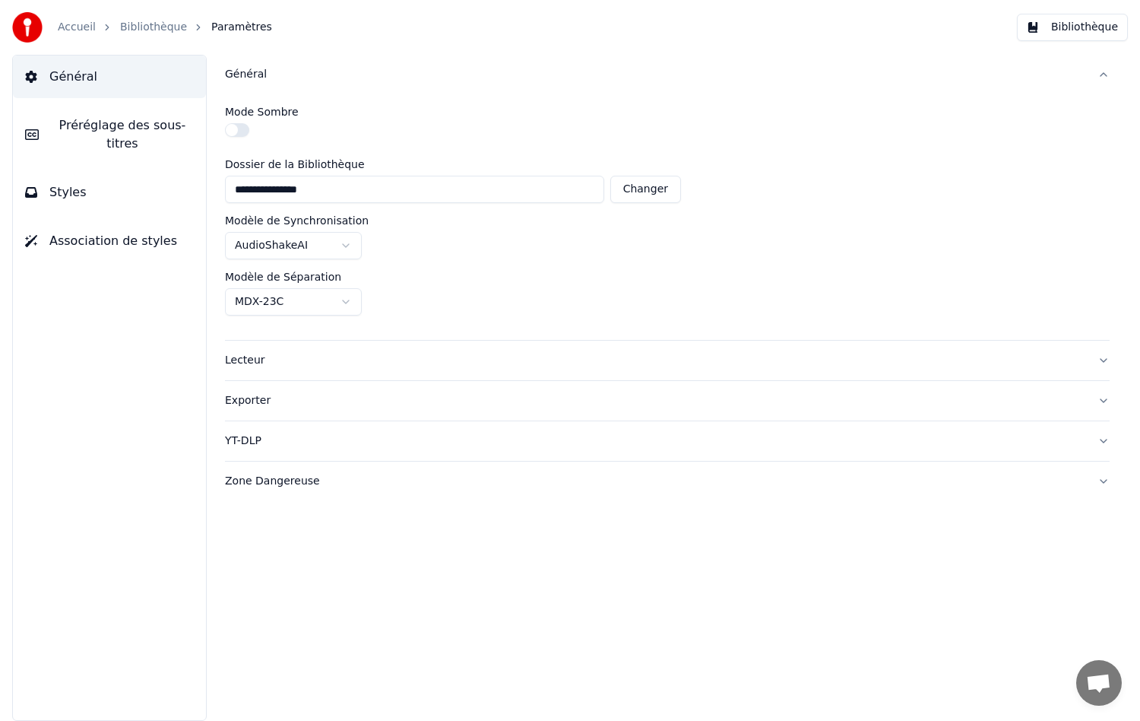
click at [136, 24] on link "Bibliothèque" at bounding box center [153, 27] width 67 height 15
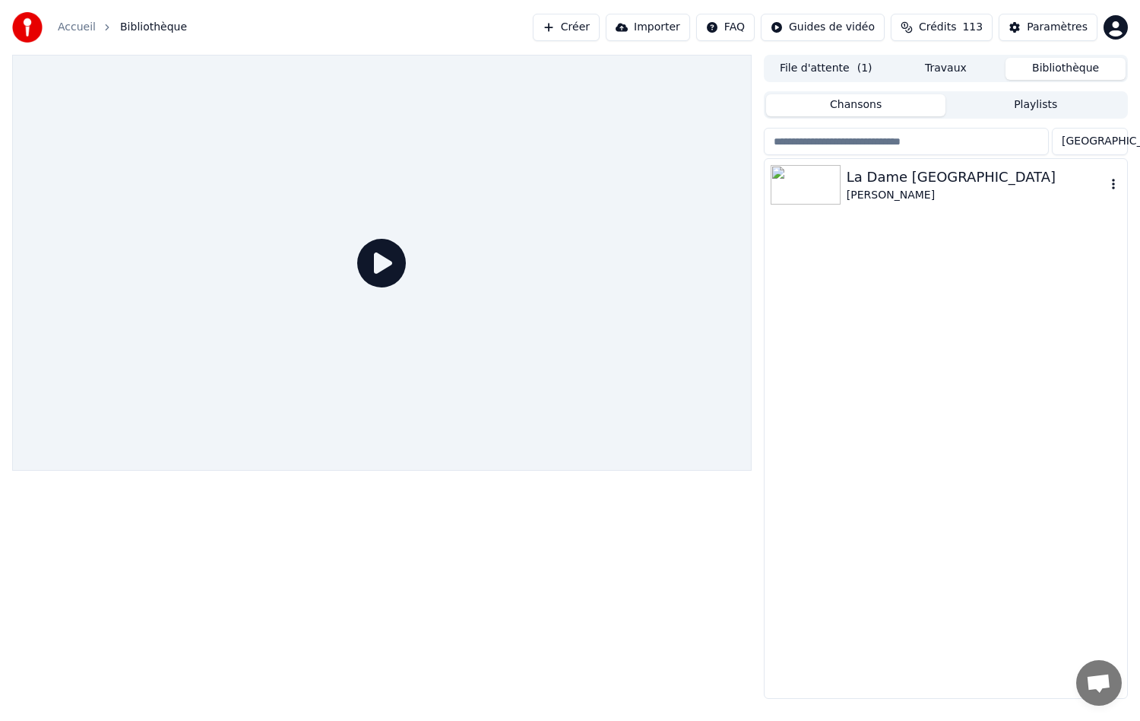
click at [895, 198] on div "[PERSON_NAME]" at bounding box center [976, 195] width 259 height 15
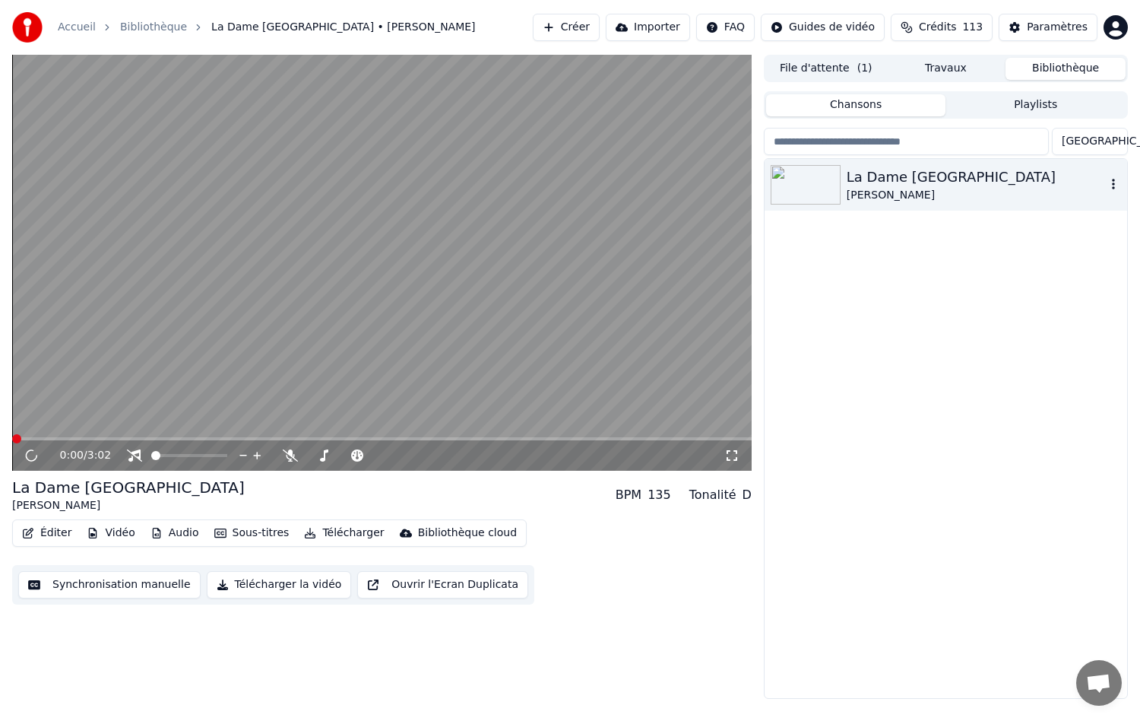
click at [1122, 185] on div "La Dame De Haute-Savoie [PERSON_NAME]" at bounding box center [946, 185] width 363 height 52
click at [1116, 186] on icon "button" at bounding box center [1113, 184] width 15 height 12
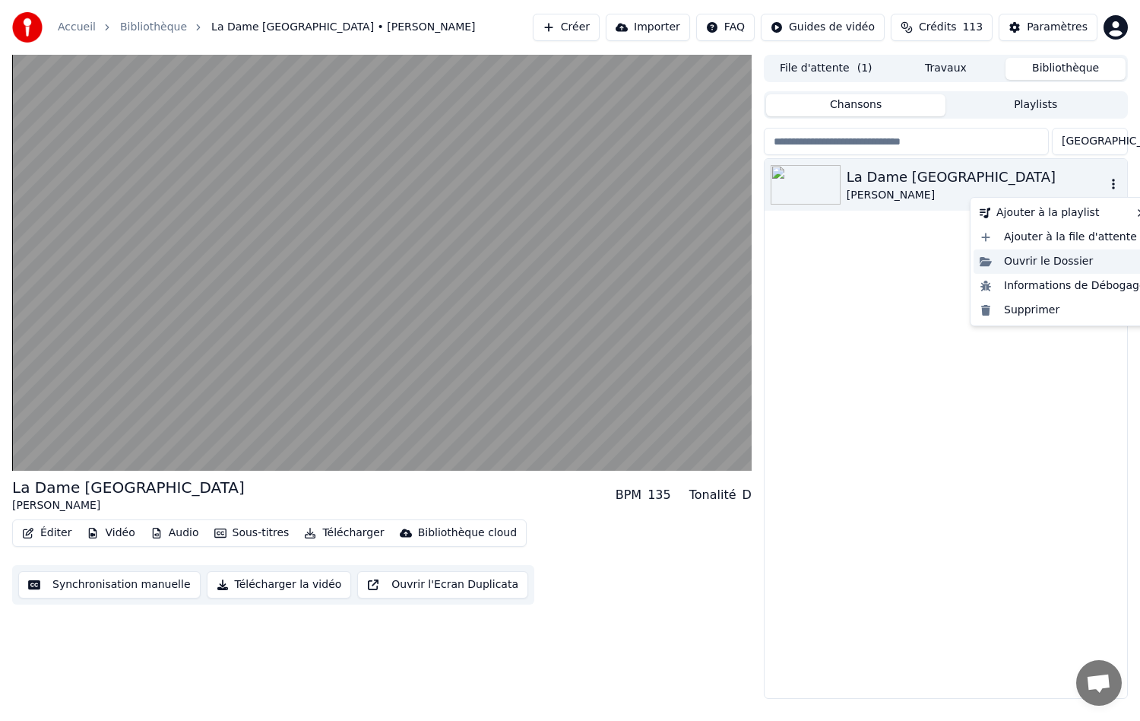
click at [1058, 264] on div "Ouvrir le Dossier" at bounding box center [1063, 261] width 179 height 24
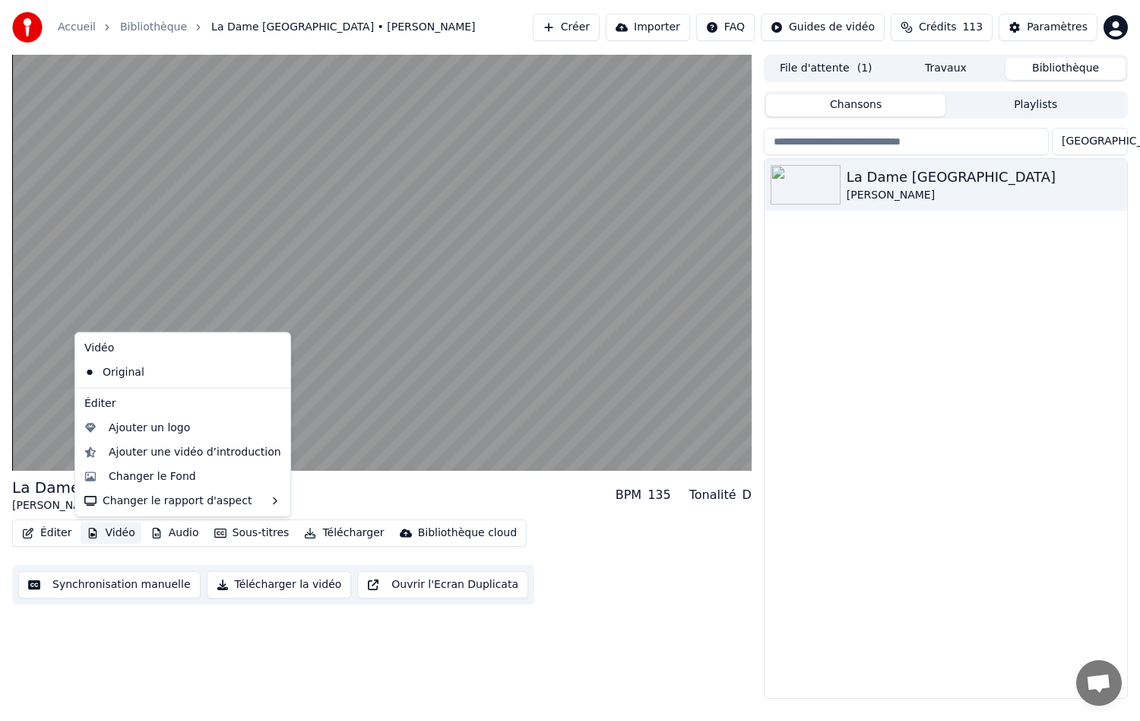
click at [114, 537] on button "Vidéo" at bounding box center [111, 532] width 60 height 21
click at [140, 478] on div "Changer le Fond" at bounding box center [152, 475] width 87 height 15
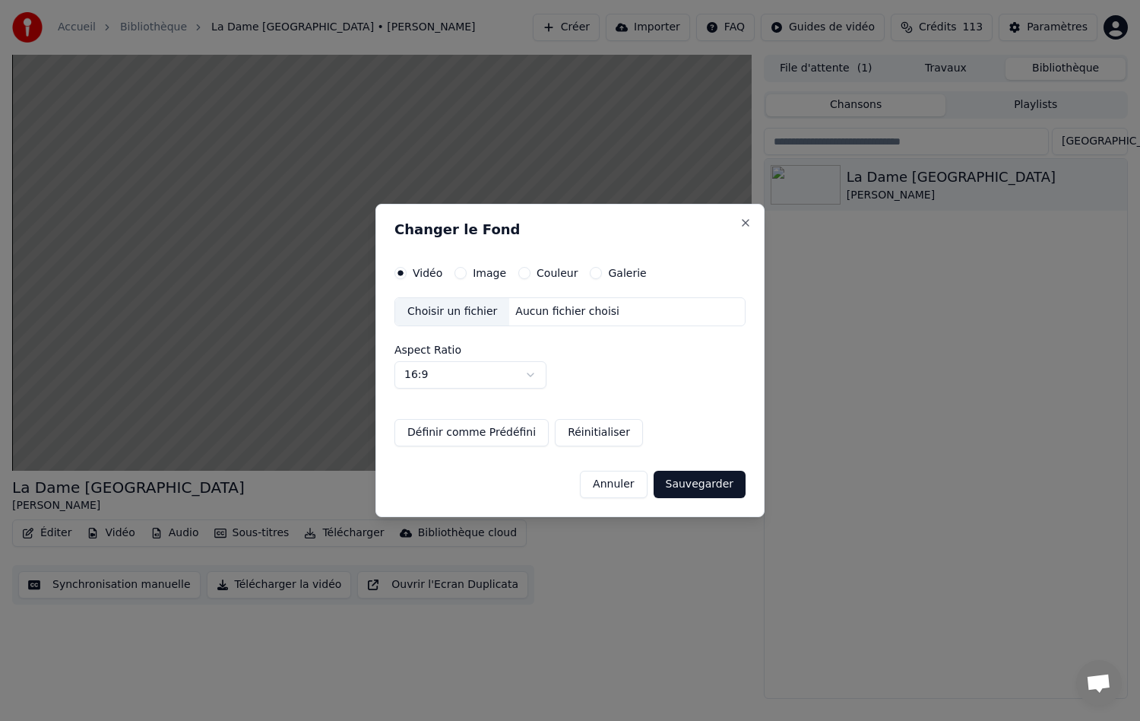
click at [486, 271] on label "Image" at bounding box center [489, 273] width 33 height 11
click at [467, 271] on button "Image" at bounding box center [461, 273] width 12 height 12
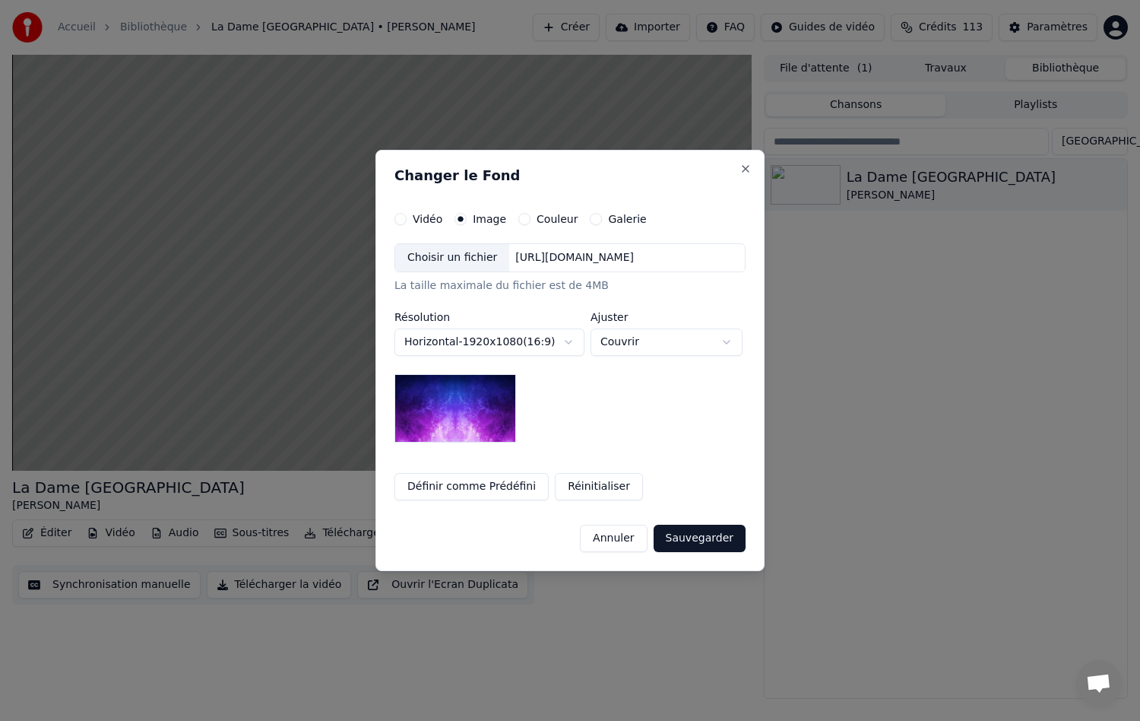
click at [547, 224] on label "Couleur" at bounding box center [557, 219] width 41 height 11
click at [531, 224] on button "Couleur" at bounding box center [524, 219] width 12 height 12
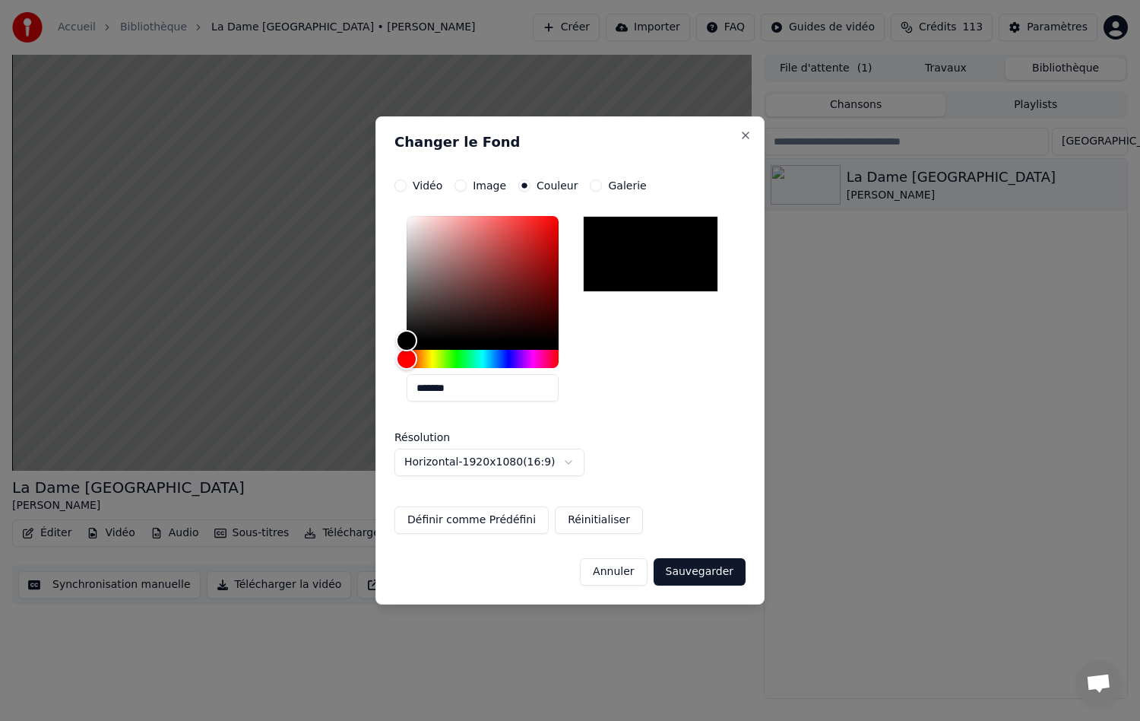
click at [465, 385] on input "*******" at bounding box center [483, 387] width 152 height 27
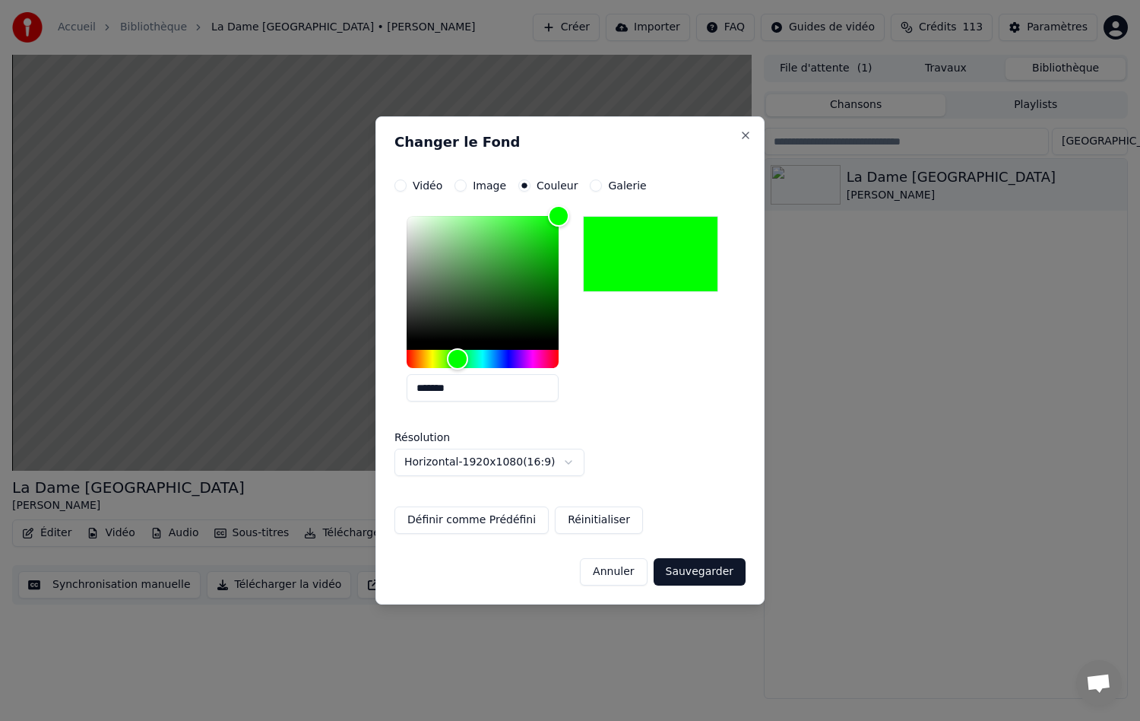
type input "*******"
click at [709, 569] on button "Sauvegarder" at bounding box center [700, 571] width 92 height 27
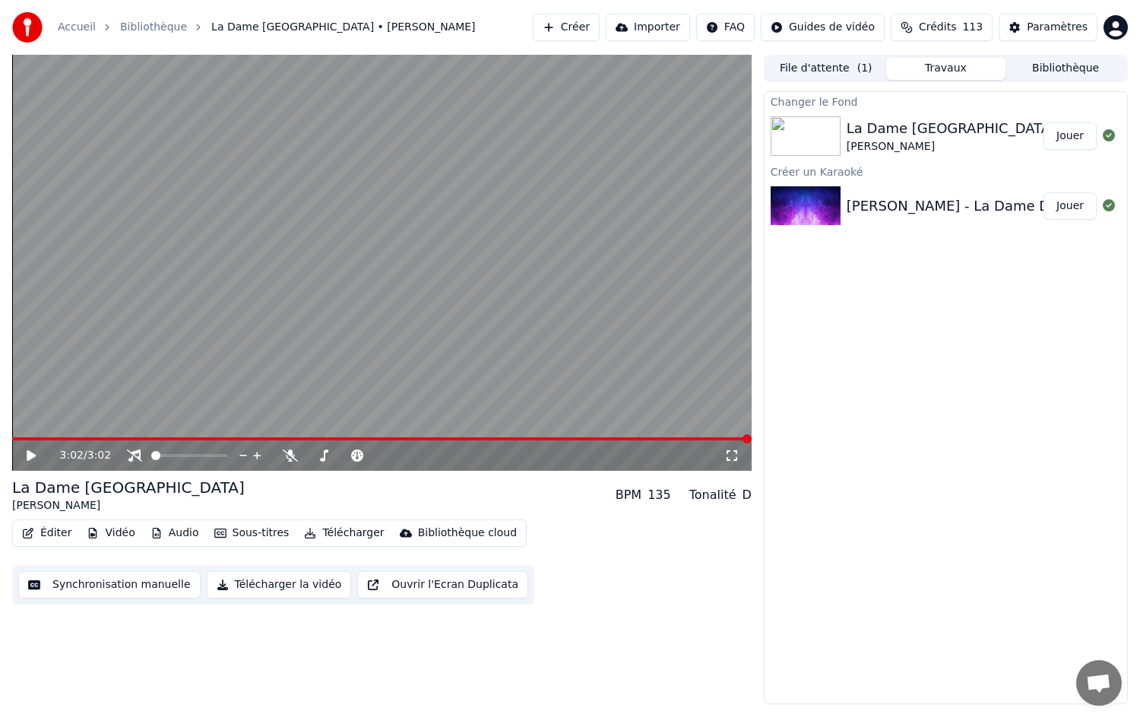
click at [810, 138] on img at bounding box center [806, 136] width 70 height 40
click at [902, 131] on div "La Dame [GEOGRAPHIC_DATA]" at bounding box center [951, 128] width 209 height 21
click at [1060, 135] on button "Jouer" at bounding box center [1070, 135] width 53 height 27
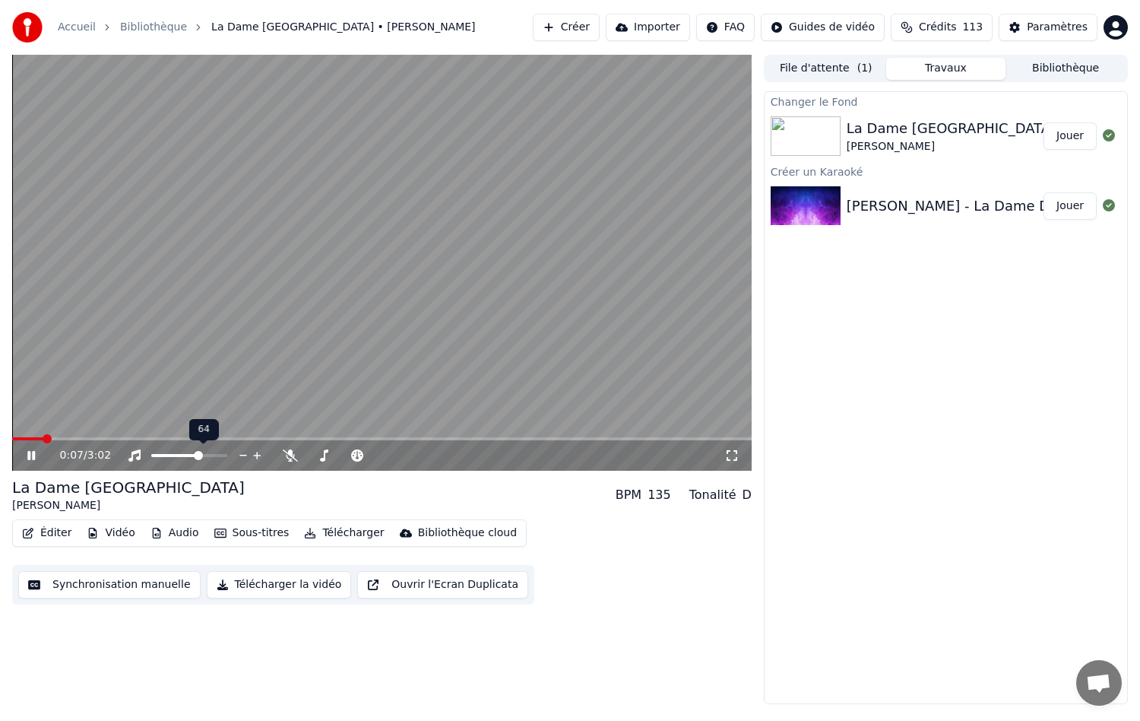
click at [200, 458] on span at bounding box center [198, 455] width 9 height 9
click at [176, 454] on span at bounding box center [175, 455] width 49 height 3
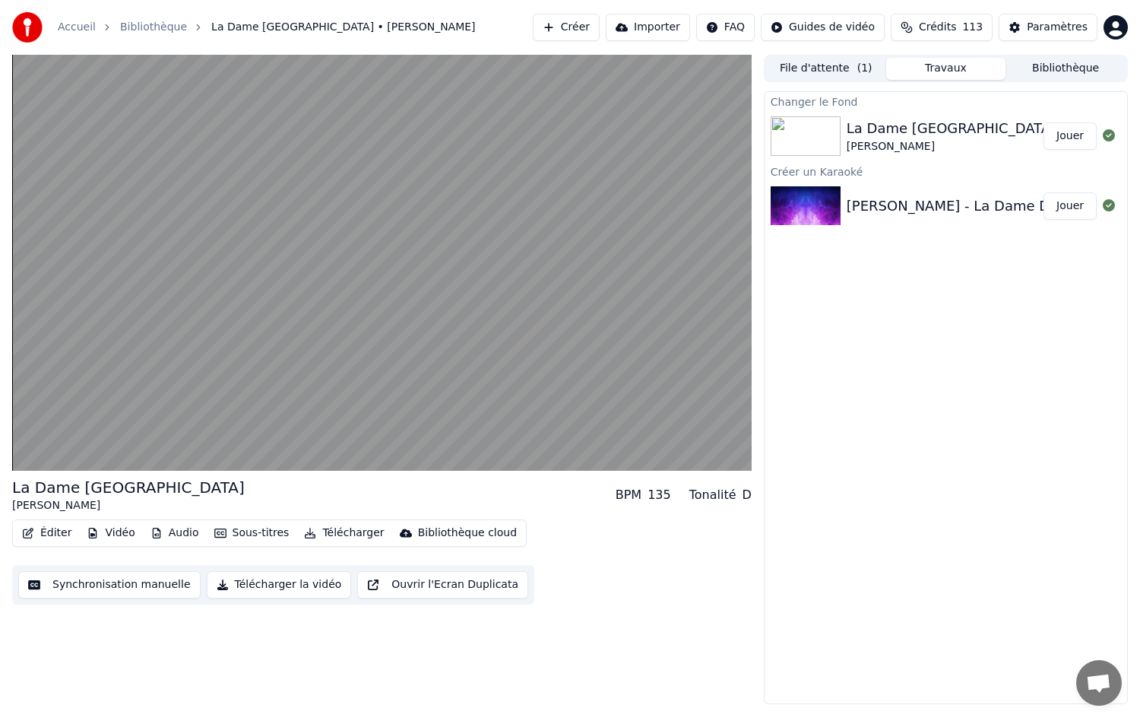
click at [245, 585] on button "Télécharger la vidéo" at bounding box center [279, 584] width 145 height 27
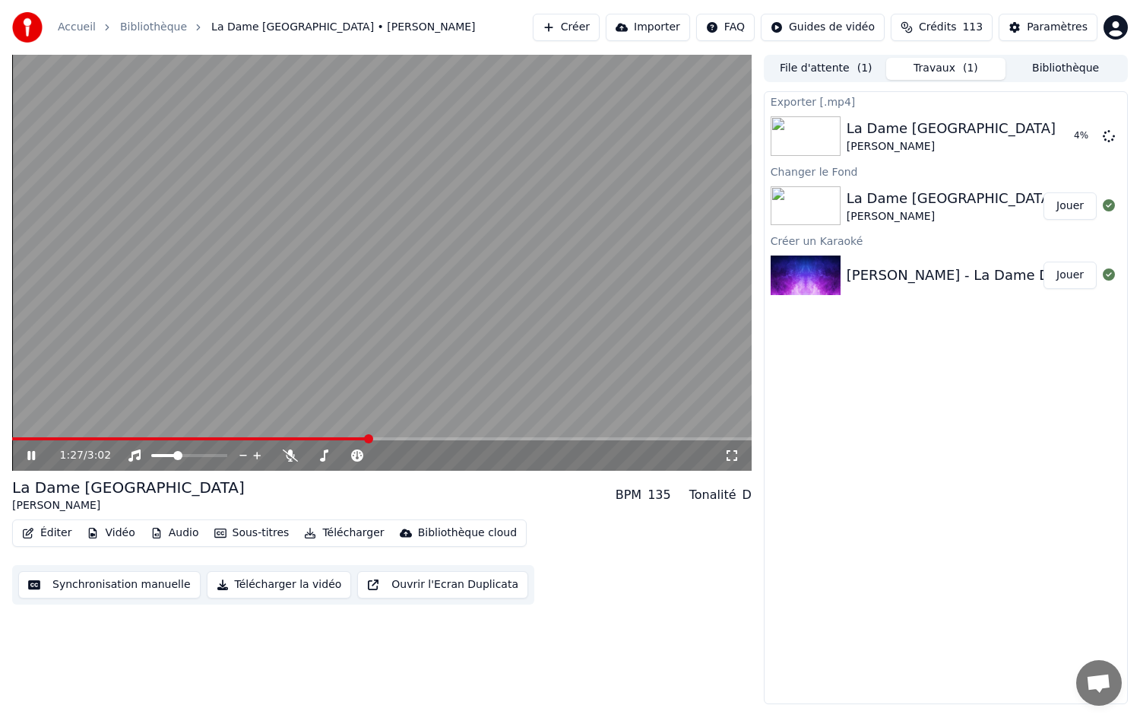
click at [29, 455] on icon at bounding box center [31, 455] width 8 height 9
click at [1083, 138] on button "Afficher" at bounding box center [1063, 135] width 67 height 27
